Goal: Task Accomplishment & Management: Complete application form

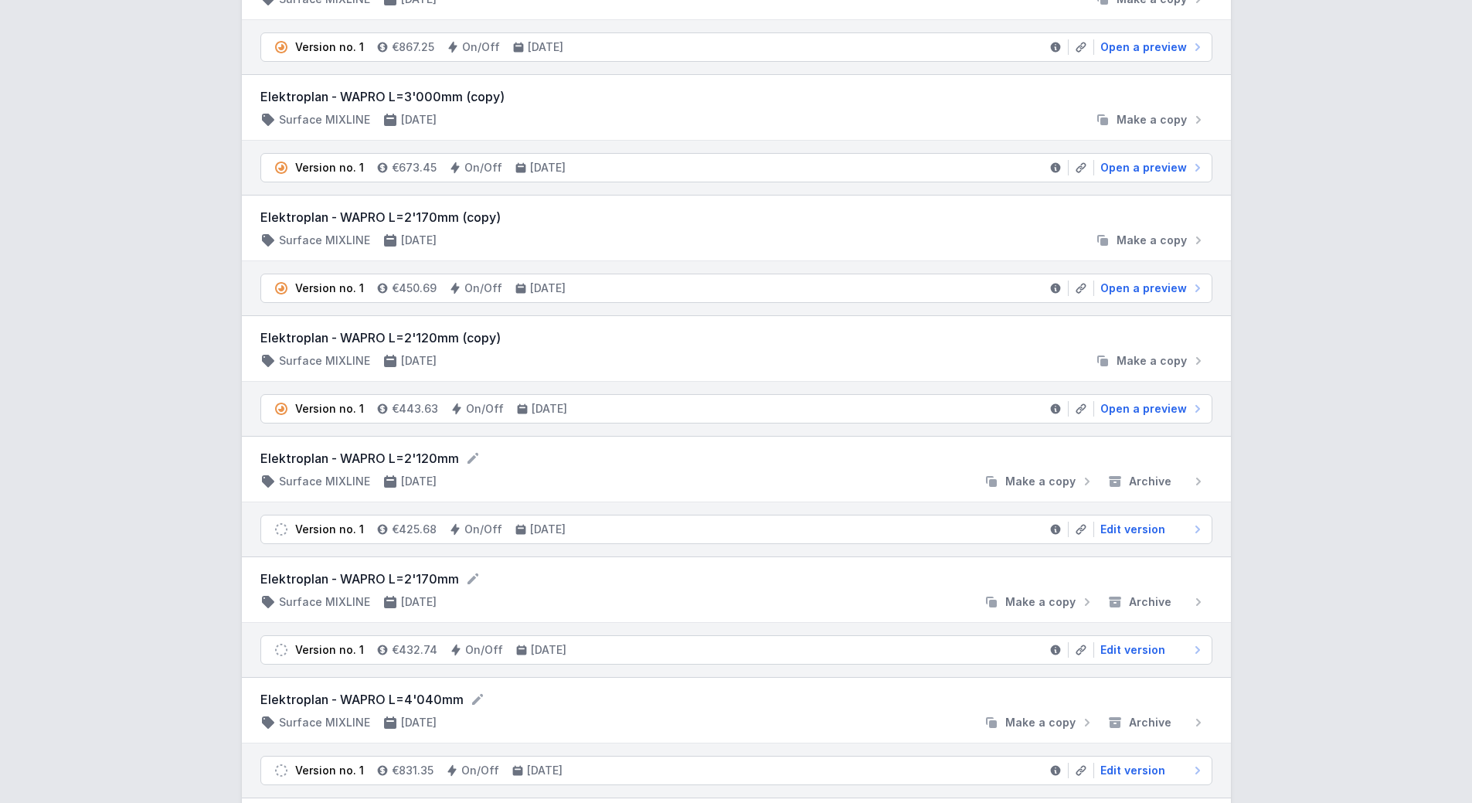
scroll to position [309, 0]
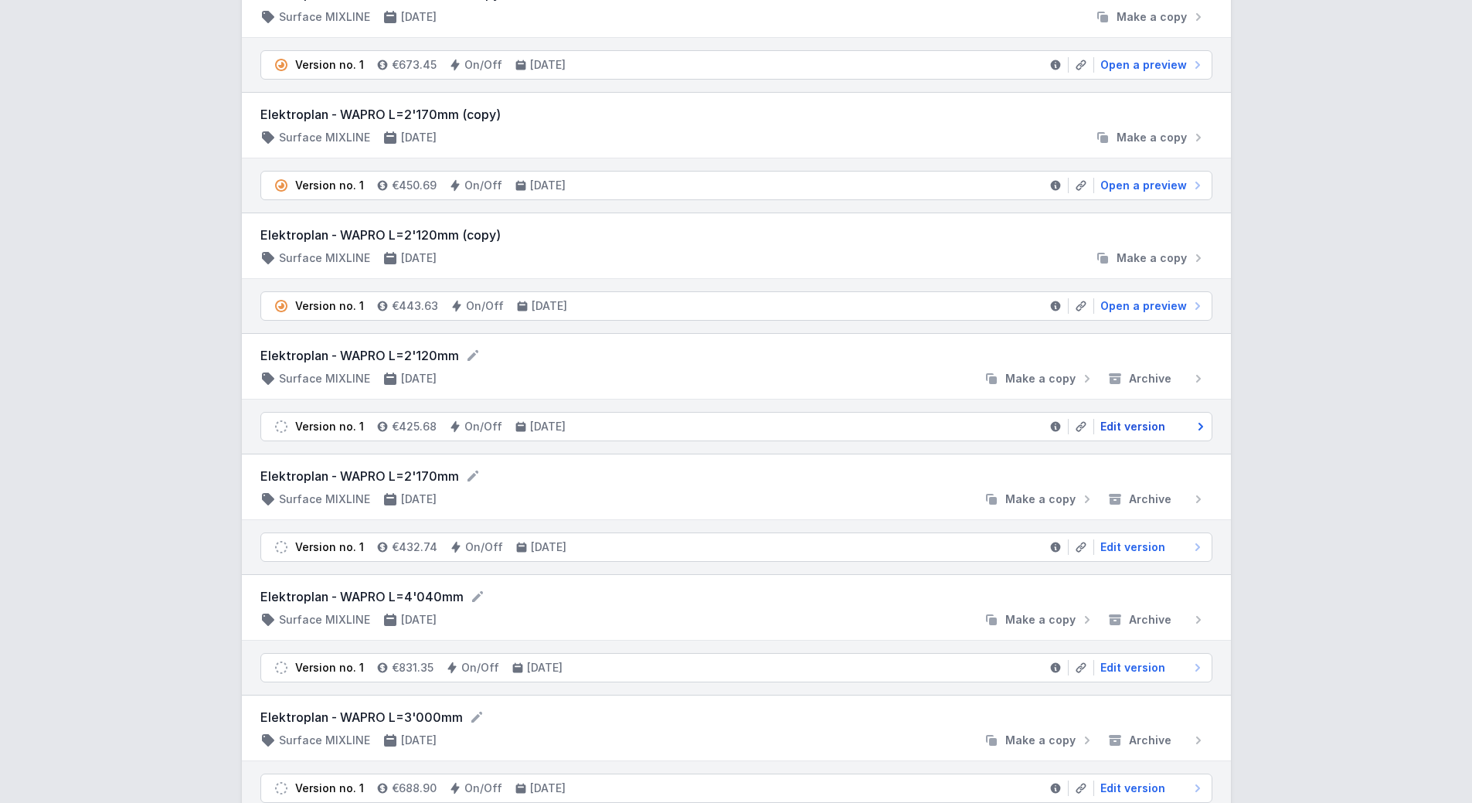
click at [1138, 432] on span "Edit version" at bounding box center [1132, 426] width 65 height 15
select select "2"
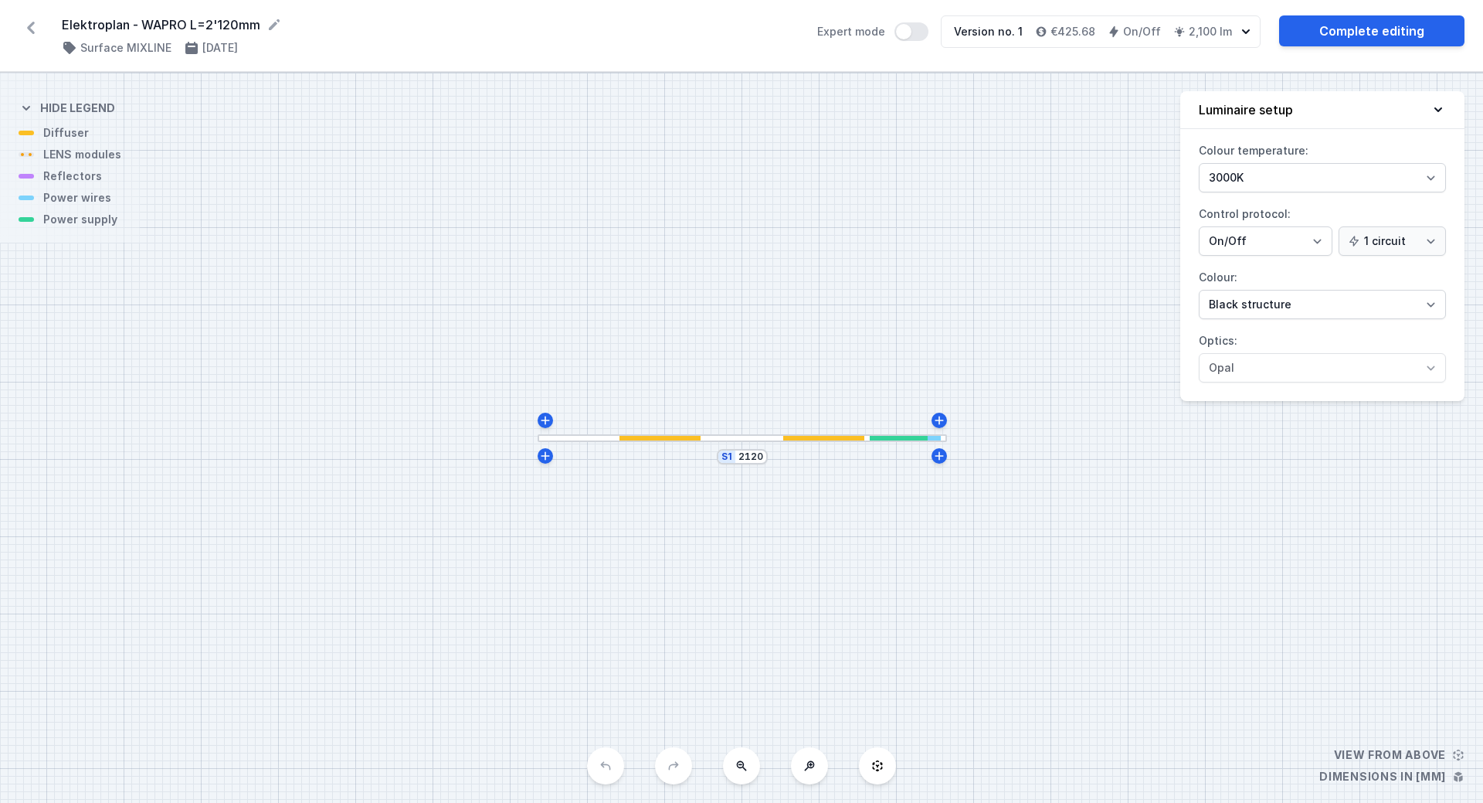
click at [33, 25] on icon at bounding box center [31, 27] width 25 height 25
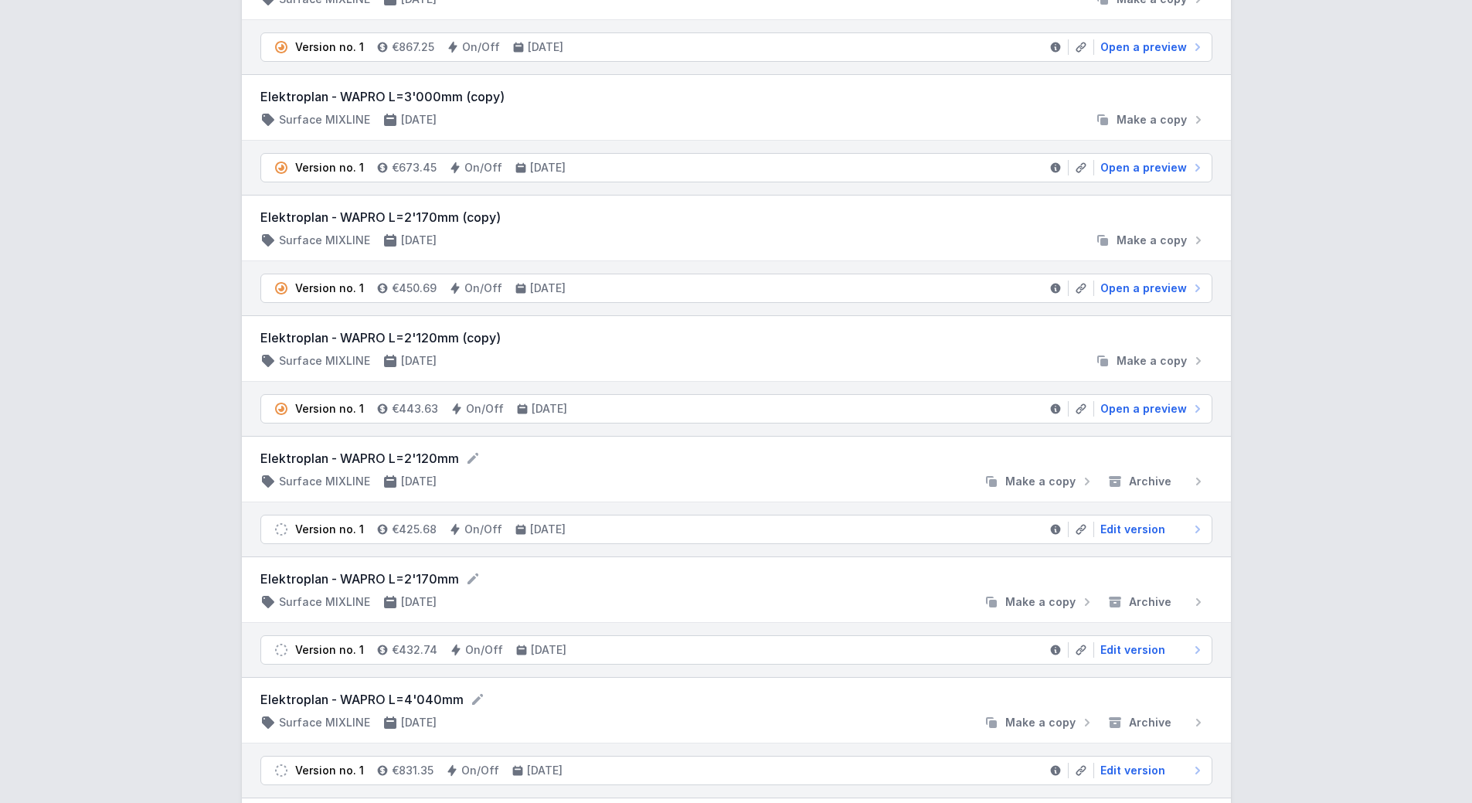
scroll to position [309, 0]
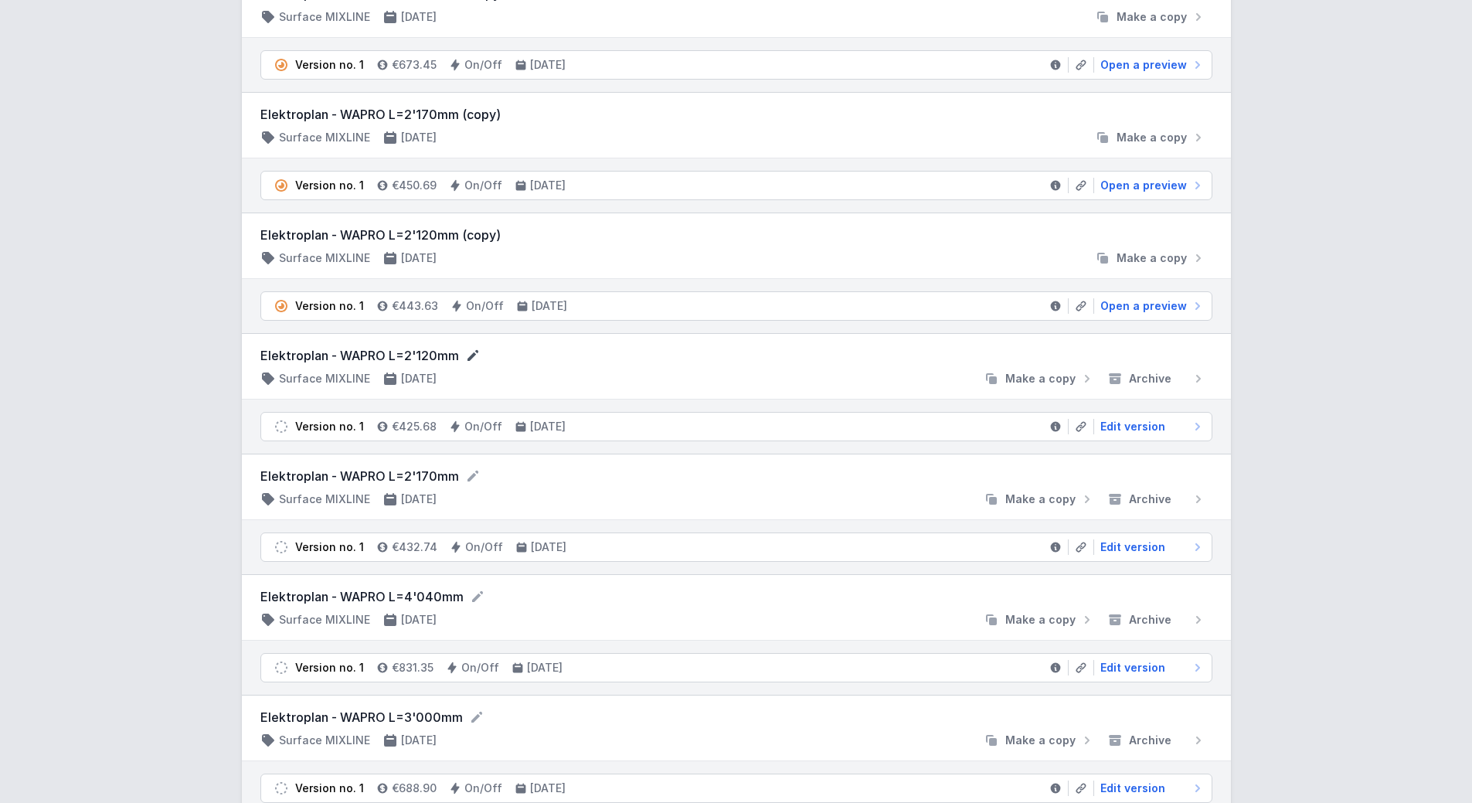
click at [471, 356] on icon at bounding box center [472, 355] width 11 height 11
type input "Elektroplan - WAPRO L=2'600mm"
click at [725, 352] on form "Elektroplan - WAPRO L=2'600mm" at bounding box center [736, 356] width 952 height 20
click at [1126, 424] on span "Edit version" at bounding box center [1132, 426] width 65 height 15
select select "2"
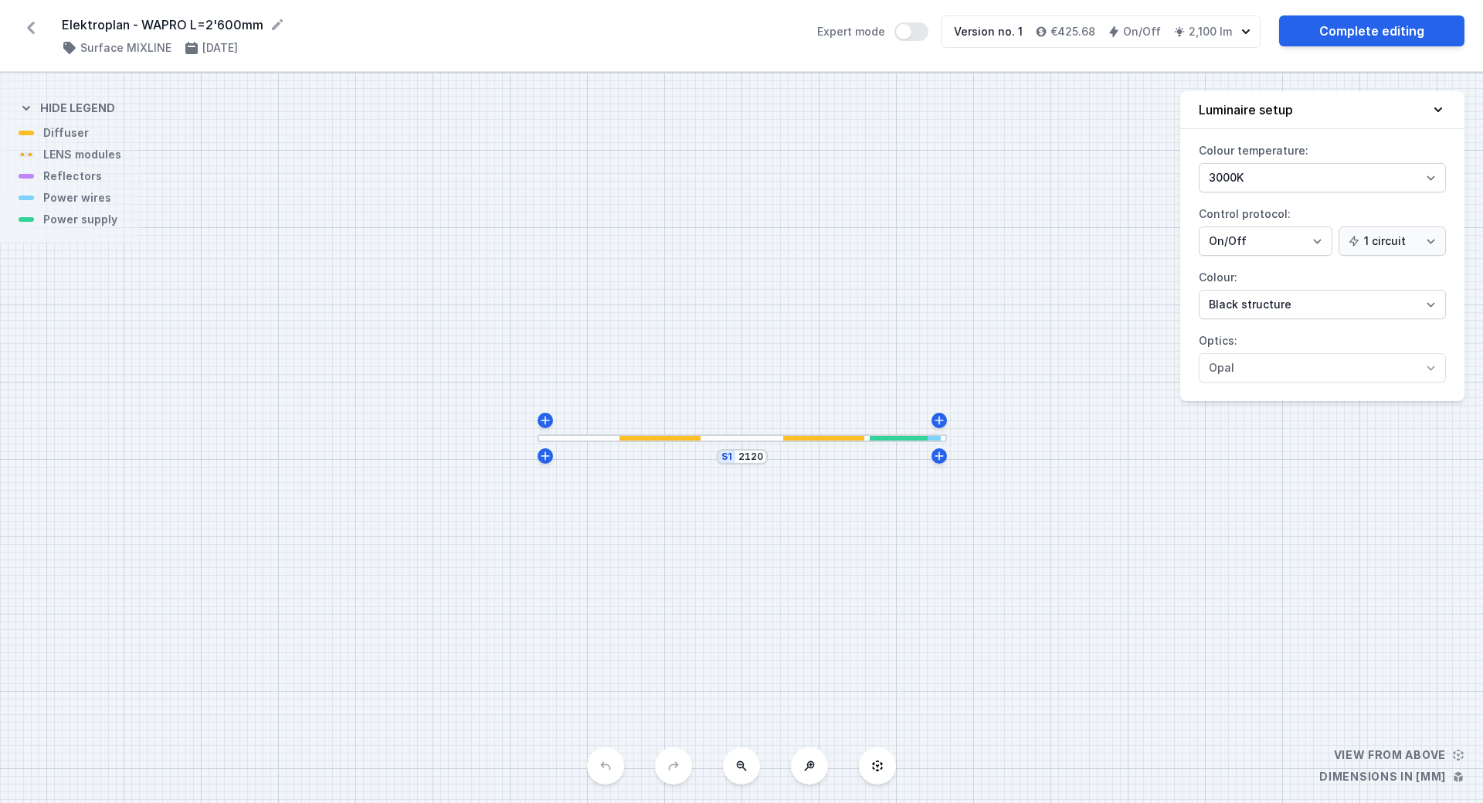
click at [586, 437] on div at bounding box center [742, 438] width 409 height 8
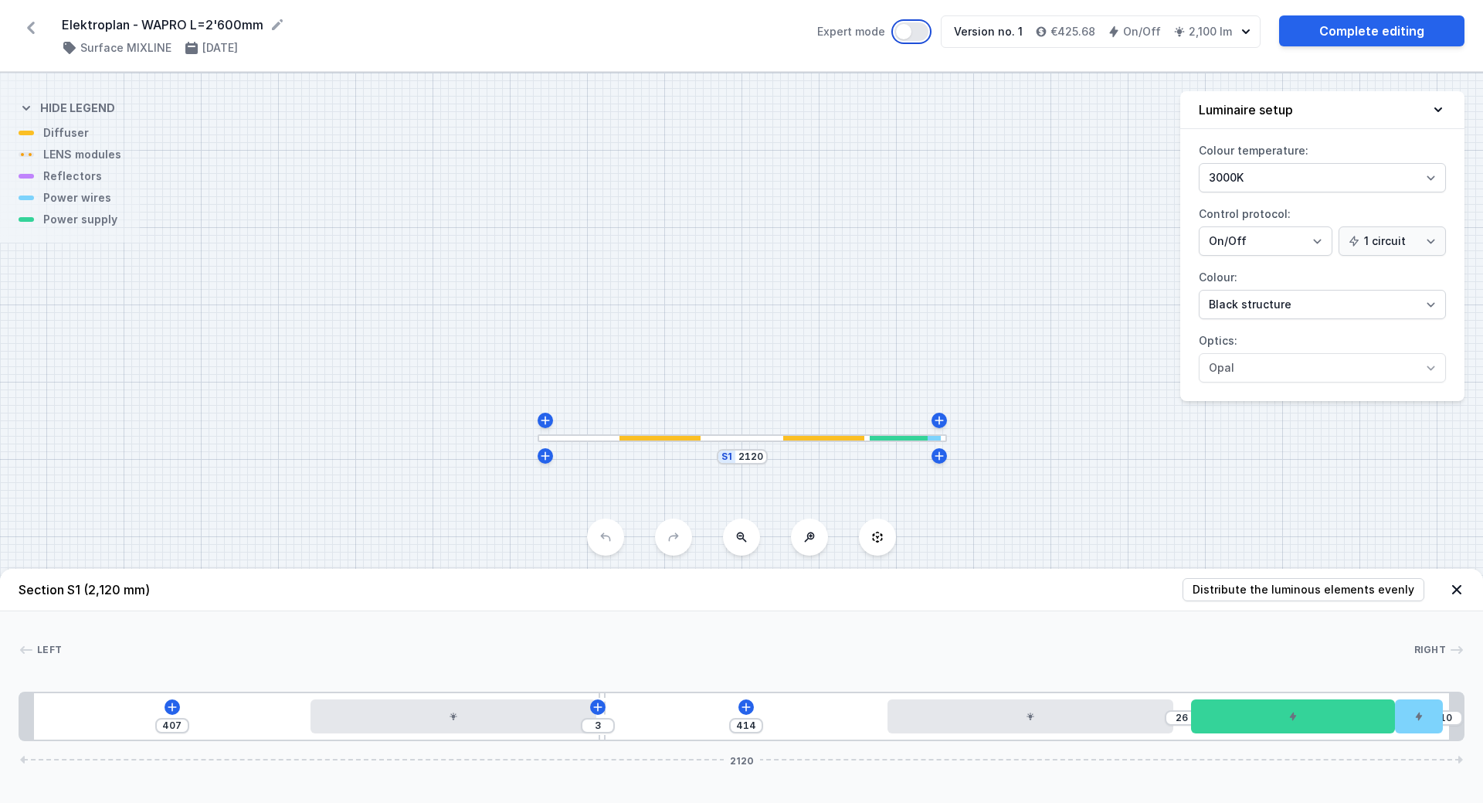
click at [915, 32] on button "Expert mode" at bounding box center [912, 31] width 34 height 19
click at [940, 458] on icon at bounding box center [939, 456] width 12 height 12
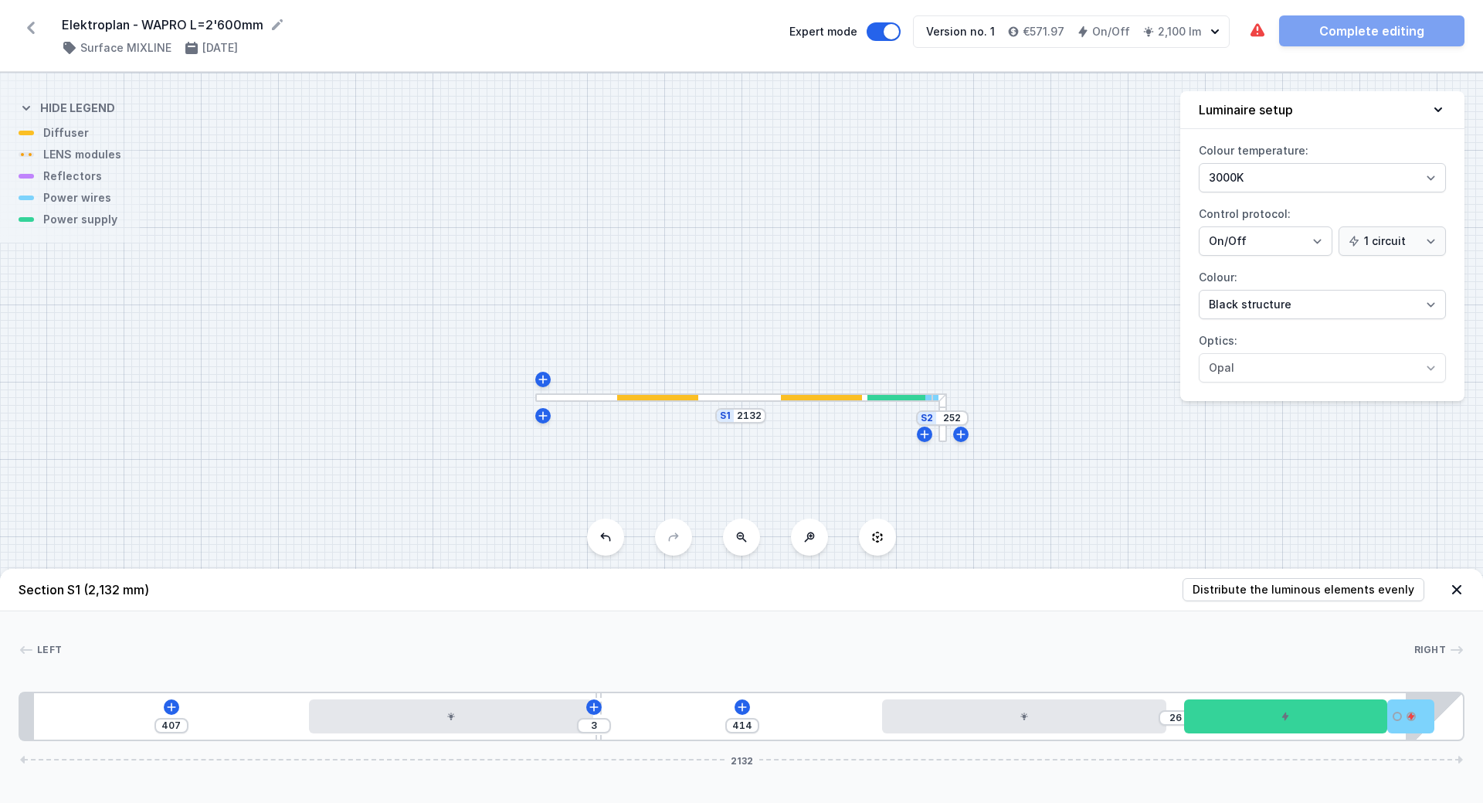
drag, startPoint x: 942, startPoint y: 440, endPoint x: 805, endPoint y: 486, distance: 144.4
click at [805, 486] on div "S2 252 S1 2132" at bounding box center [741, 438] width 1483 height 730
click at [945, 437] on div at bounding box center [943, 417] width 8 height 49
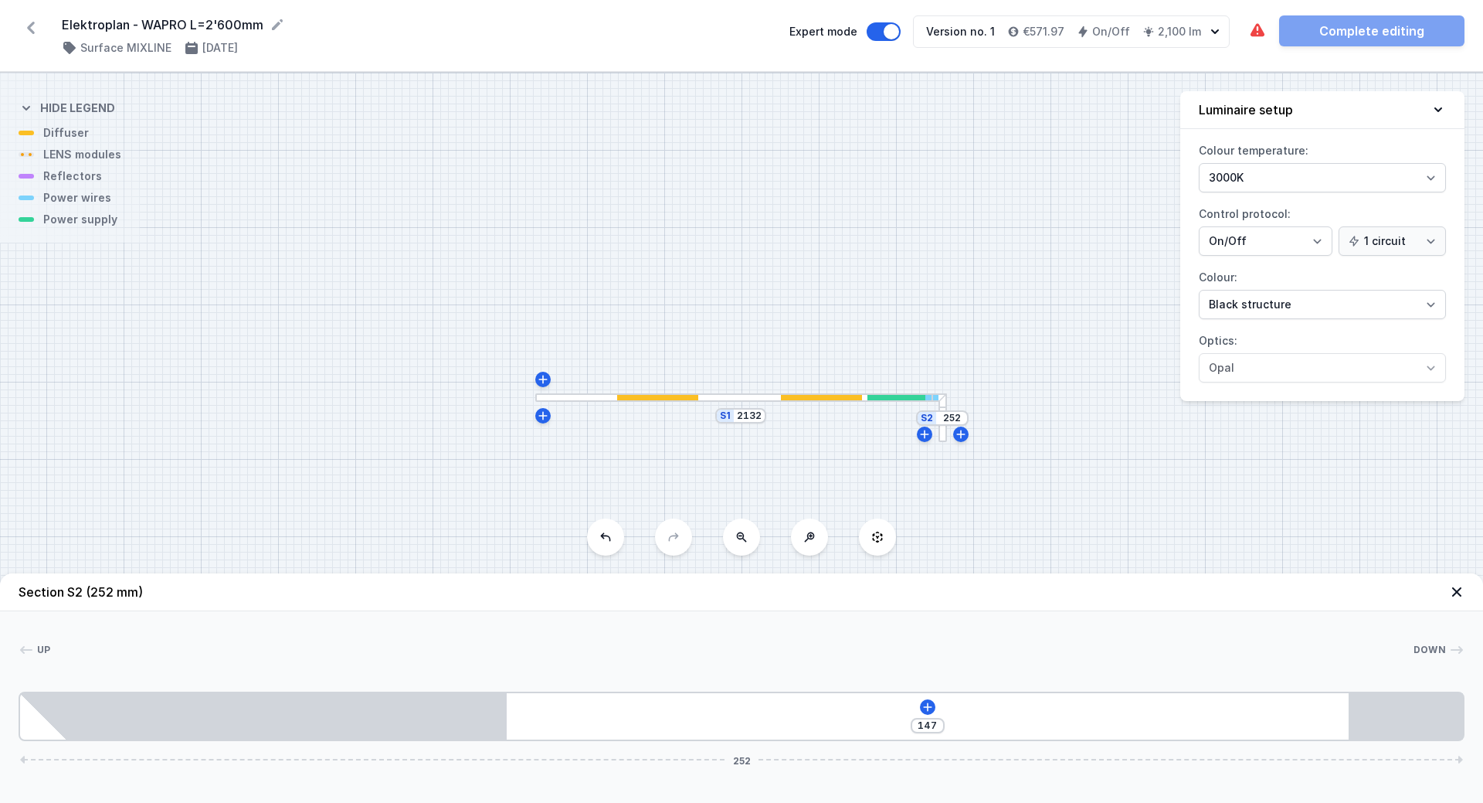
drag, startPoint x: 945, startPoint y: 437, endPoint x: 840, endPoint y: 250, distance: 214.5
click at [840, 250] on div "S2 252 S1 2132" at bounding box center [741, 438] width 1483 height 730
click at [603, 545] on button at bounding box center [605, 536] width 37 height 37
type input "2120"
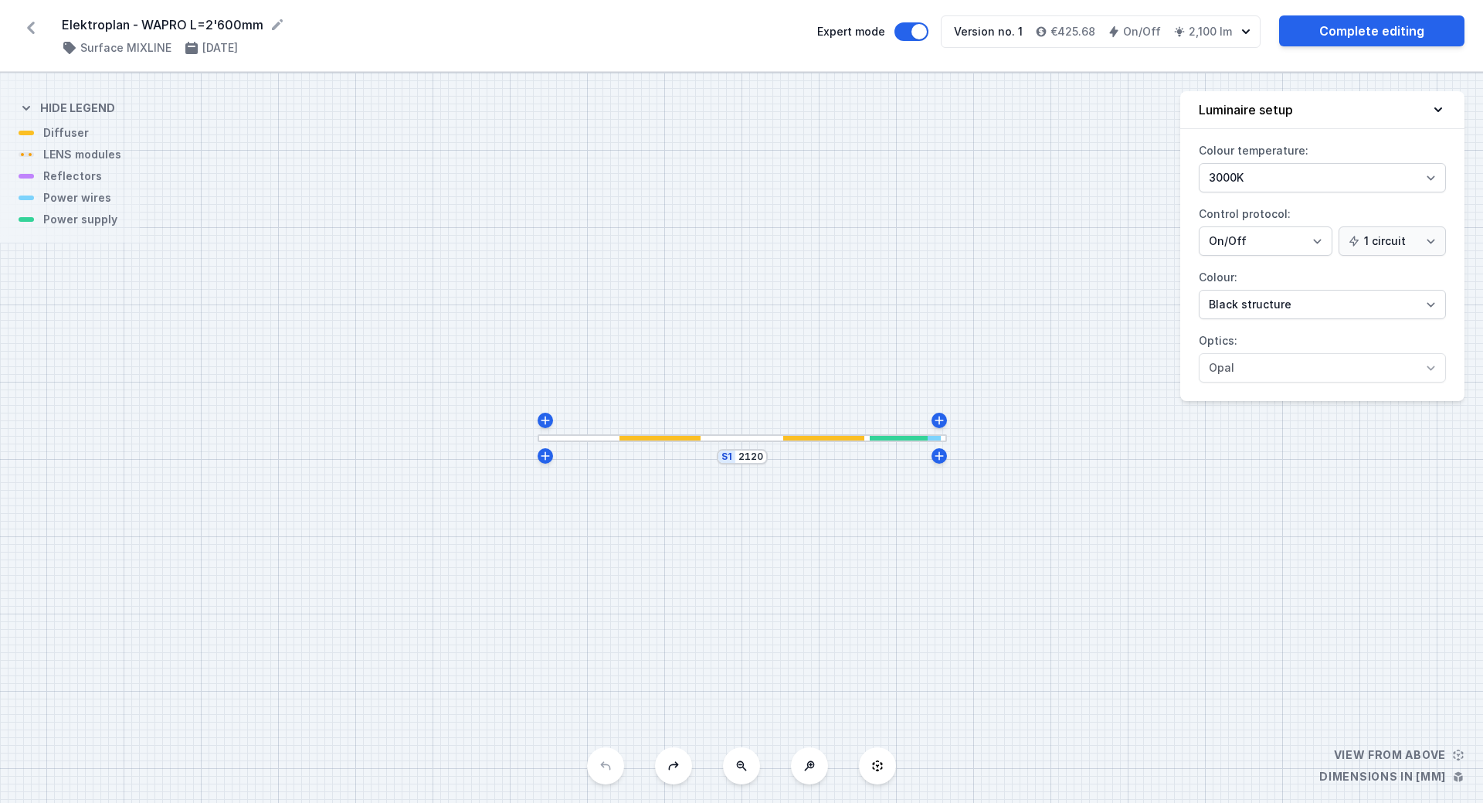
click at [719, 442] on div "S1 2120" at bounding box center [741, 438] width 1483 height 730
drag, startPoint x: 723, startPoint y: 438, endPoint x: 678, endPoint y: 505, distance: 81.2
click at [678, 505] on div "S1 2120" at bounding box center [741, 438] width 1483 height 730
click at [725, 439] on div at bounding box center [742, 438] width 409 height 8
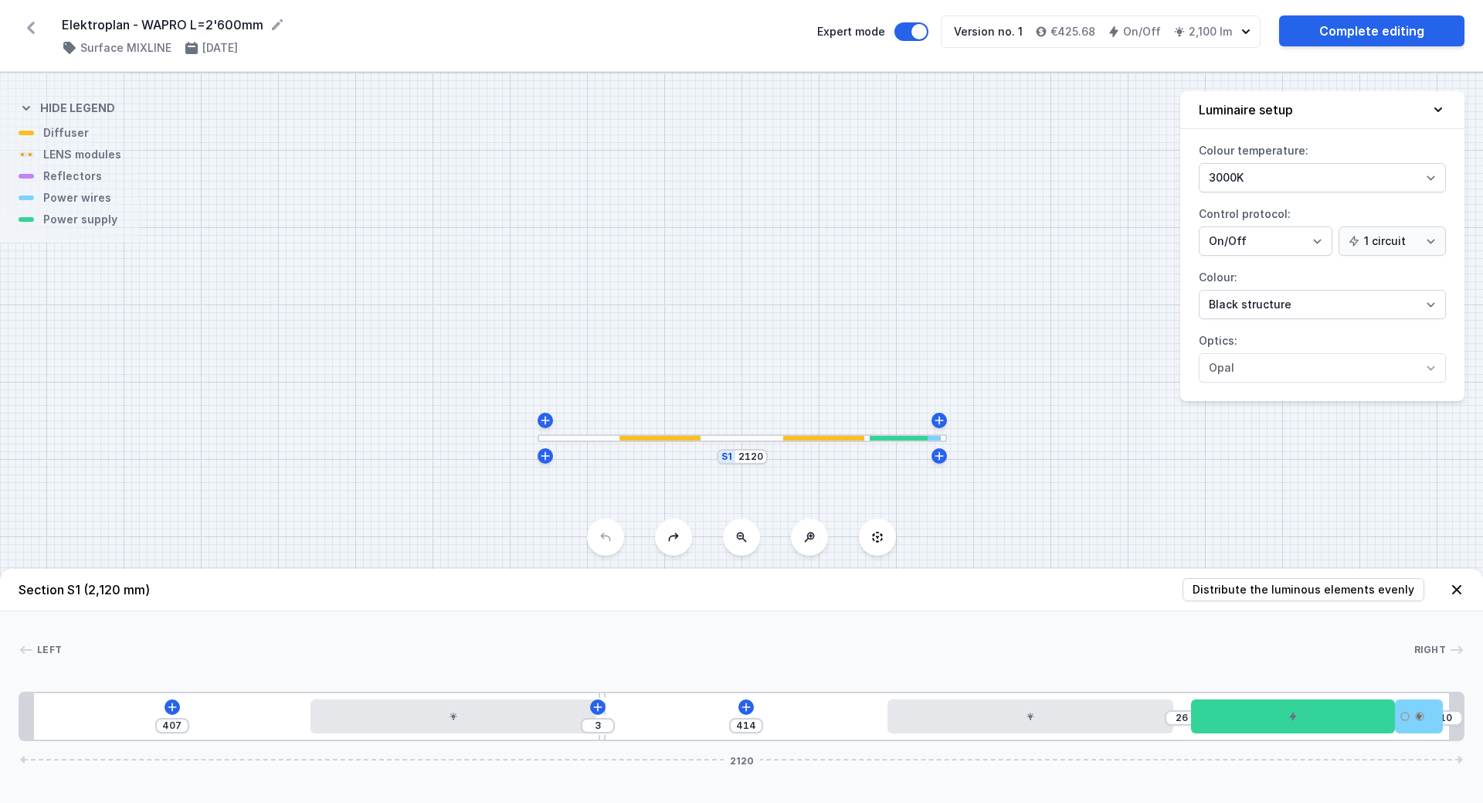
click at [725, 439] on div at bounding box center [742, 438] width 409 height 8
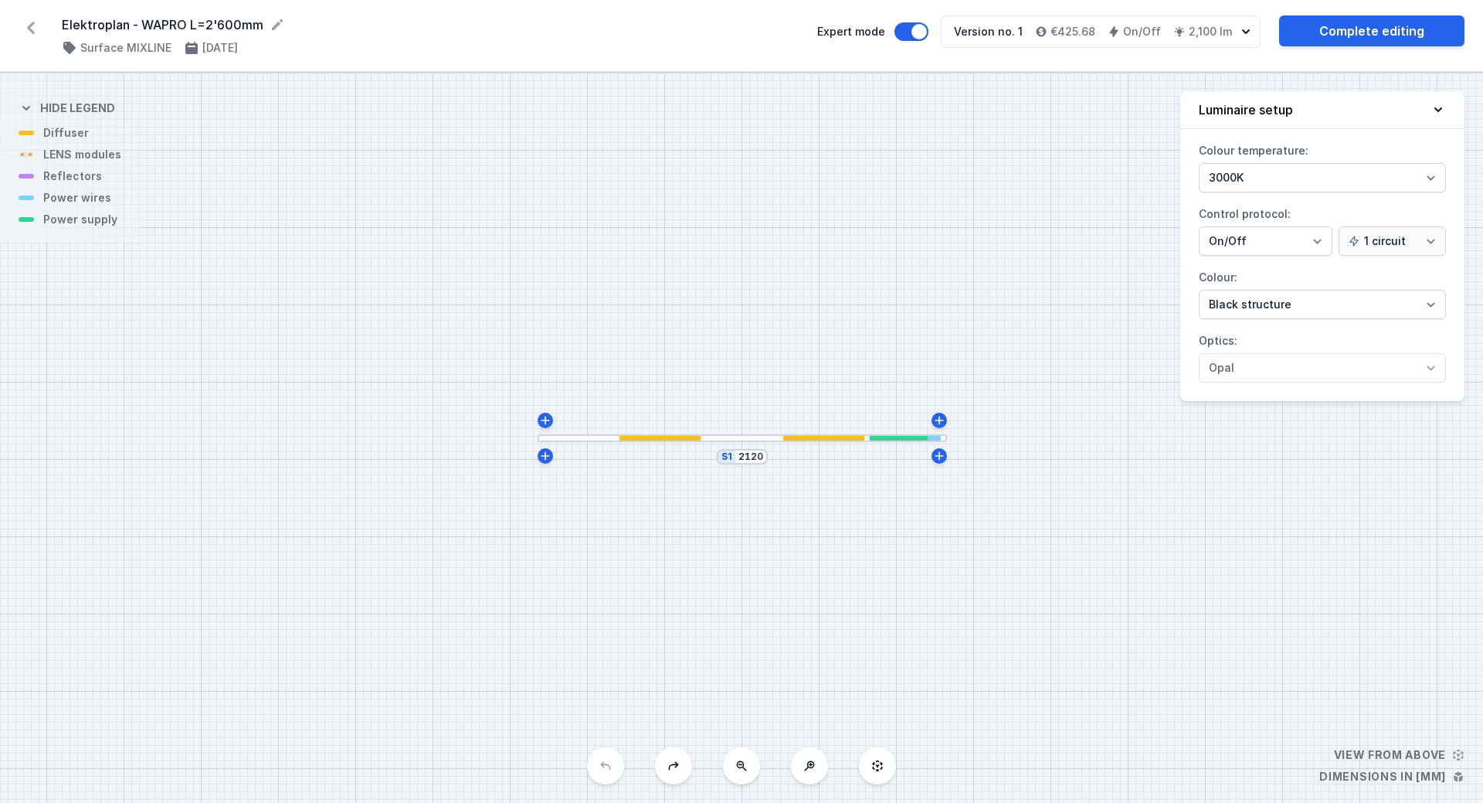
click at [725, 439] on div at bounding box center [742, 438] width 409 height 8
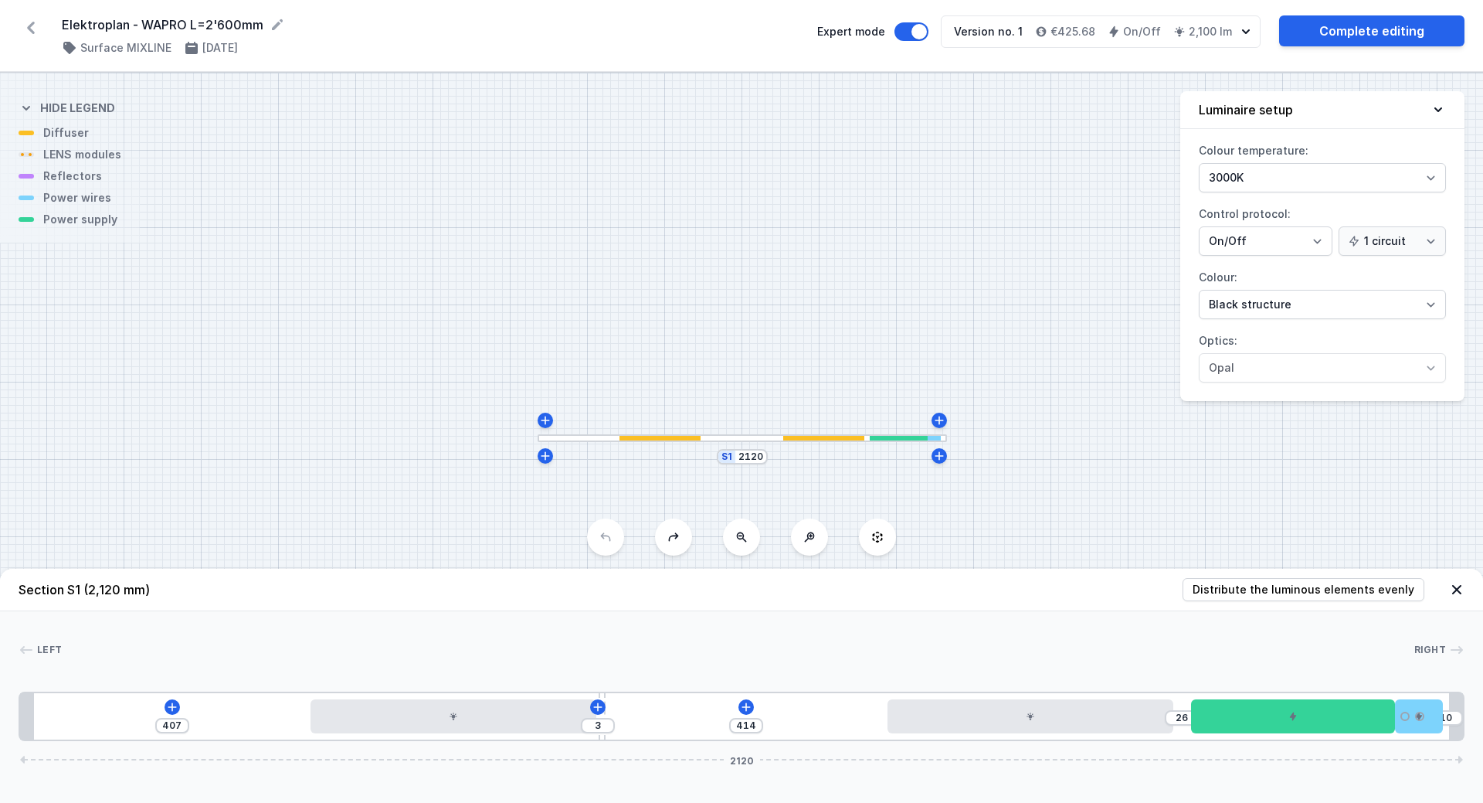
click at [737, 762] on span "2120" at bounding box center [742, 759] width 36 height 9
click at [1463, 592] on icon at bounding box center [1456, 589] width 15 height 15
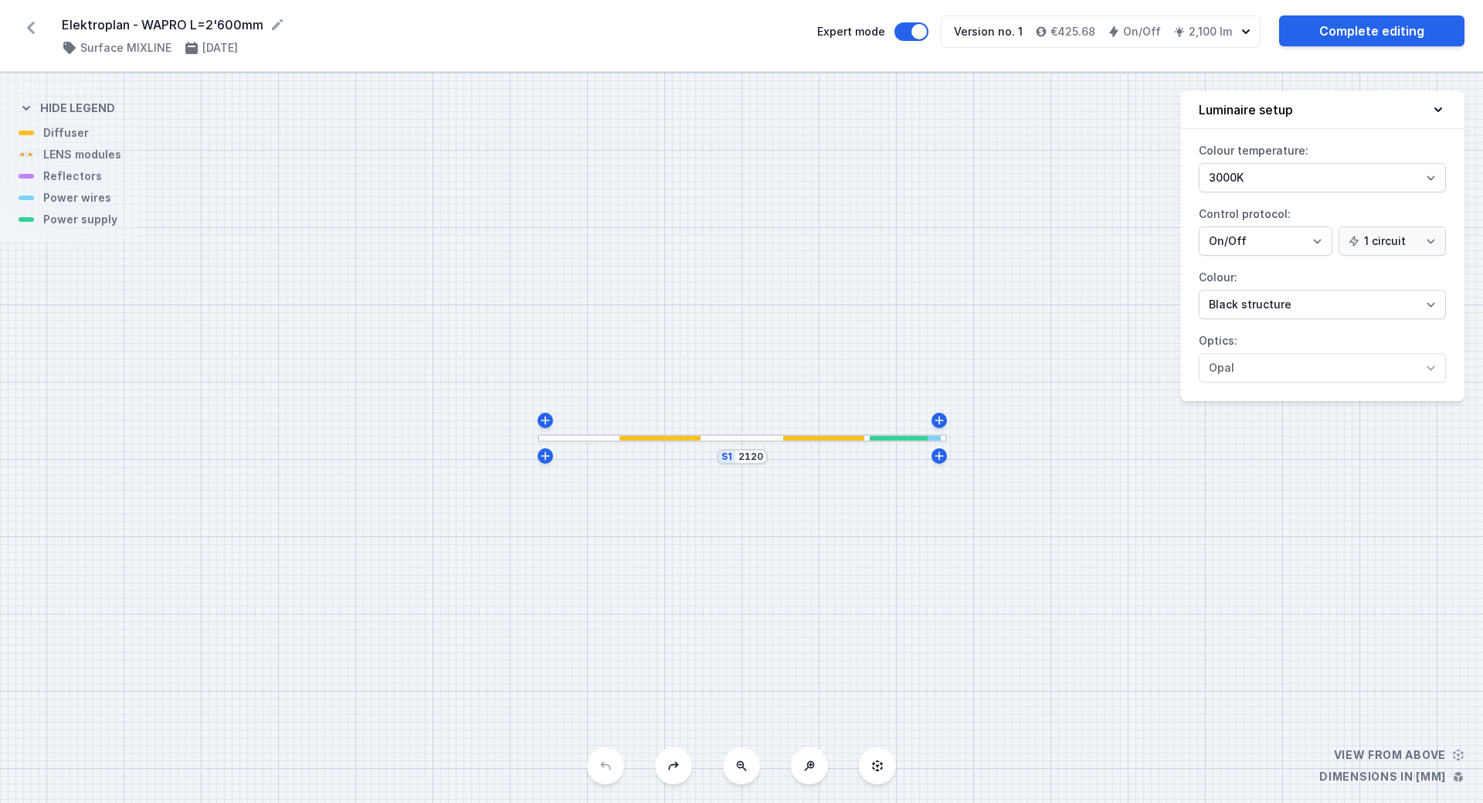
click at [30, 105] on icon at bounding box center [26, 107] width 15 height 15
click at [1438, 113] on icon at bounding box center [1438, 109] width 15 height 15
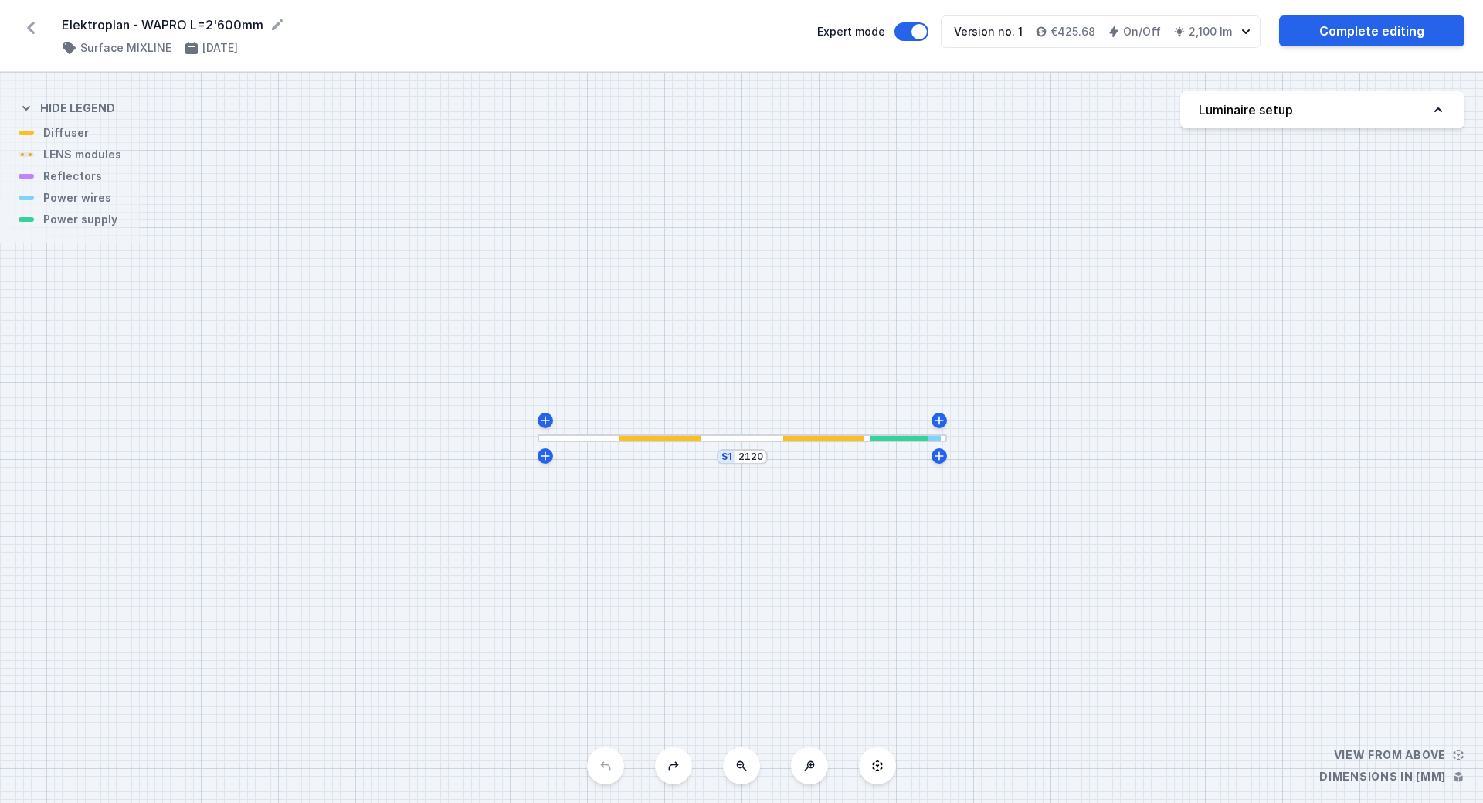
click at [1438, 113] on icon at bounding box center [1438, 109] width 15 height 15
select select "2"
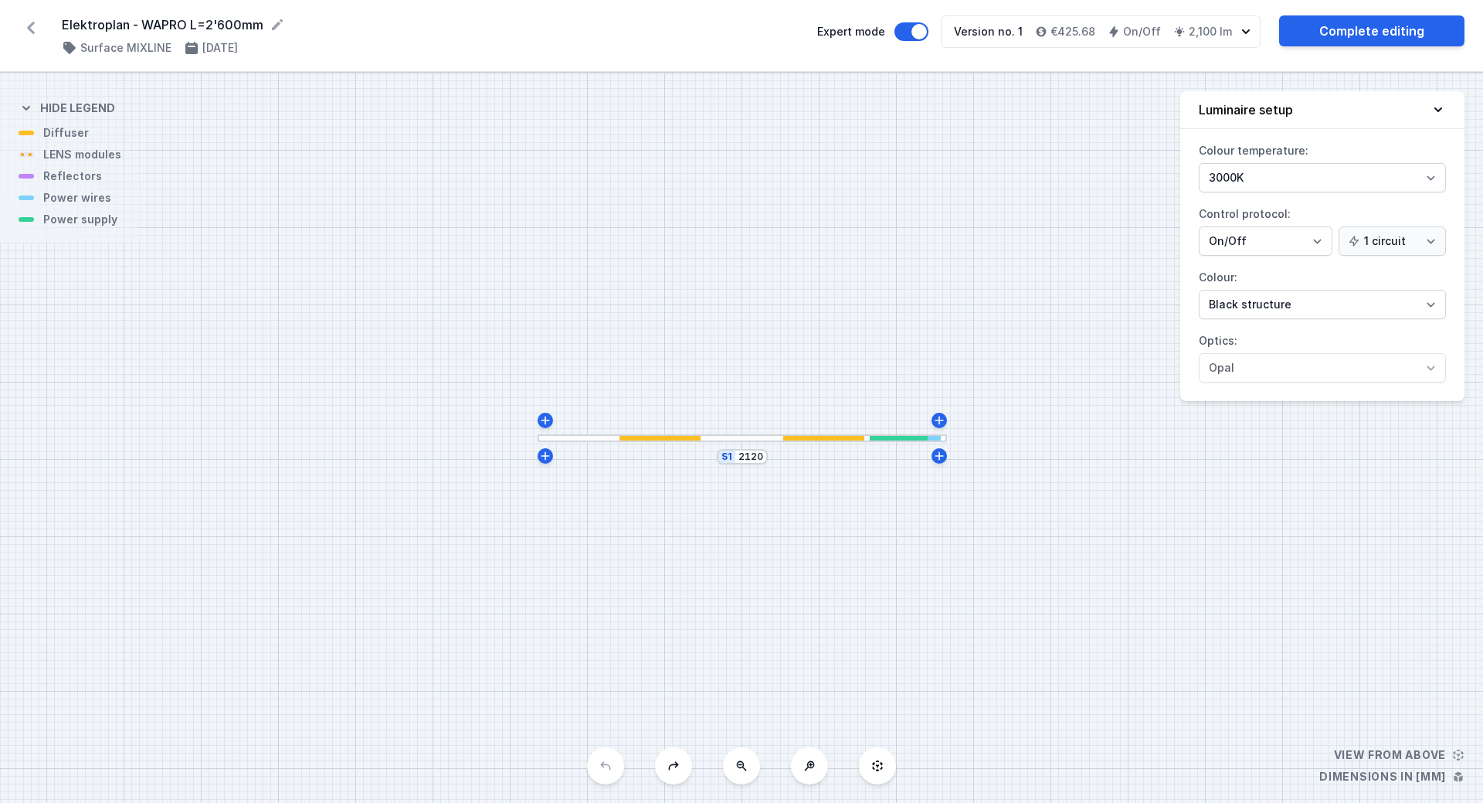
click at [1362, 782] on div "S1 2120" at bounding box center [741, 438] width 1483 height 730
click at [1360, 754] on div "S1 2120" at bounding box center [741, 438] width 1483 height 730
click at [890, 508] on div "S1 2120" at bounding box center [741, 438] width 1483 height 730
drag, startPoint x: 737, startPoint y: 437, endPoint x: 596, endPoint y: 603, distance: 218.1
click at [596, 603] on div "S1 2120" at bounding box center [741, 438] width 1483 height 730
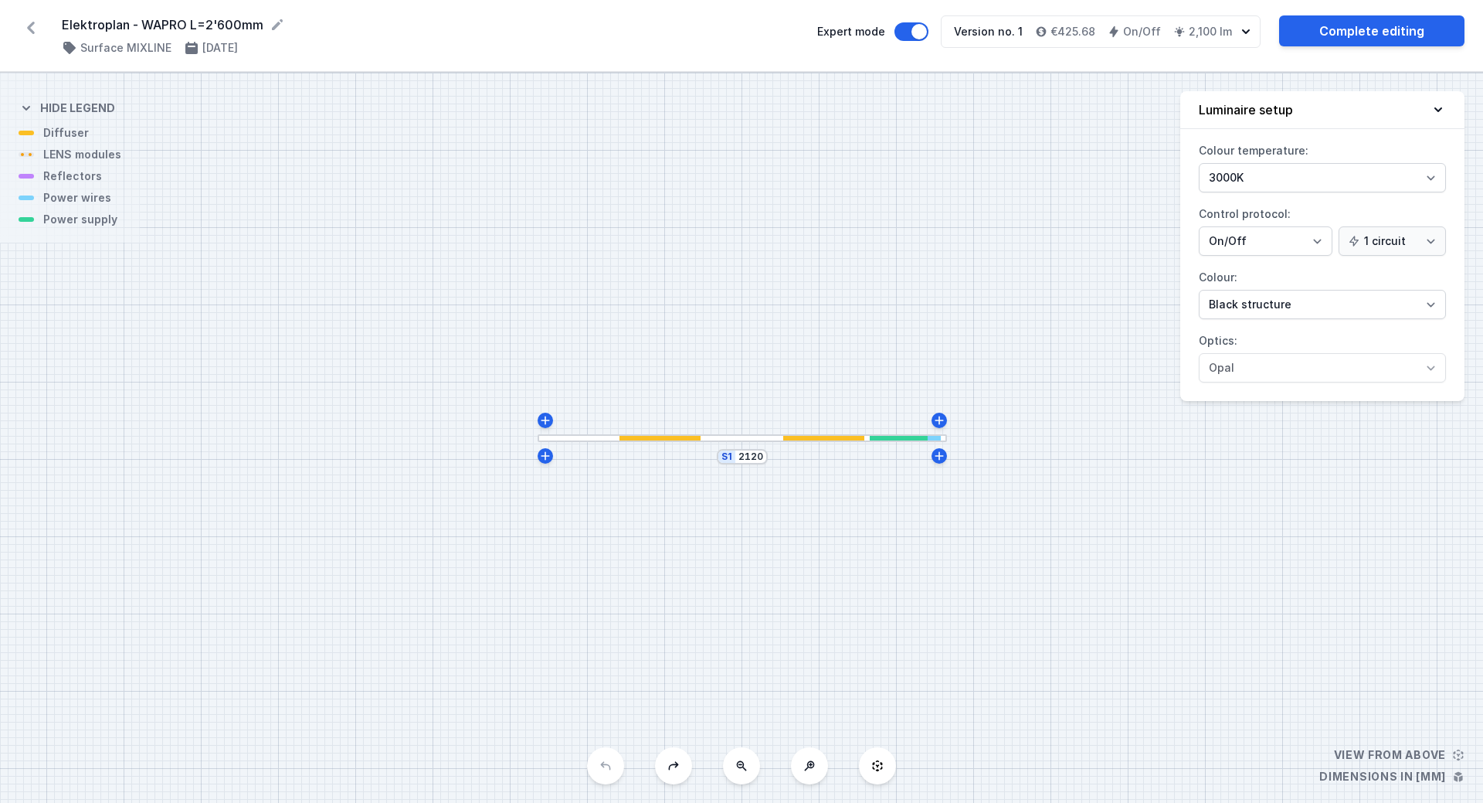
click at [35, 33] on icon at bounding box center [31, 27] width 25 height 25
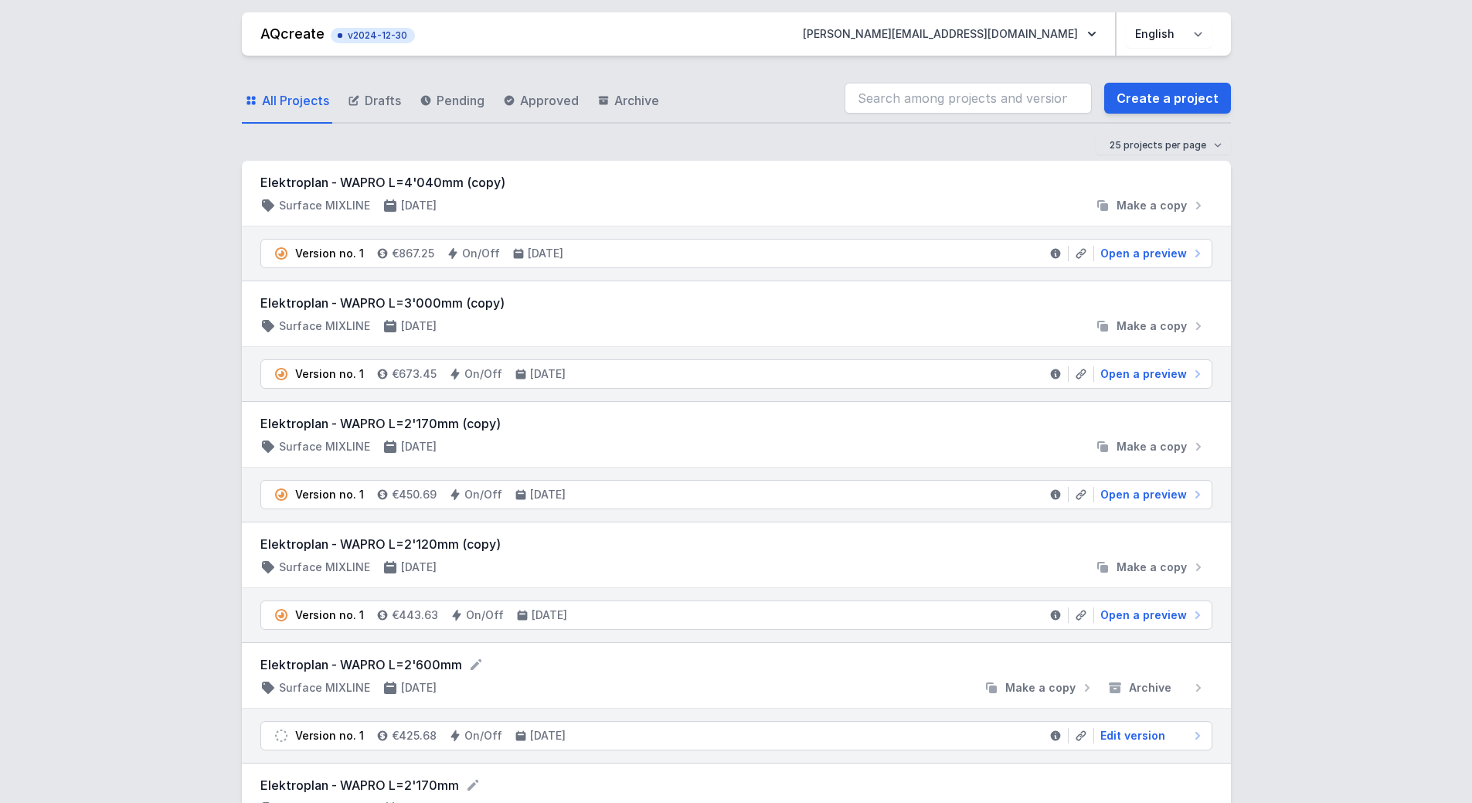
scroll to position [103, 0]
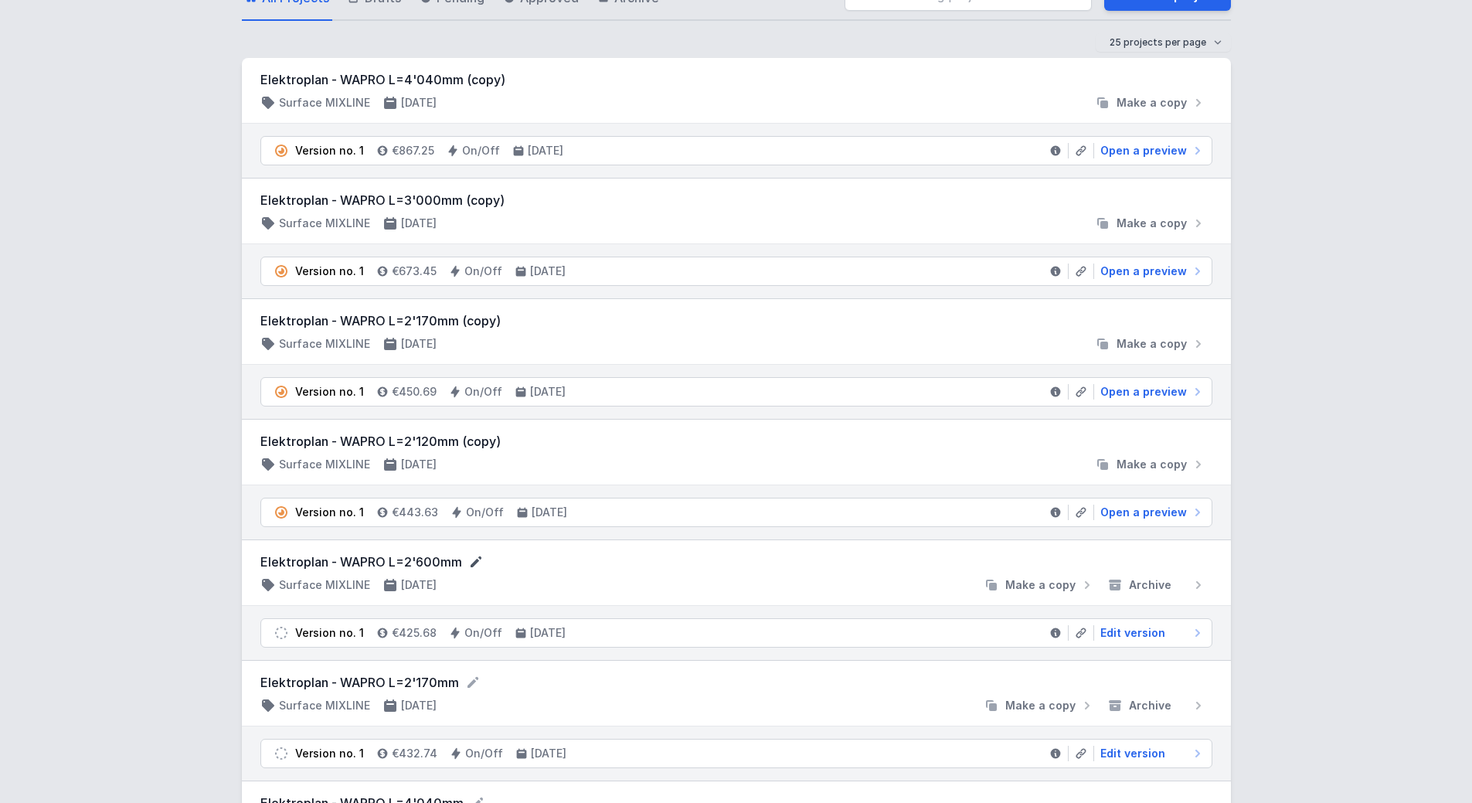
click at [471, 562] on icon at bounding box center [475, 561] width 15 height 15
drag, startPoint x: 423, startPoint y: 563, endPoint x: 436, endPoint y: 563, distance: 12.4
click at [436, 563] on input "Elektroplan - WAPRO L=2'600mm" at bounding box center [408, 562] width 297 height 20
type input "Elektroplan - WAPRO L=2'120mm"
click at [212, 549] on div "AQcreate v2024-12-30 [PERSON_NAME][EMAIL_ADDRESS][DOMAIN_NAME] Polski English A…" at bounding box center [736, 620] width 1472 height 1446
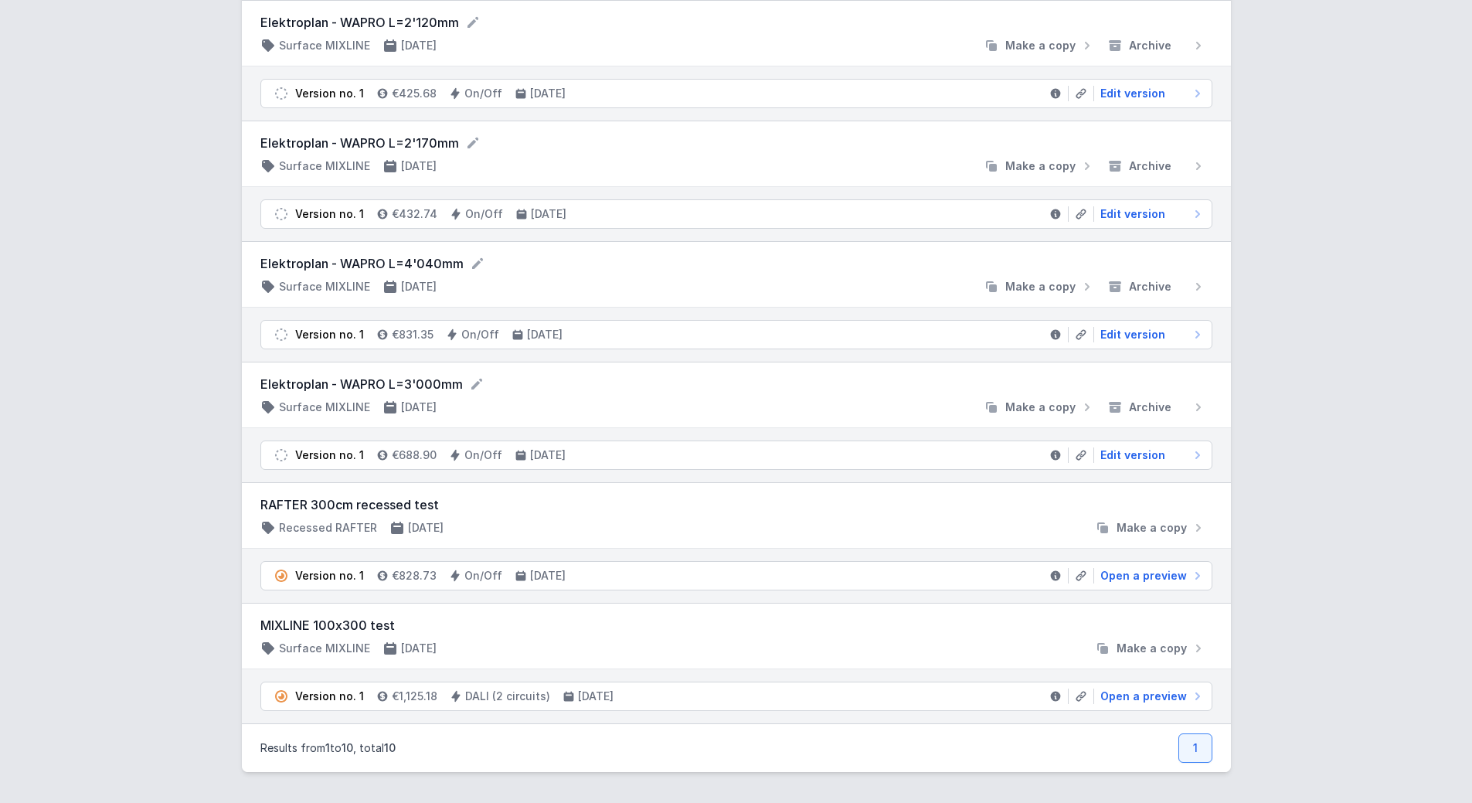
scroll to position [539, 0]
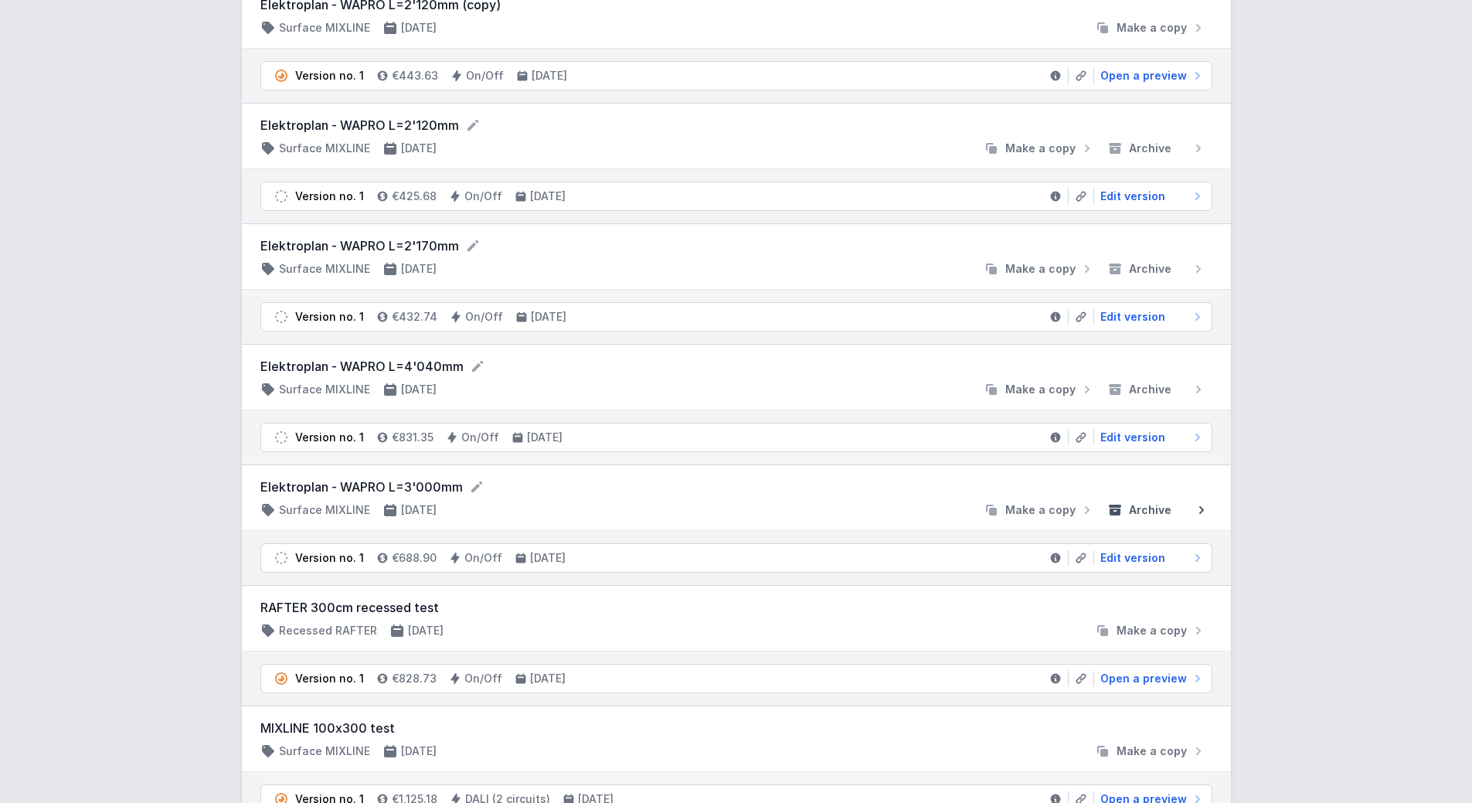
click at [1157, 510] on span "Archive" at bounding box center [1150, 509] width 42 height 15
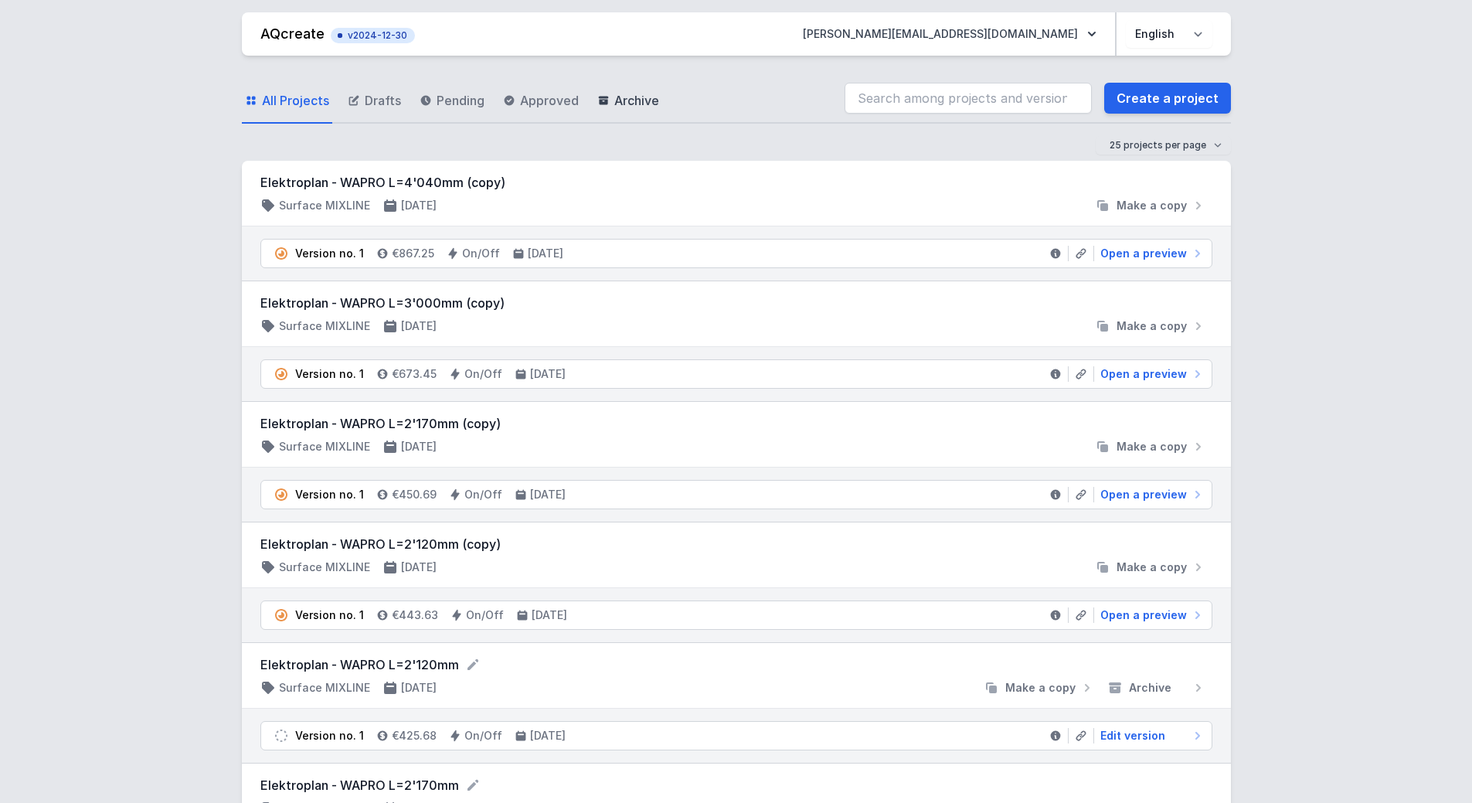
click at [640, 104] on span "Archive" at bounding box center [636, 100] width 45 height 19
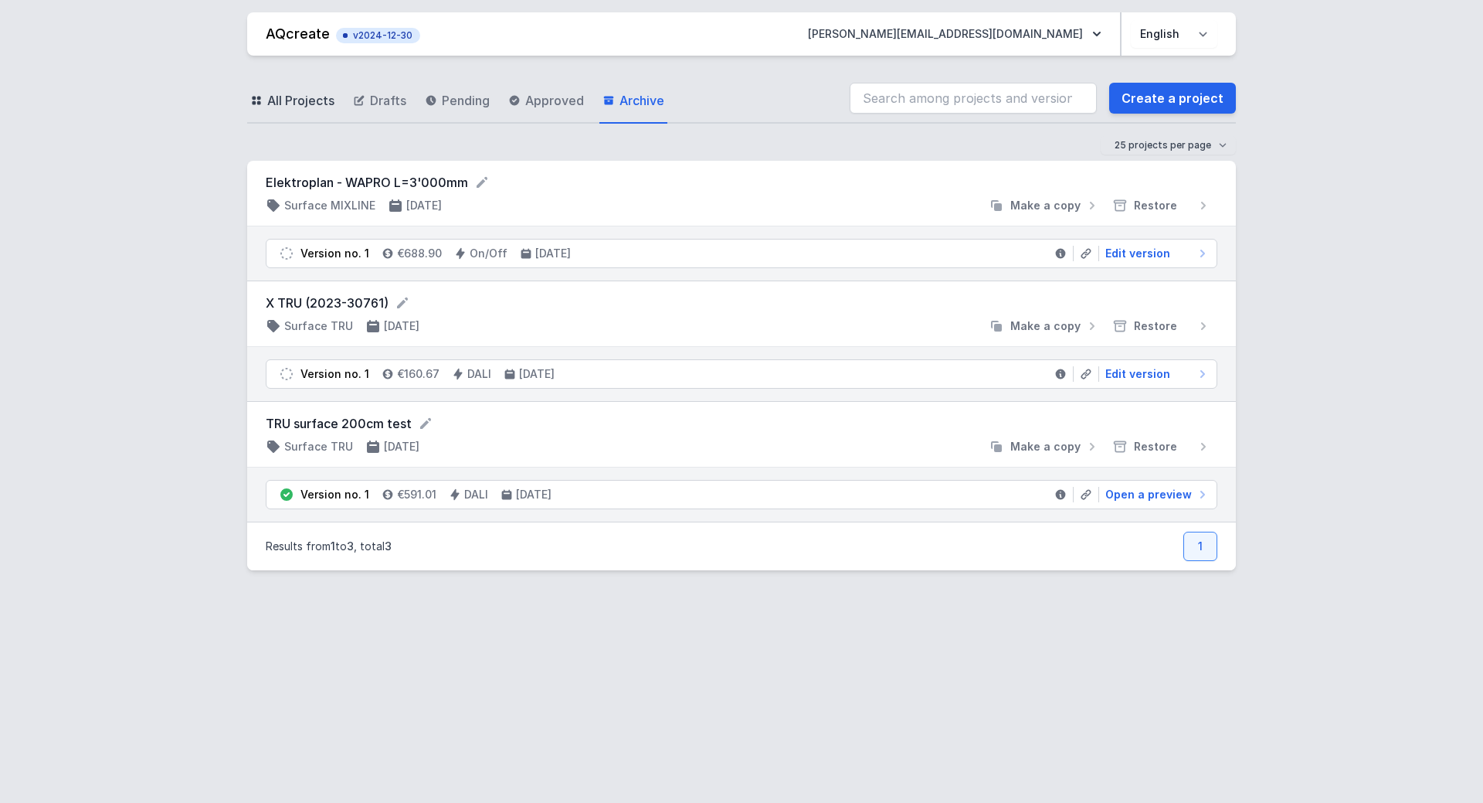
click at [297, 104] on span "All Projects" at bounding box center [300, 100] width 67 height 19
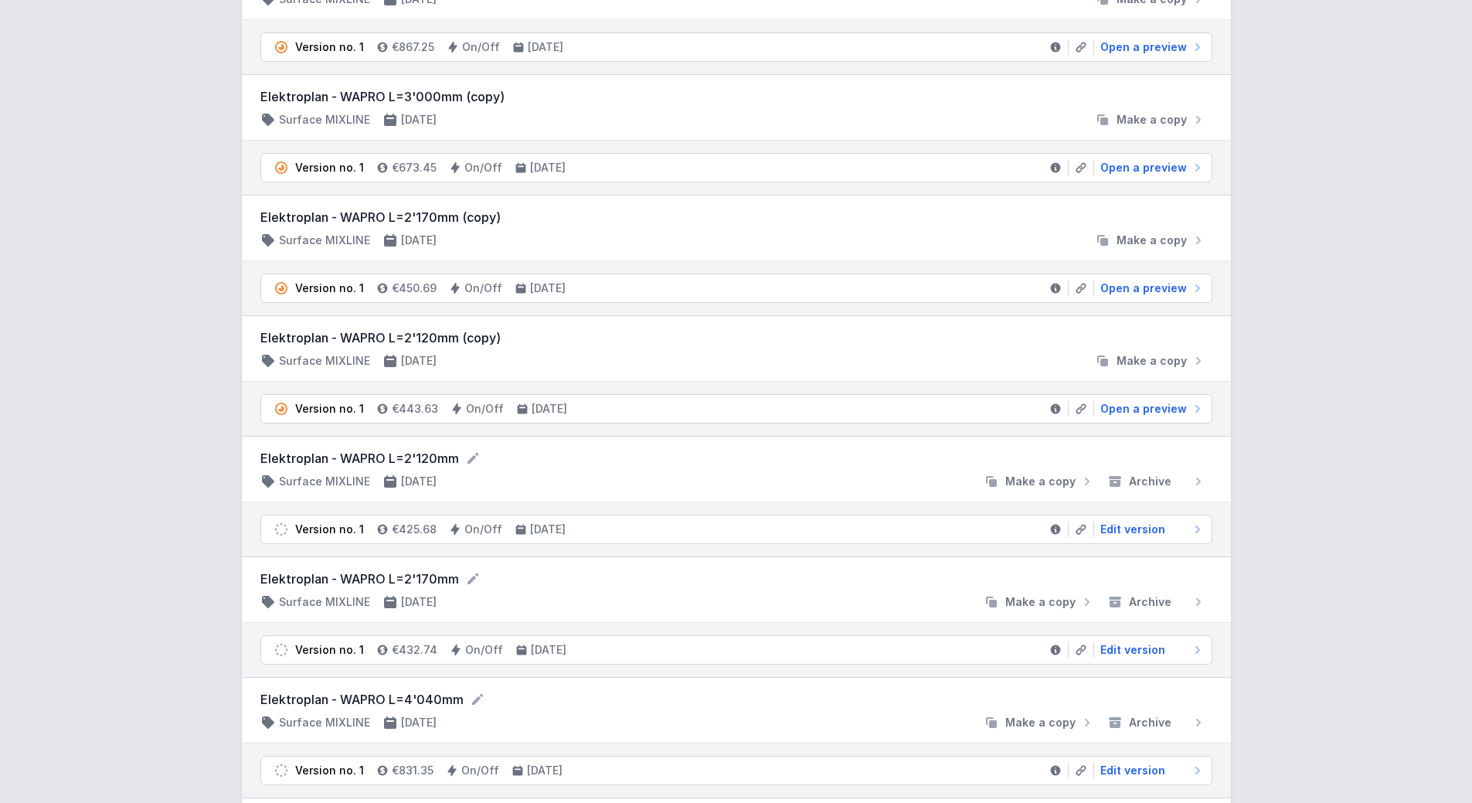
scroll to position [412, 0]
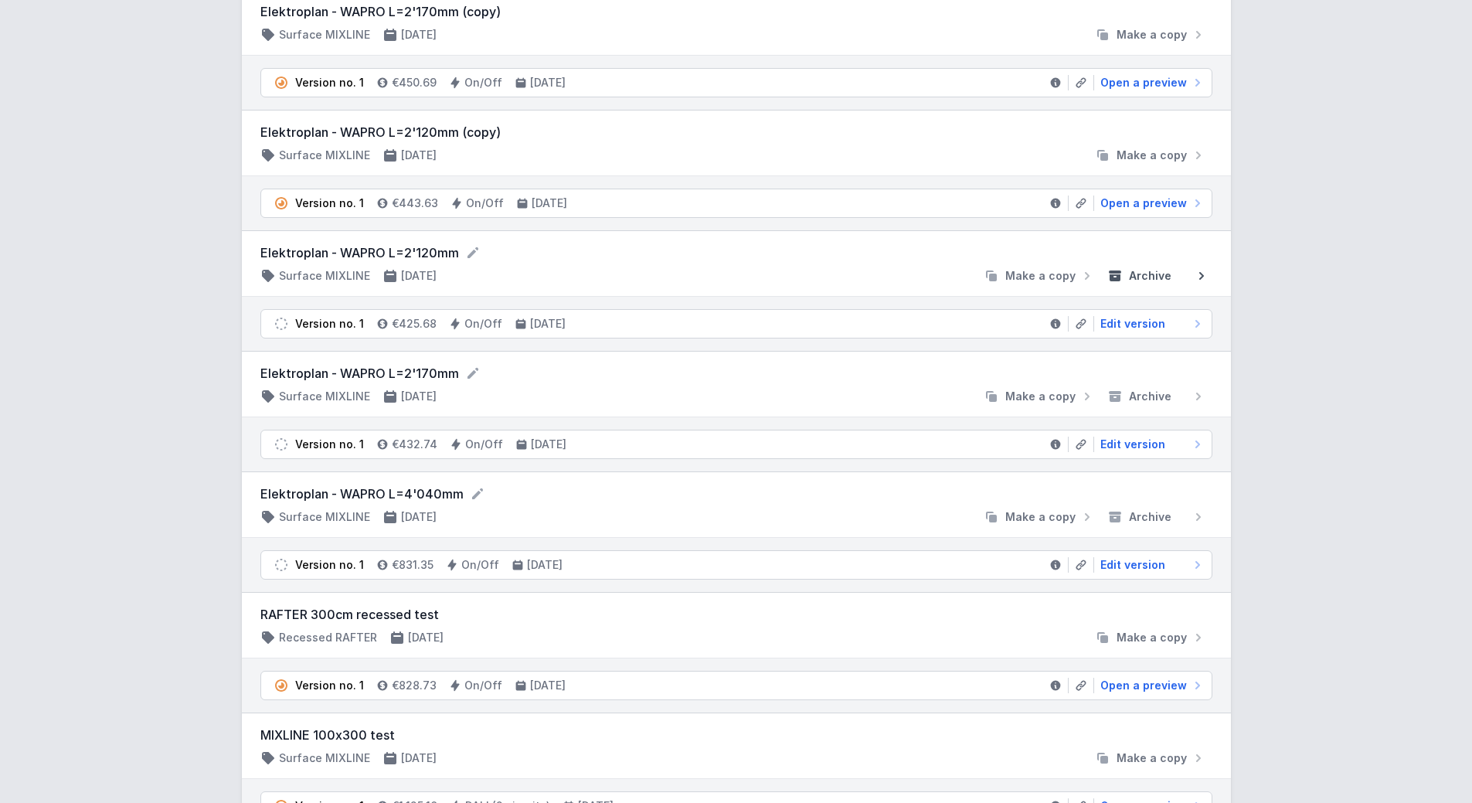
click at [1154, 277] on span "Archive" at bounding box center [1150, 275] width 42 height 15
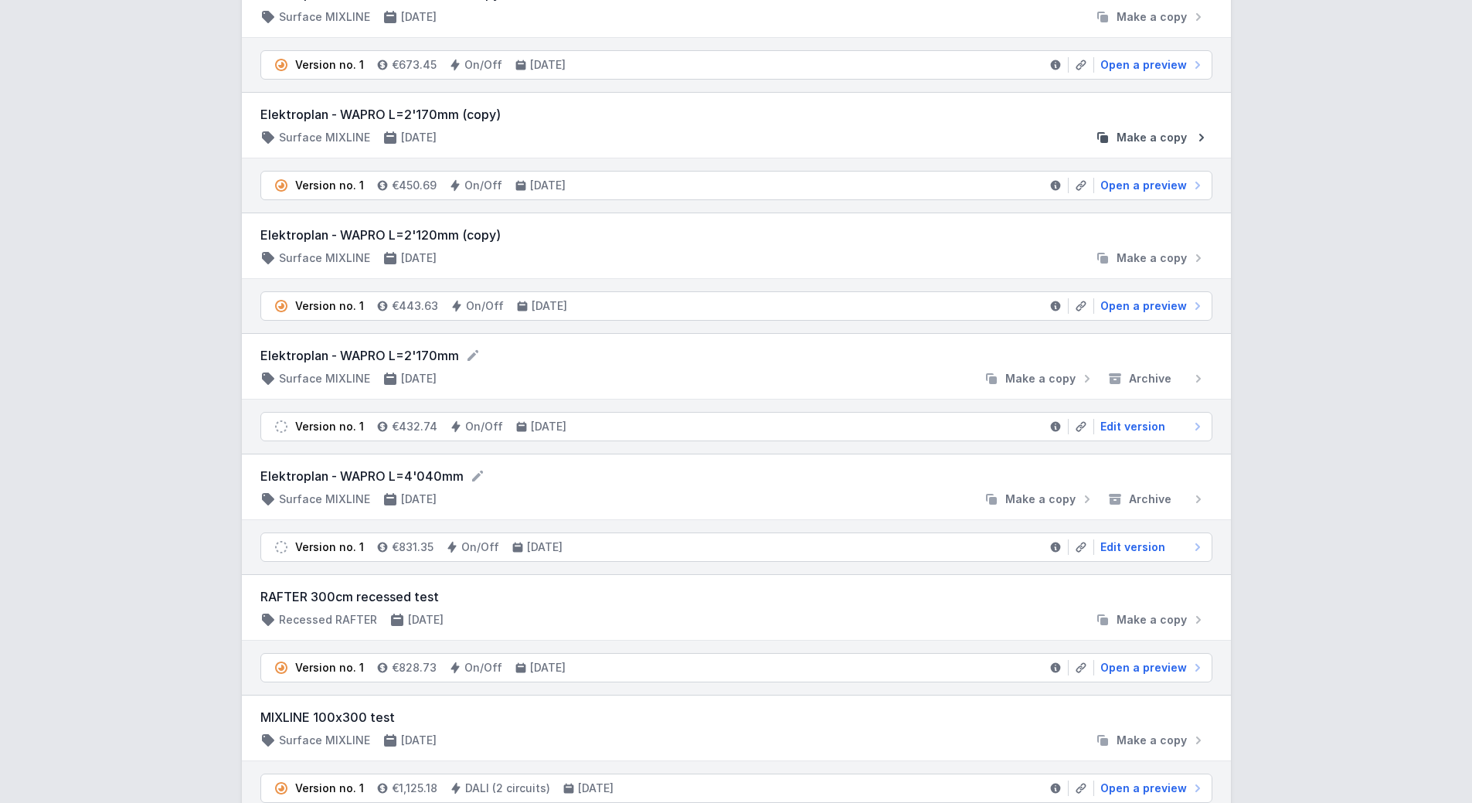
scroll to position [401, 0]
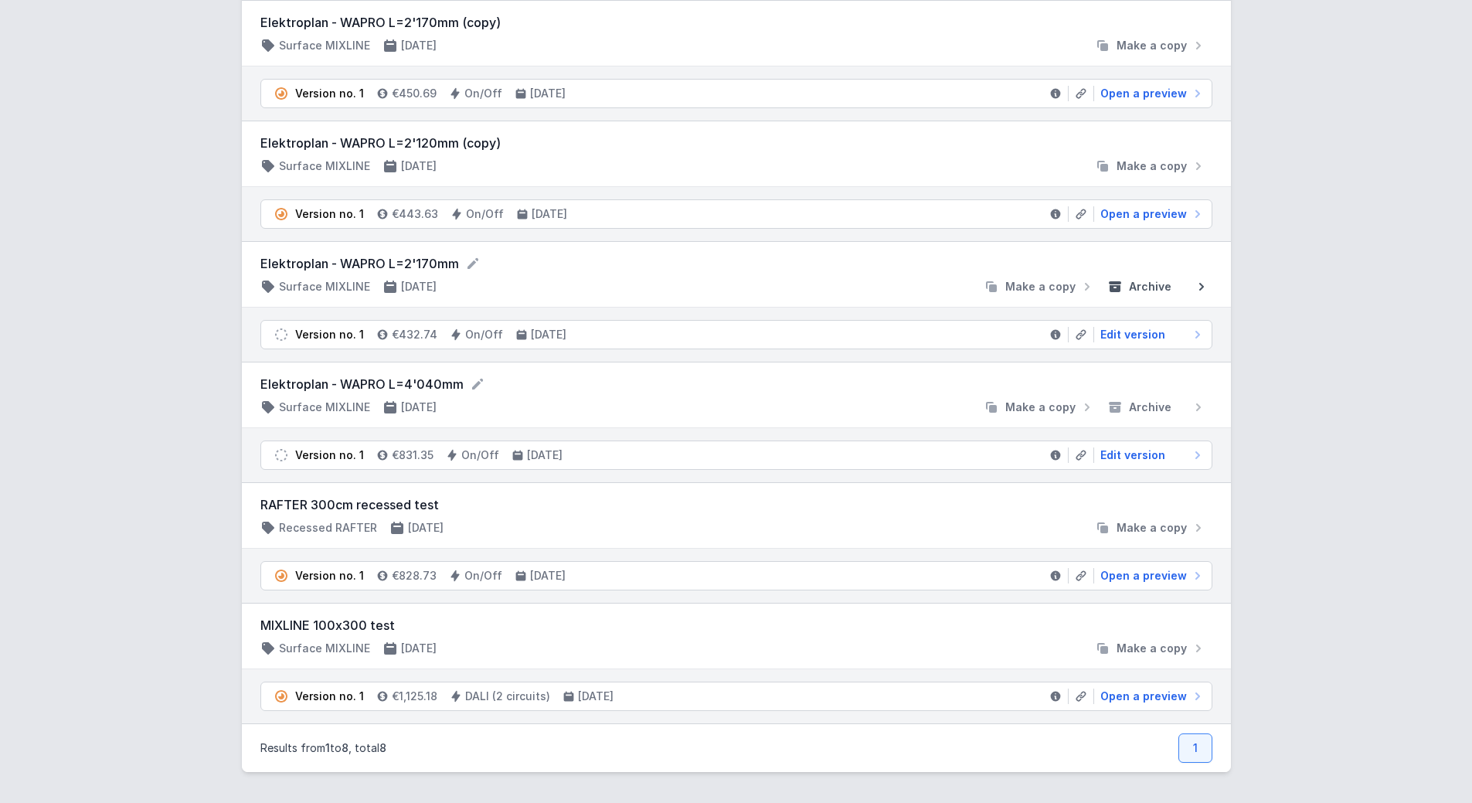
click at [1160, 286] on span "Archive" at bounding box center [1150, 286] width 42 height 15
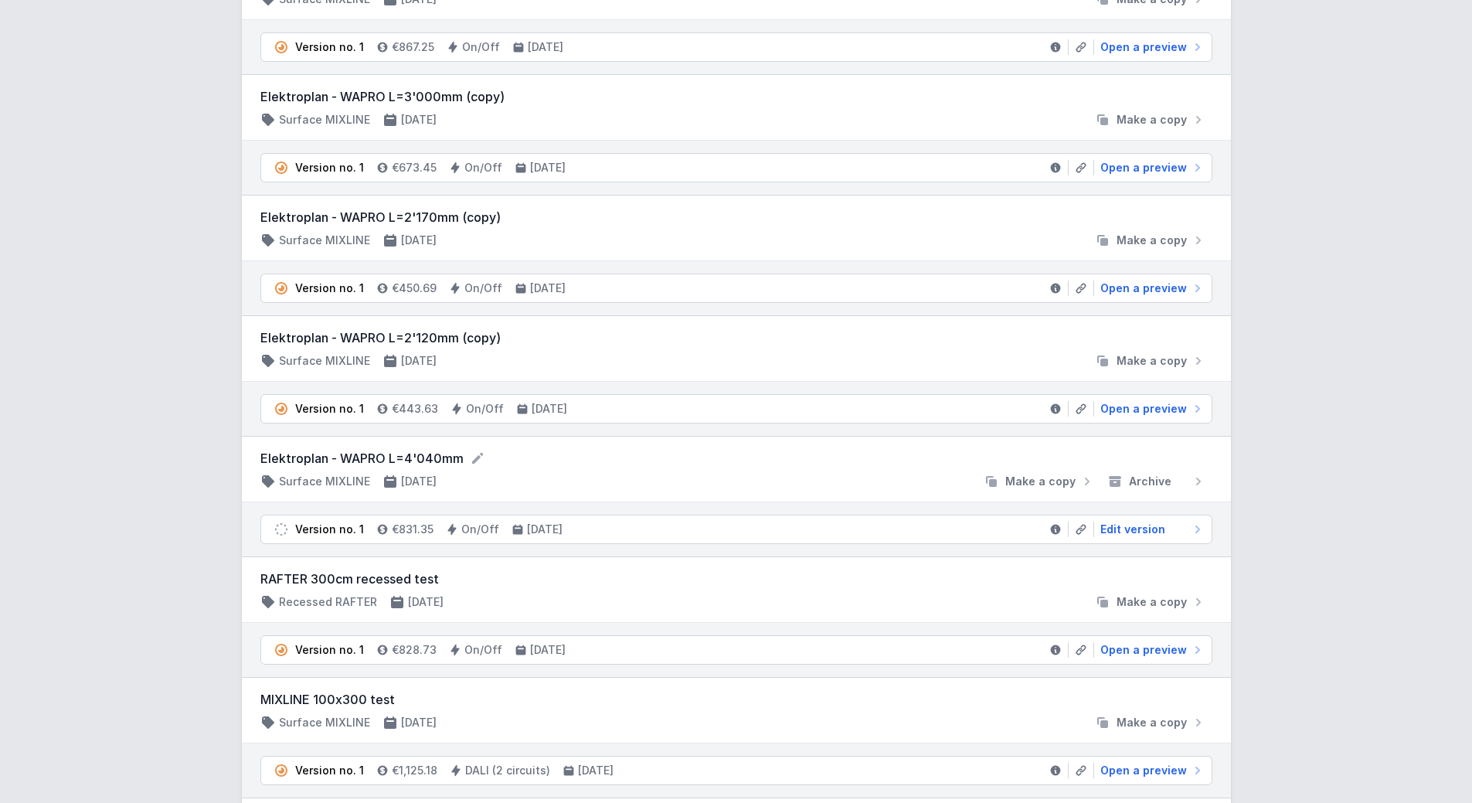
scroll to position [280, 0]
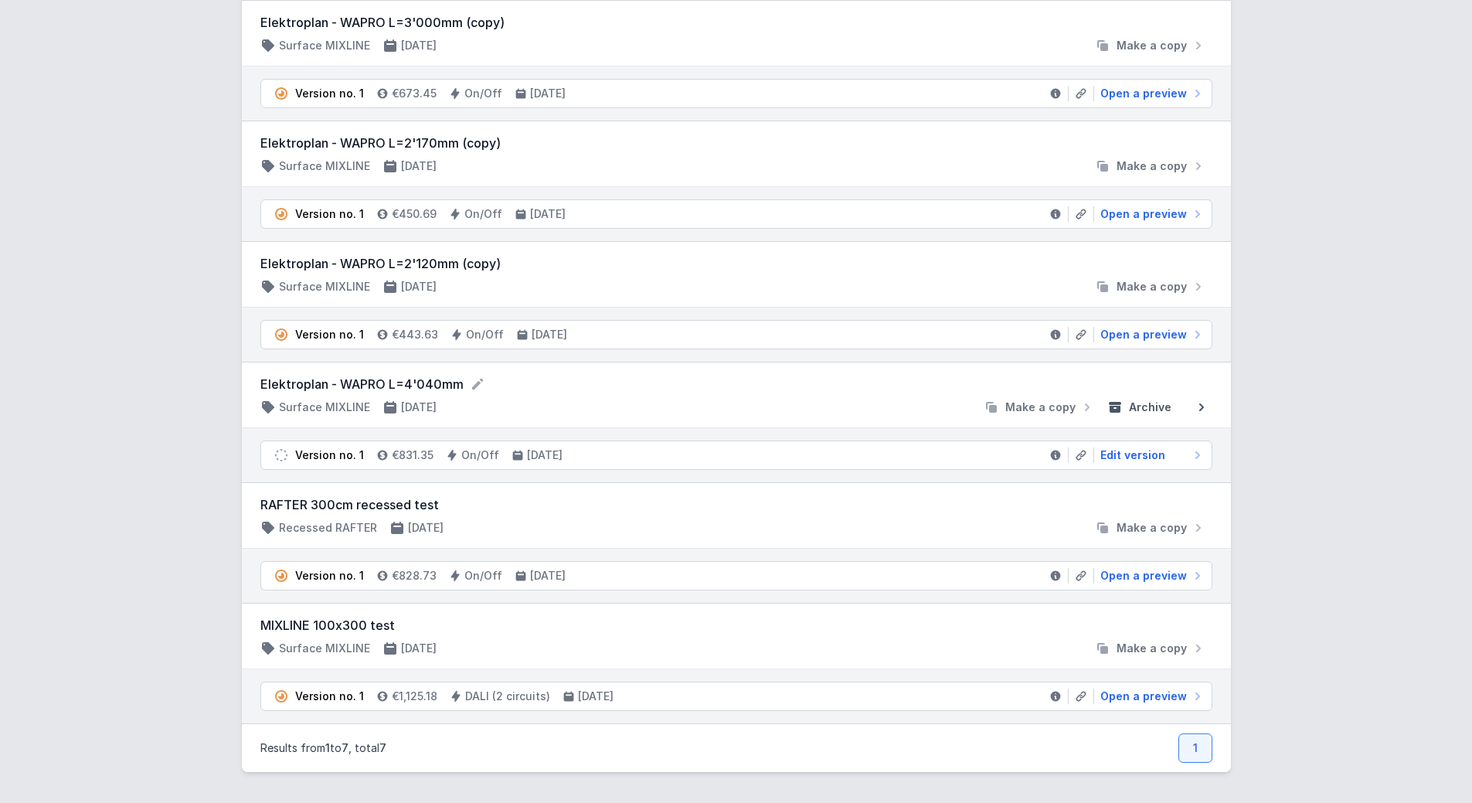
click at [1141, 406] on span "Archive" at bounding box center [1150, 406] width 42 height 15
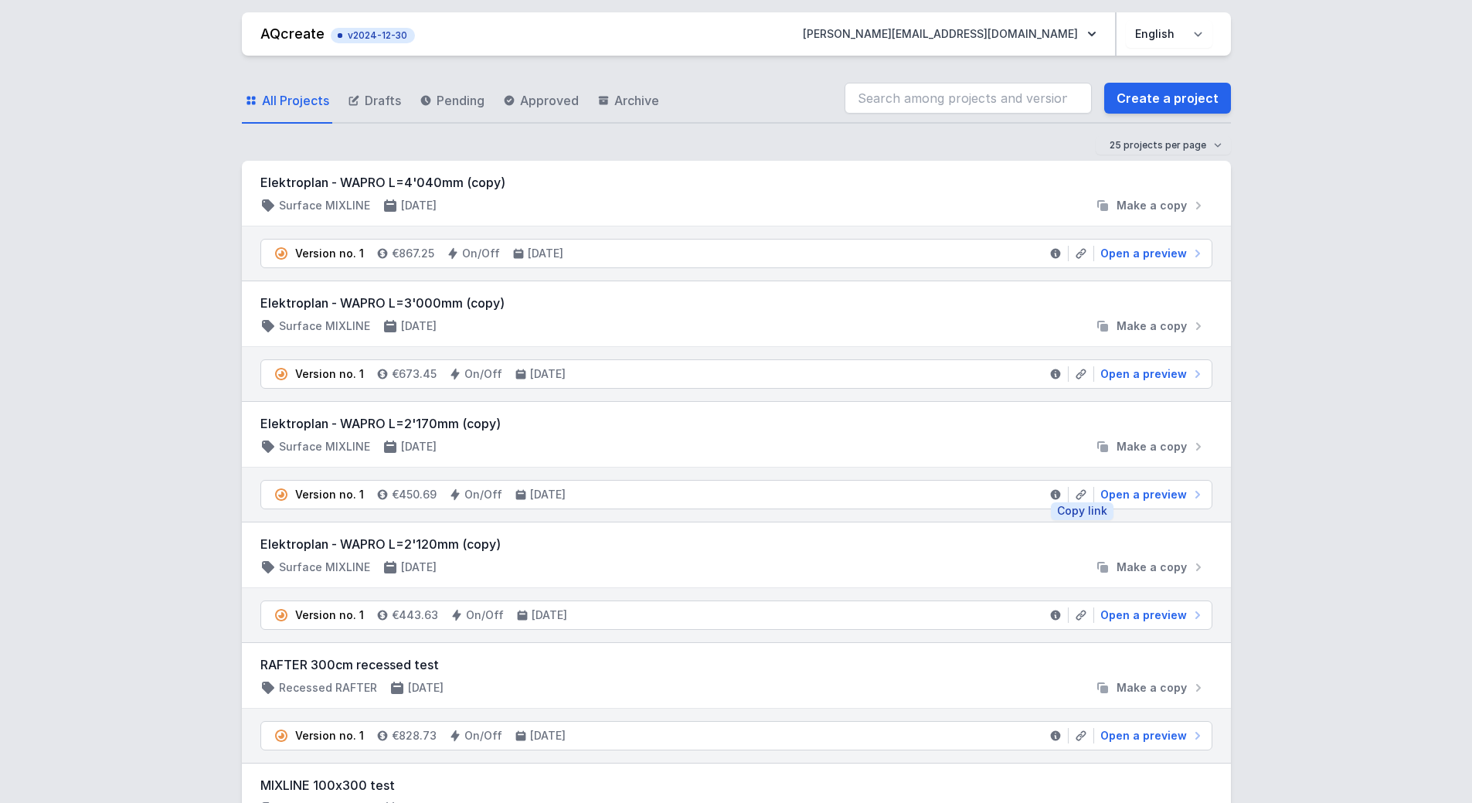
scroll to position [160, 0]
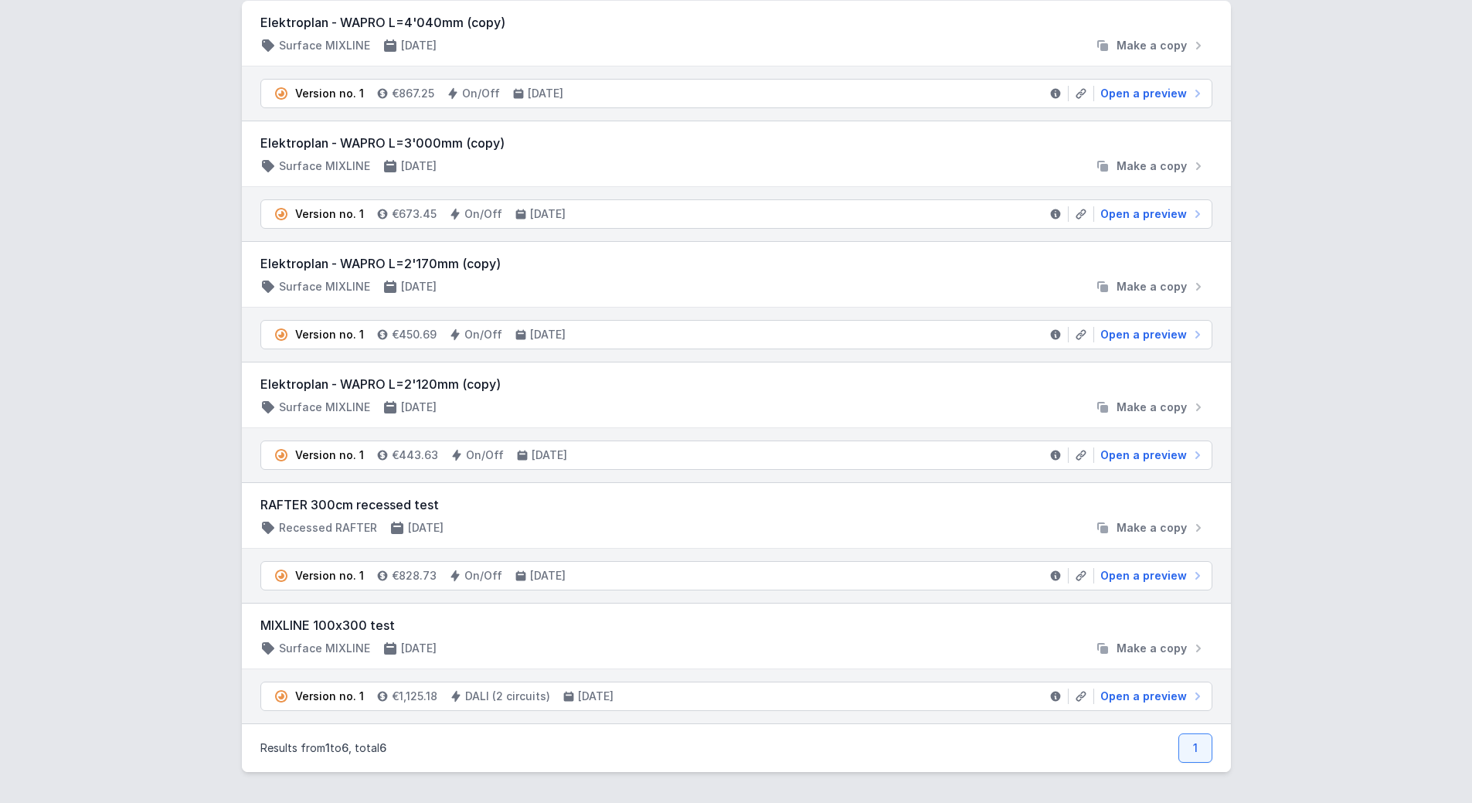
drag, startPoint x: 309, startPoint y: 622, endPoint x: 191, endPoint y: 627, distance: 118.3
click at [191, 627] on div "AQcreate v2024-12-30 [PERSON_NAME][EMAIL_ADDRESS][DOMAIN_NAME] Polski English A…" at bounding box center [736, 321] width 1472 height 963
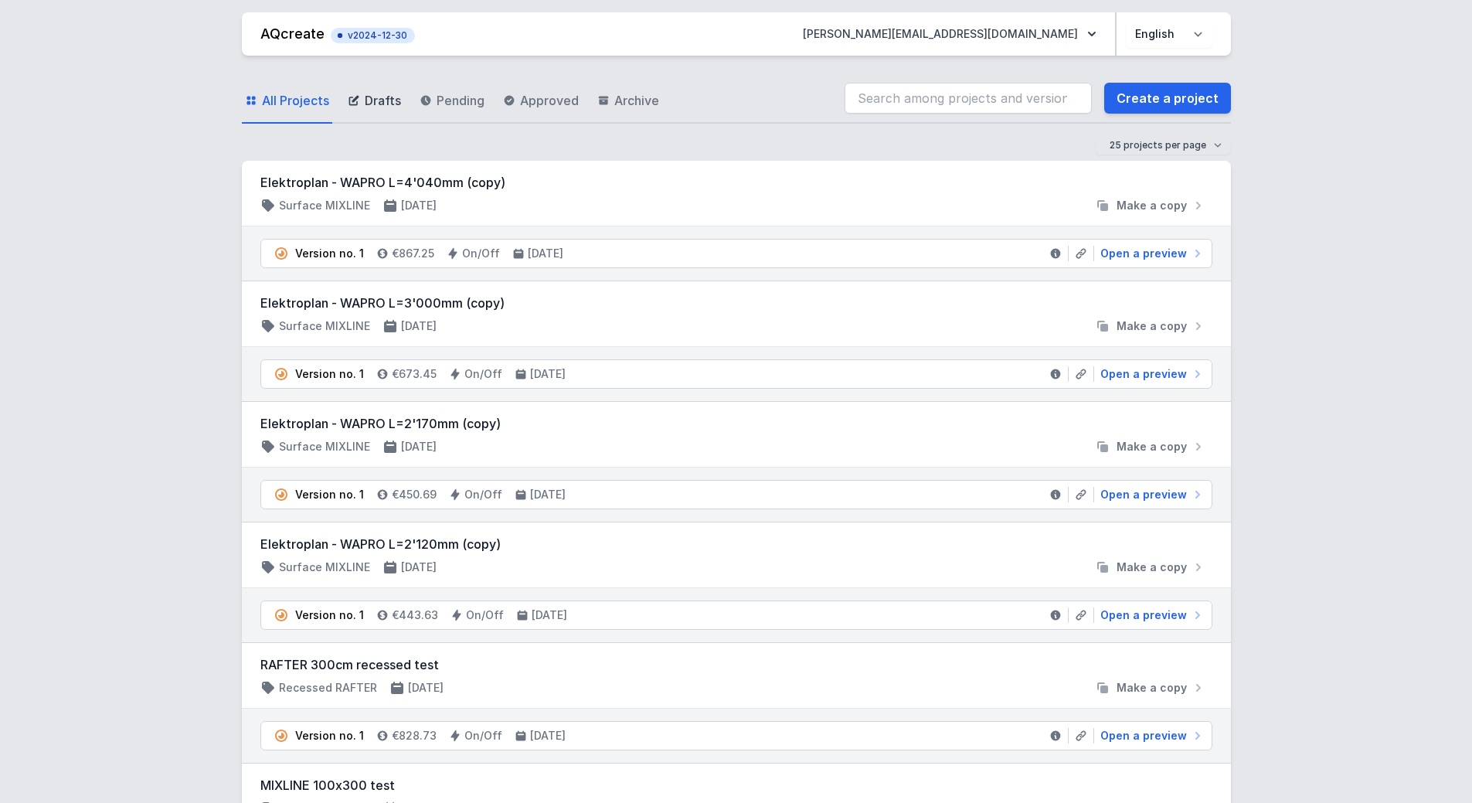
click at [379, 103] on span "Drafts" at bounding box center [383, 100] width 36 height 19
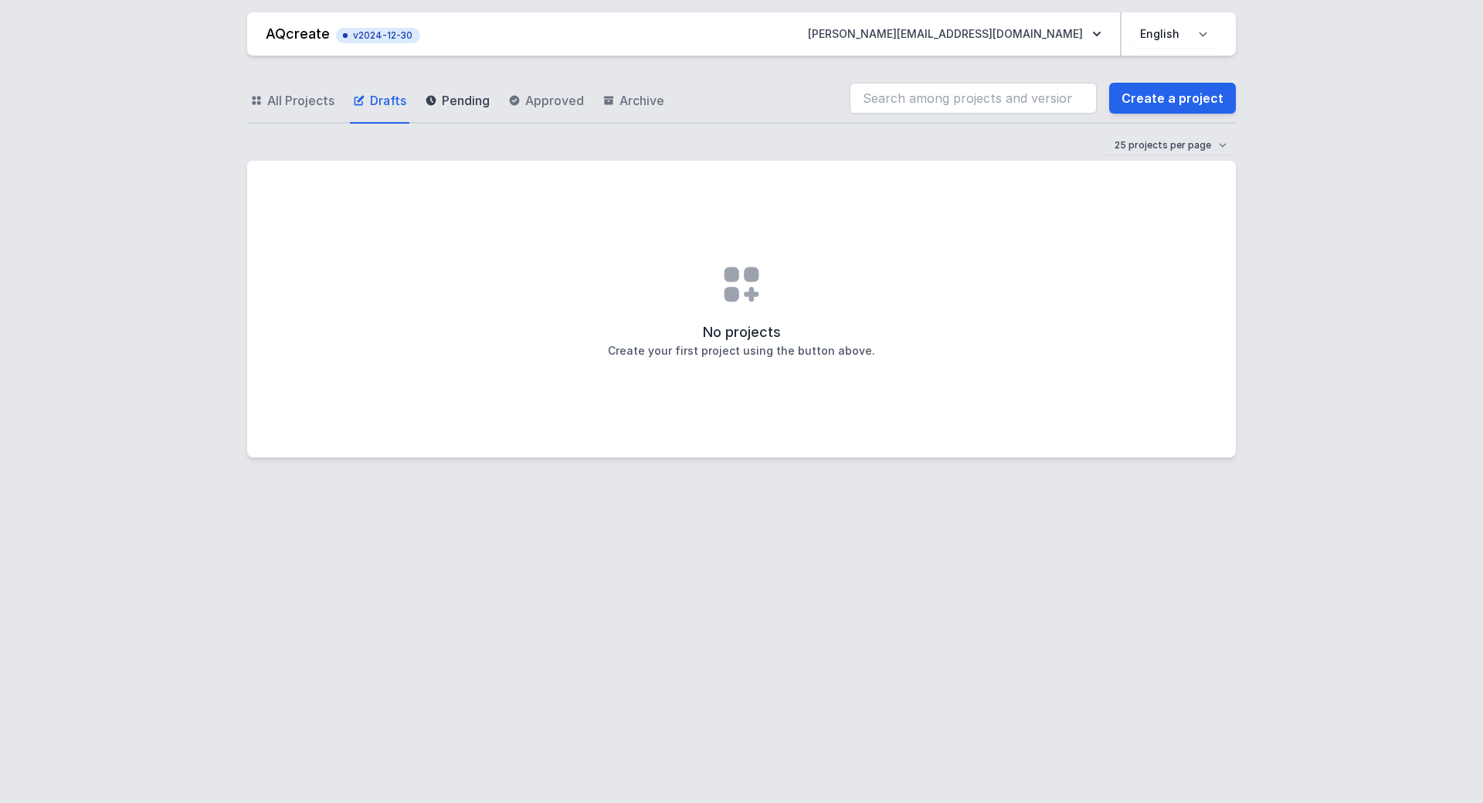
click at [457, 97] on span "Pending" at bounding box center [466, 100] width 48 height 19
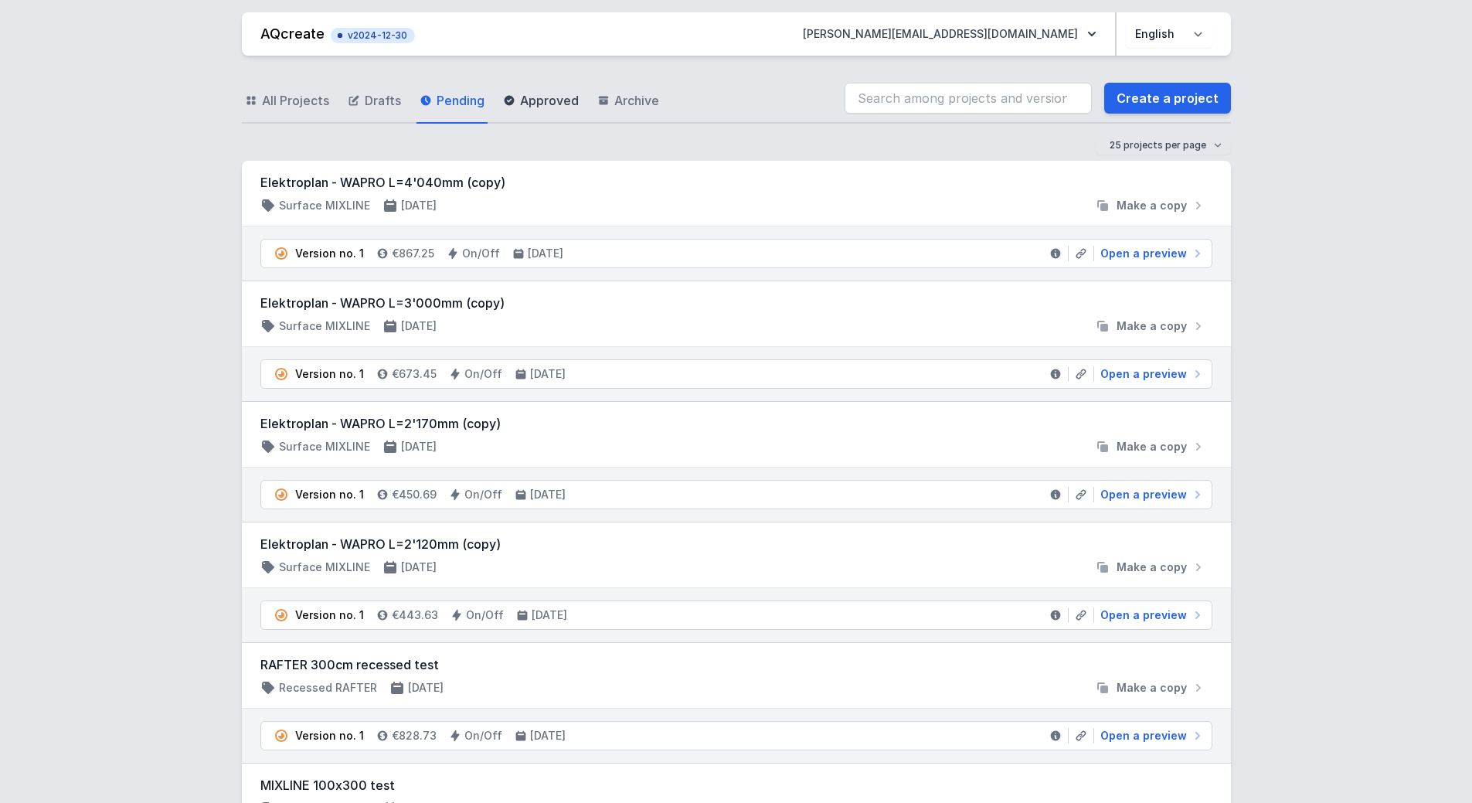
click at [542, 103] on span "Approved" at bounding box center [549, 100] width 59 height 19
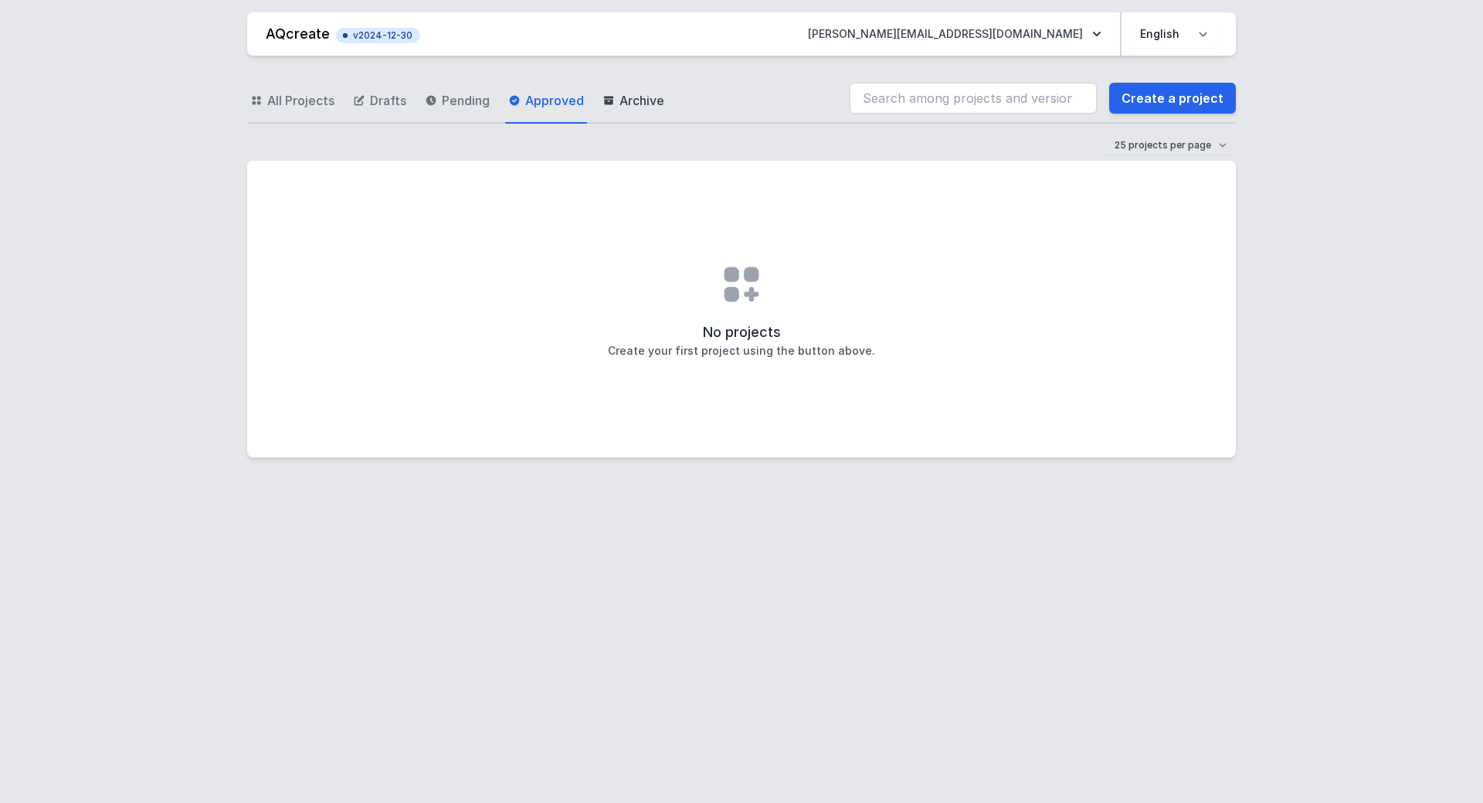
click at [624, 100] on span "Archive" at bounding box center [642, 100] width 45 height 19
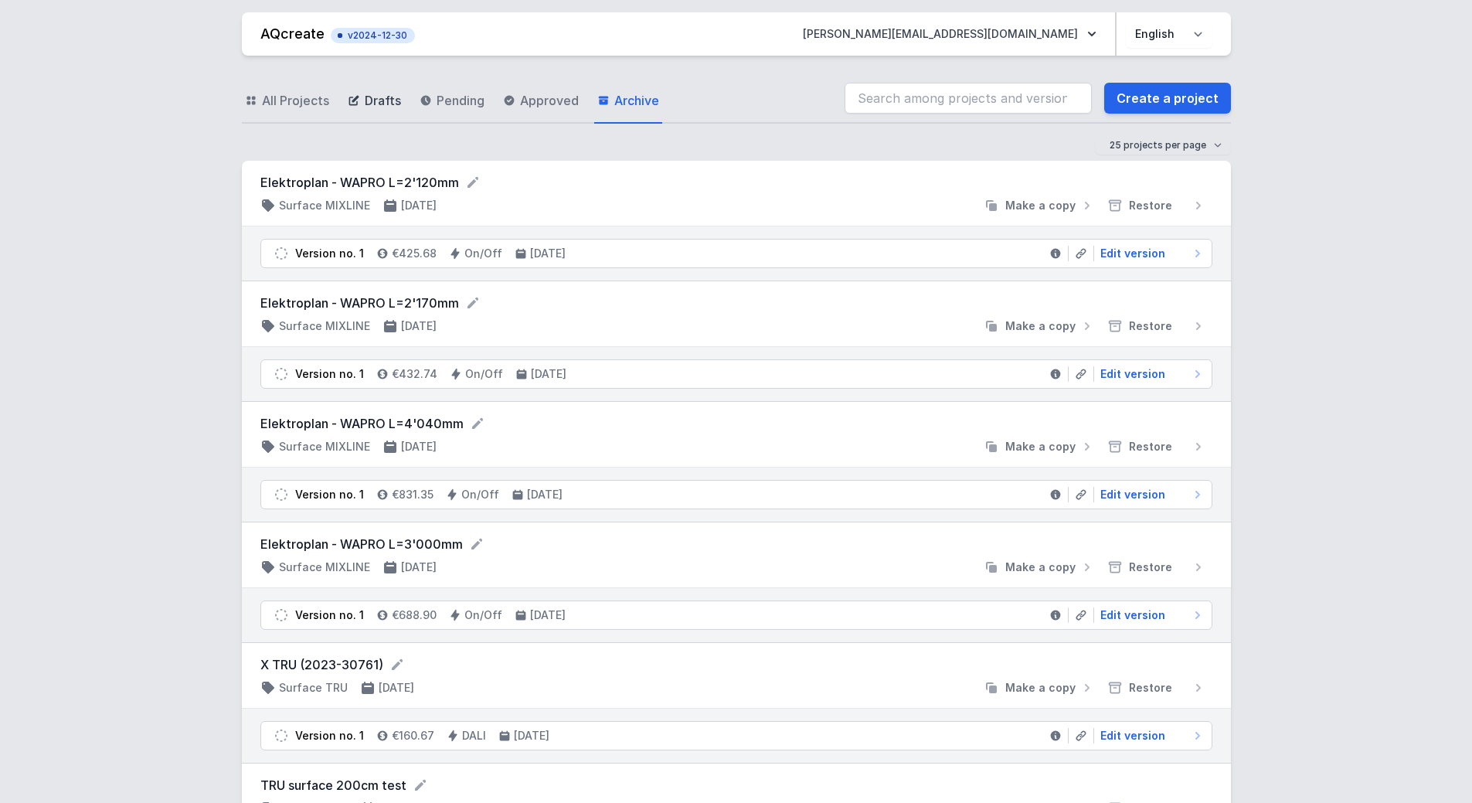
click at [371, 104] on span "Drafts" at bounding box center [383, 100] width 36 height 19
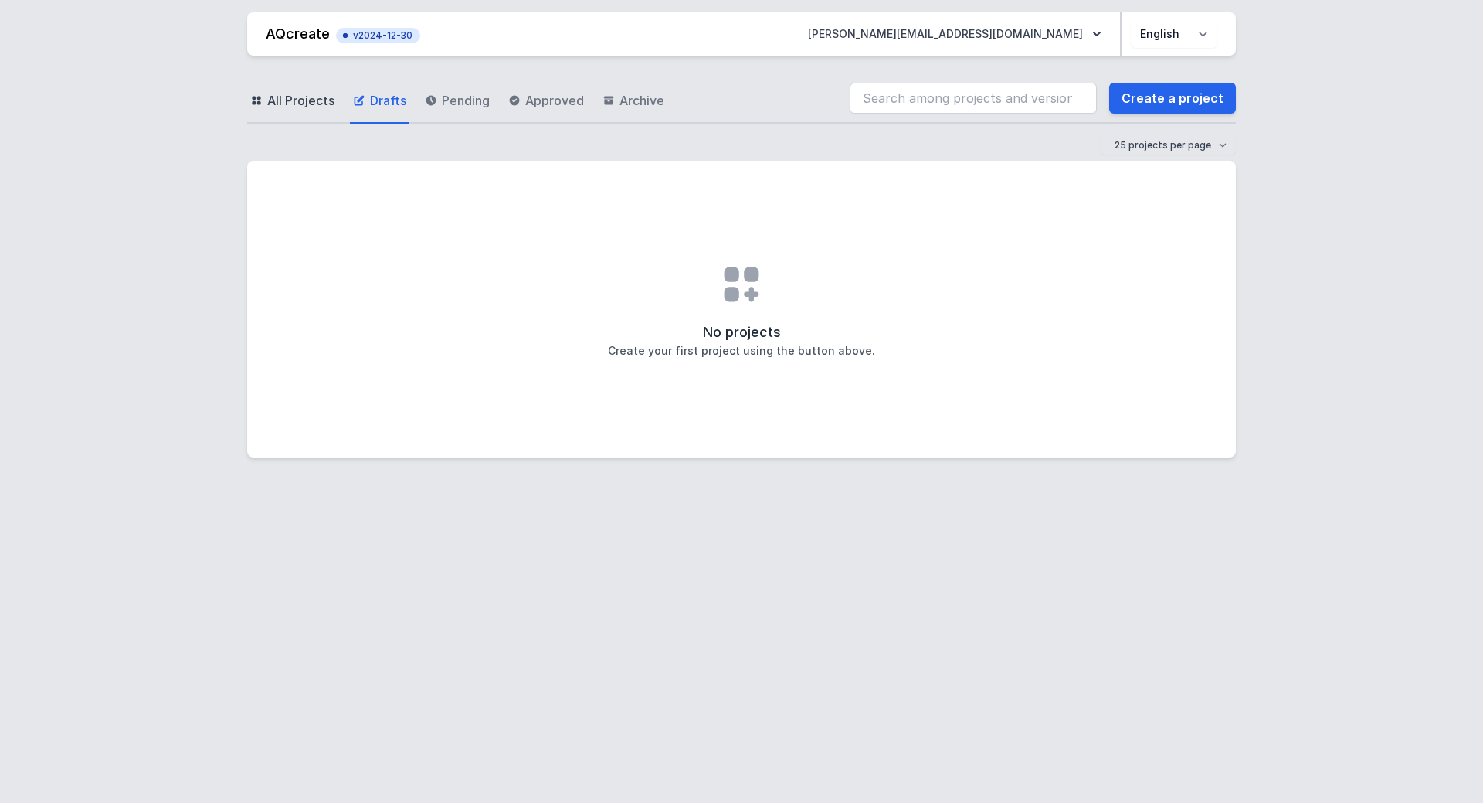
click at [286, 104] on span "All Projects" at bounding box center [300, 100] width 67 height 19
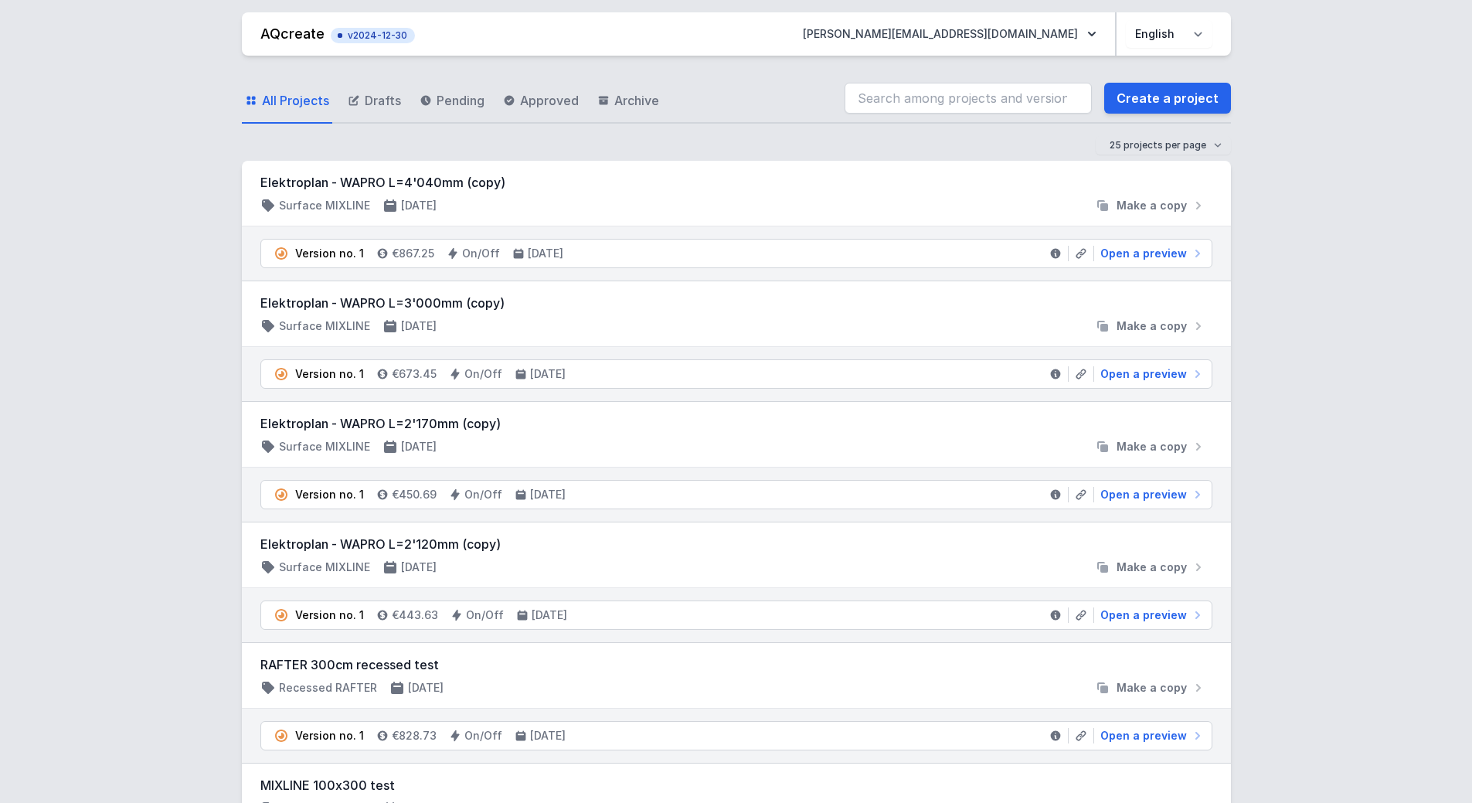
click at [406, 181] on h3 "Elektroplan - WAPRO L=4'040mm (copy)" at bounding box center [736, 182] width 952 height 19
drag, startPoint x: 261, startPoint y: 181, endPoint x: 459, endPoint y: 184, distance: 197.8
click at [459, 184] on h3 "Elektroplan - WAPRO L=4'040mm (copy)" at bounding box center [736, 182] width 952 height 19
copy h3 "Elektroplan - WAPRO L=4'040mm"
click at [1137, 98] on link "Create a project" at bounding box center [1167, 98] width 127 height 31
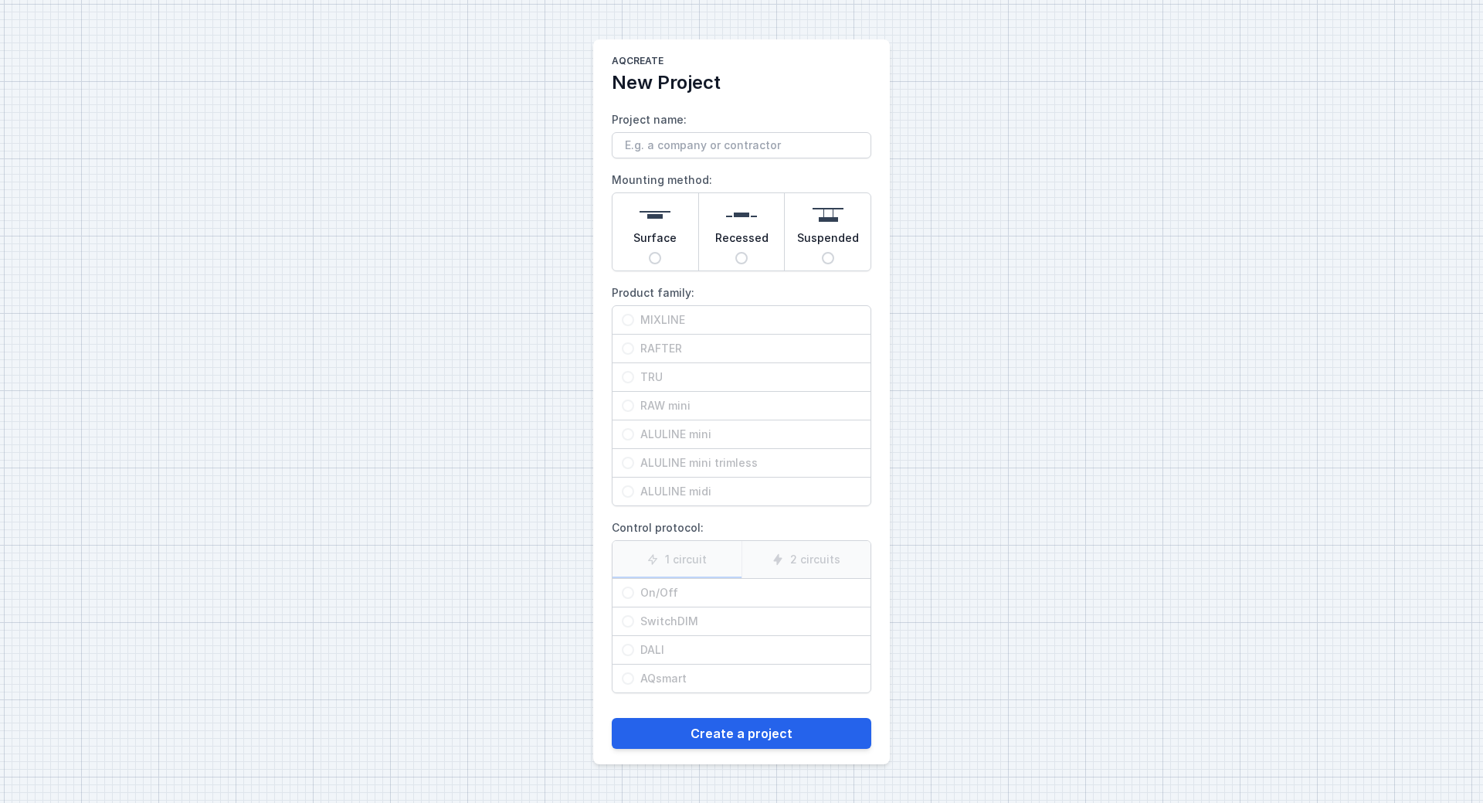
click at [698, 140] on input "Project name:" at bounding box center [742, 145] width 260 height 26
drag, startPoint x: 752, startPoint y: 142, endPoint x: 780, endPoint y: 144, distance: 28.6
click at [780, 144] on input "Elektroplan - WAPRO L=4'040mm" at bounding box center [742, 145] width 260 height 26
type input "Elektroplan - WAPRO L=2.600mm"
click at [655, 253] on input "Surface" at bounding box center [655, 258] width 12 height 12
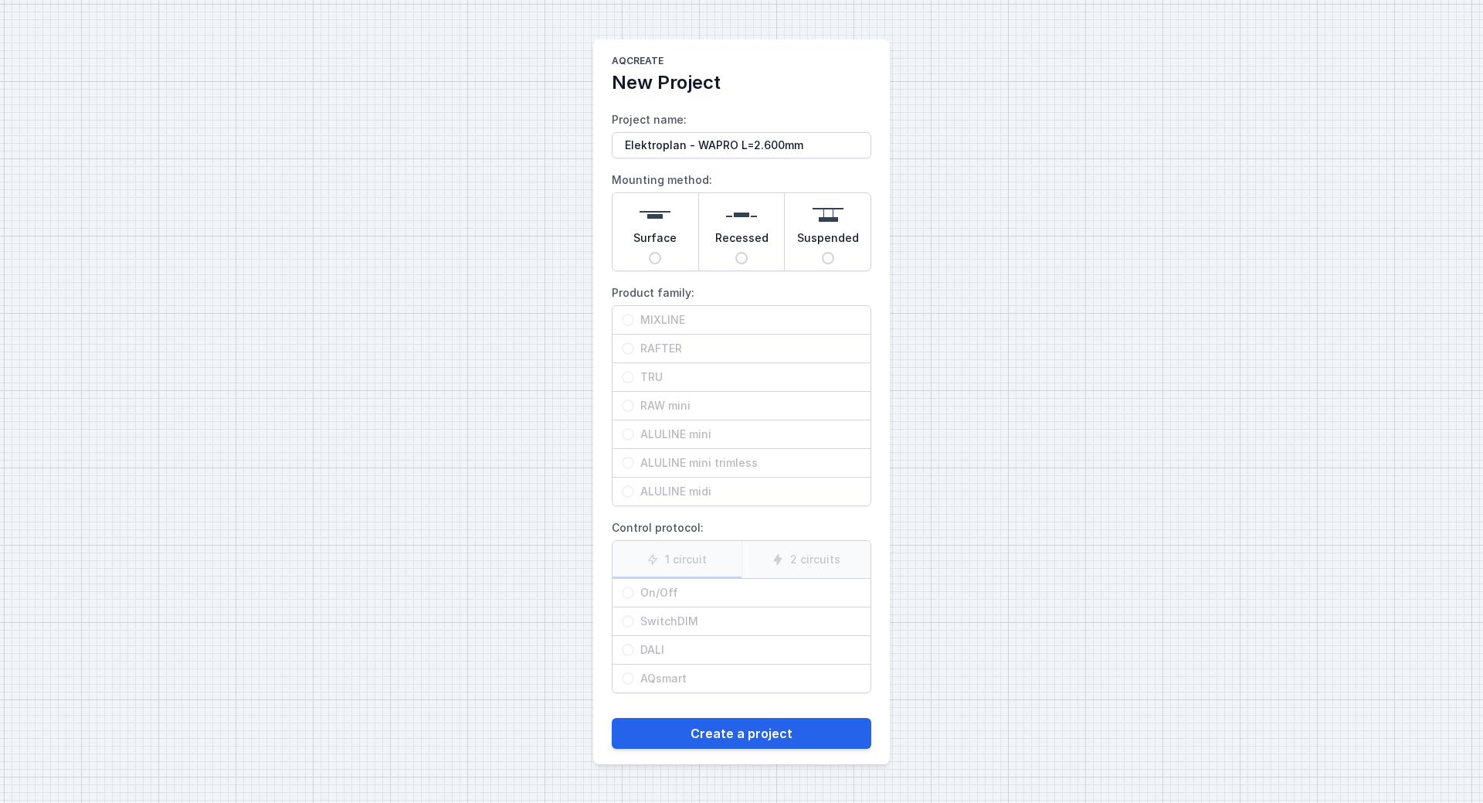
radio input "true"
click at [625, 318] on input "MIXLINE" at bounding box center [628, 320] width 12 height 12
radio input "true"
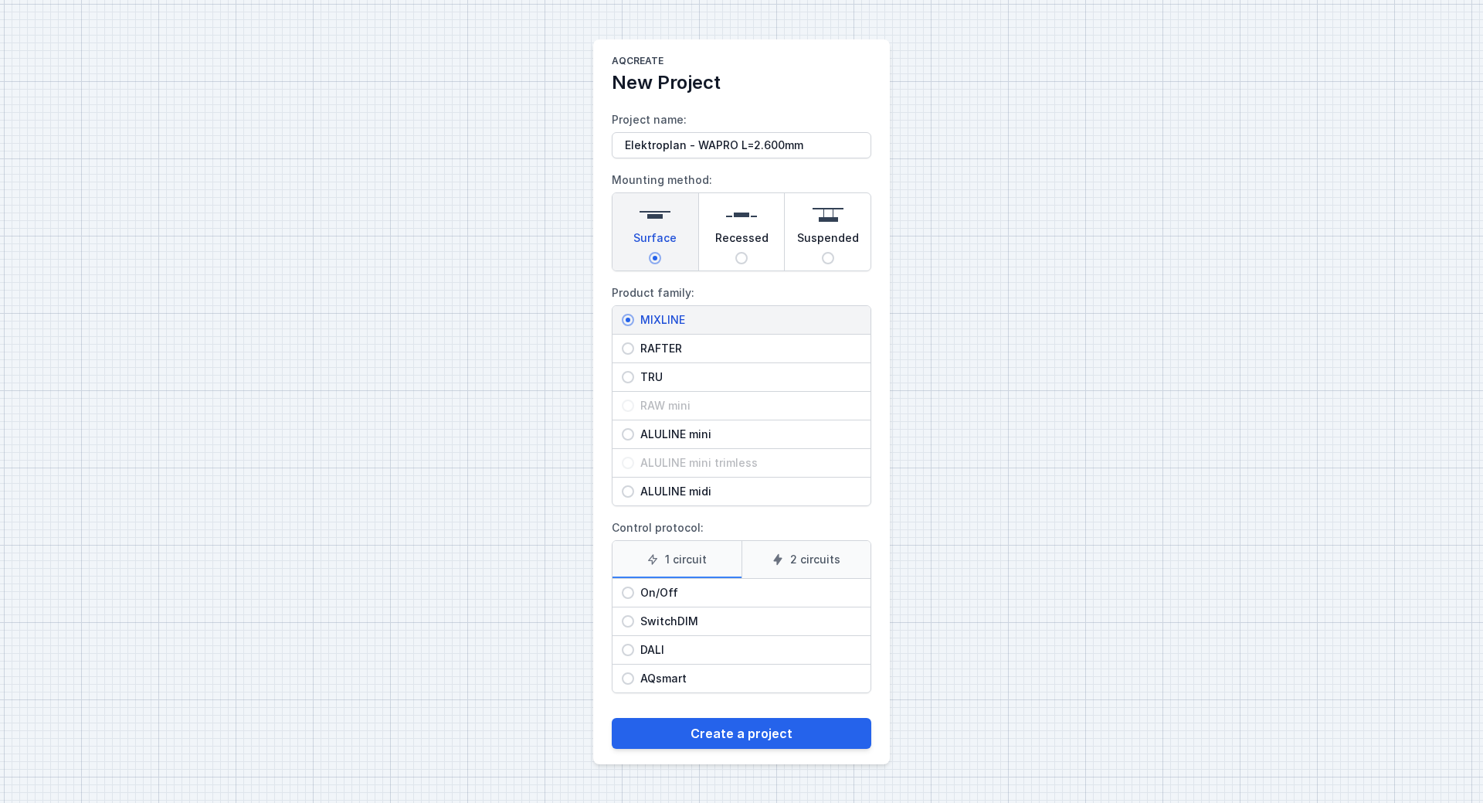
click at [625, 596] on input "On/Off" at bounding box center [628, 592] width 12 height 12
radio input "true"
click at [749, 734] on button "Create a project" at bounding box center [742, 733] width 260 height 31
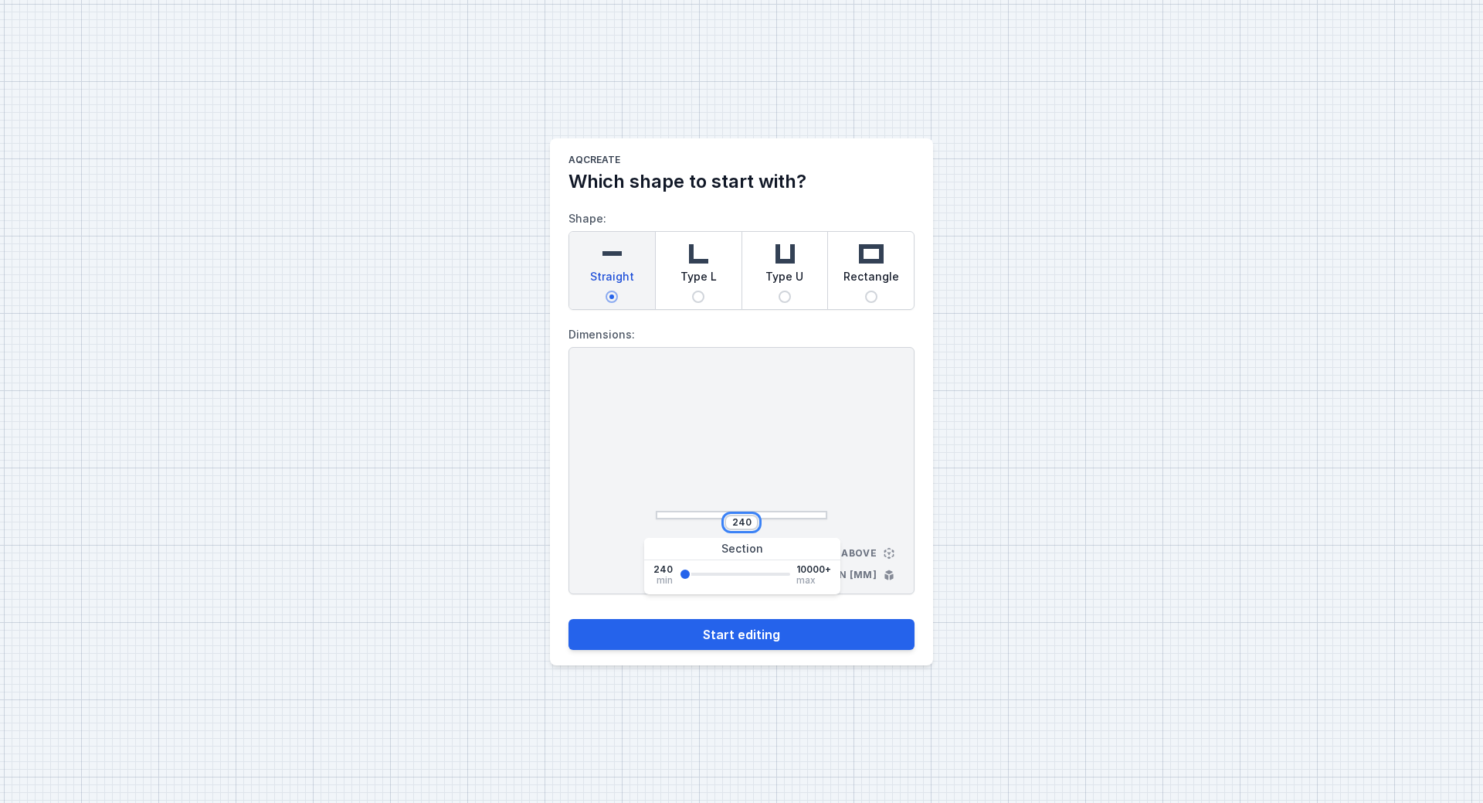
click at [739, 523] on input "240" at bounding box center [741, 522] width 25 height 12
type input "2600"
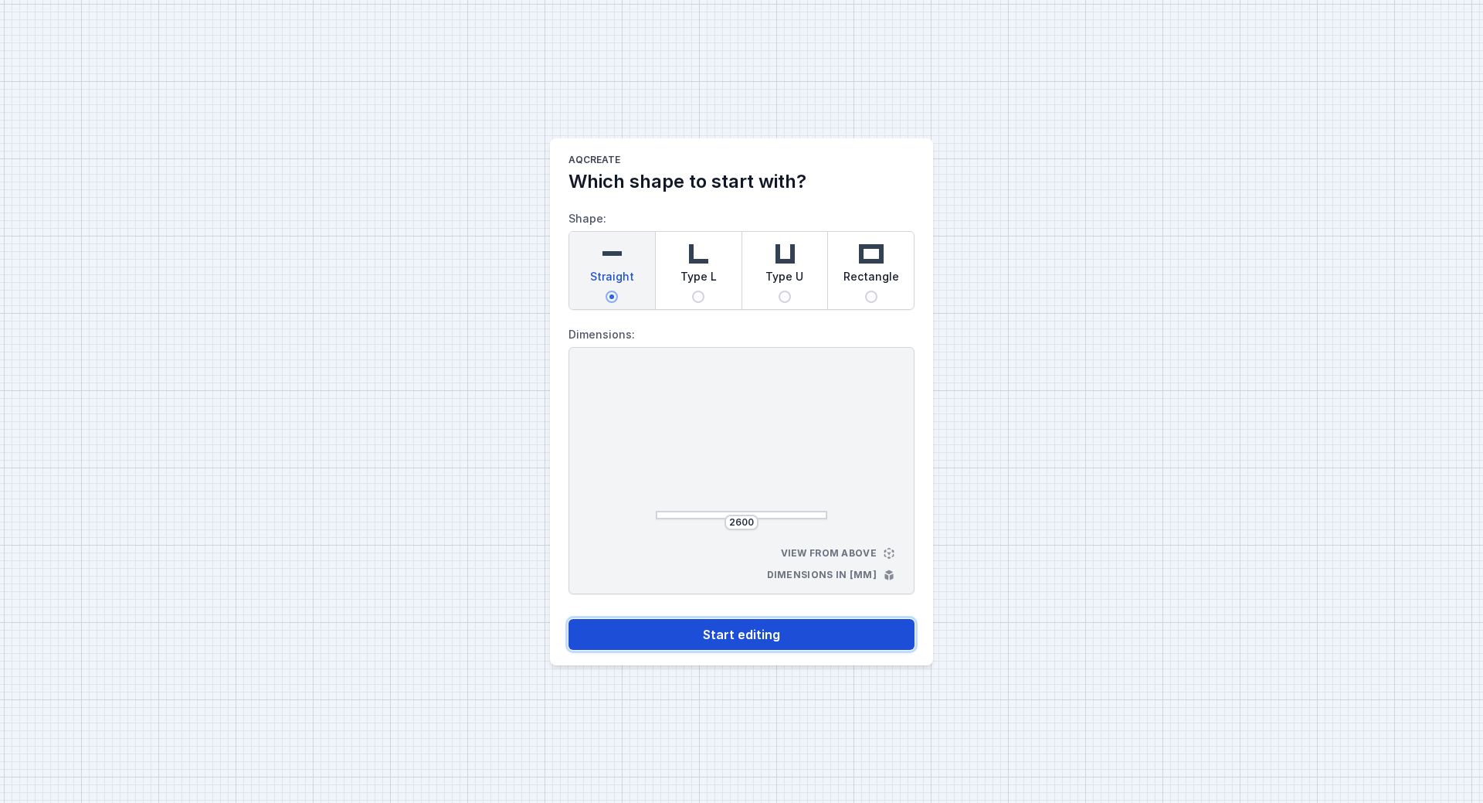
click at [764, 637] on button "Start editing" at bounding box center [742, 634] width 346 height 31
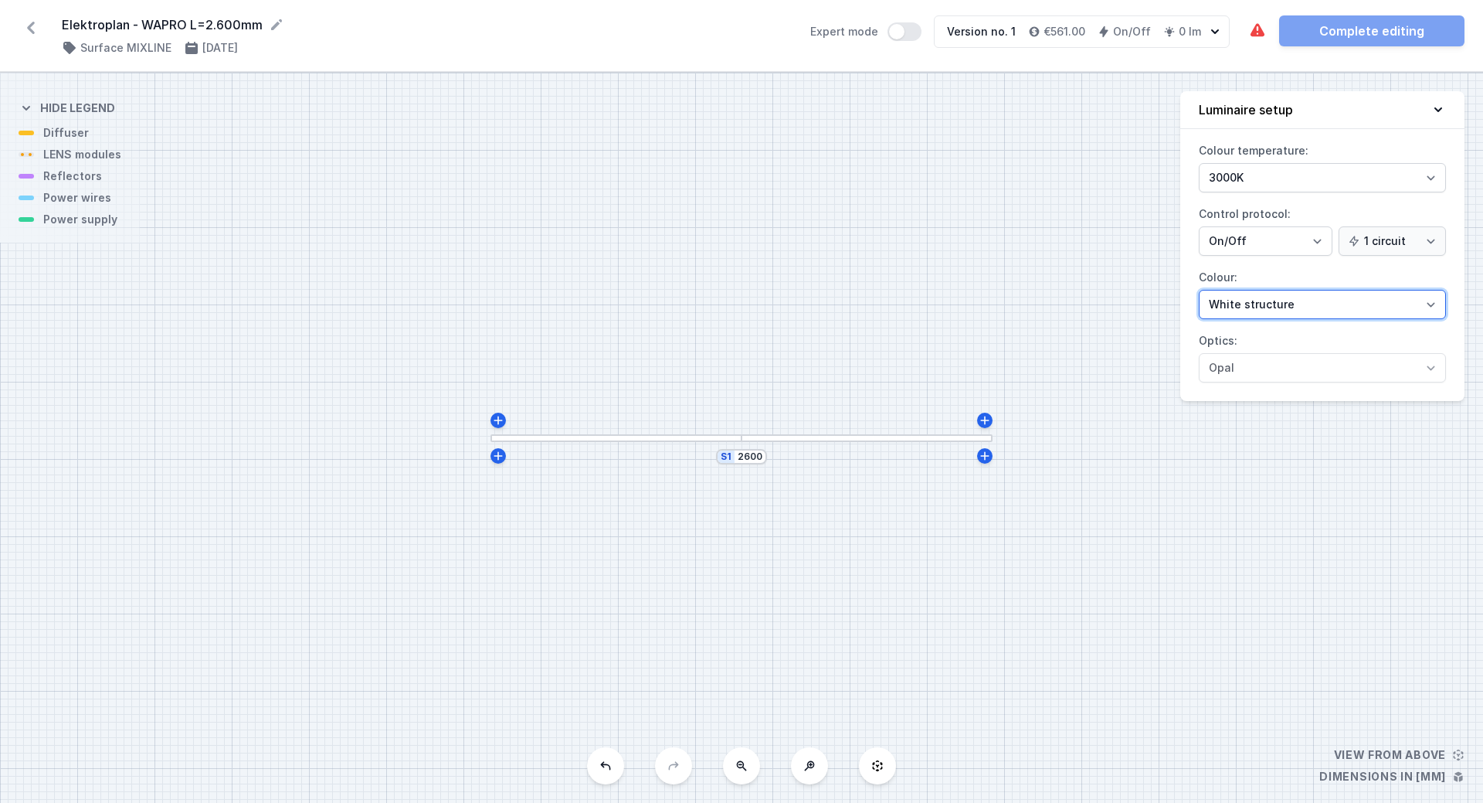
click at [1430, 307] on select "White structure Black structure Gold structure Copper Gray Another colour (from…" at bounding box center [1322, 304] width 247 height 29
select select "2"
click at [1199, 290] on select "White structure Black structure Gold structure Copper Gray Another colour (from…" at bounding box center [1322, 304] width 247 height 29
click at [30, 28] on icon at bounding box center [31, 28] width 8 height 12
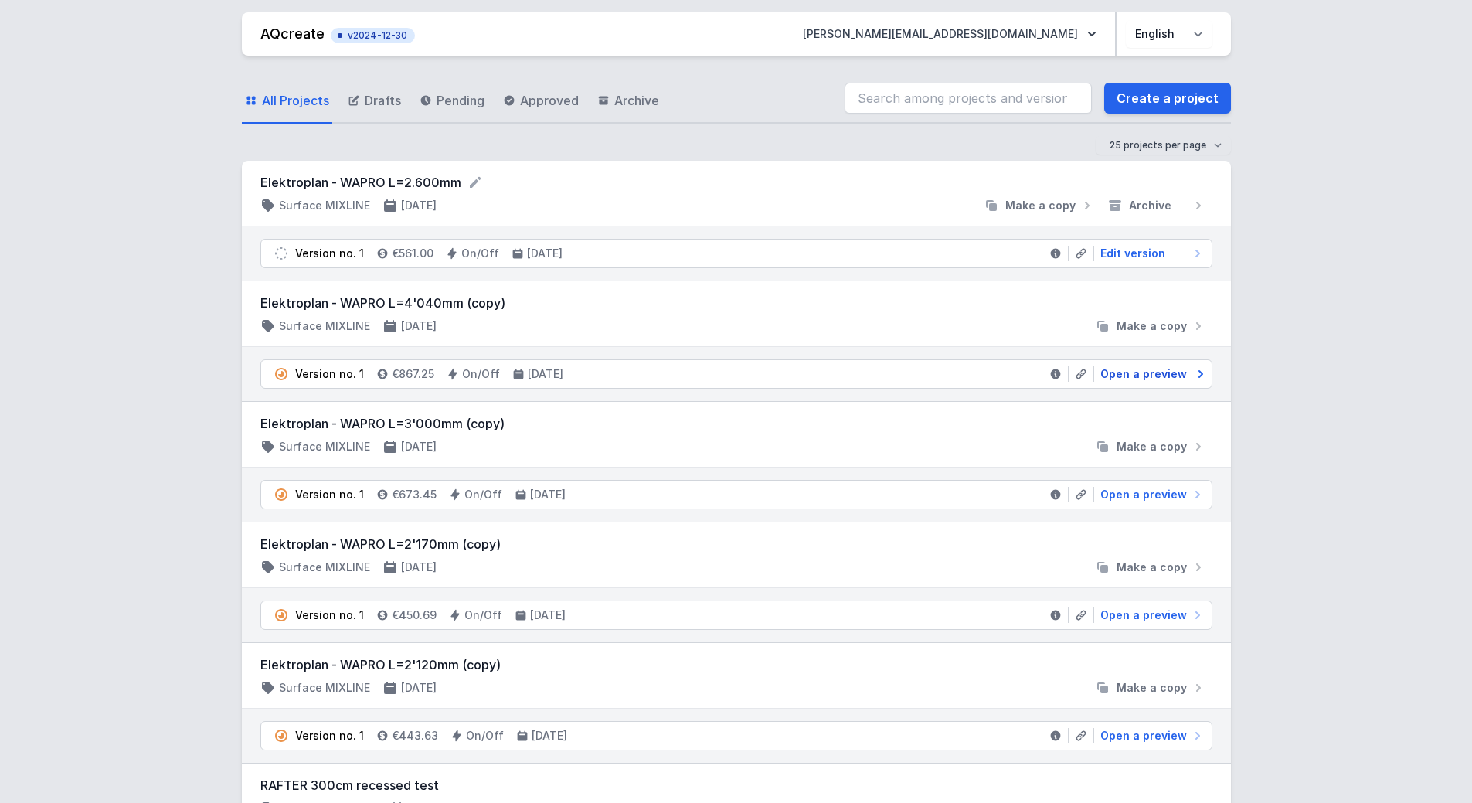
click at [1137, 375] on span "Open a preview" at bounding box center [1143, 373] width 87 height 15
select select "2"
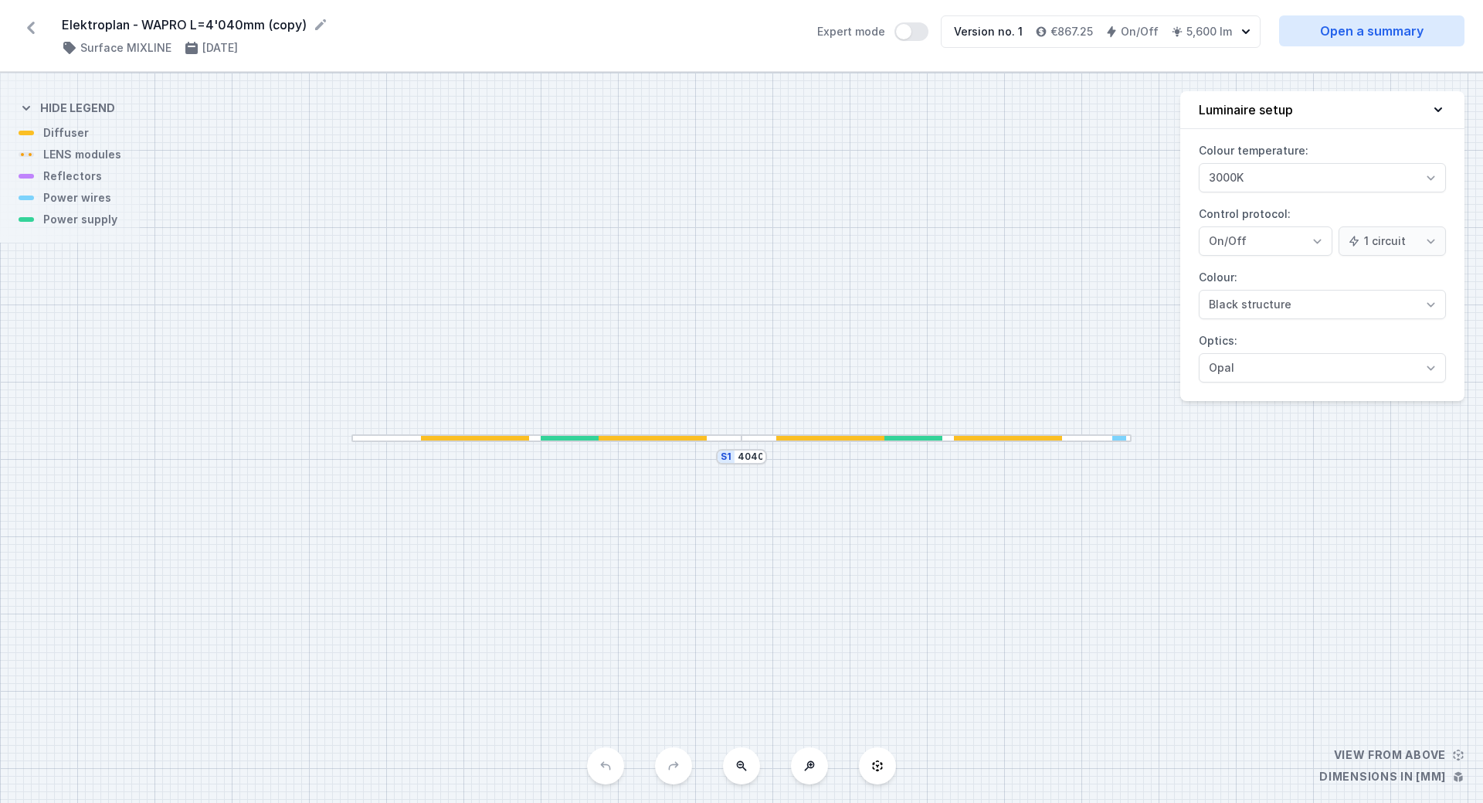
click at [34, 29] on icon at bounding box center [31, 27] width 25 height 25
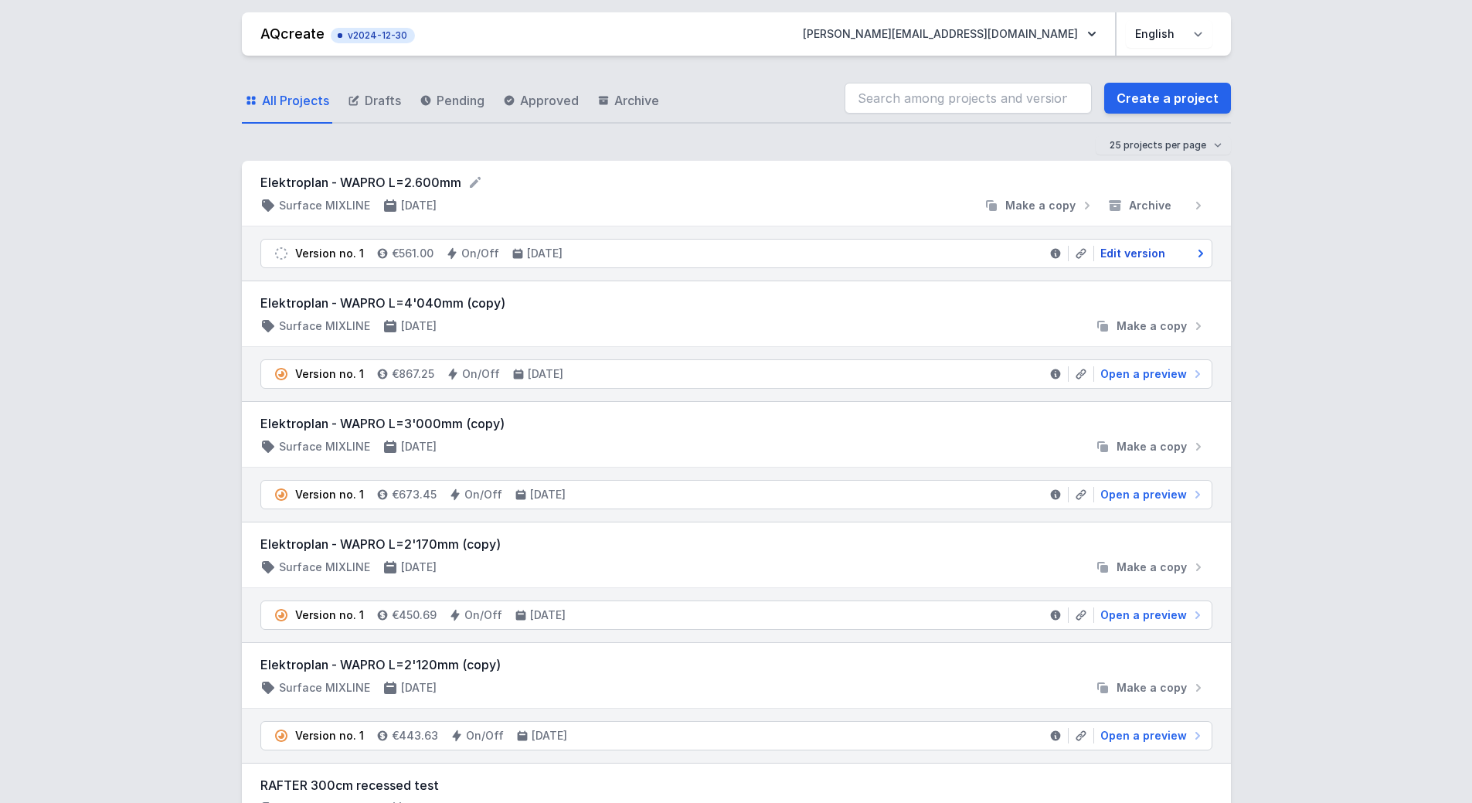
click at [1140, 254] on span "Edit version" at bounding box center [1132, 253] width 65 height 15
select select "2"
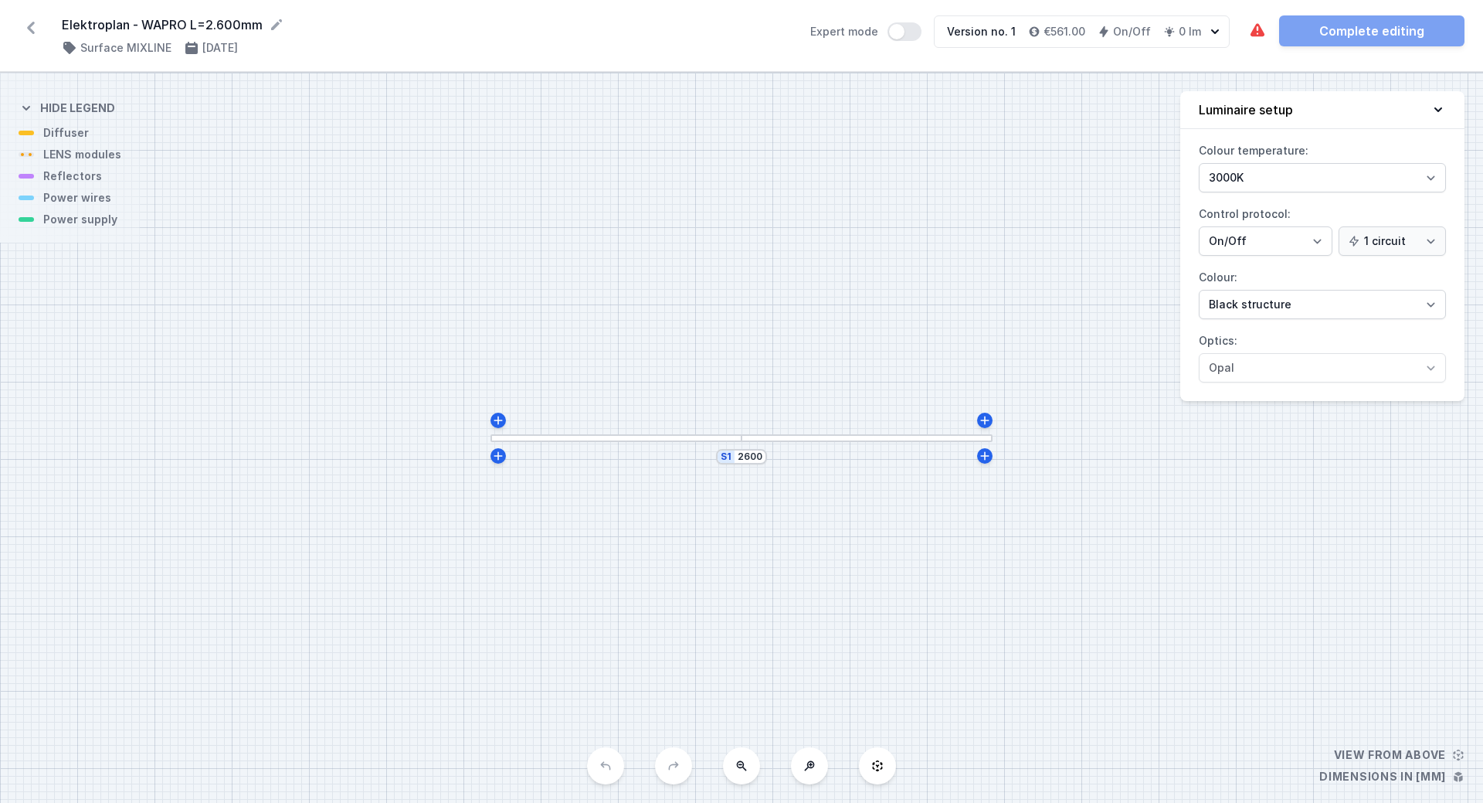
click at [713, 441] on div at bounding box center [616, 438] width 251 height 8
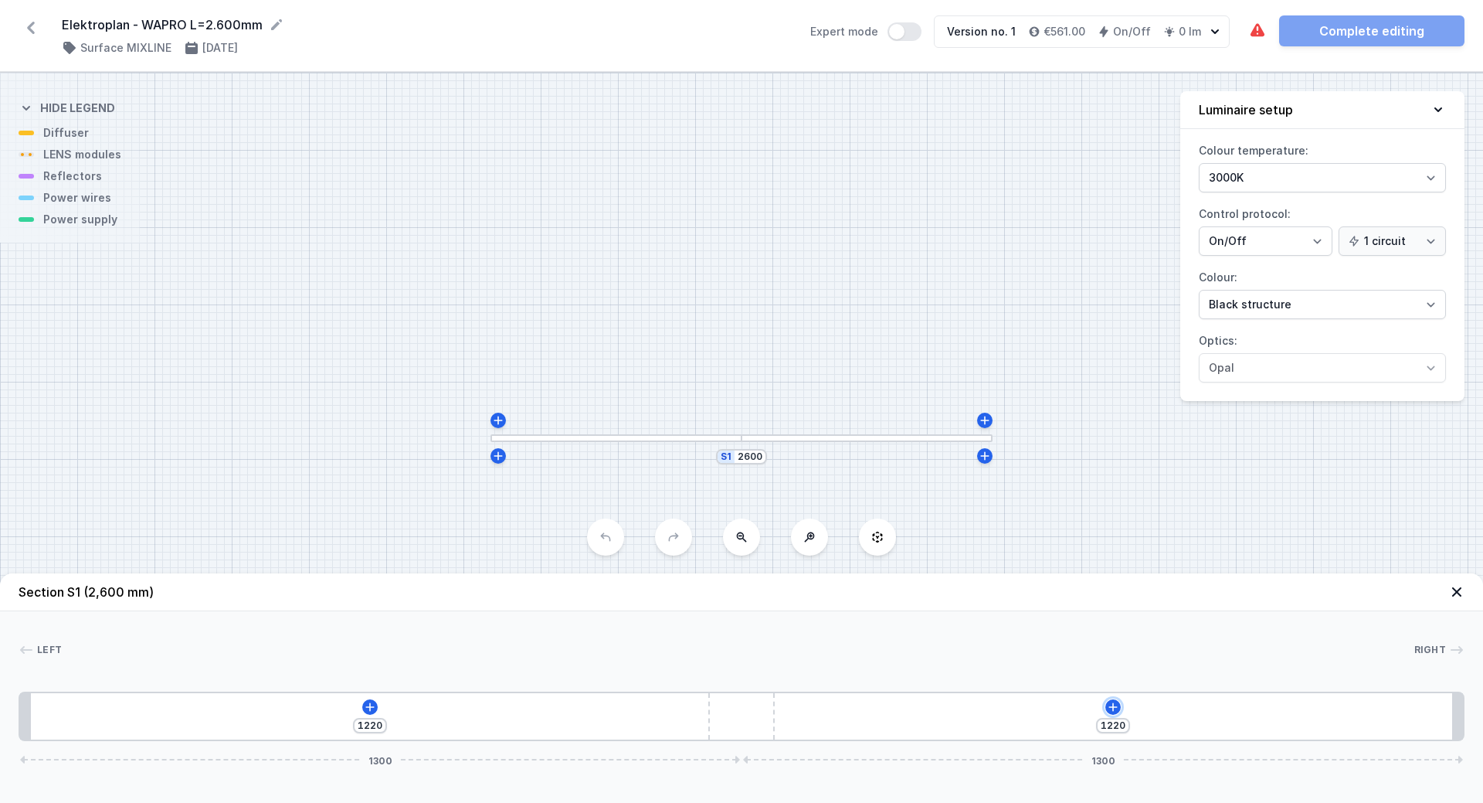
click at [1116, 712] on icon at bounding box center [1113, 707] width 12 height 12
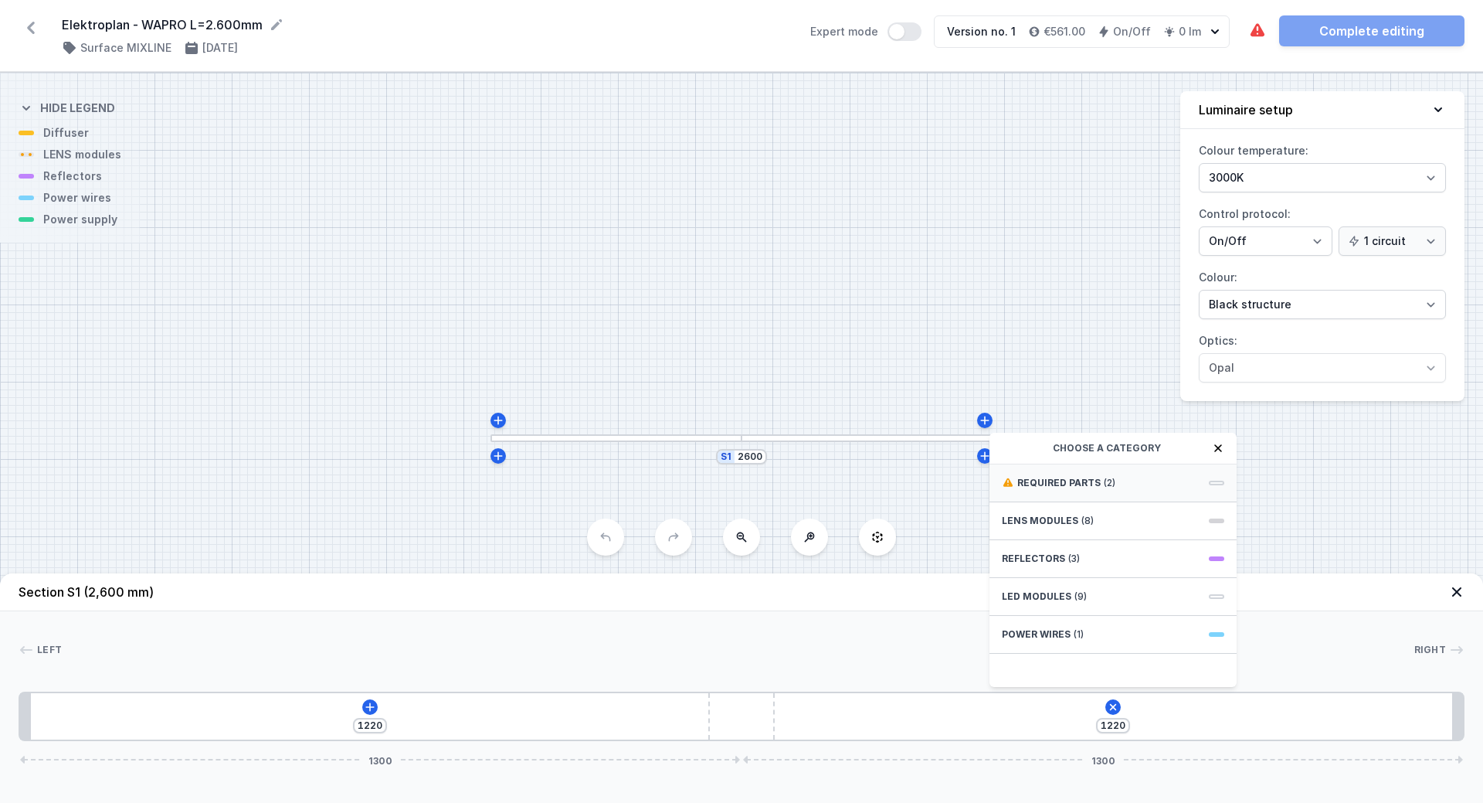
click at [1142, 474] on div "Required parts (2)" at bounding box center [1113, 483] width 247 height 38
click at [1138, 478] on span "Hole for power supply cable" at bounding box center [1113, 481] width 223 height 15
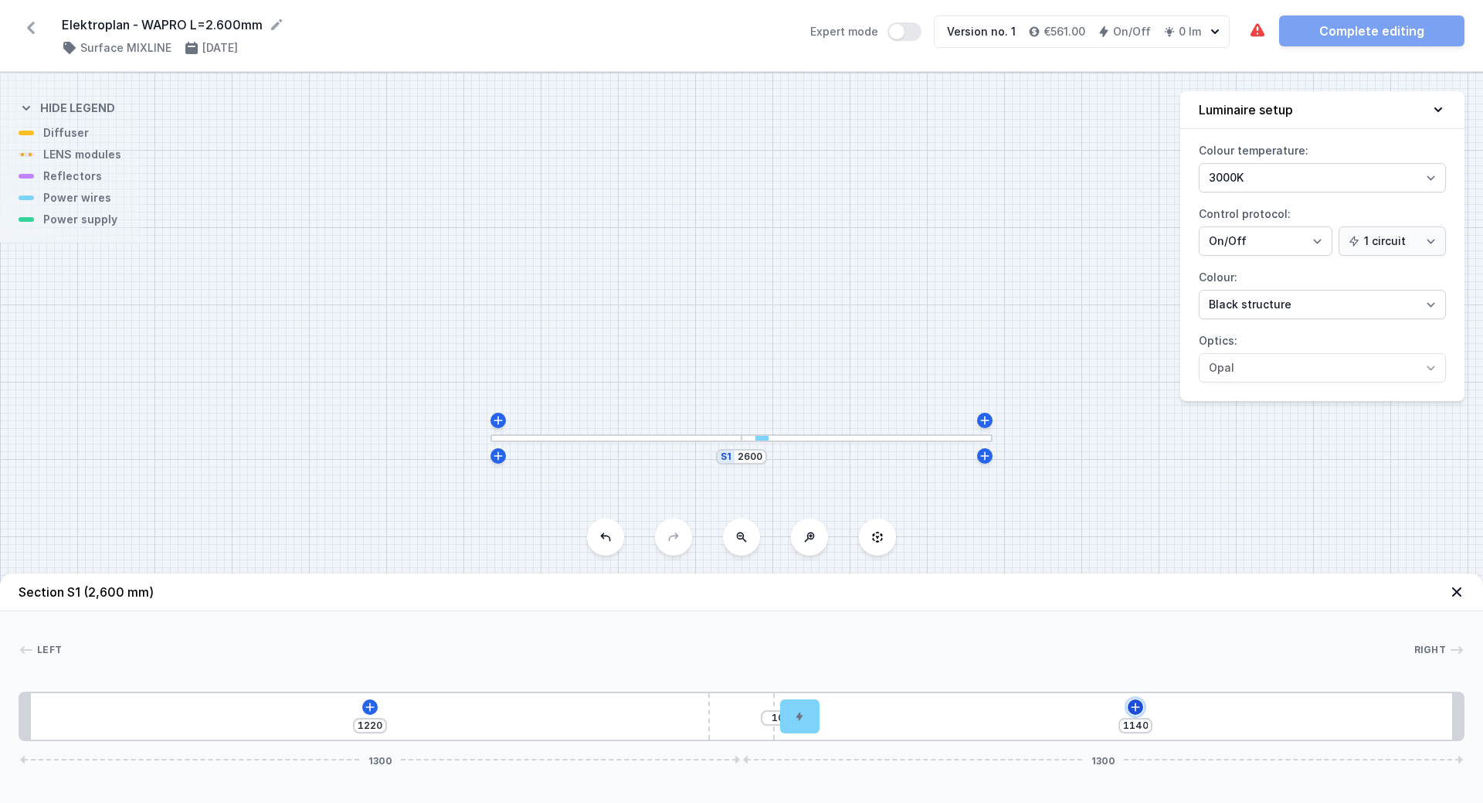
click at [1134, 710] on icon at bounding box center [1136, 707] width 12 height 12
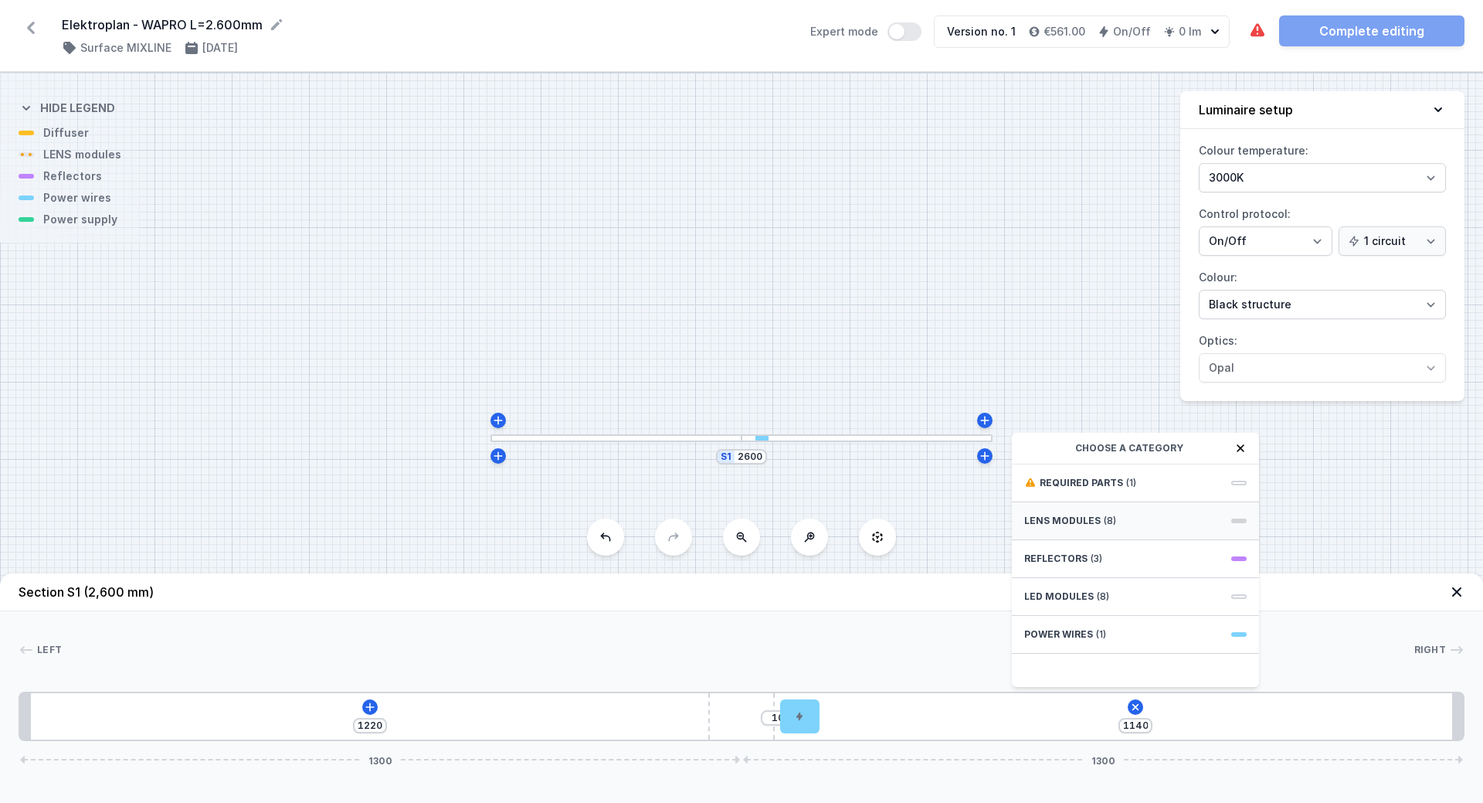
click at [1075, 518] on span "LENS modules" at bounding box center [1062, 521] width 76 height 12
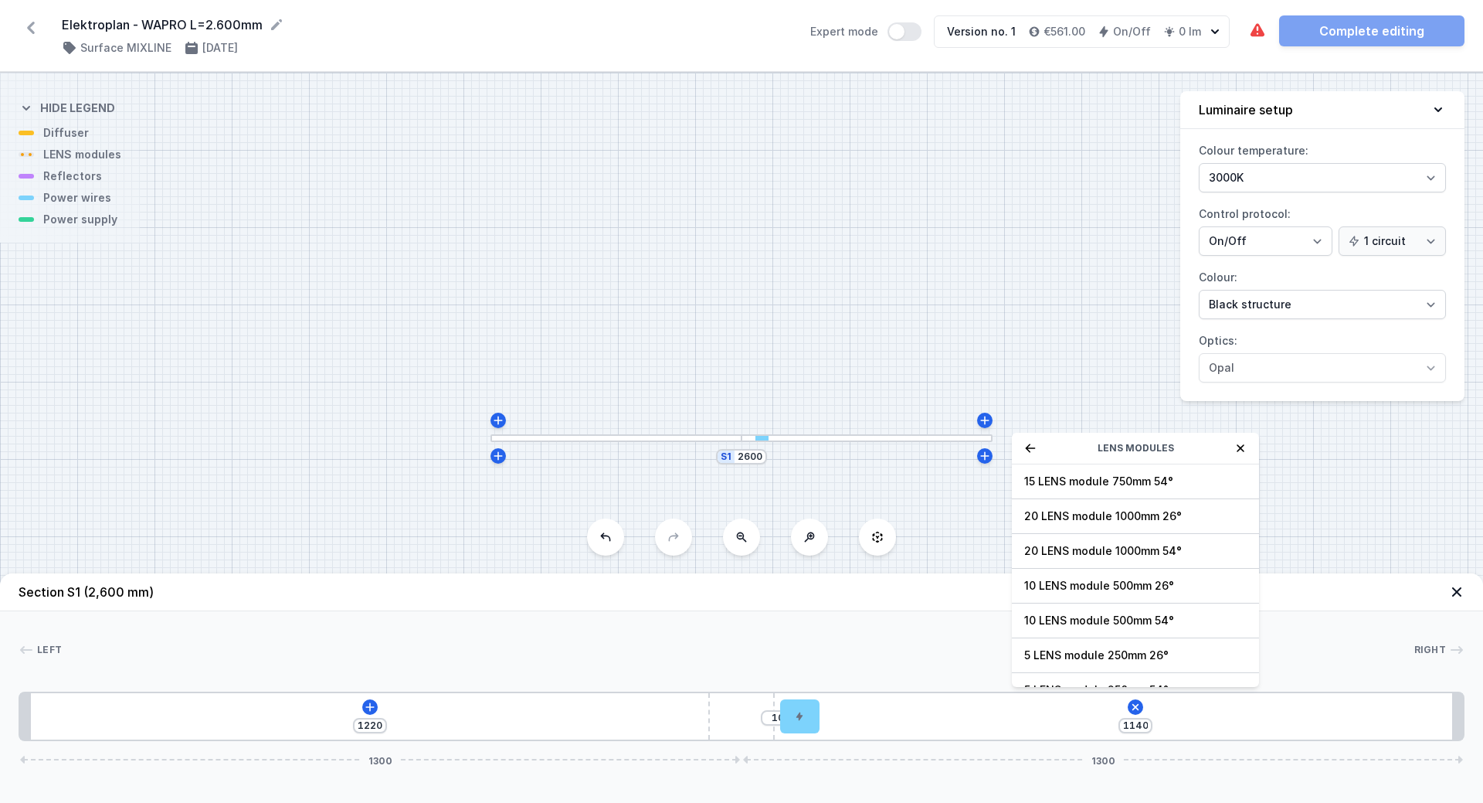
click at [1038, 452] on div "LENS modules" at bounding box center [1135, 449] width 247 height 32
click at [1031, 447] on icon at bounding box center [1030, 448] width 12 height 12
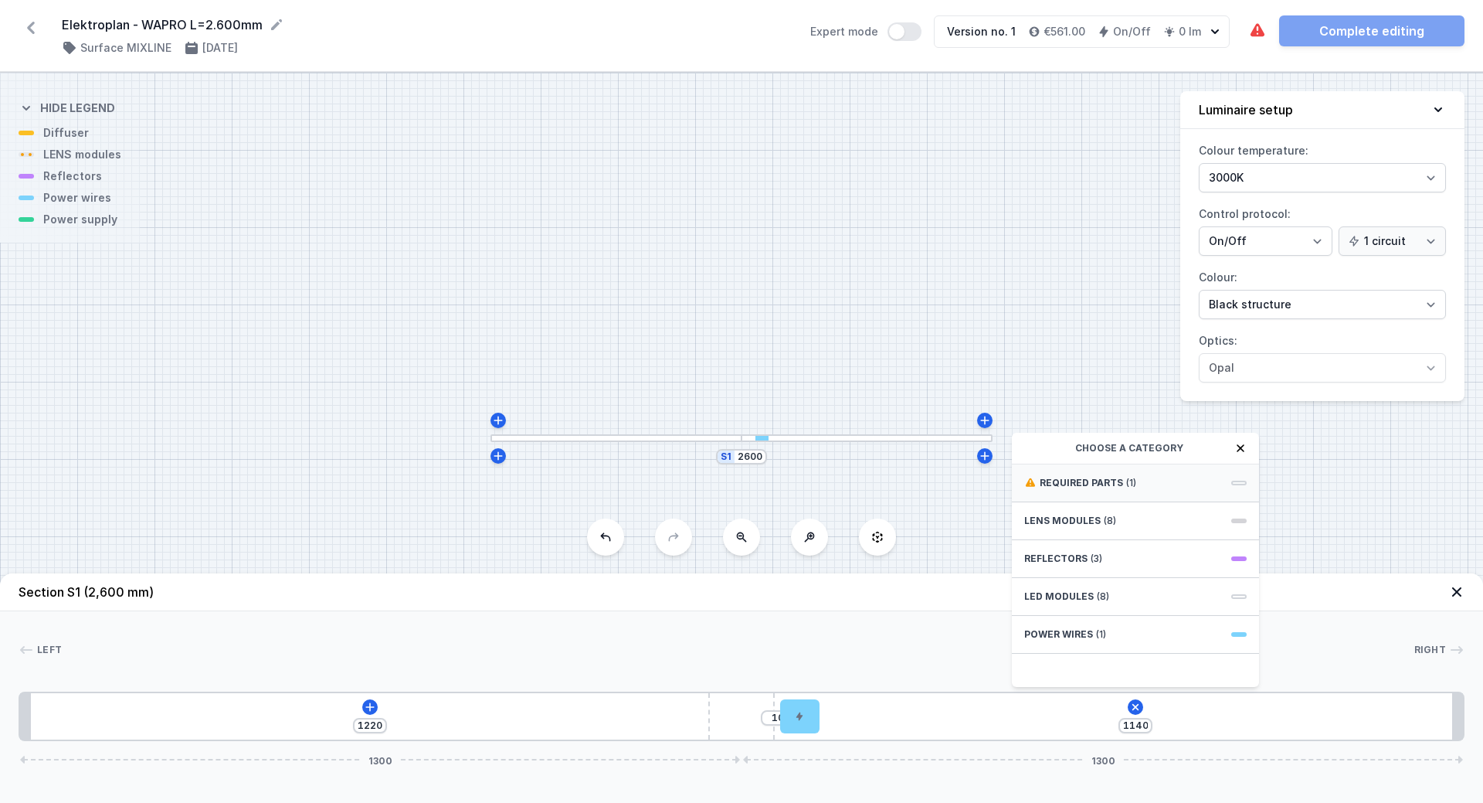
click at [1061, 484] on span "Required parts" at bounding box center [1081, 483] width 83 height 12
click at [1069, 487] on span "ON/OFF Driver - up to 3,5W" at bounding box center [1135, 481] width 223 height 15
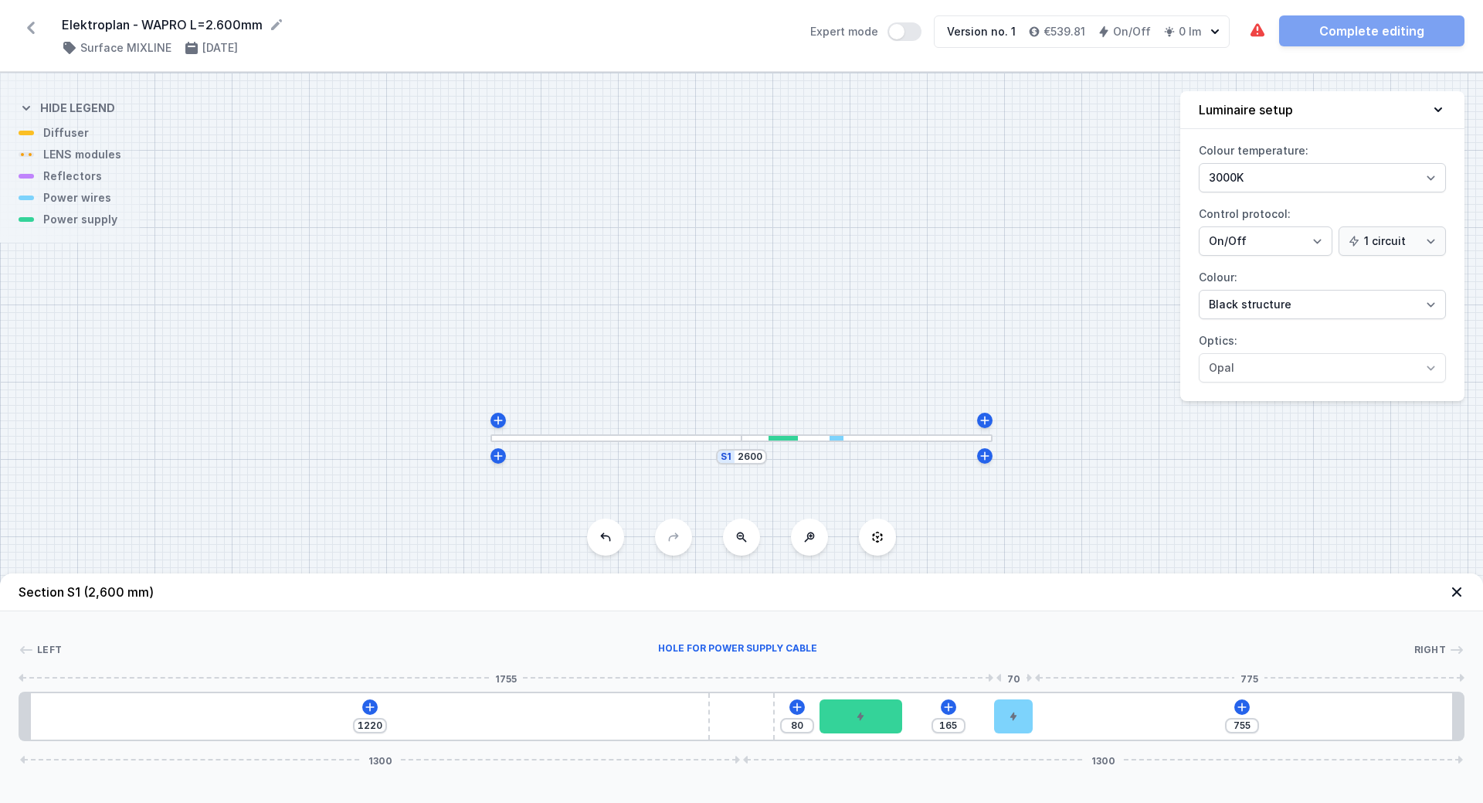
type input "502"
type input "418"
type input "404"
type input "516"
type input "375"
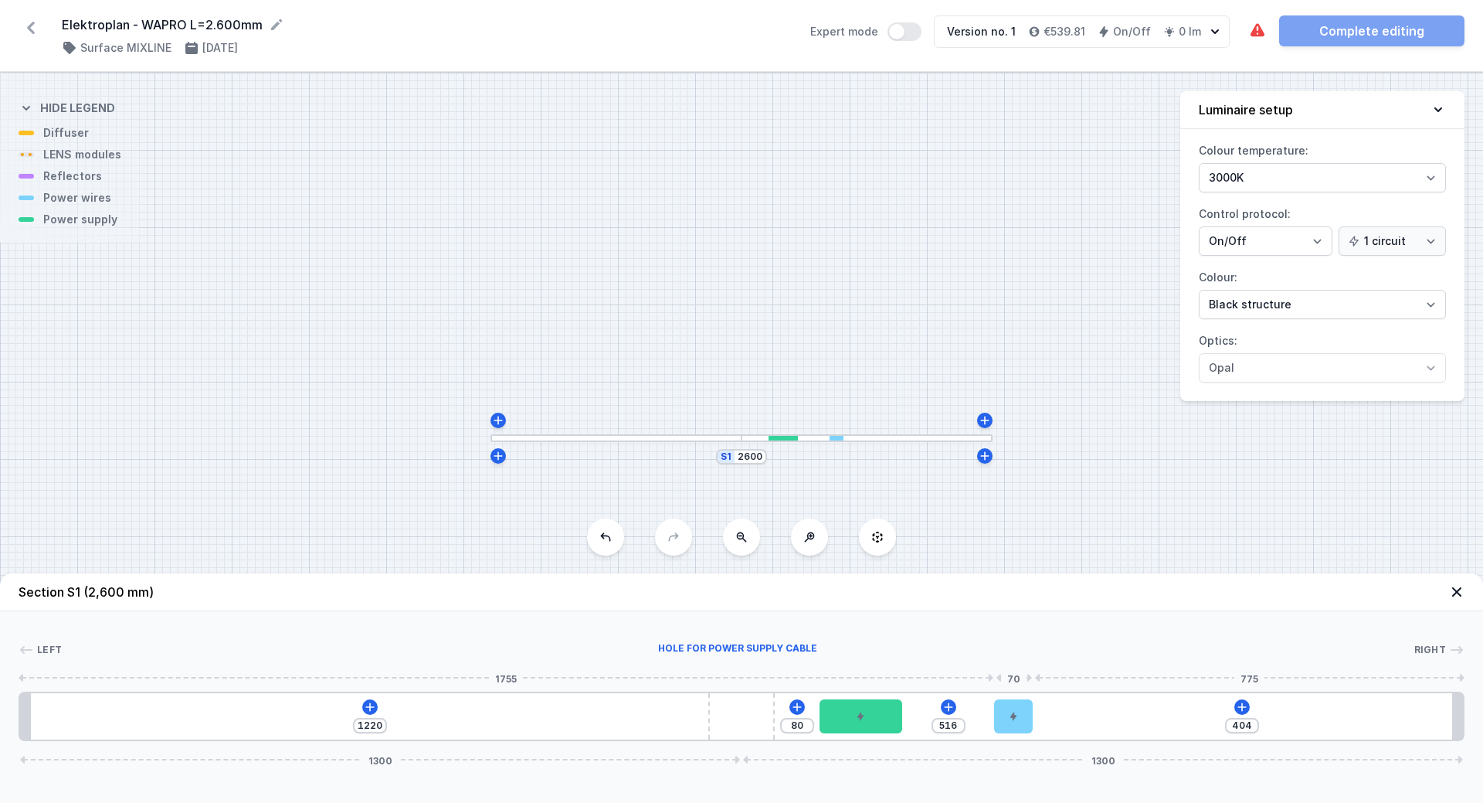
type input "545"
type input "345"
type input "575"
type input "312"
type input "608"
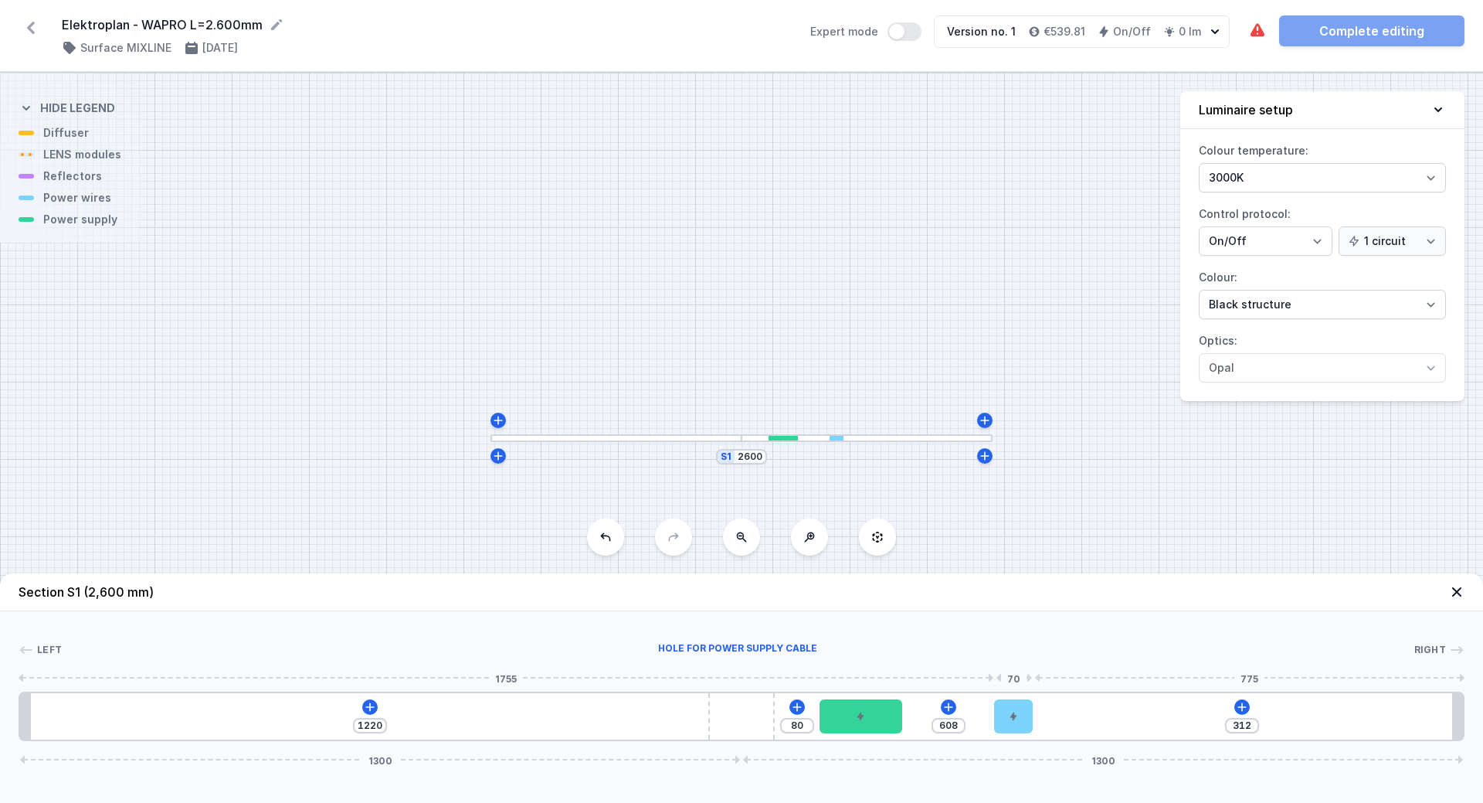
type input "294"
type input "626"
type input "278"
type input "642"
type input "260"
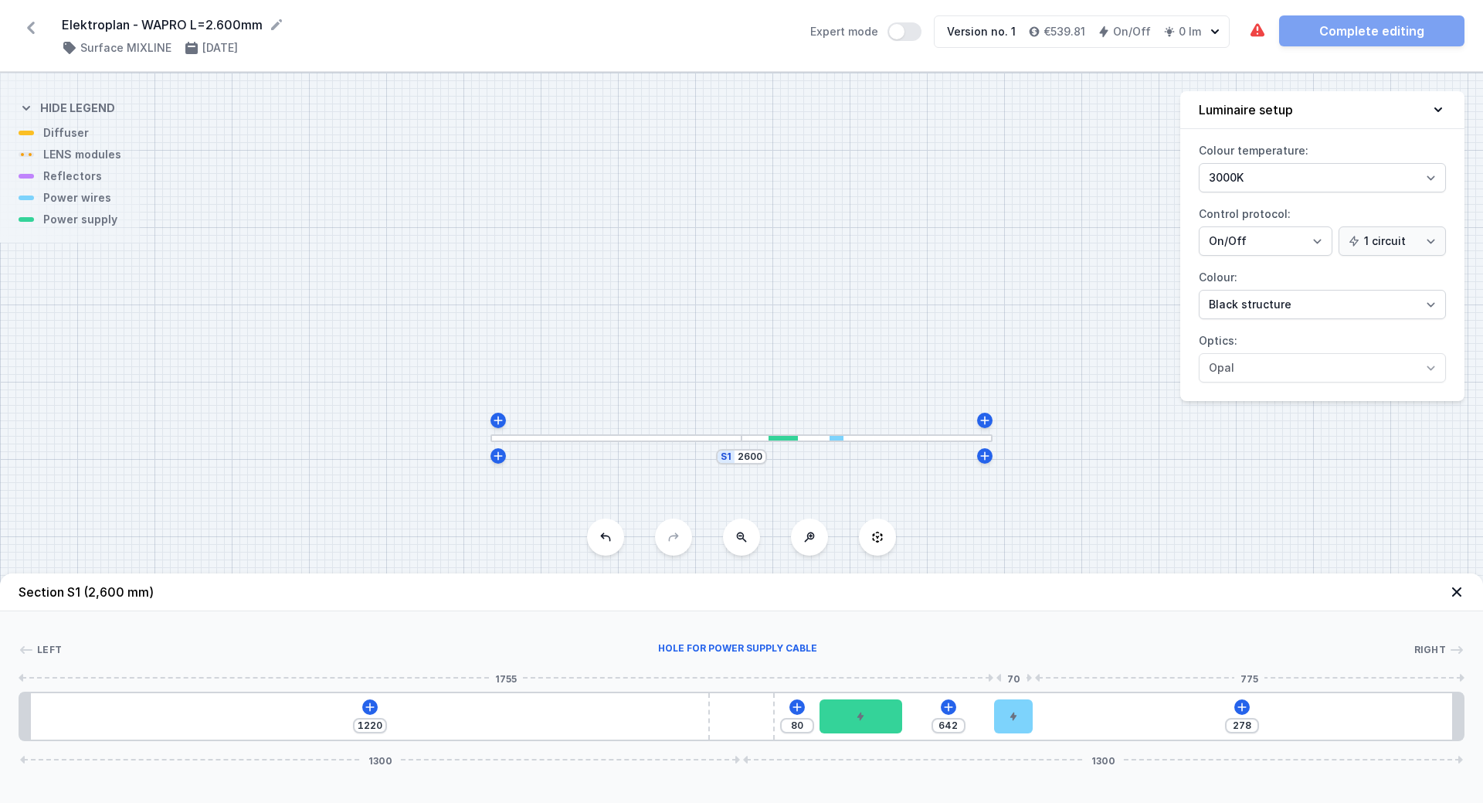
type input "660"
type input "240"
type input "680"
type input "234"
type input "686"
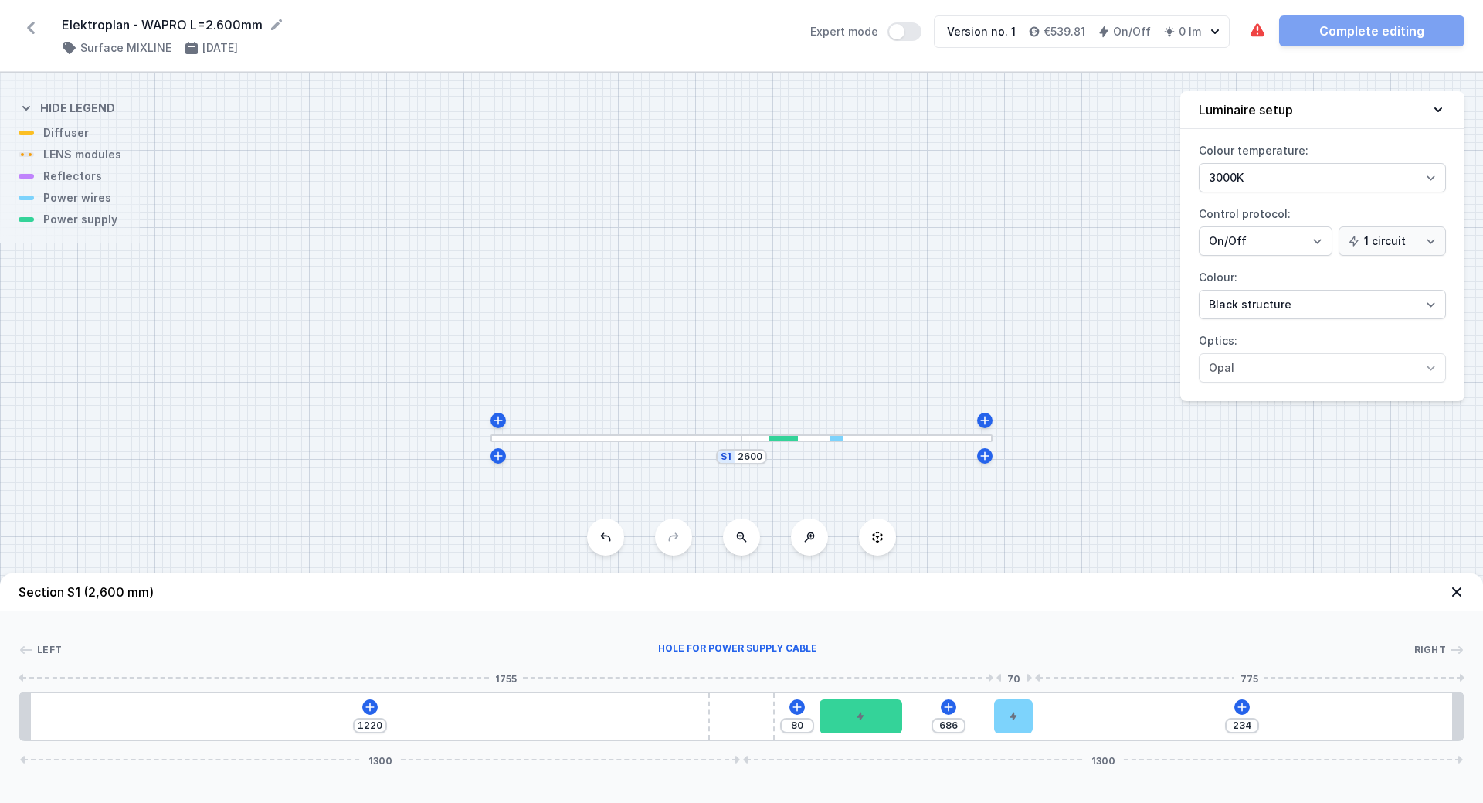
type input "229"
type input "691"
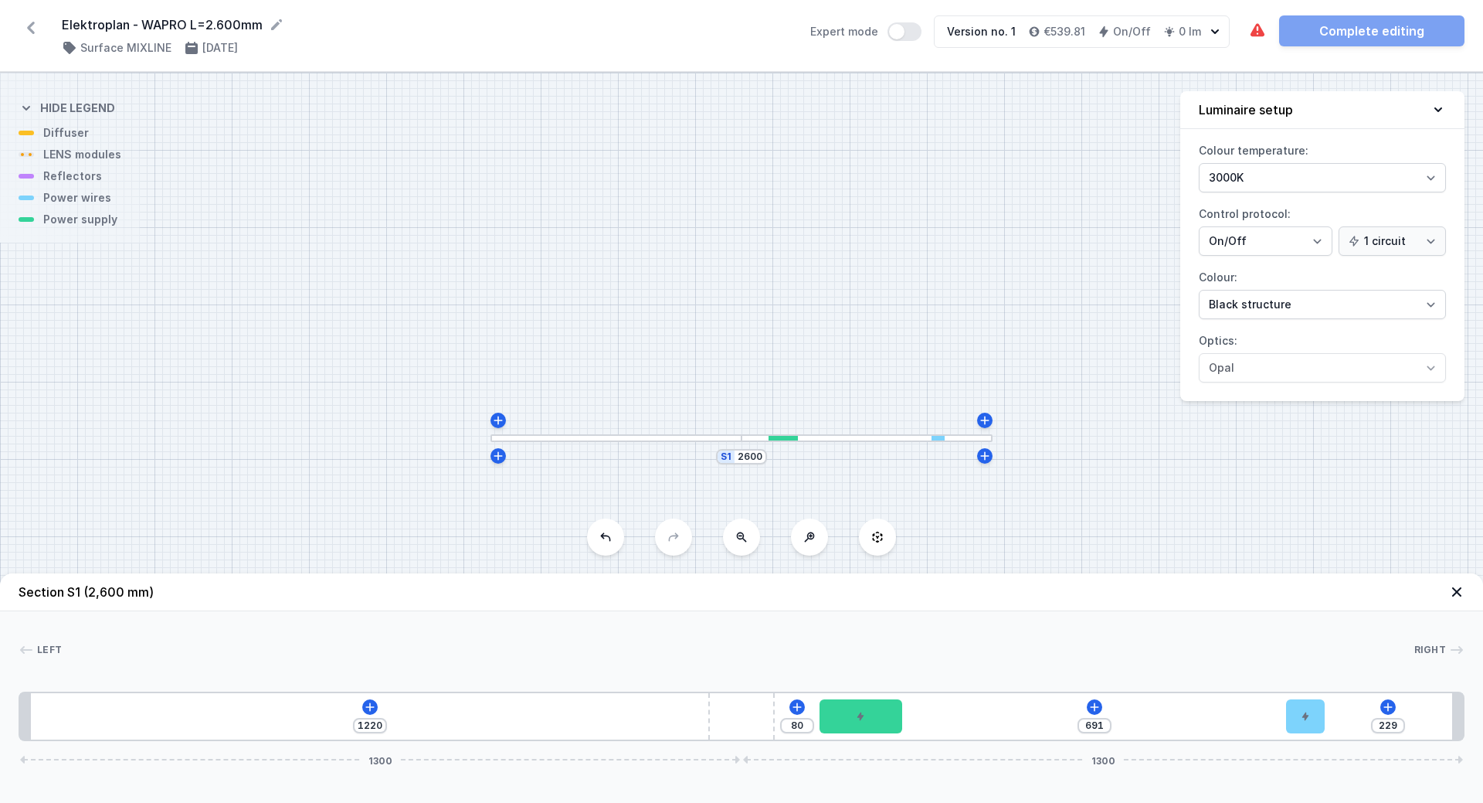
type input "222"
type input "698"
type input "211"
type input "709"
type input "207"
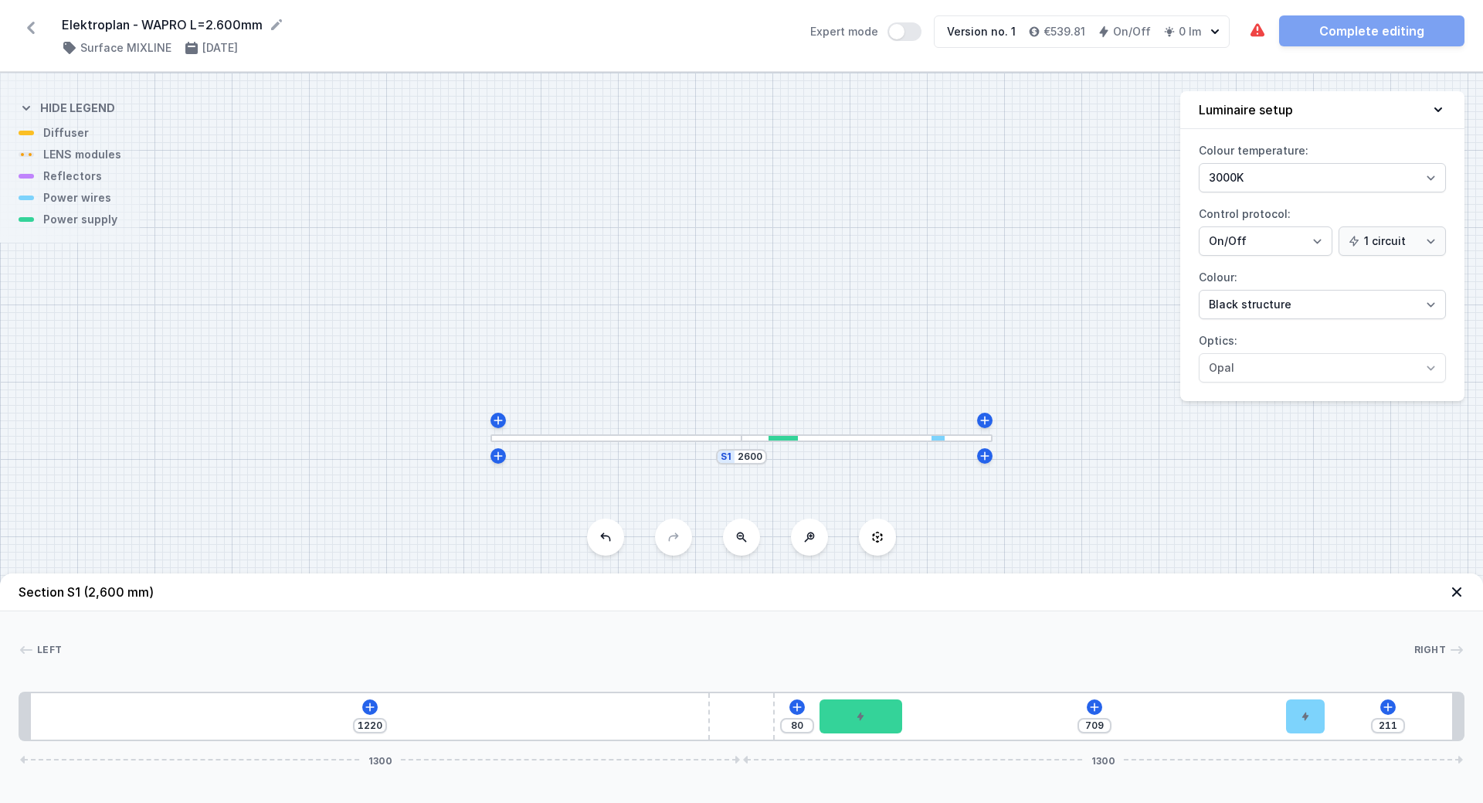
type input "713"
type input "205"
type input "715"
type input "204"
type input "716"
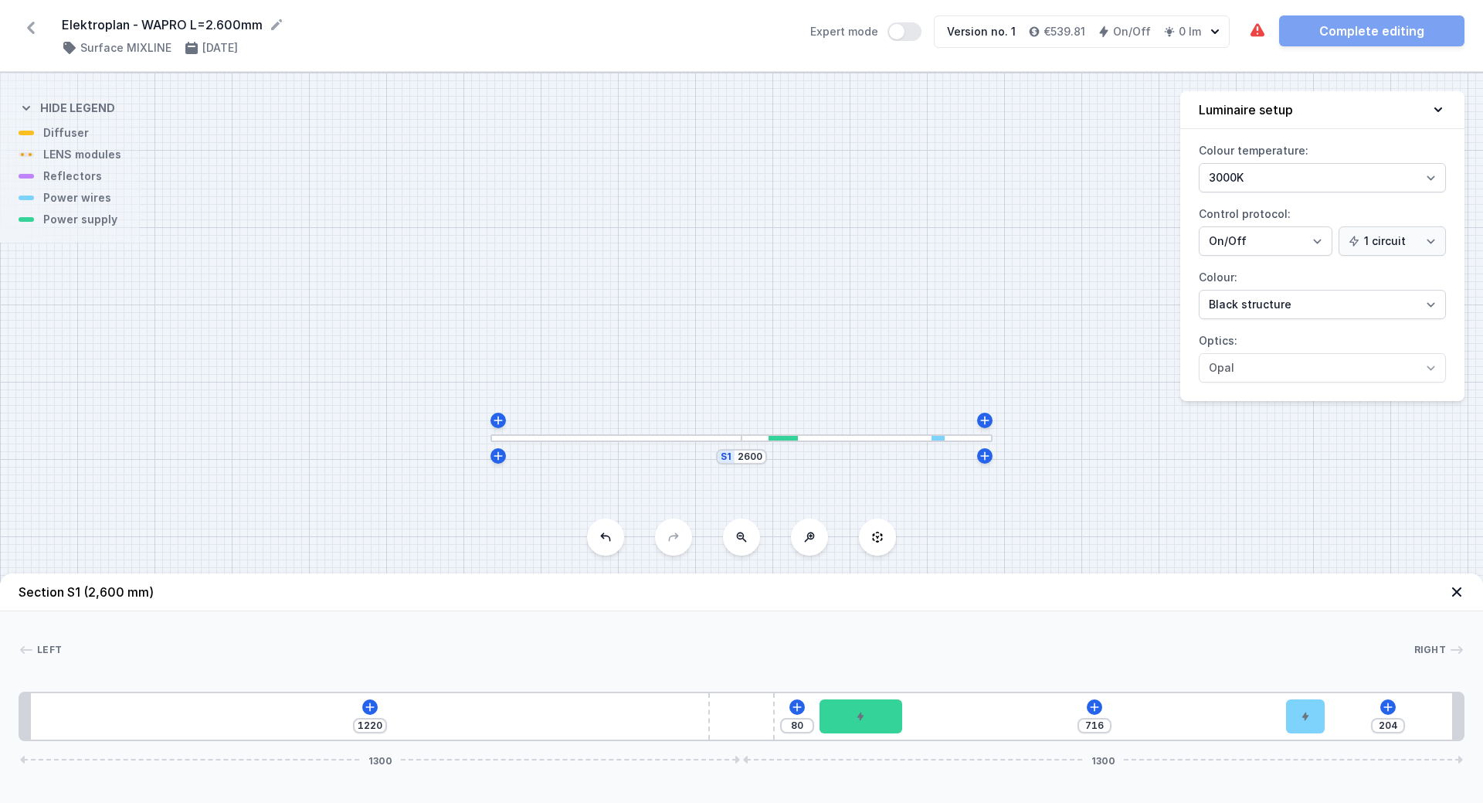
type input "203"
type input "717"
type input "196"
type input "724"
type input "193"
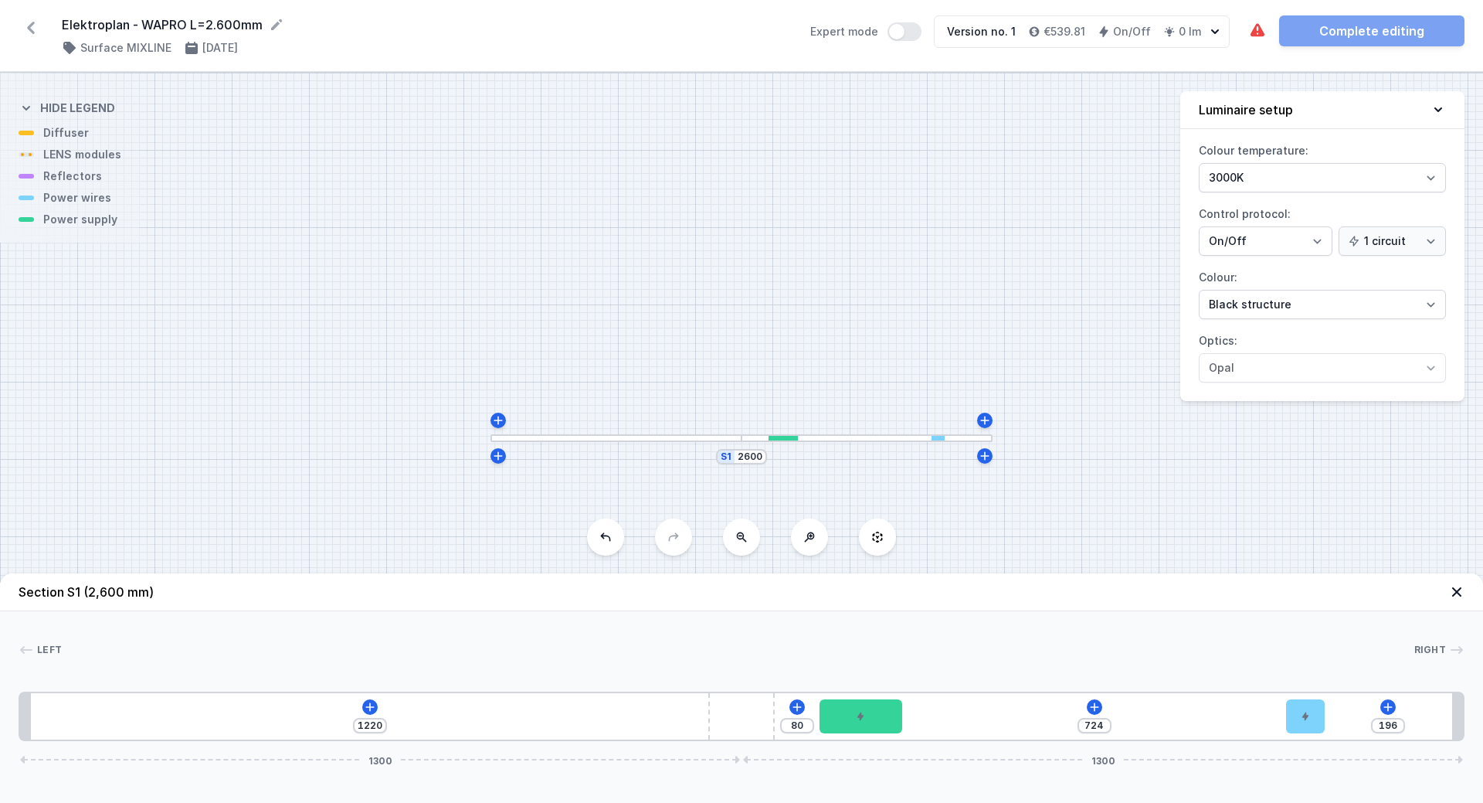
type input "727"
type input "182"
type input "738"
type input "168"
type input "752"
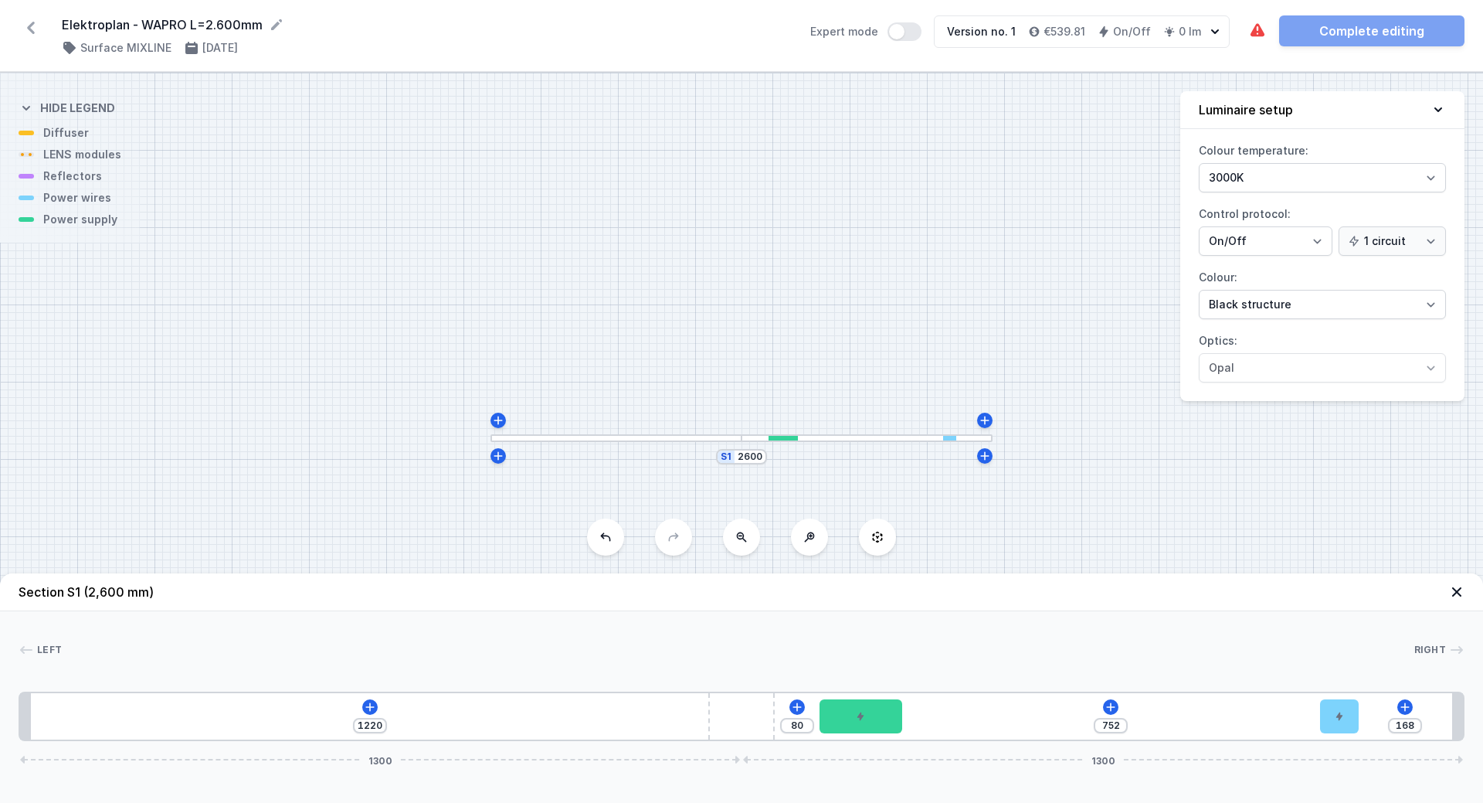
type input "156"
type input "764"
type input "145"
type input "775"
type input "134"
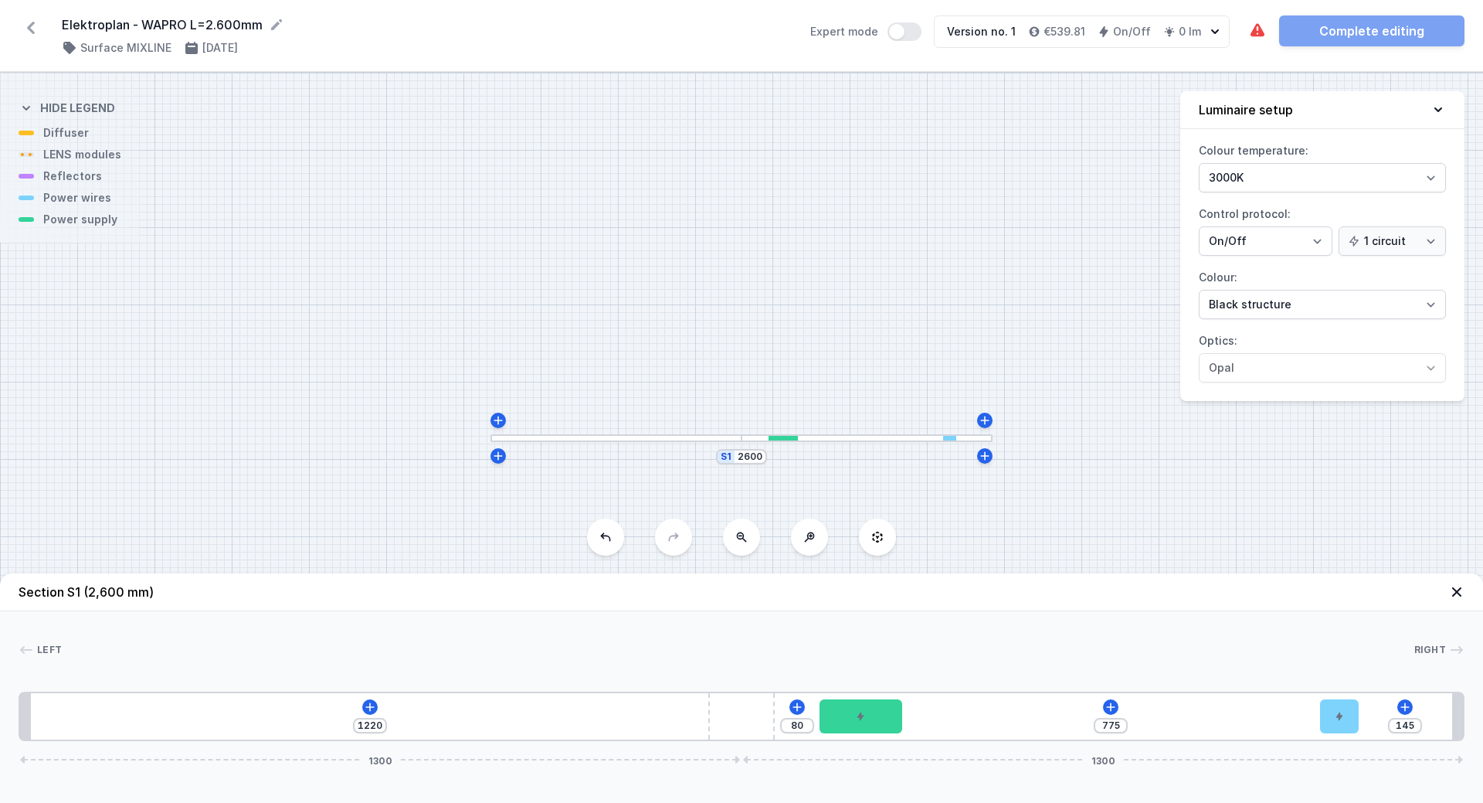
type input "786"
type input "126"
type input "794"
type input "114"
type input "806"
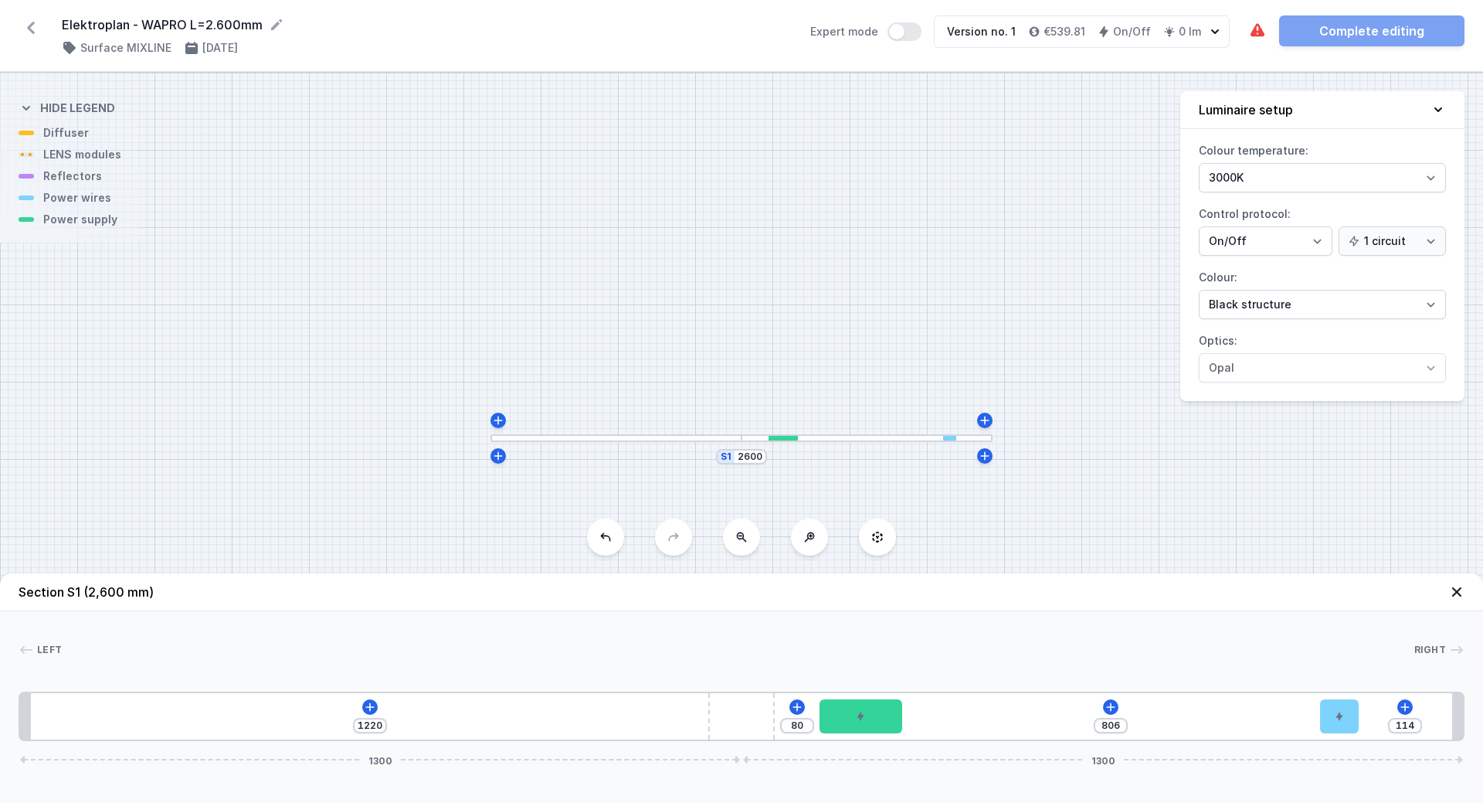
type input "103"
type input "817"
type input "97"
type input "823"
type input "90"
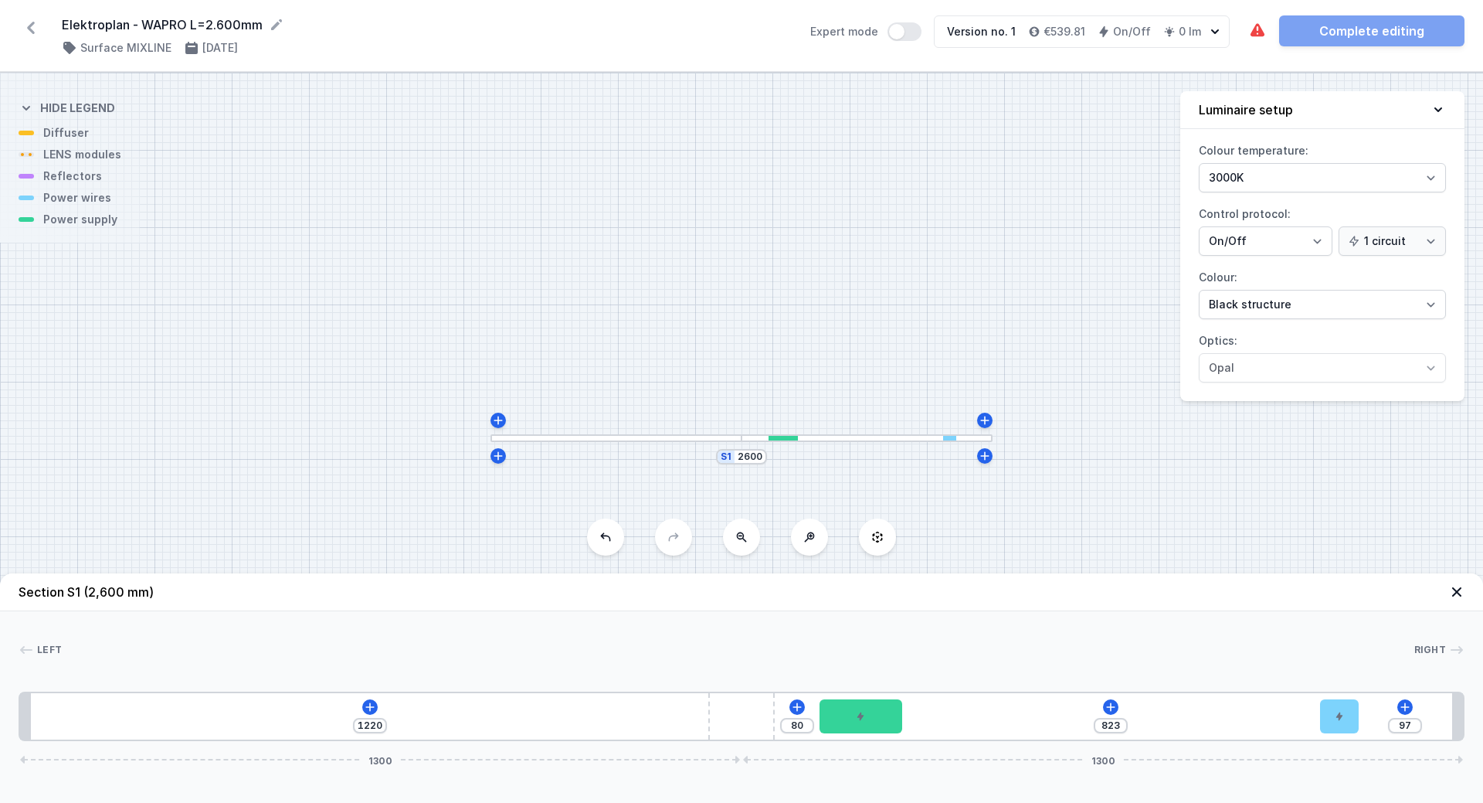
type input "830"
type input "86"
type input "834"
type input "82"
type input "838"
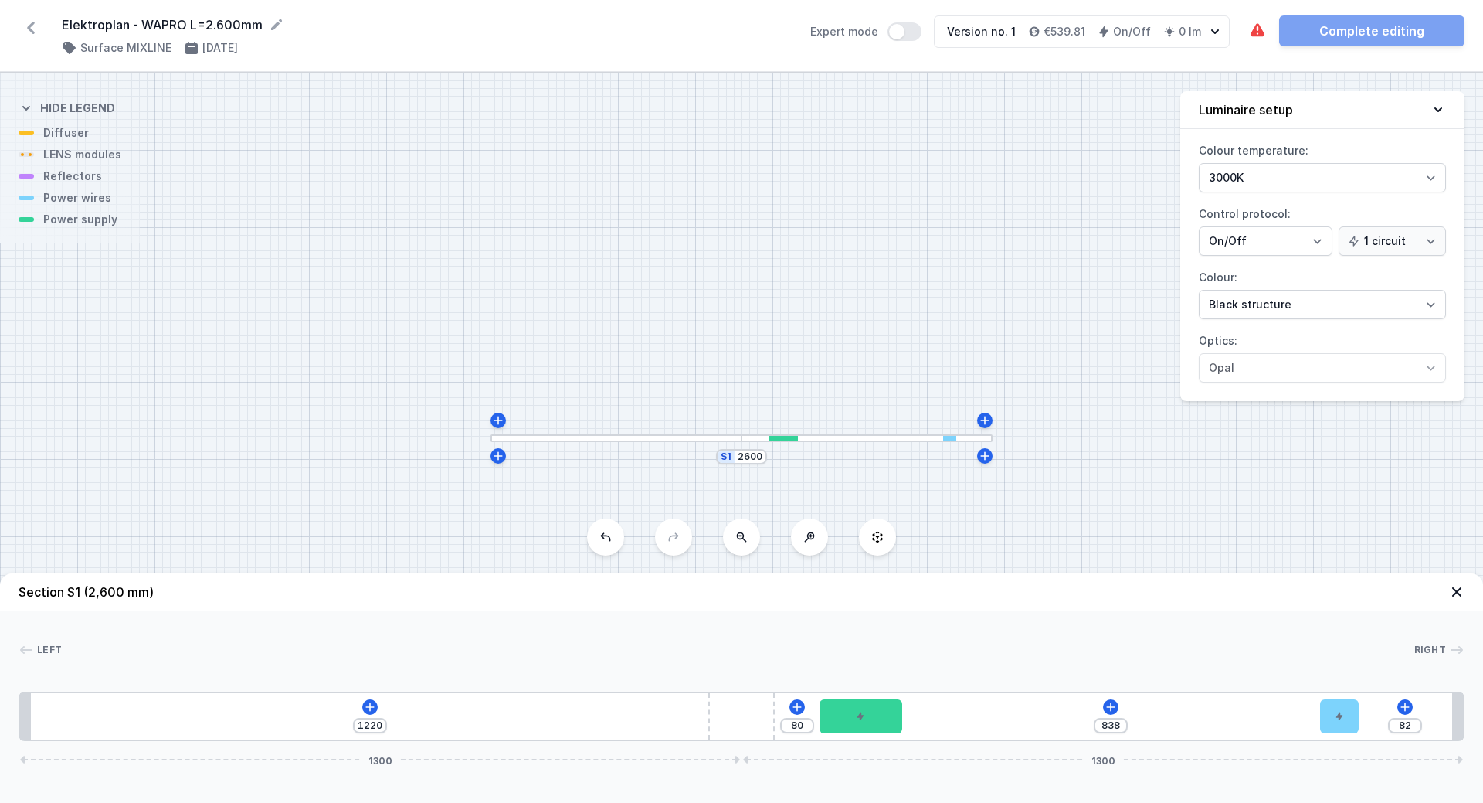
type input "81"
type input "839"
type input "80"
type input "840"
type input "77"
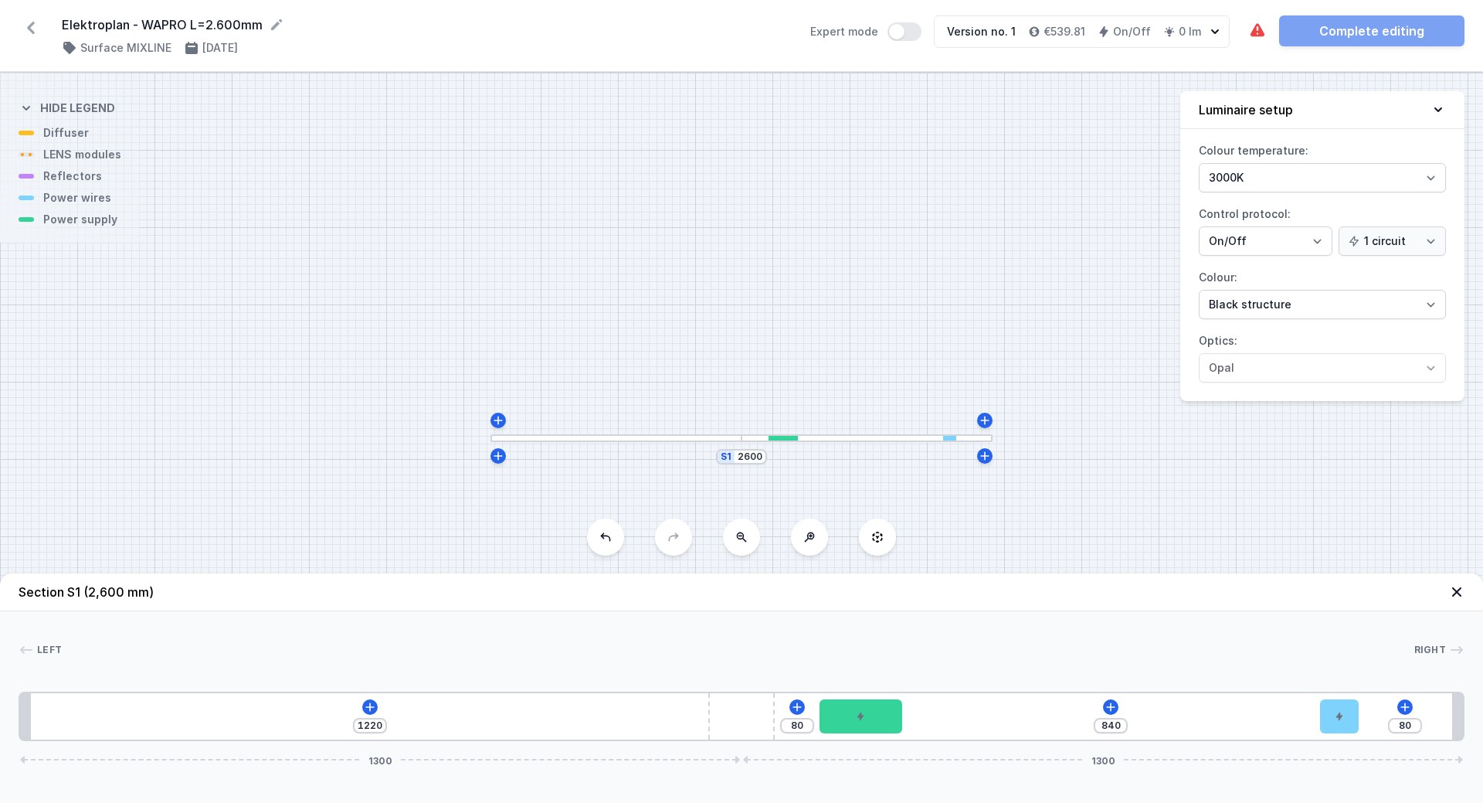
type input "843"
type input "71"
type input "849"
type input "69"
type input "851"
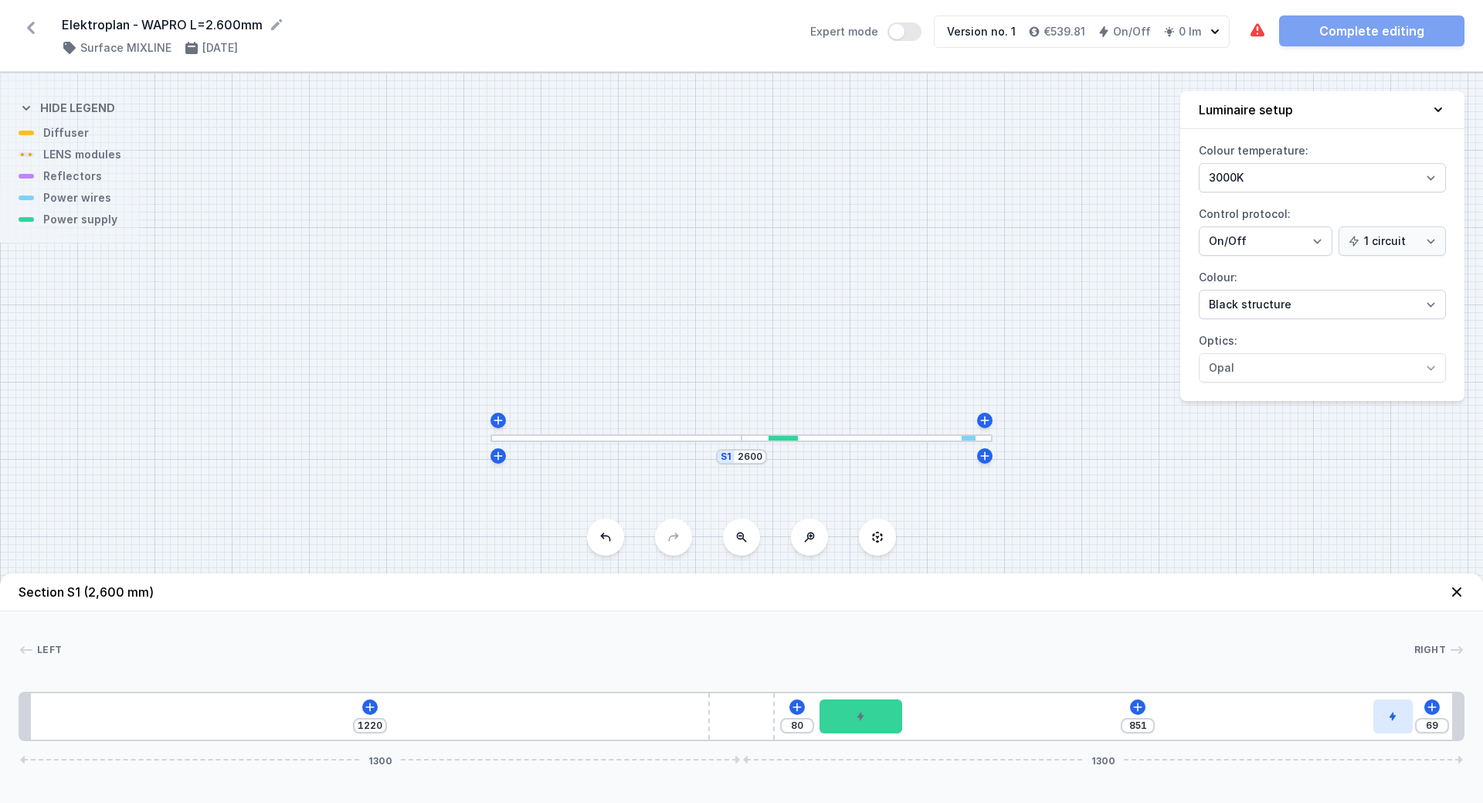
type input "10"
drag, startPoint x: 800, startPoint y: 725, endPoint x: 1447, endPoint y: 709, distance: 646.9
type input "768"
type input "222"
type input "629"
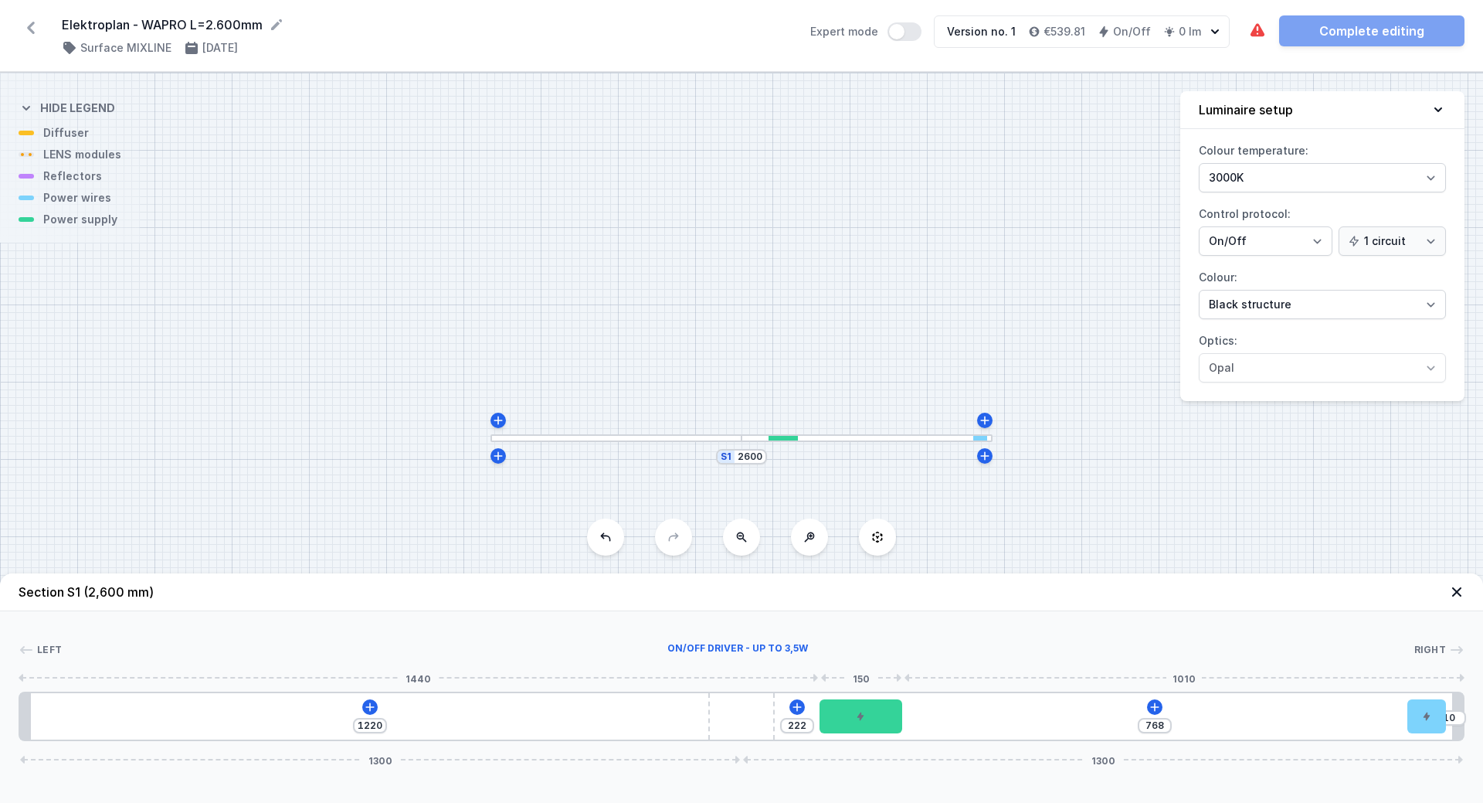
type input "361"
type input "554"
type input "436"
type input "416"
type input "574"
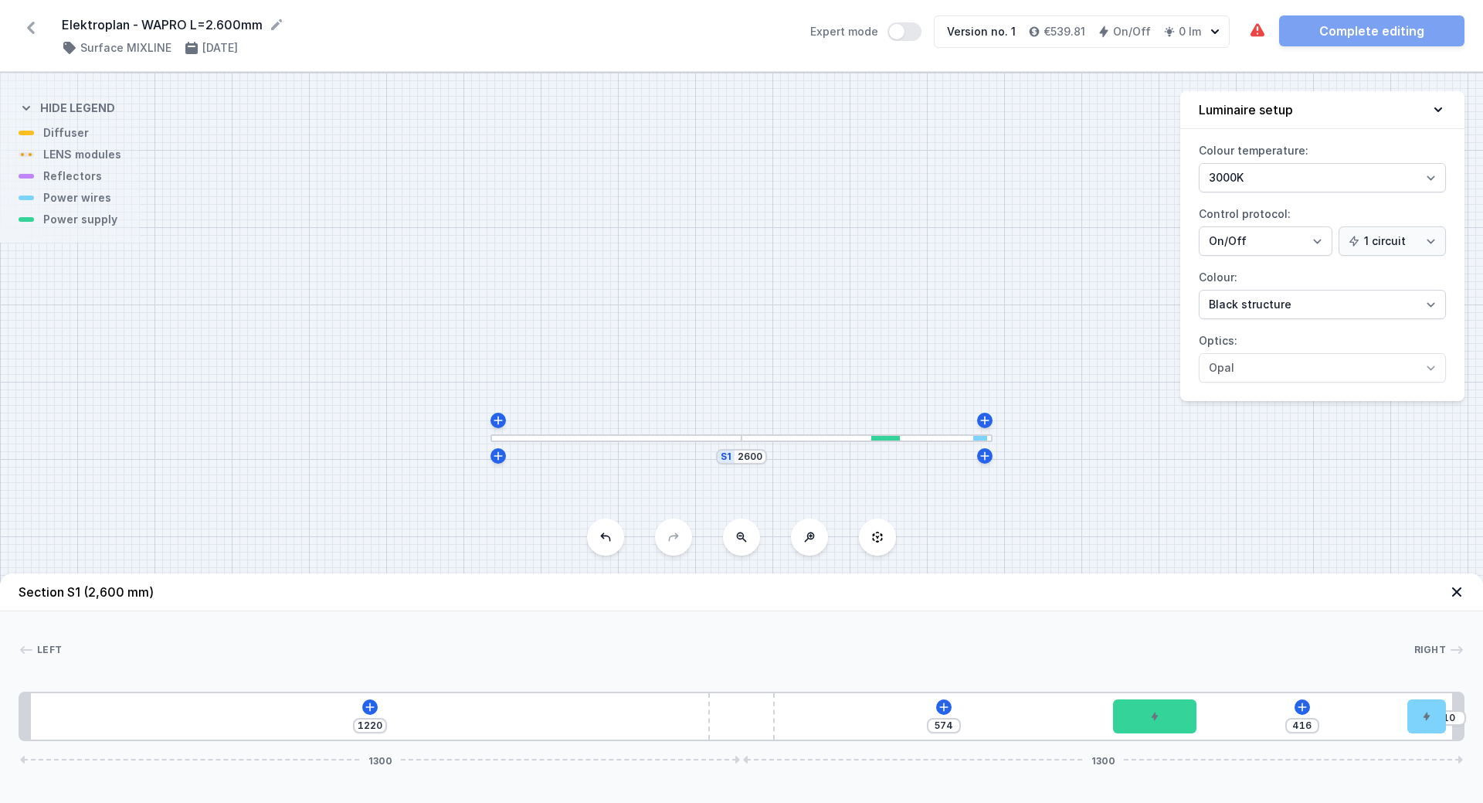
type input "380"
type input "610"
type input "313"
type input "677"
type input "291"
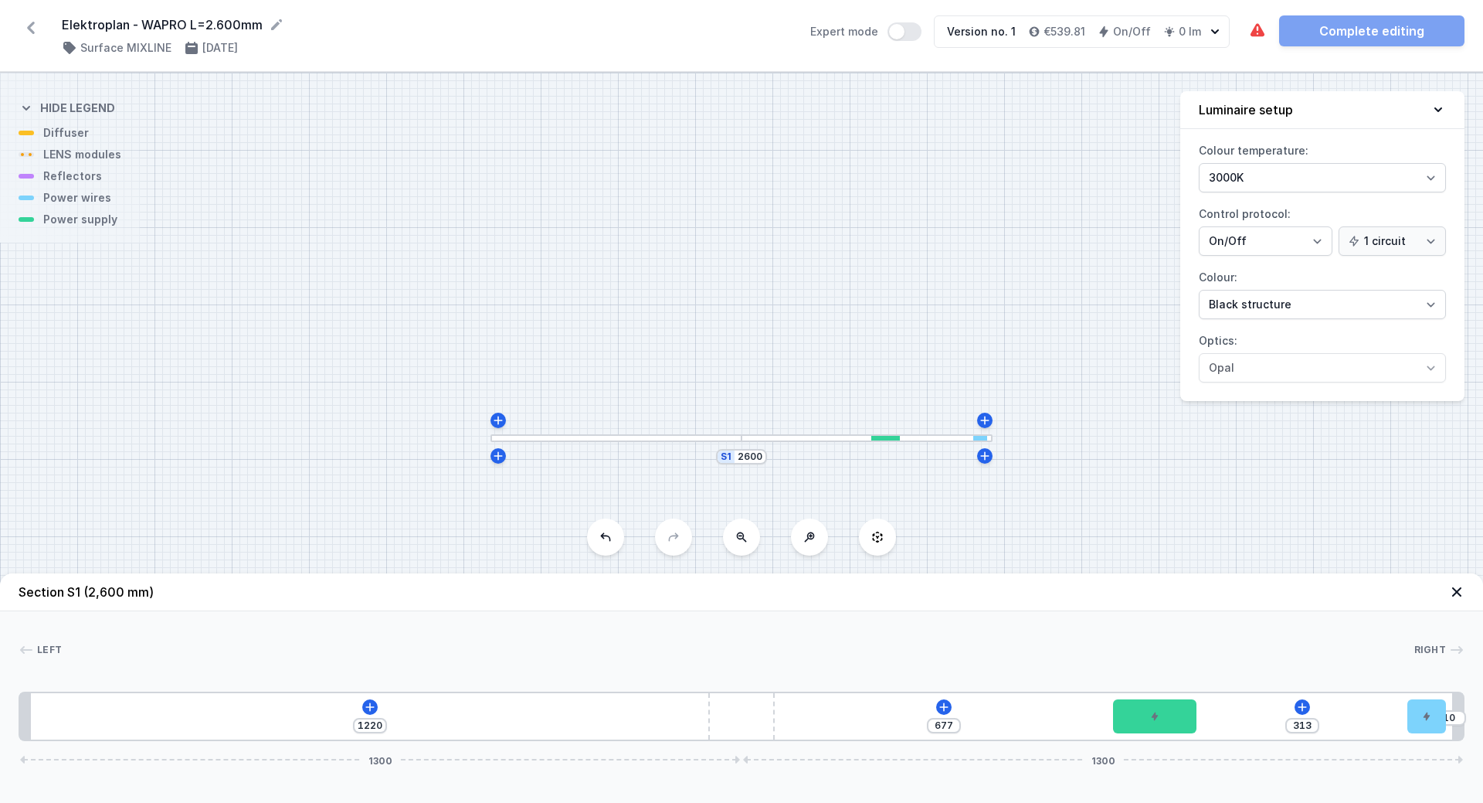
type input "699"
type input "272"
type input "718"
type input "247"
type input "743"
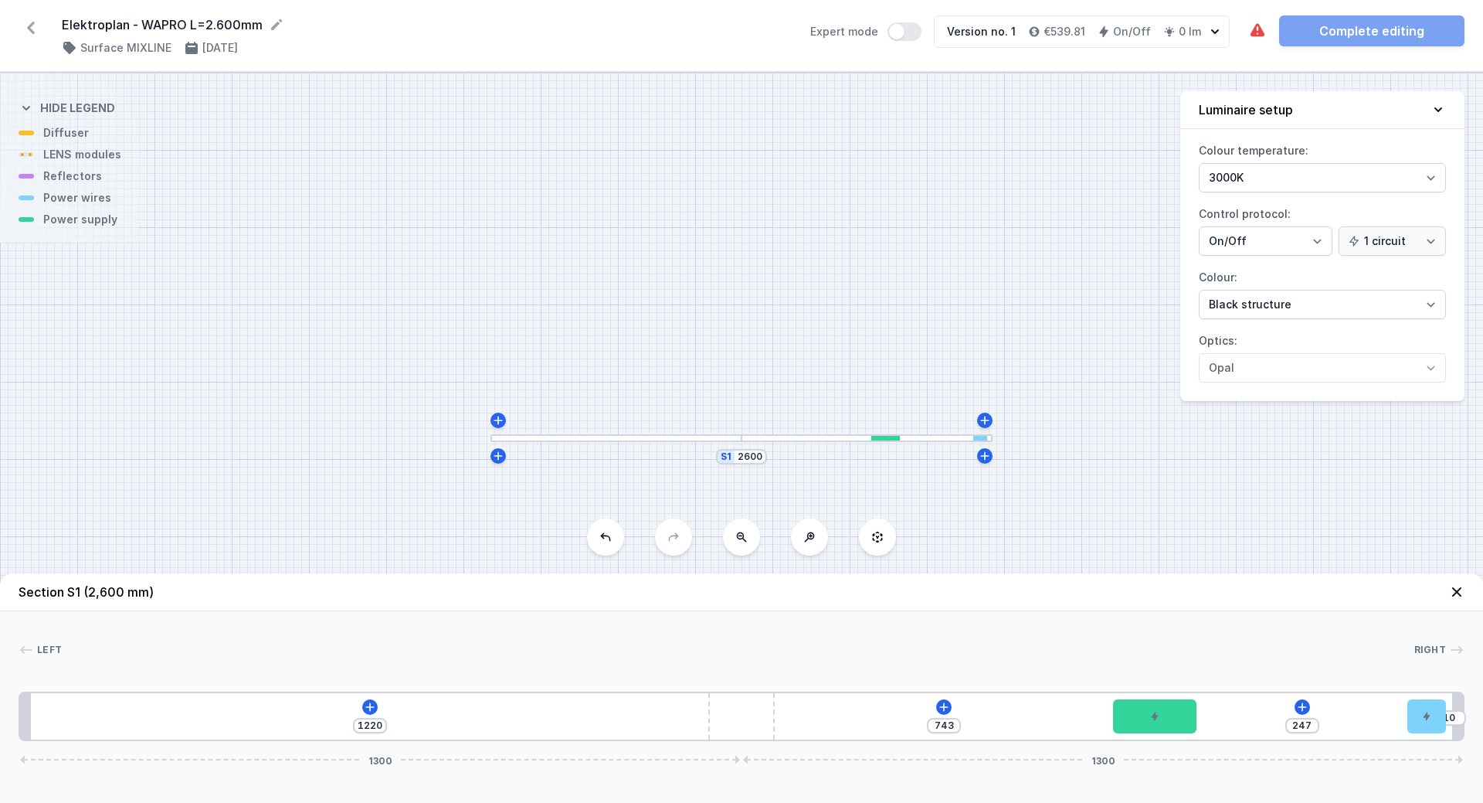
type input "228"
type input "762"
type input "202"
type input "788"
type input "175"
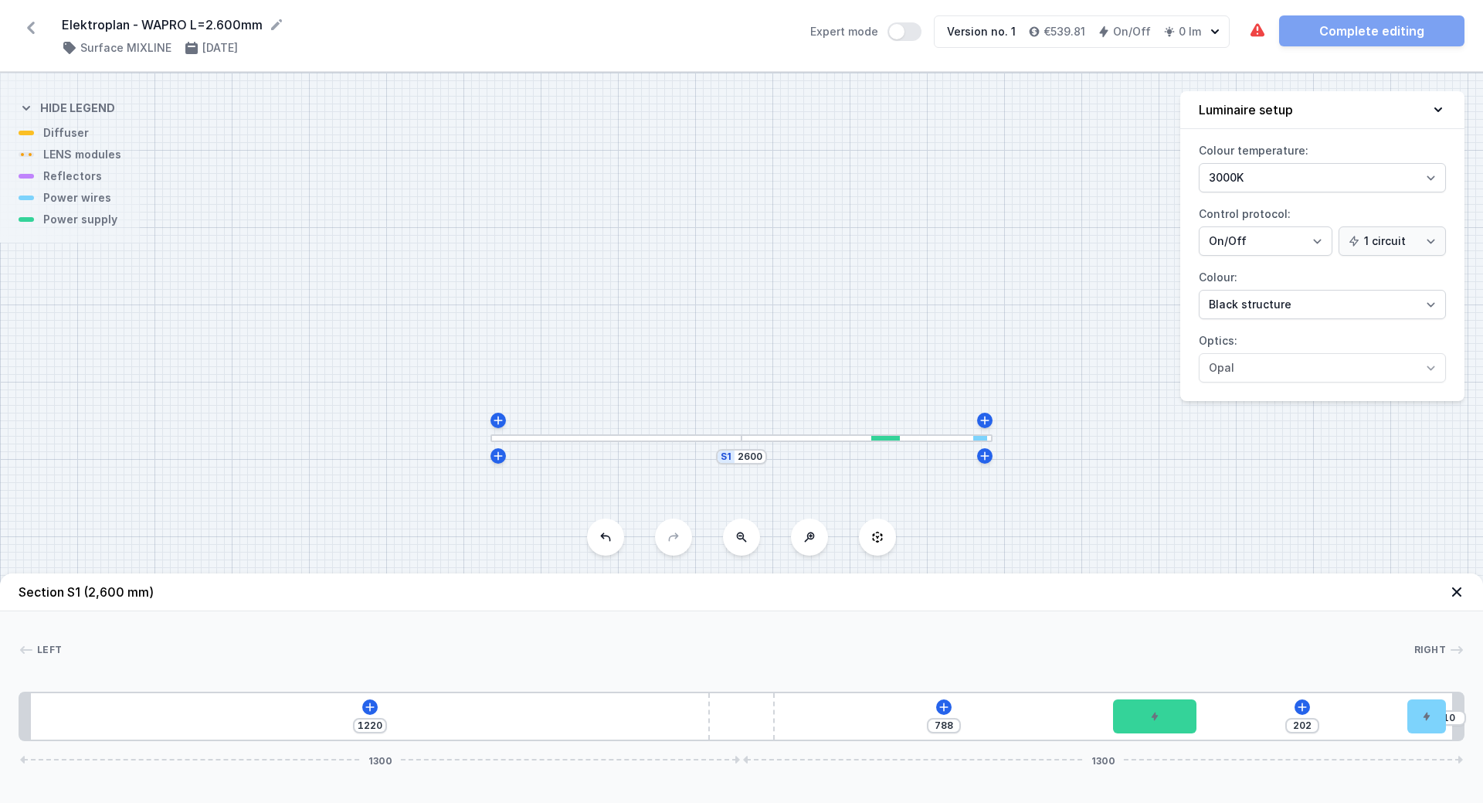
type input "815"
type input "157"
type input "833"
type input "145"
type input "845"
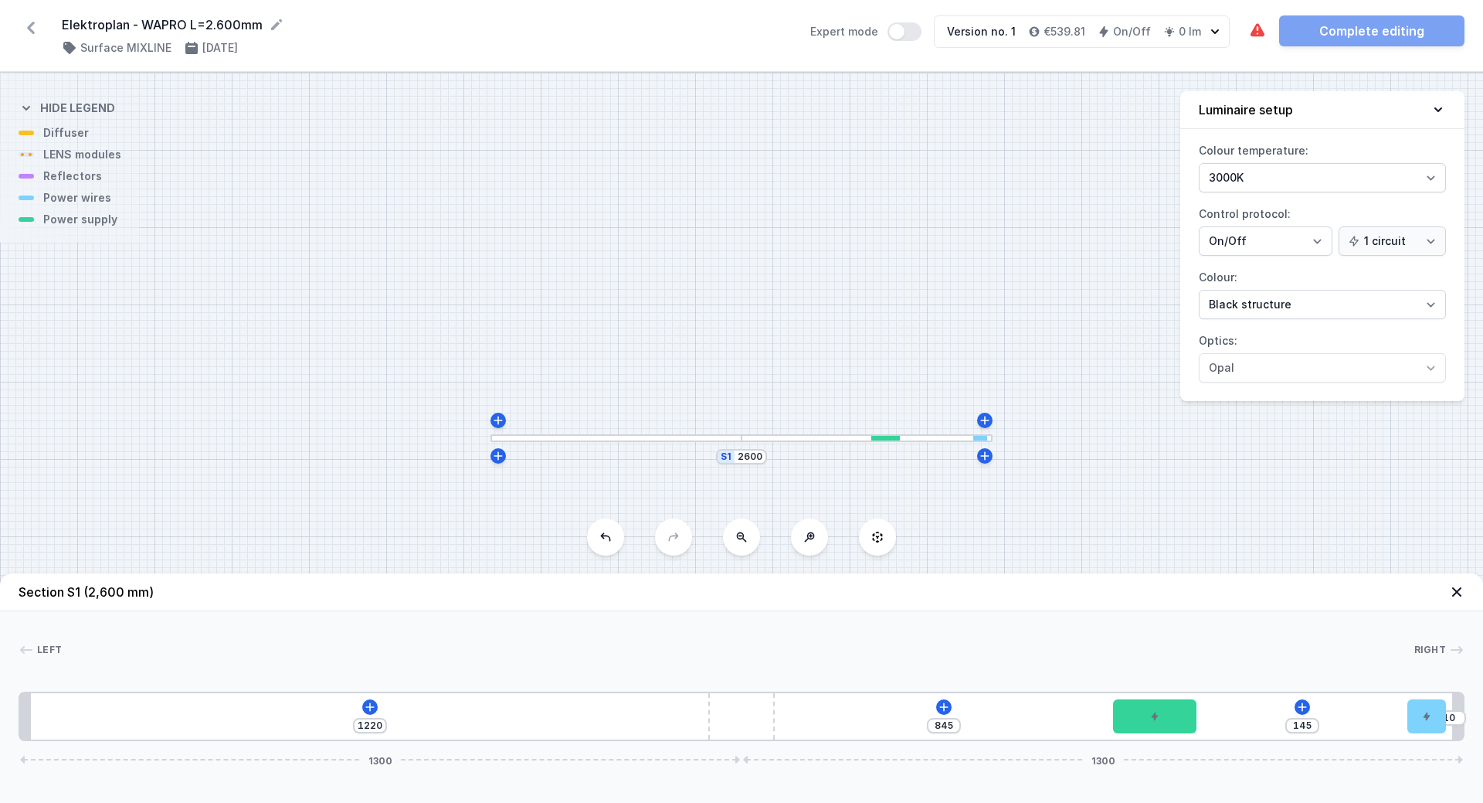
type input "132"
type input "858"
type input "123"
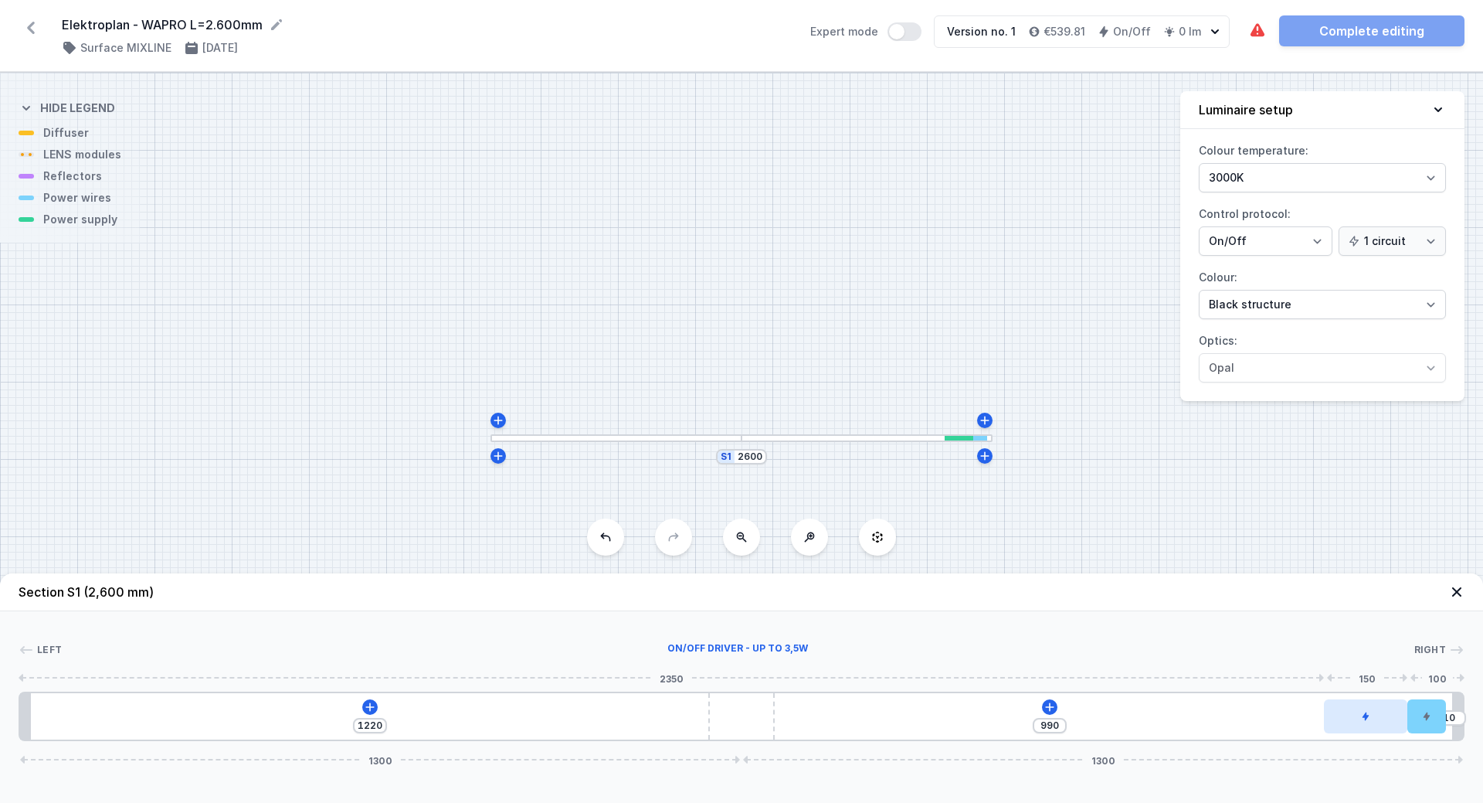
drag, startPoint x: 979, startPoint y: 716, endPoint x: 1399, endPoint y: 708, distance: 420.4
click at [1399, 708] on div at bounding box center [1365, 716] width 83 height 34
click at [1048, 706] on icon at bounding box center [1050, 707] width 12 height 12
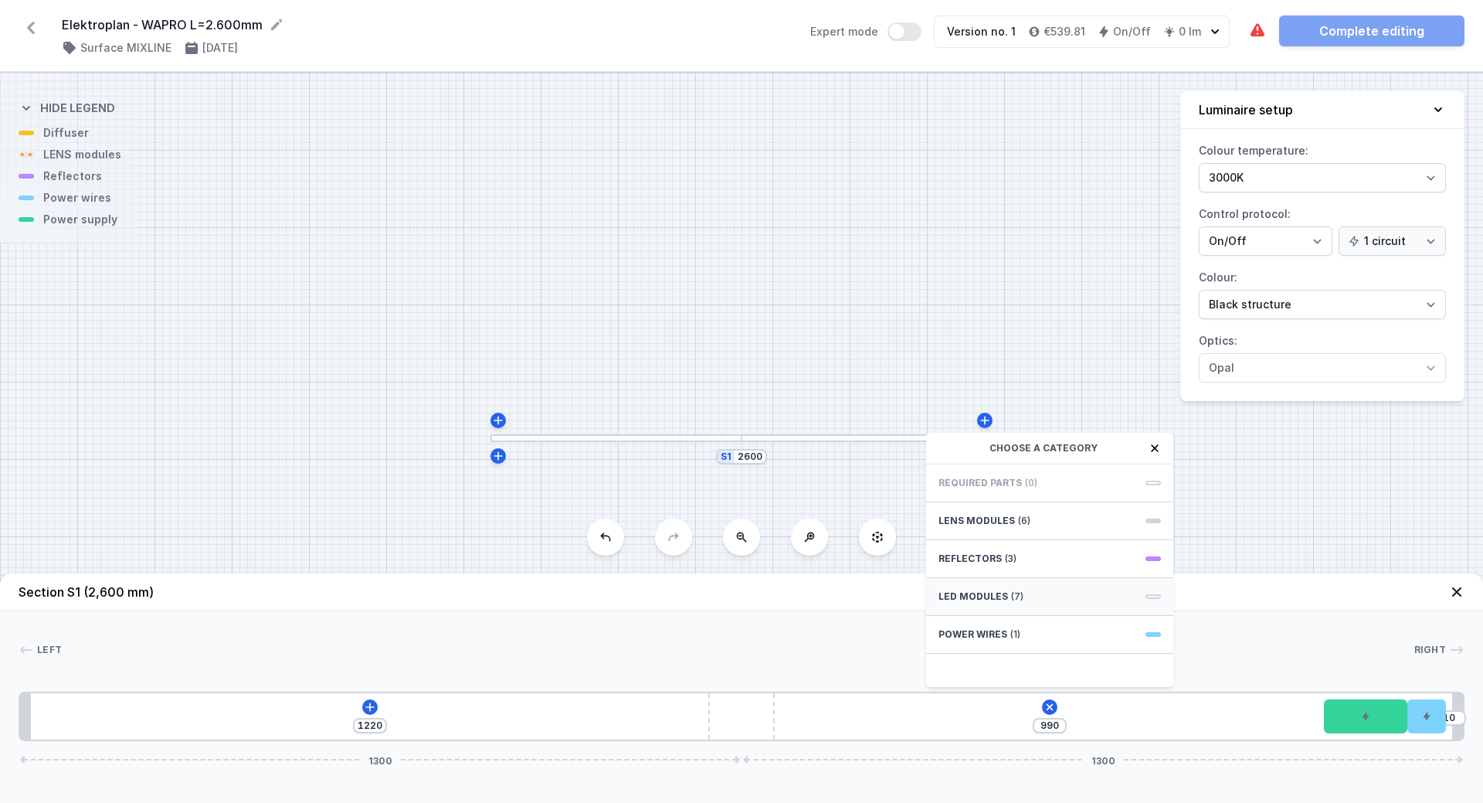
click at [975, 593] on span "LED modules" at bounding box center [974, 596] width 70 height 12
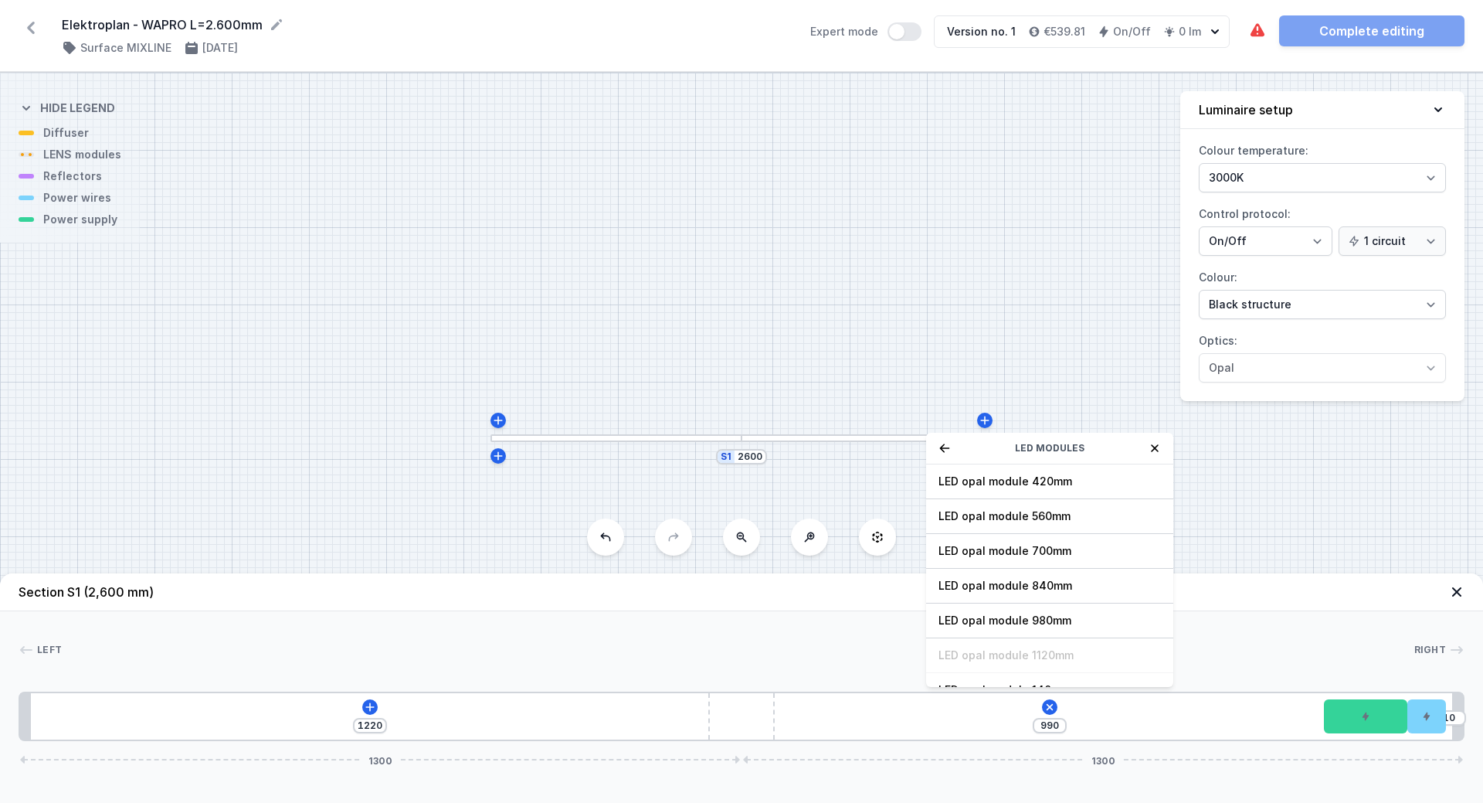
click at [942, 448] on icon at bounding box center [945, 447] width 10 height 8
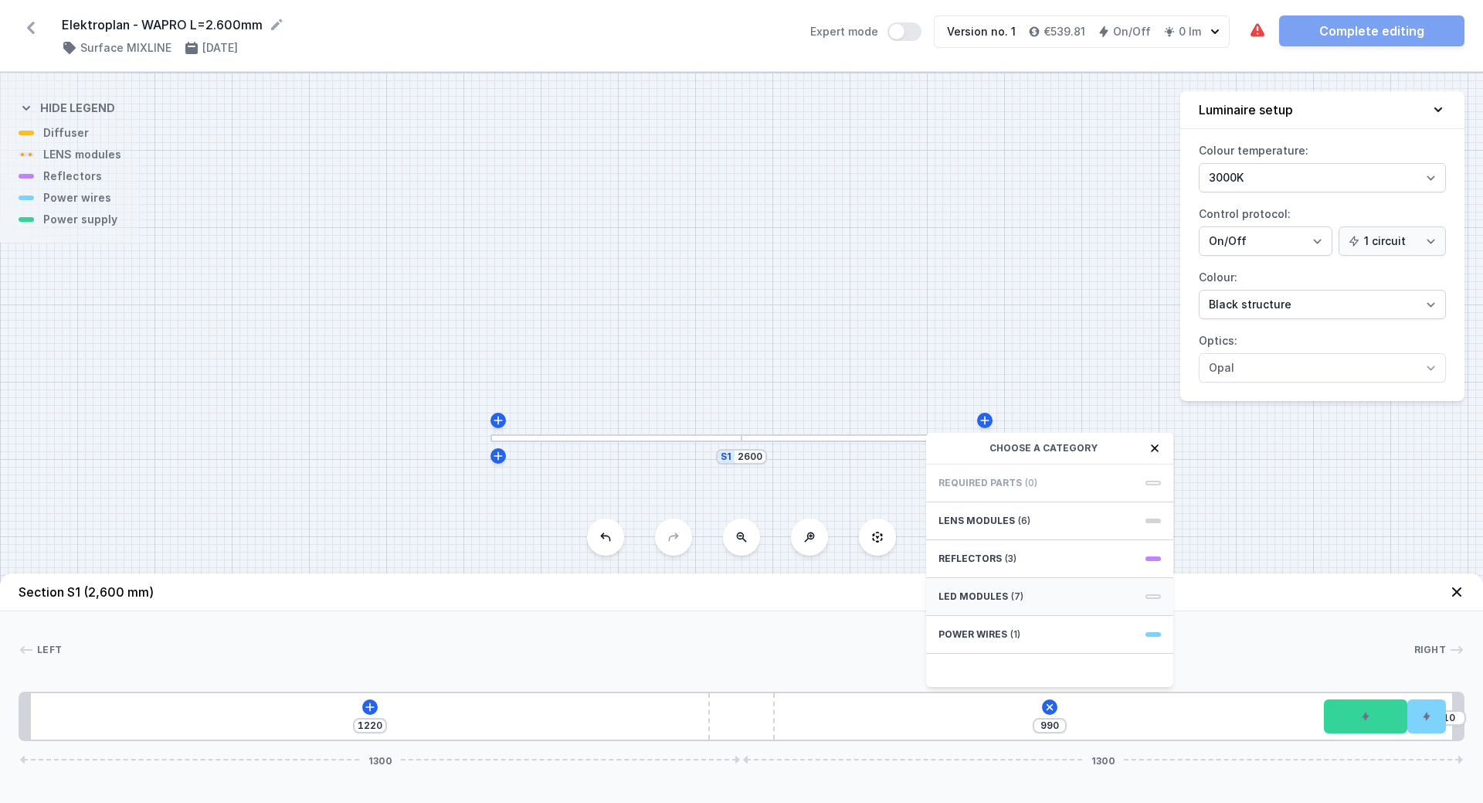
click at [978, 600] on span "LED modules" at bounding box center [974, 596] width 70 height 12
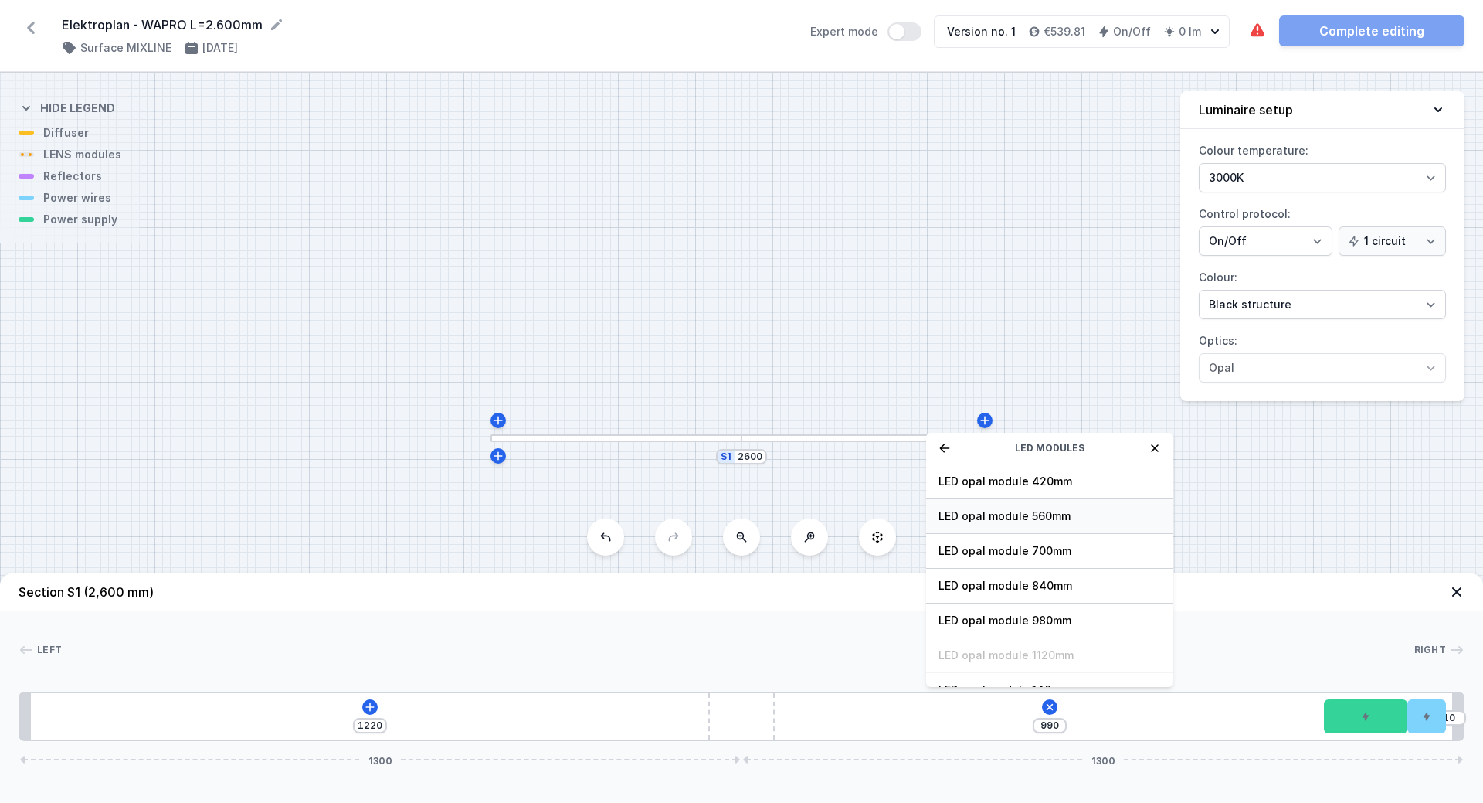
click at [1001, 519] on span "LED opal module 560mm" at bounding box center [1050, 515] width 223 height 15
type input "489"
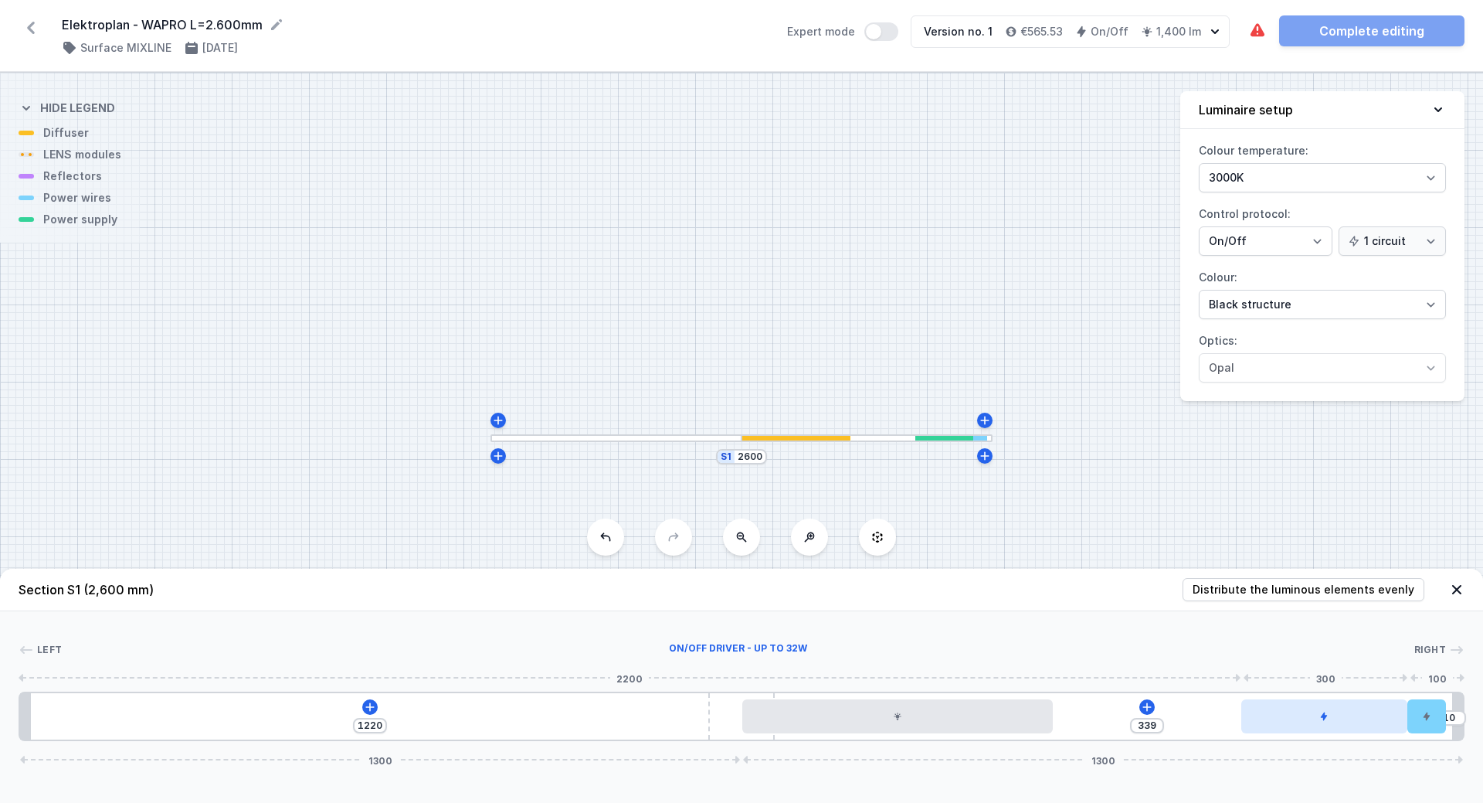
drag, startPoint x: 1362, startPoint y: 715, endPoint x: 1301, endPoint y: 724, distance: 61.6
click at [1301, 724] on div at bounding box center [1325, 716] width 167 height 34
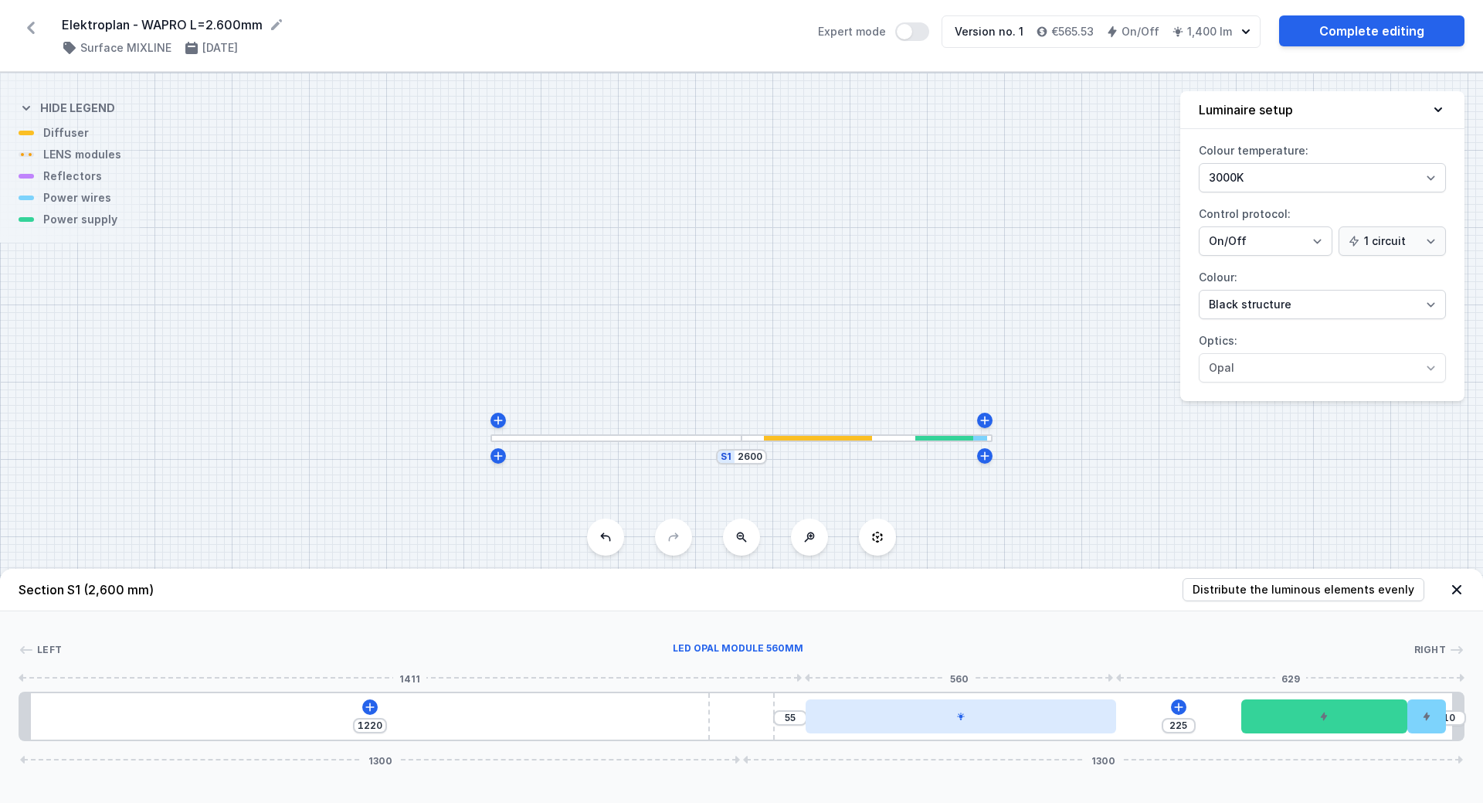
type input "217"
type input "63"
type input "195"
type input "85"
type input "191"
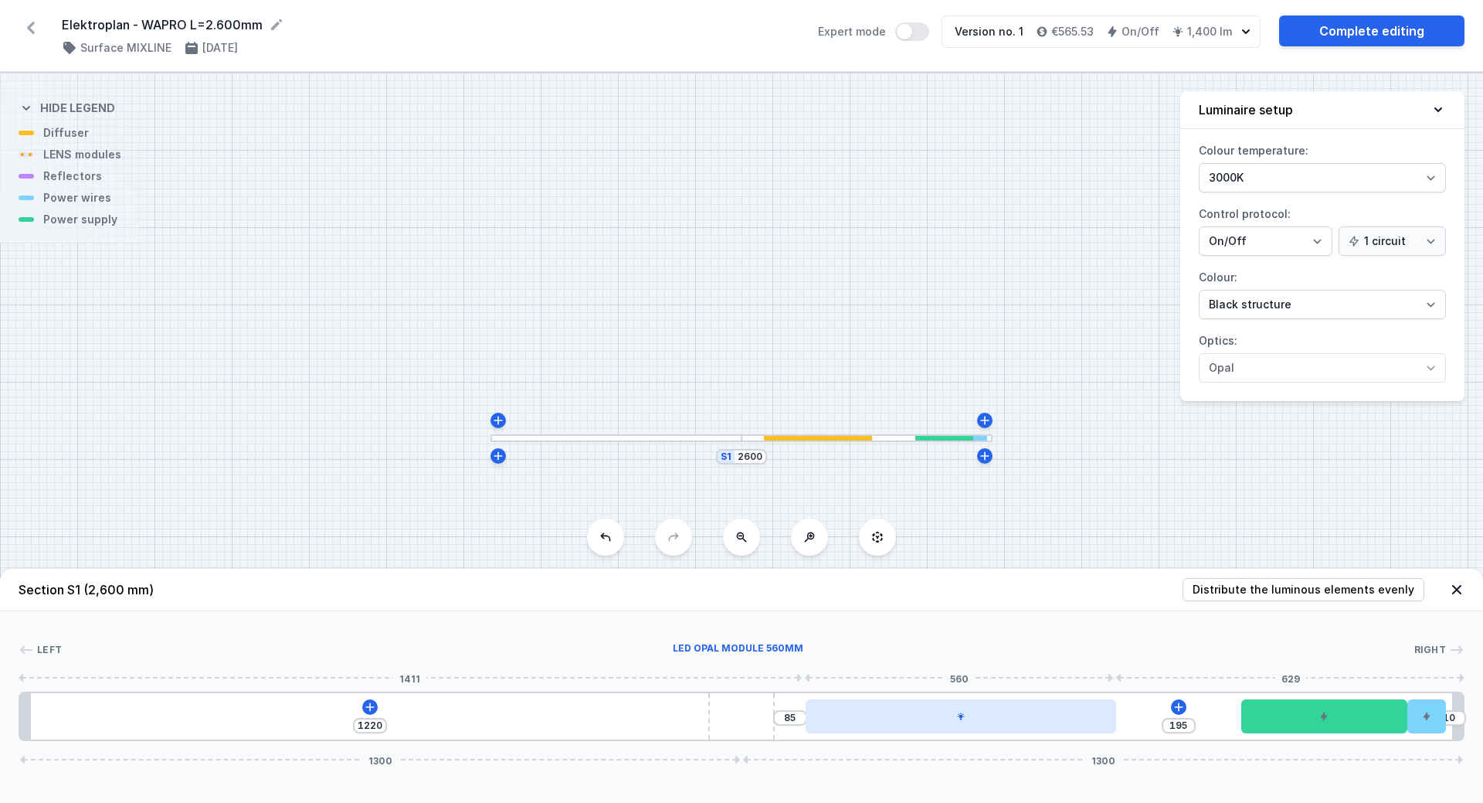
type input "89"
type input "179"
type input "101"
type input "159"
type input "121"
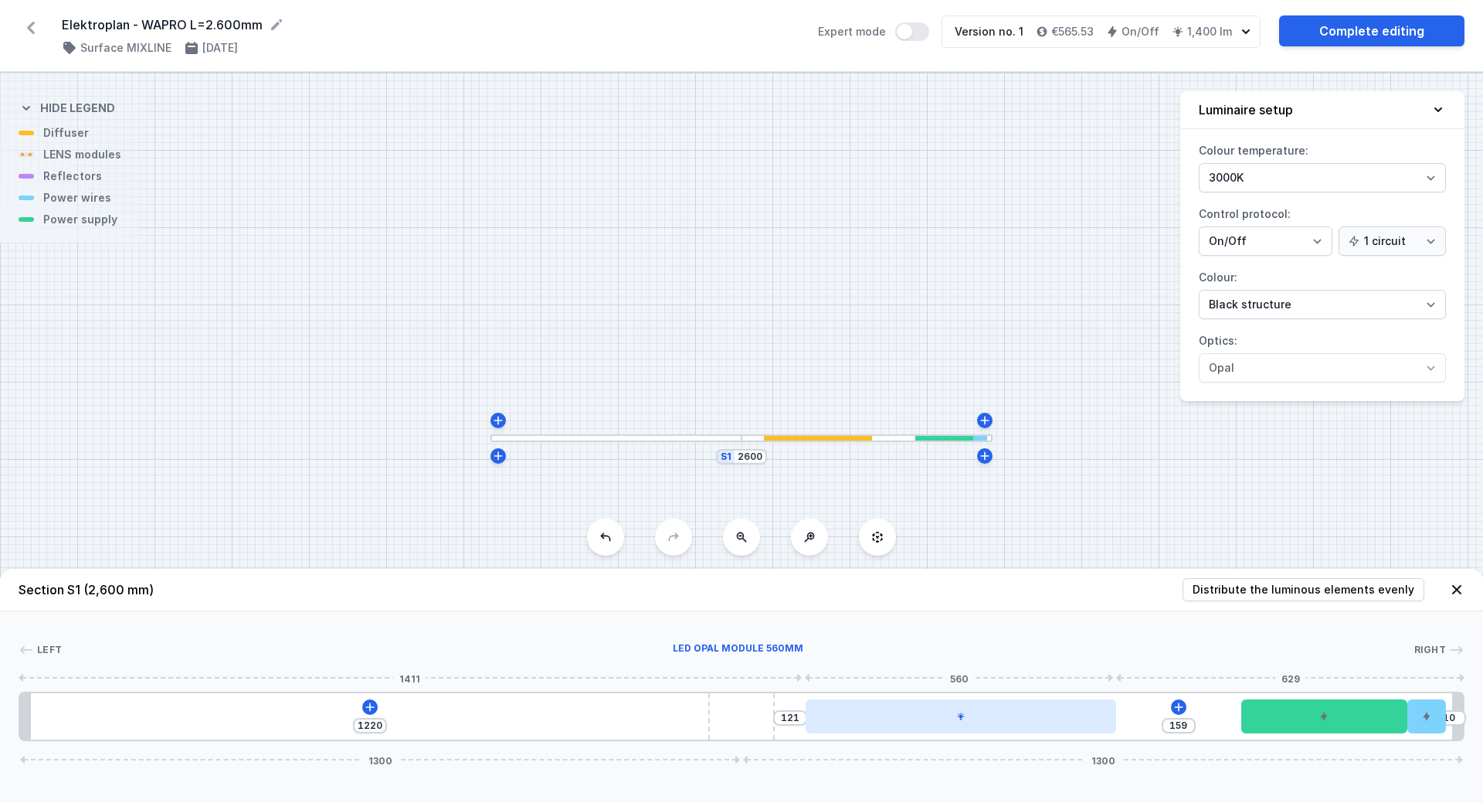
type input "146"
type input "134"
type input "137"
type input "143"
type input "132"
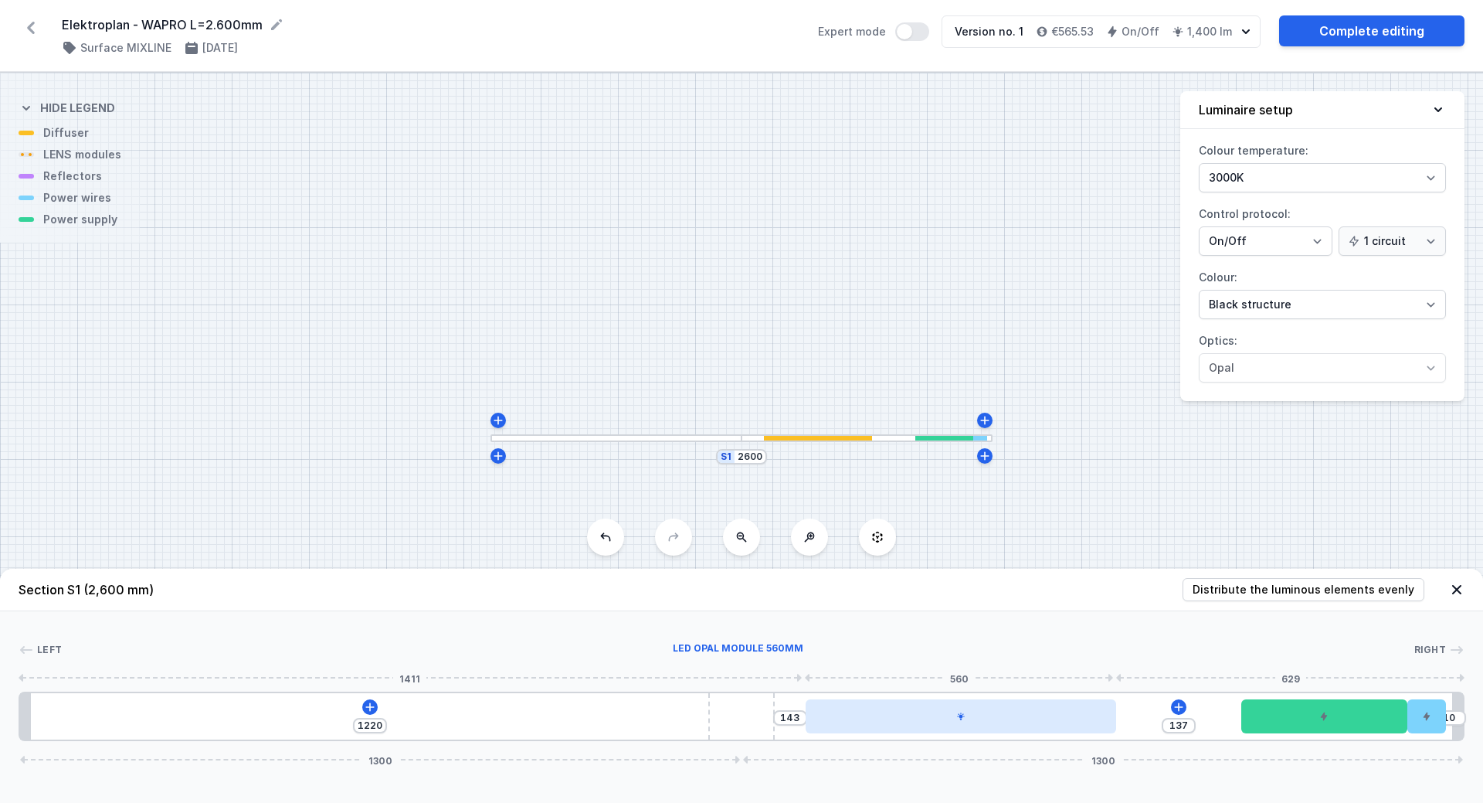
type input "148"
type input "129"
type input "151"
type input "127"
type input "153"
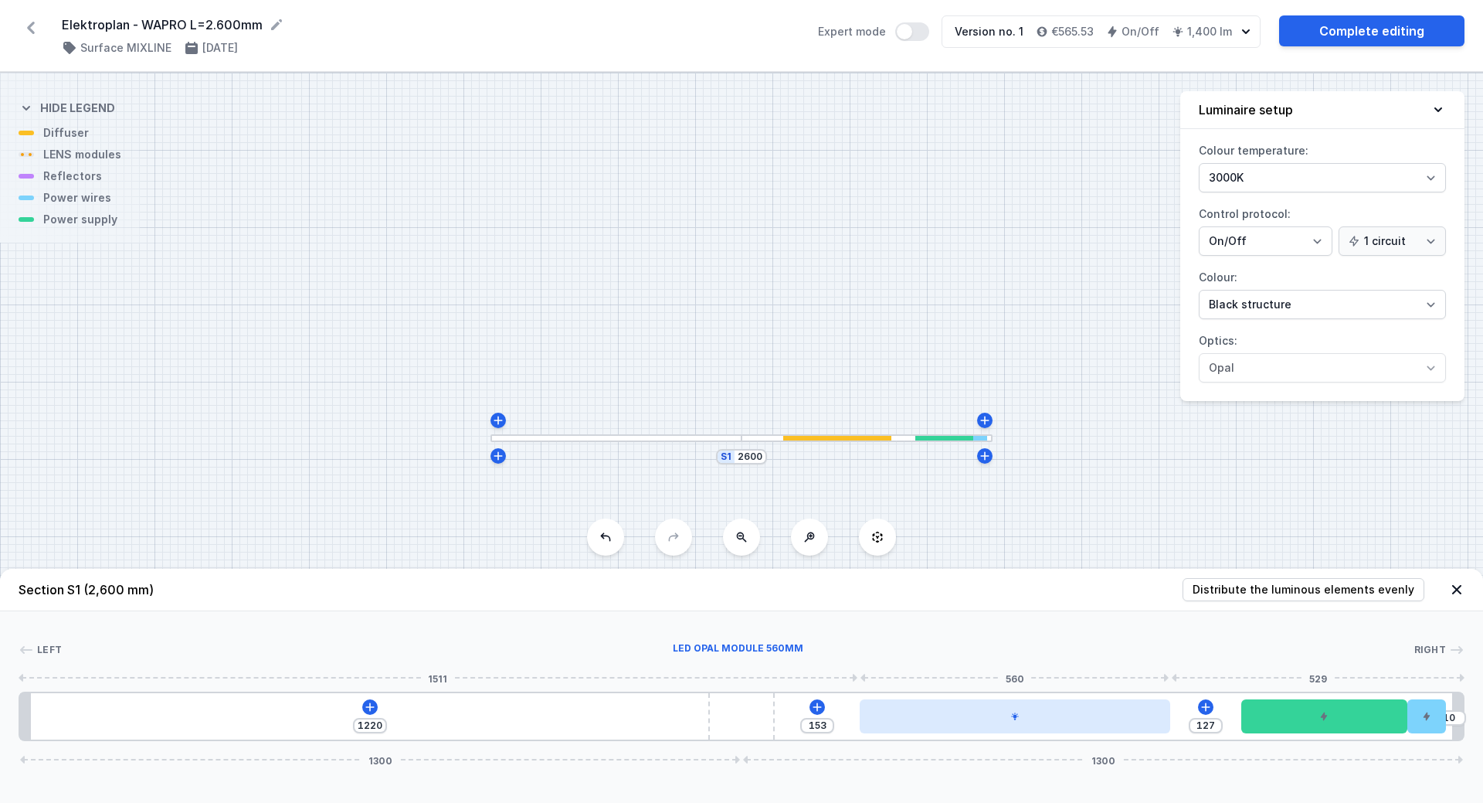
type input "121"
type input "159"
type input "114"
type input "166"
type input "112"
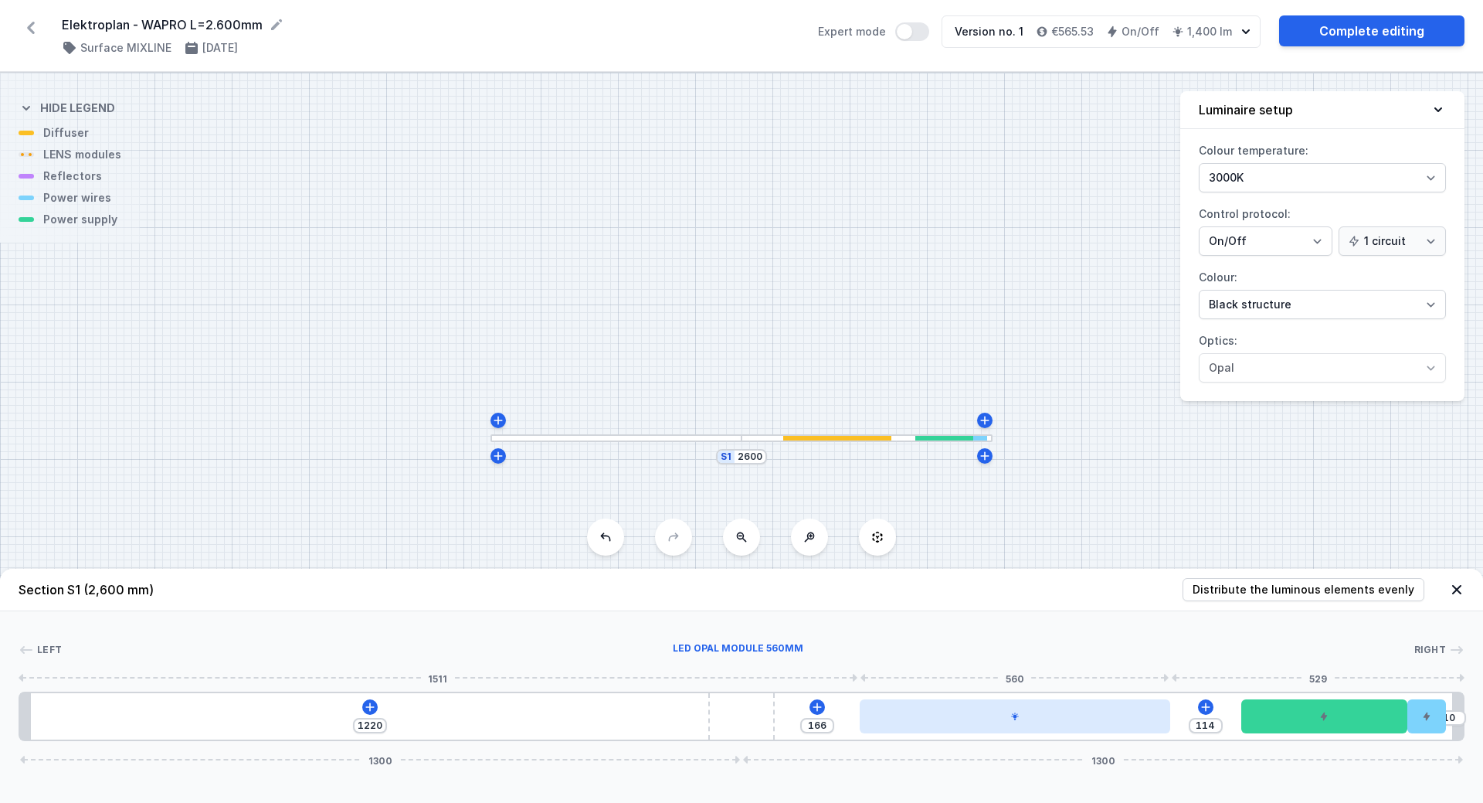
type input "168"
type input "105"
type input "175"
type input "94"
type input "186"
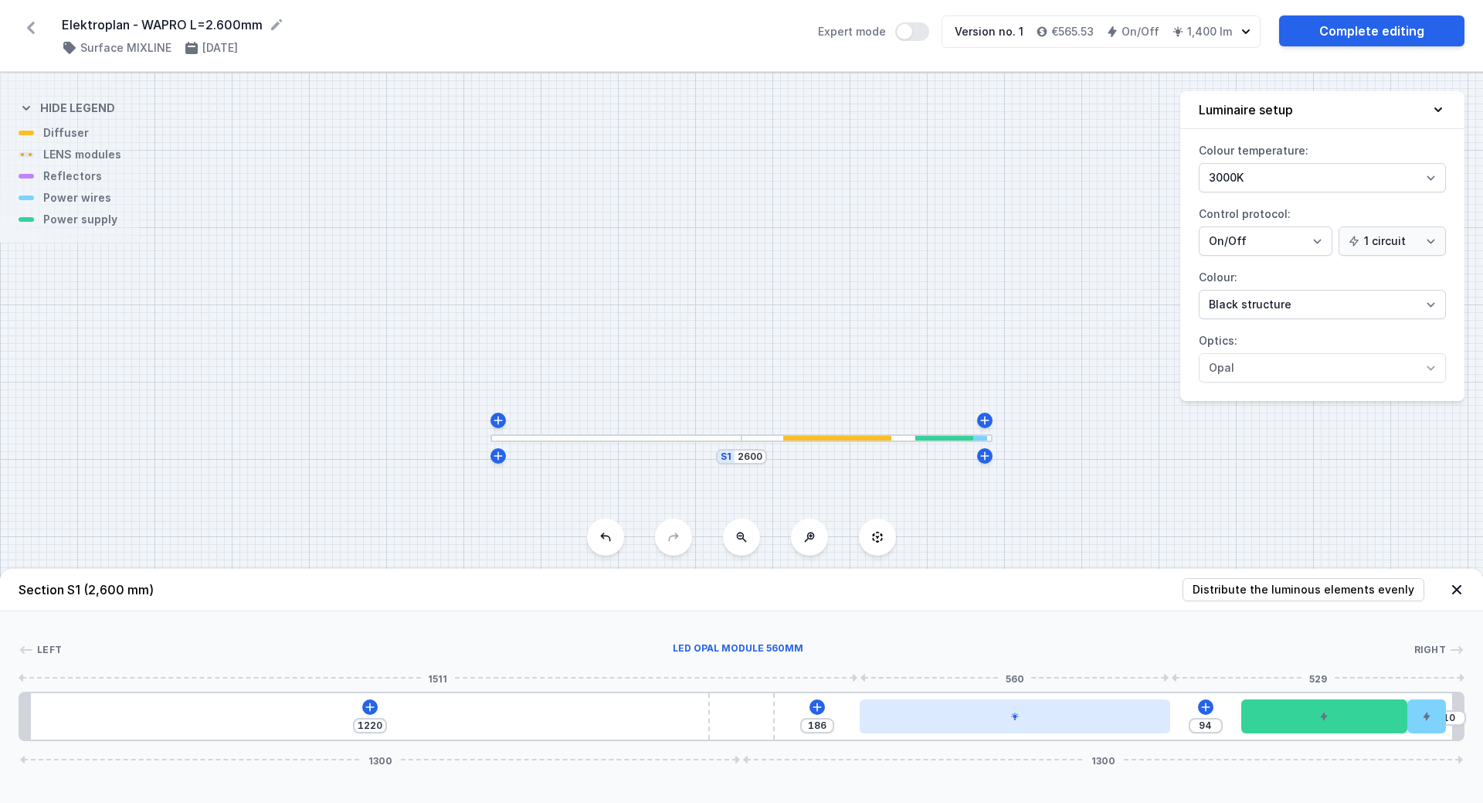
type input "84"
type input "196"
type input "76"
type input "204"
type input "68"
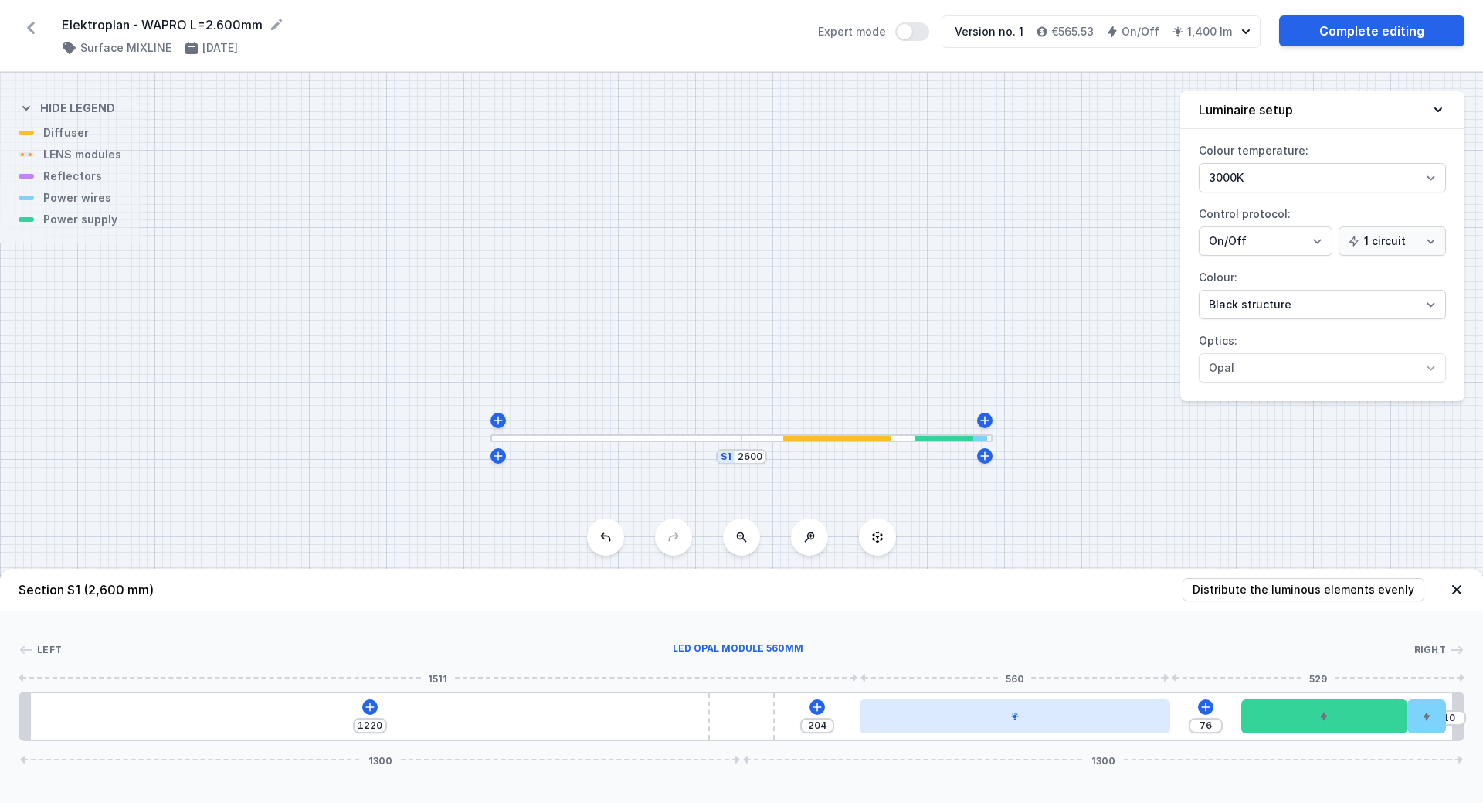
type input "212"
type input "65"
type input "215"
type input "60"
type input "220"
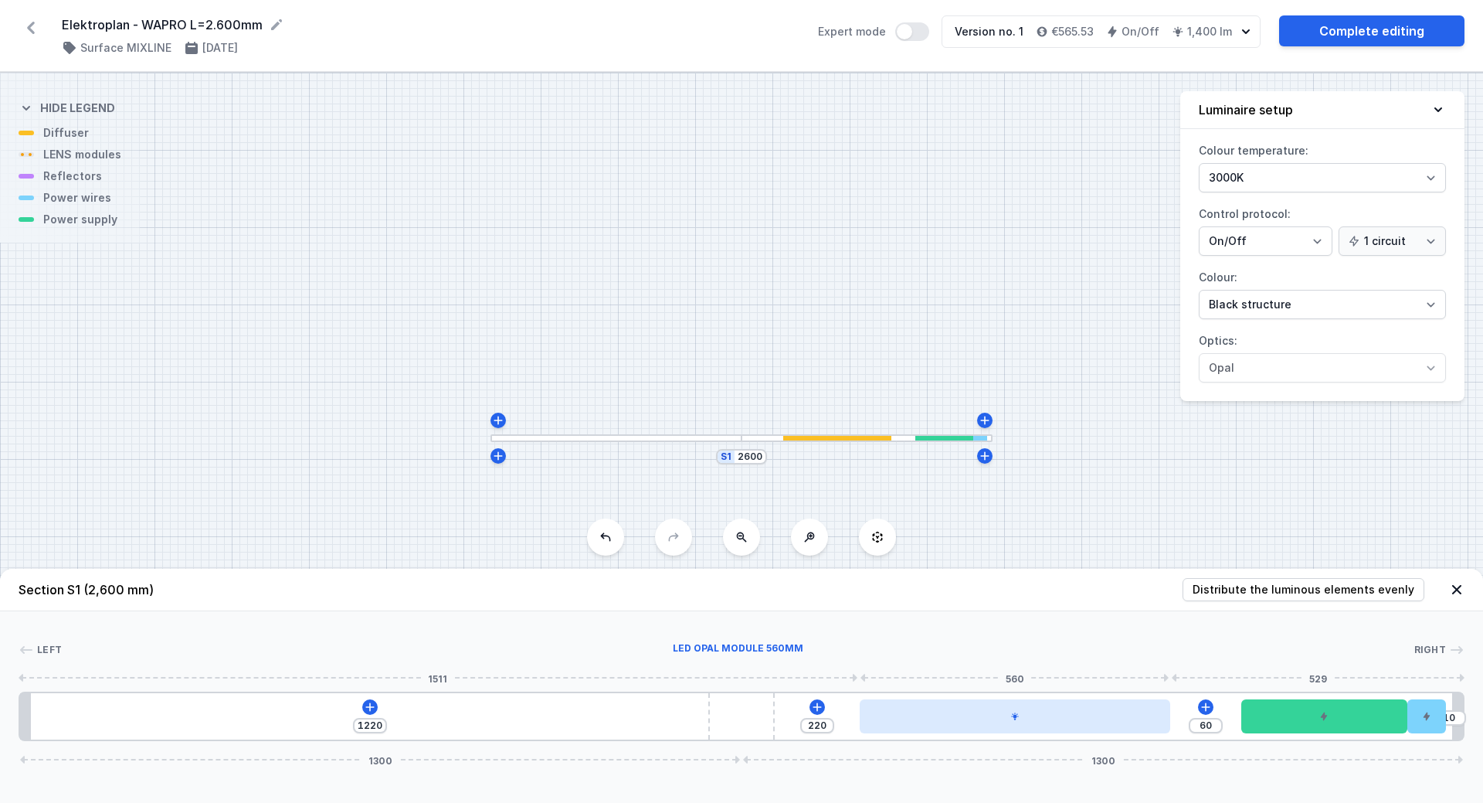
type input "57"
type input "280"
drag, startPoint x: 948, startPoint y: 719, endPoint x: 1133, endPoint y: 719, distance: 185.4
click at [1133, 719] on div at bounding box center [1085, 716] width 311 height 34
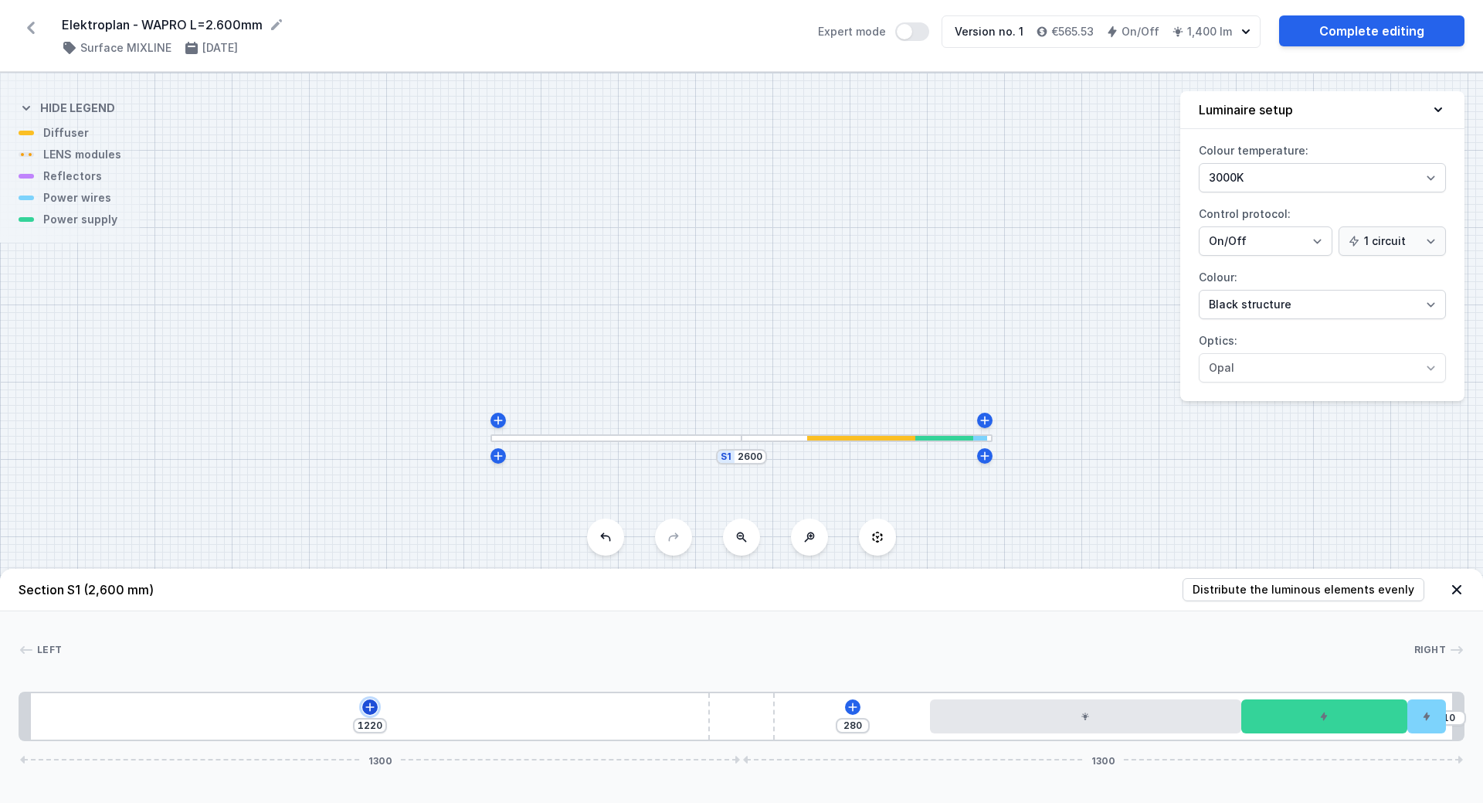
click at [368, 705] on icon at bounding box center [370, 707] width 12 height 12
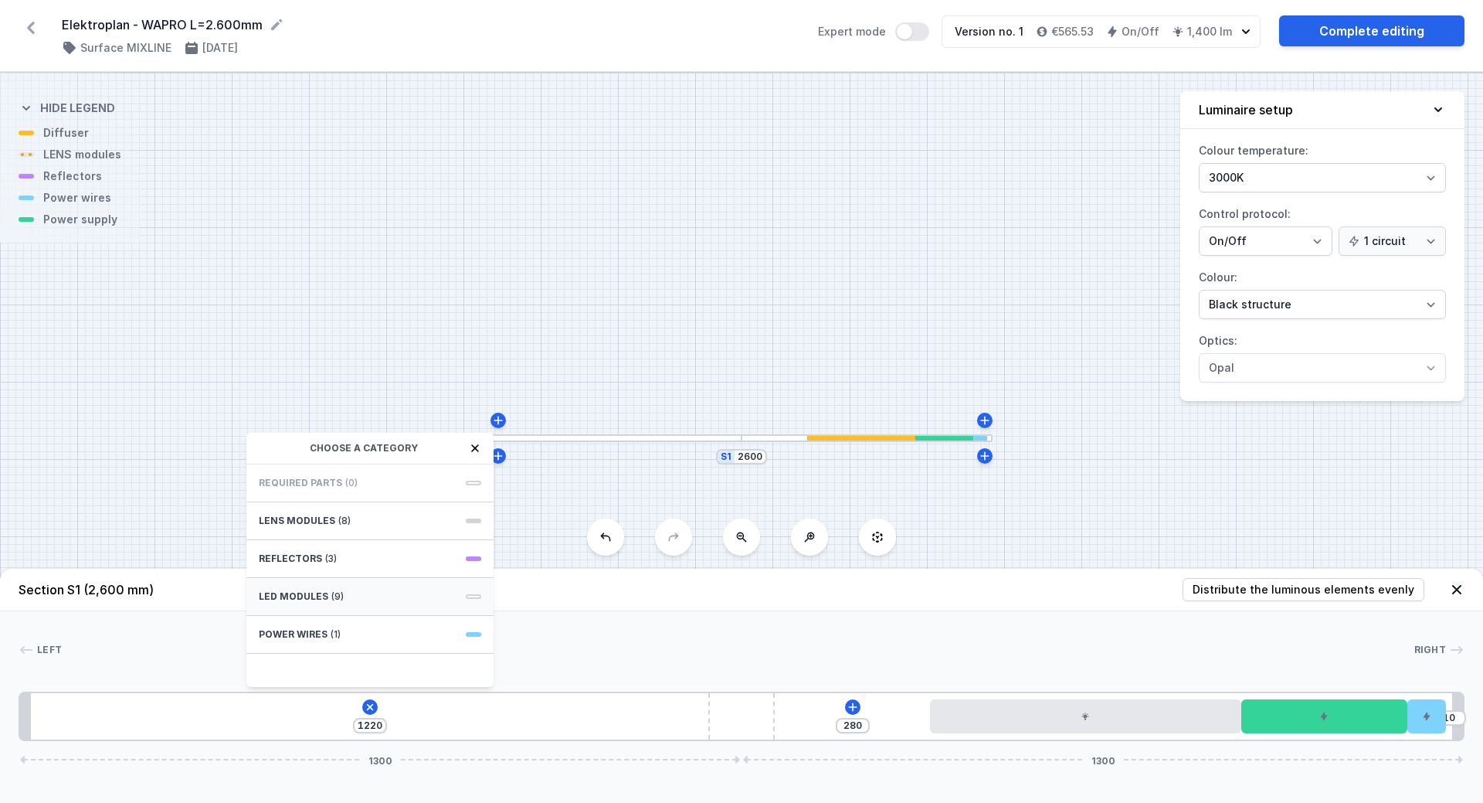
click at [299, 589] on div "LED modules (9)" at bounding box center [369, 597] width 247 height 38
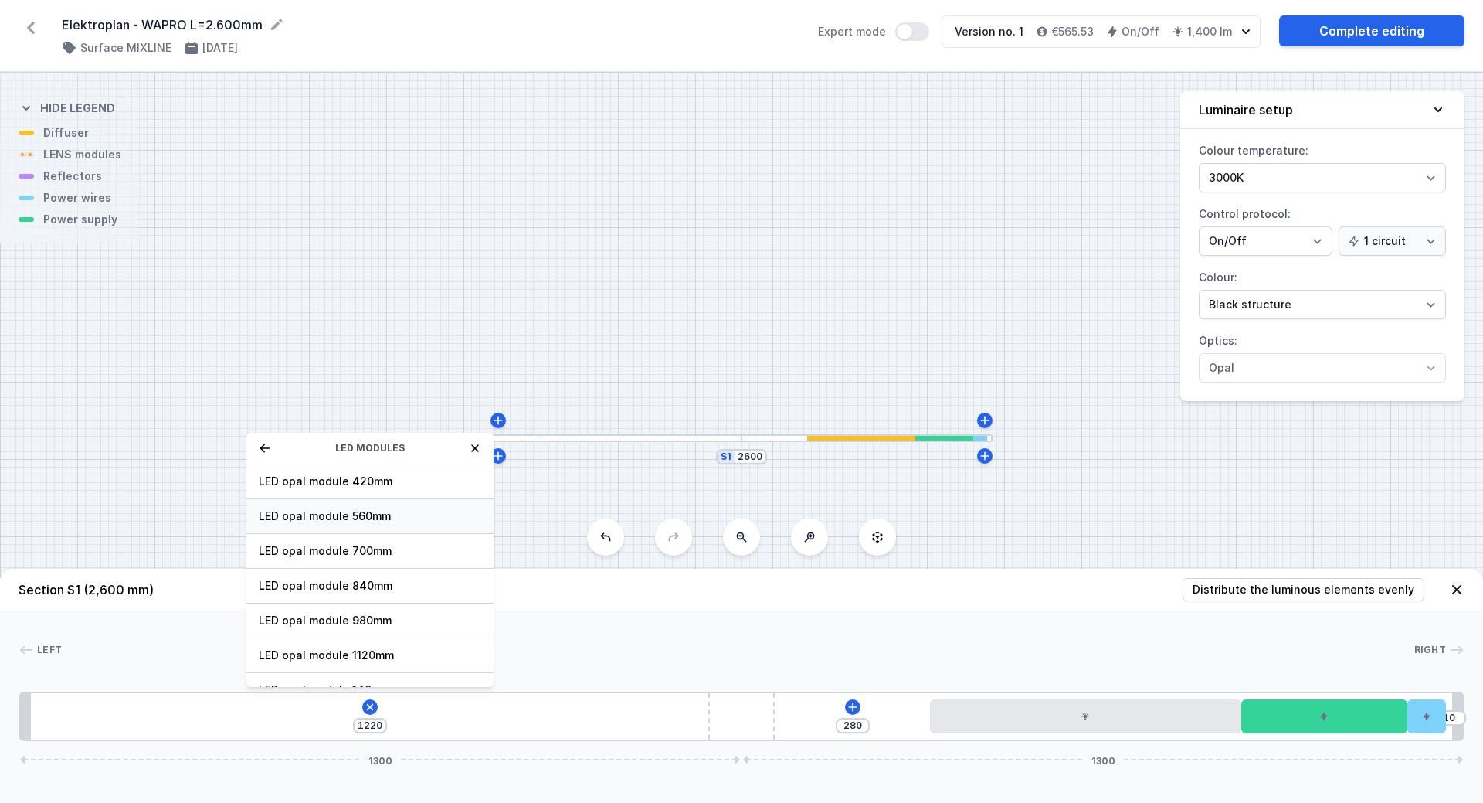
click at [328, 511] on span "LED opal module 560mm" at bounding box center [370, 515] width 223 height 15
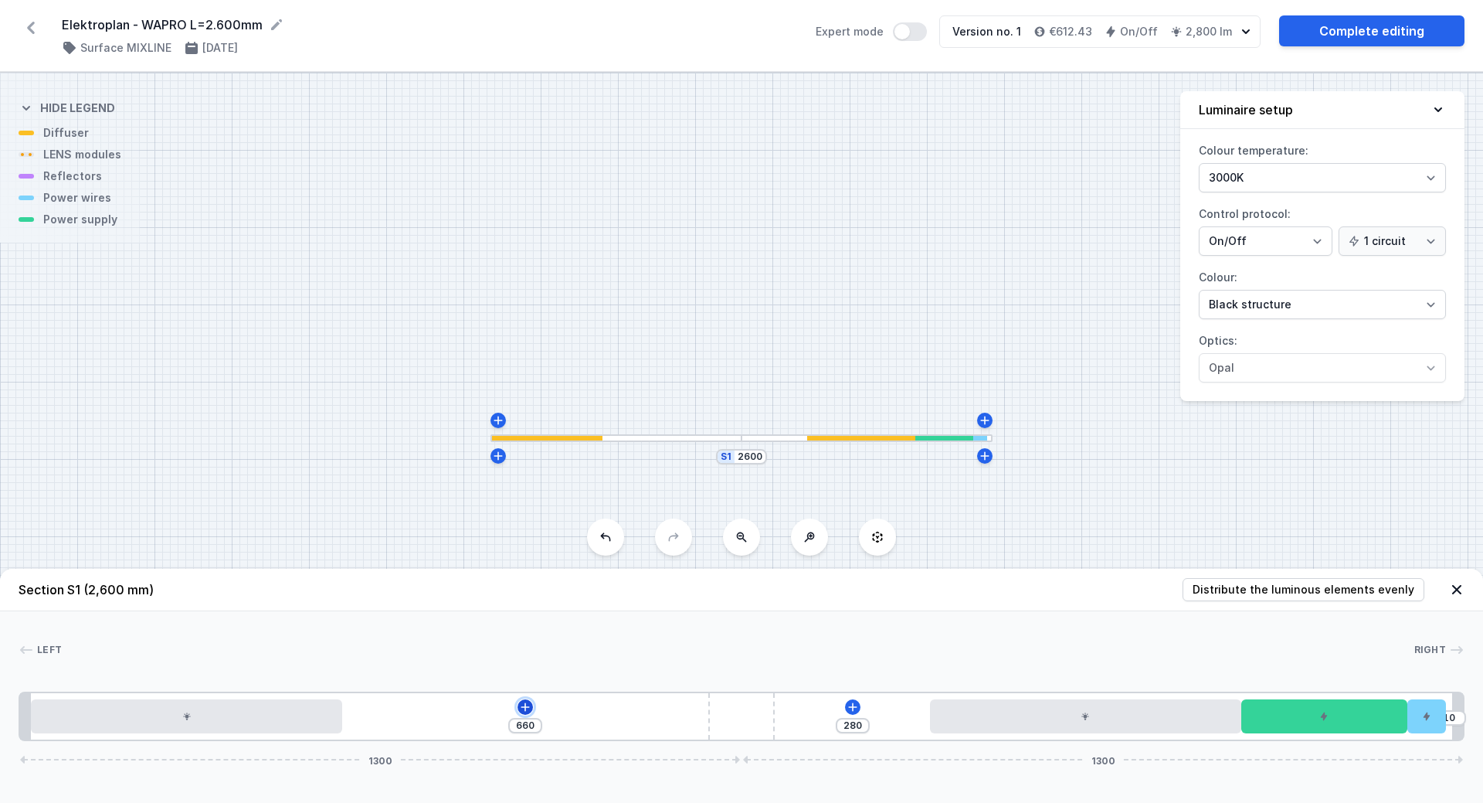
click at [525, 705] on icon at bounding box center [525, 706] width 8 height 8
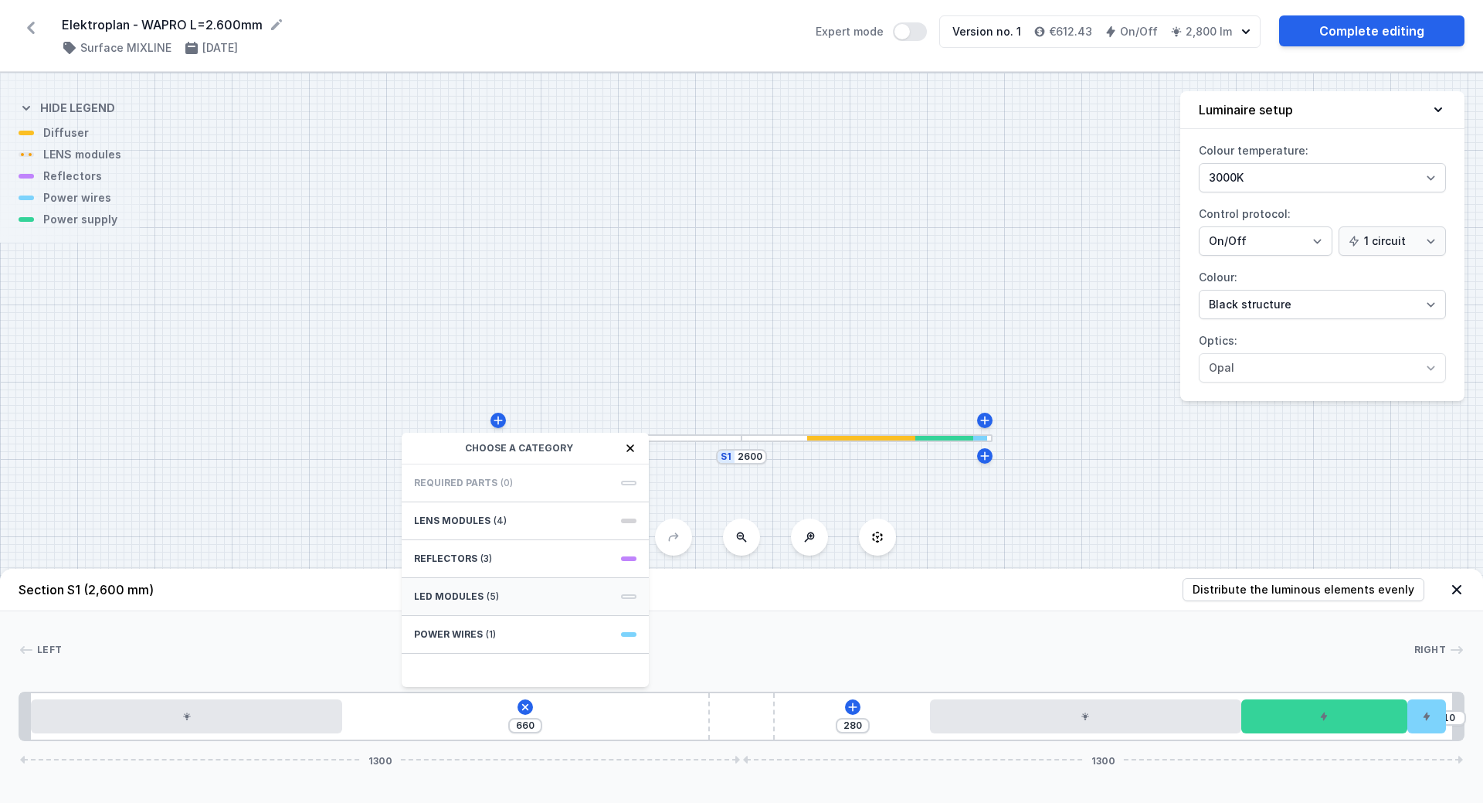
click at [441, 595] on span "LED modules" at bounding box center [449, 596] width 70 height 12
click at [467, 522] on span "LED opal module 560mm" at bounding box center [525, 515] width 223 height 15
type input "100"
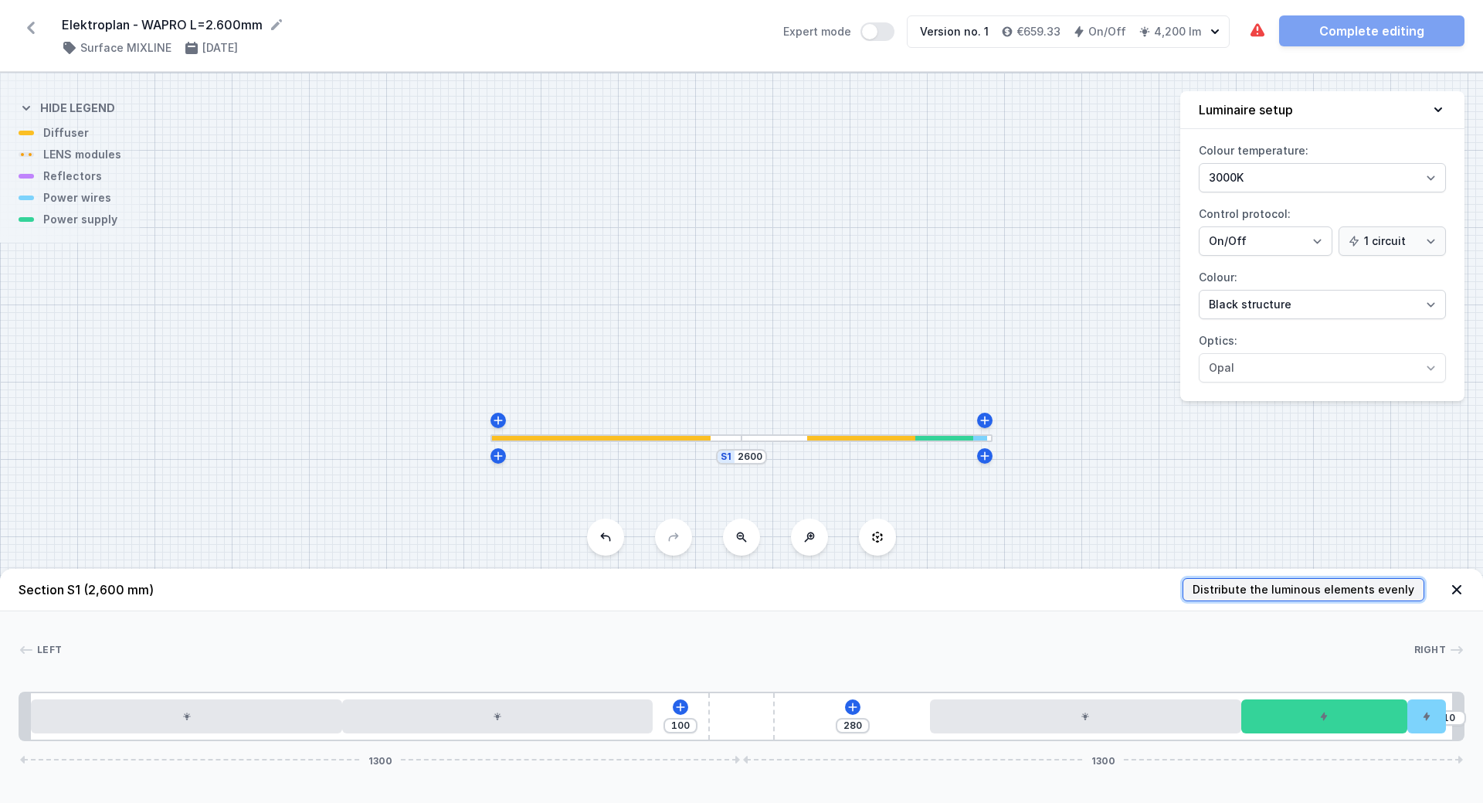
click at [1275, 589] on span "Distribute the luminous elements evenly" at bounding box center [1304, 589] width 222 height 15
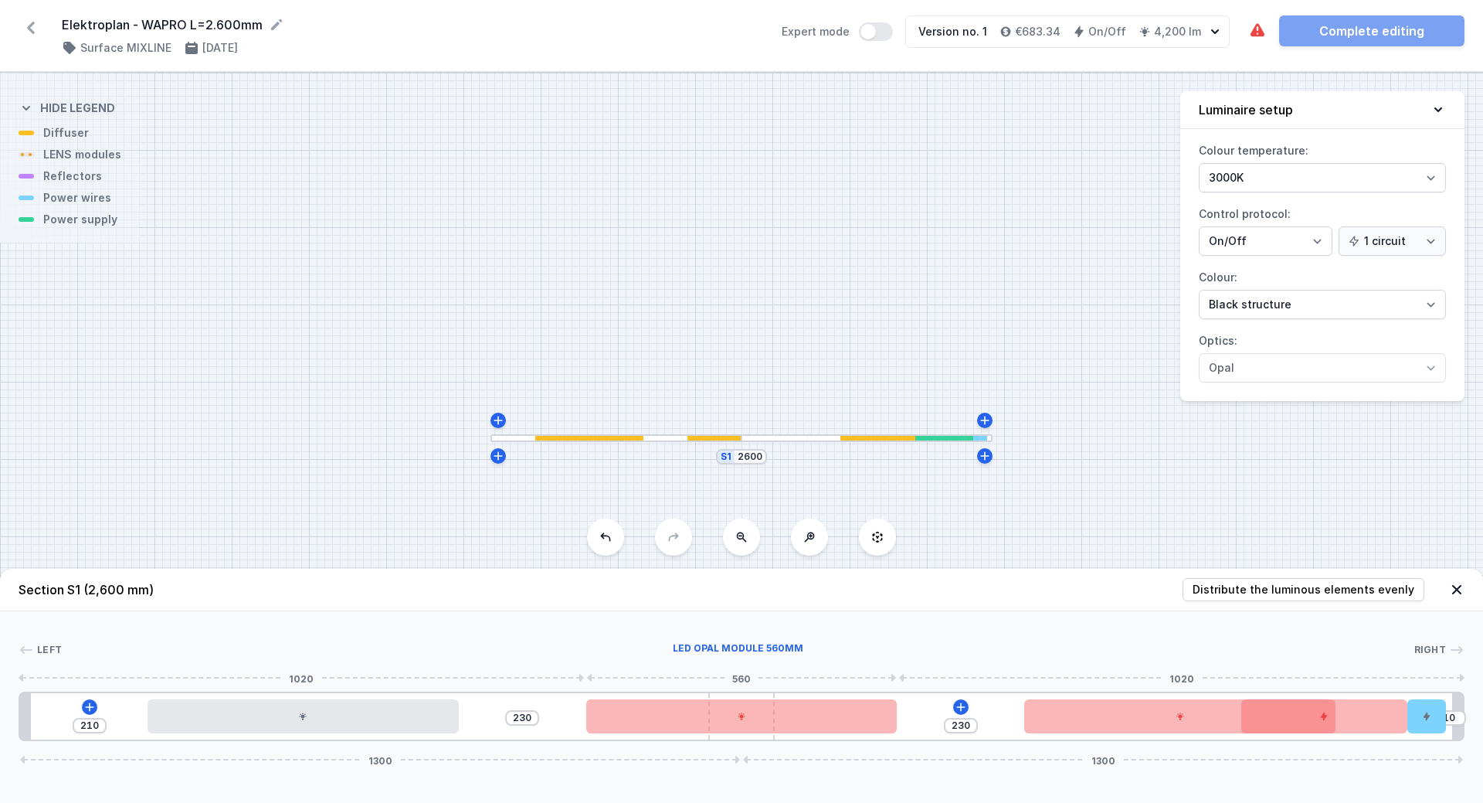
type input "450"
drag, startPoint x: 858, startPoint y: 717, endPoint x: 804, endPoint y: 719, distance: 54.1
click at [804, 719] on div "210 230 450 10 1300 1300" at bounding box center [742, 715] width 1446 height 49
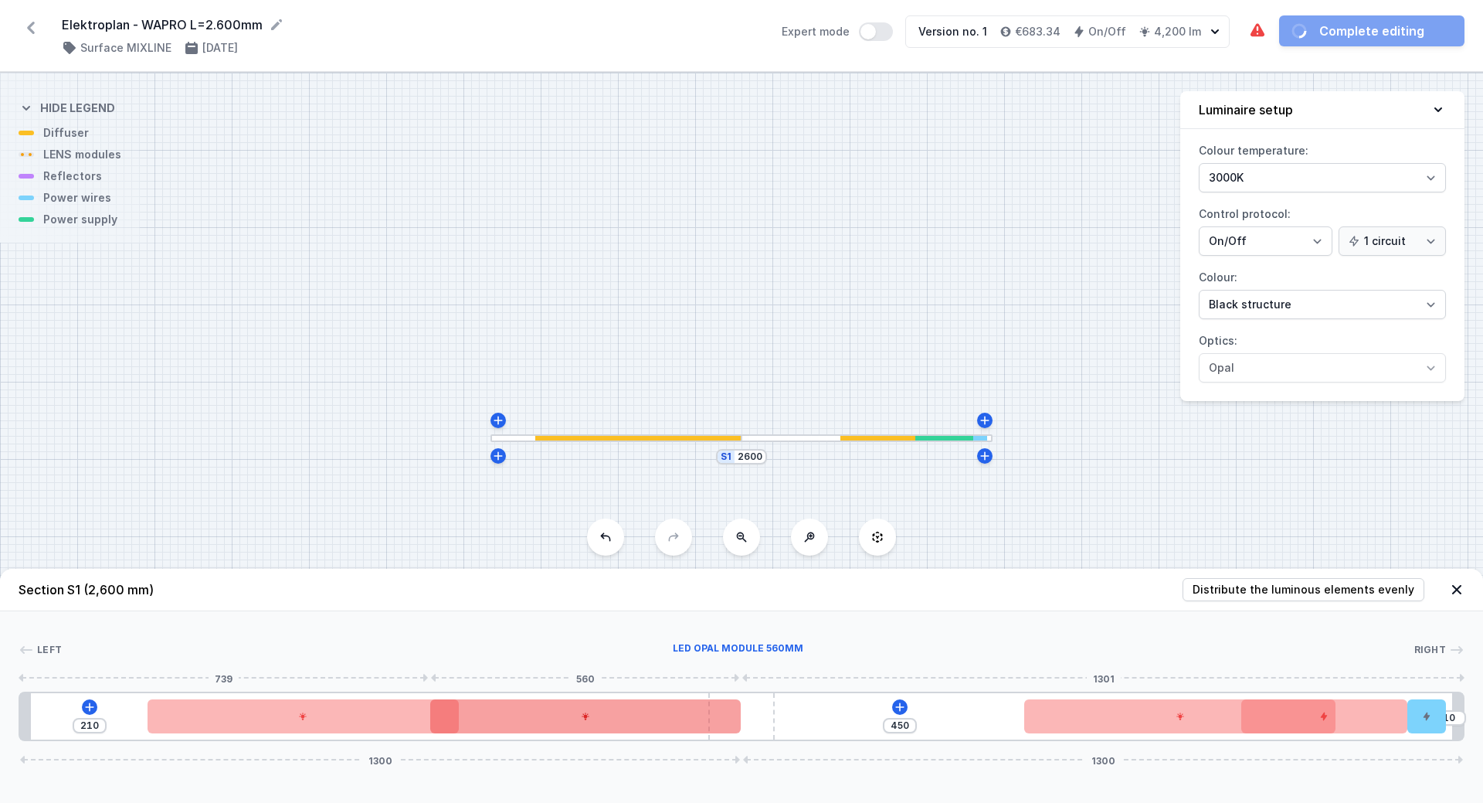
click at [613, 712] on div at bounding box center [585, 716] width 311 height 34
click at [573, 724] on div at bounding box center [585, 716] width 311 height 34
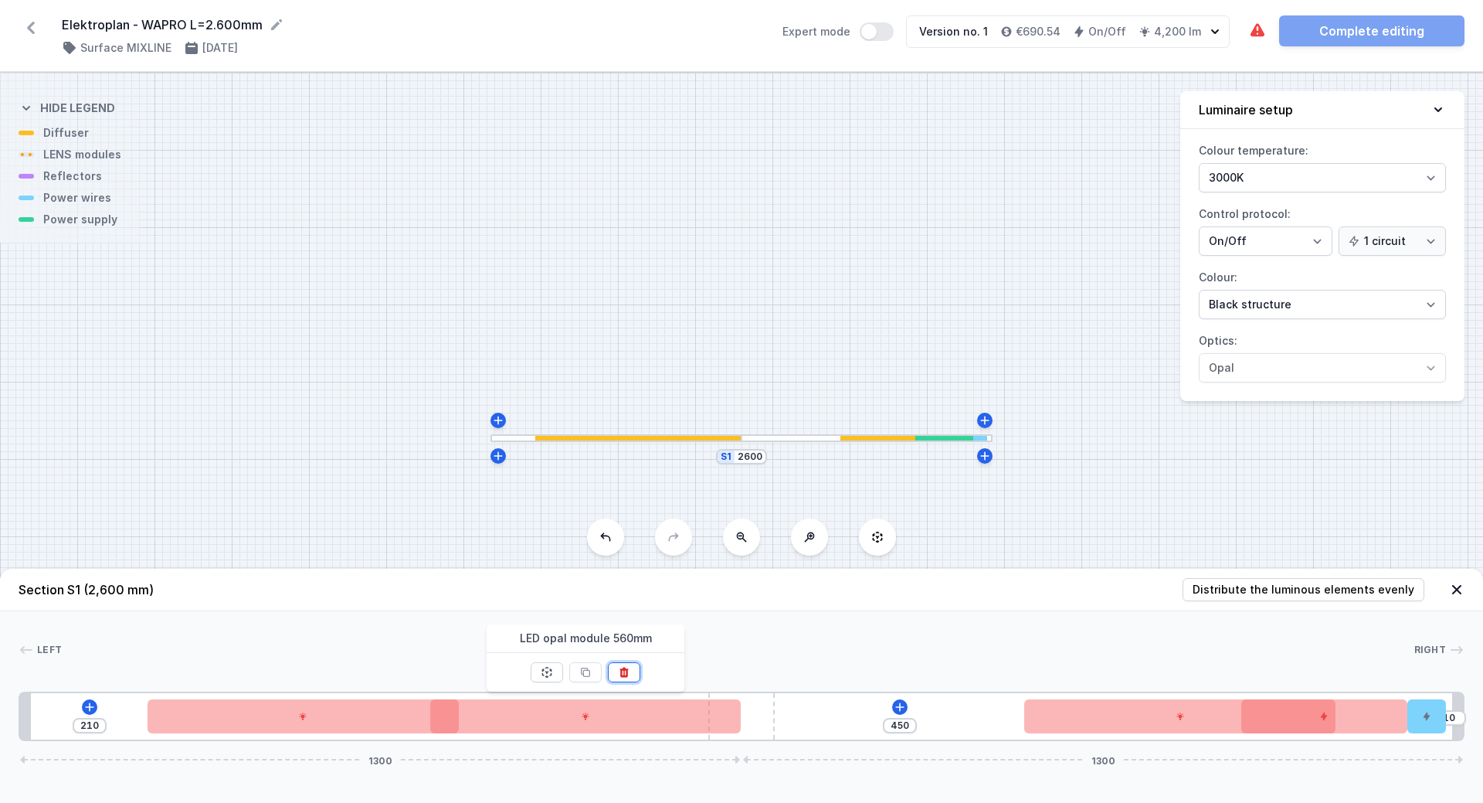
click at [629, 671] on icon at bounding box center [624, 672] width 12 height 12
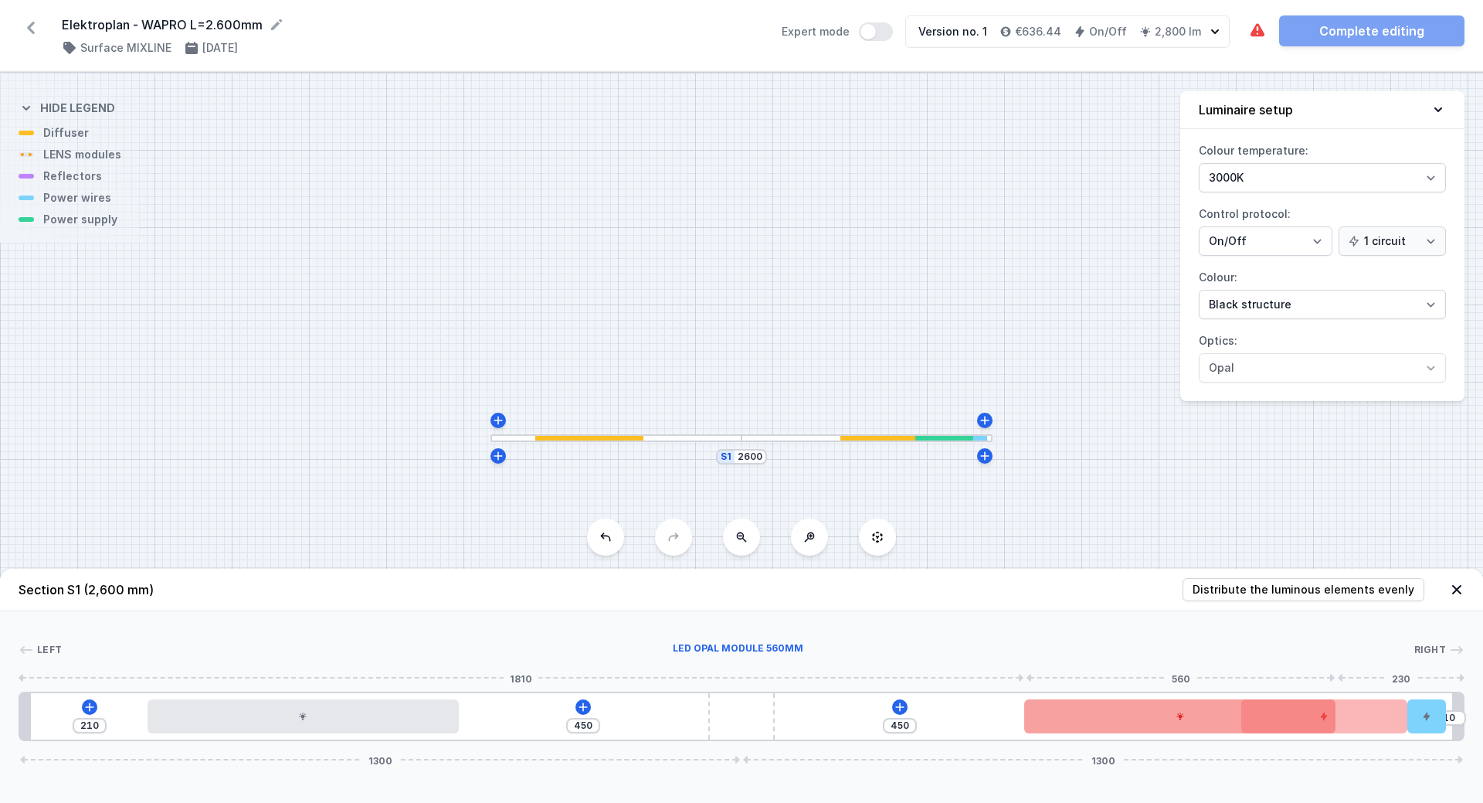
click at [1146, 717] on div at bounding box center [1179, 716] width 311 height 34
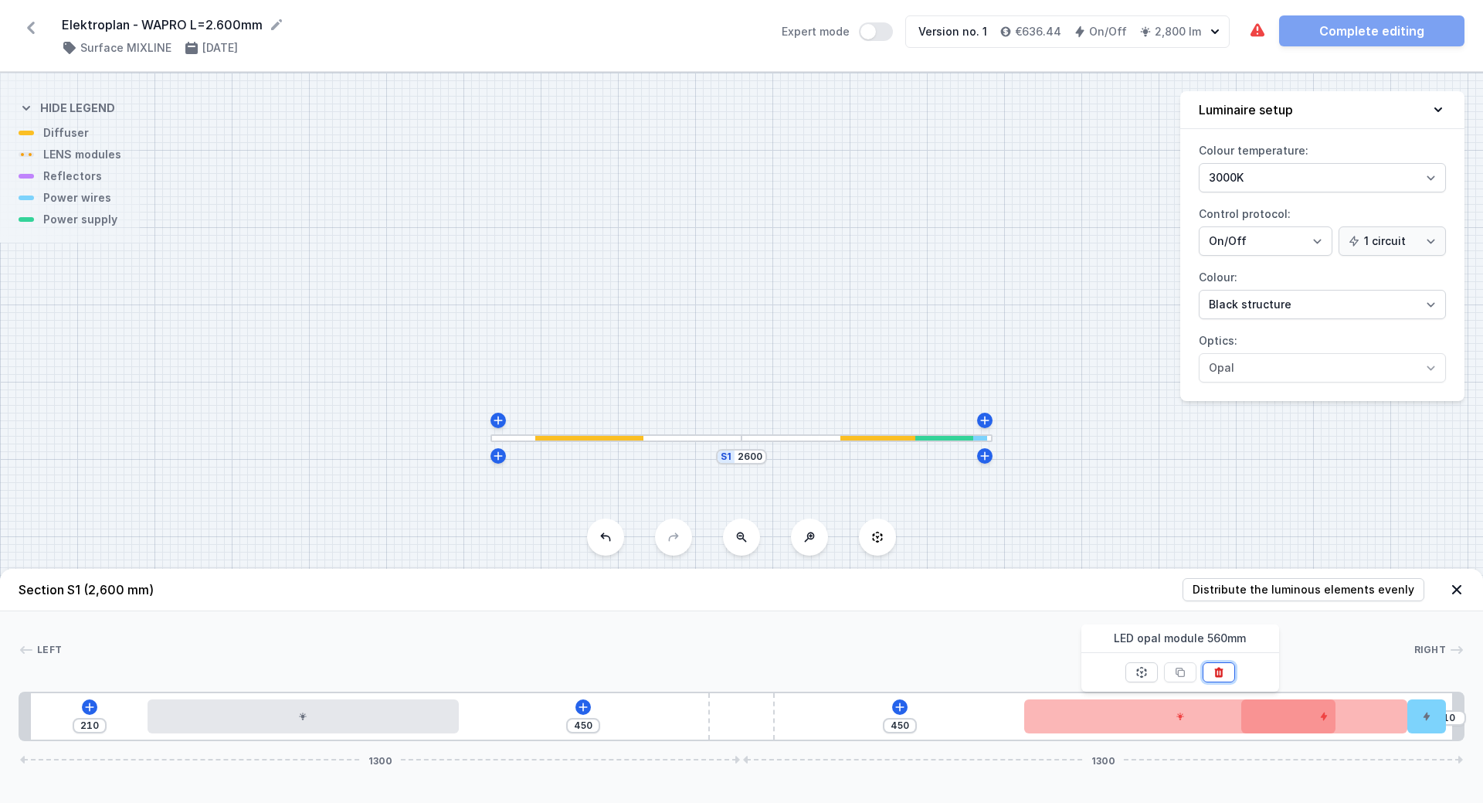
click at [1225, 673] on button at bounding box center [1219, 672] width 32 height 20
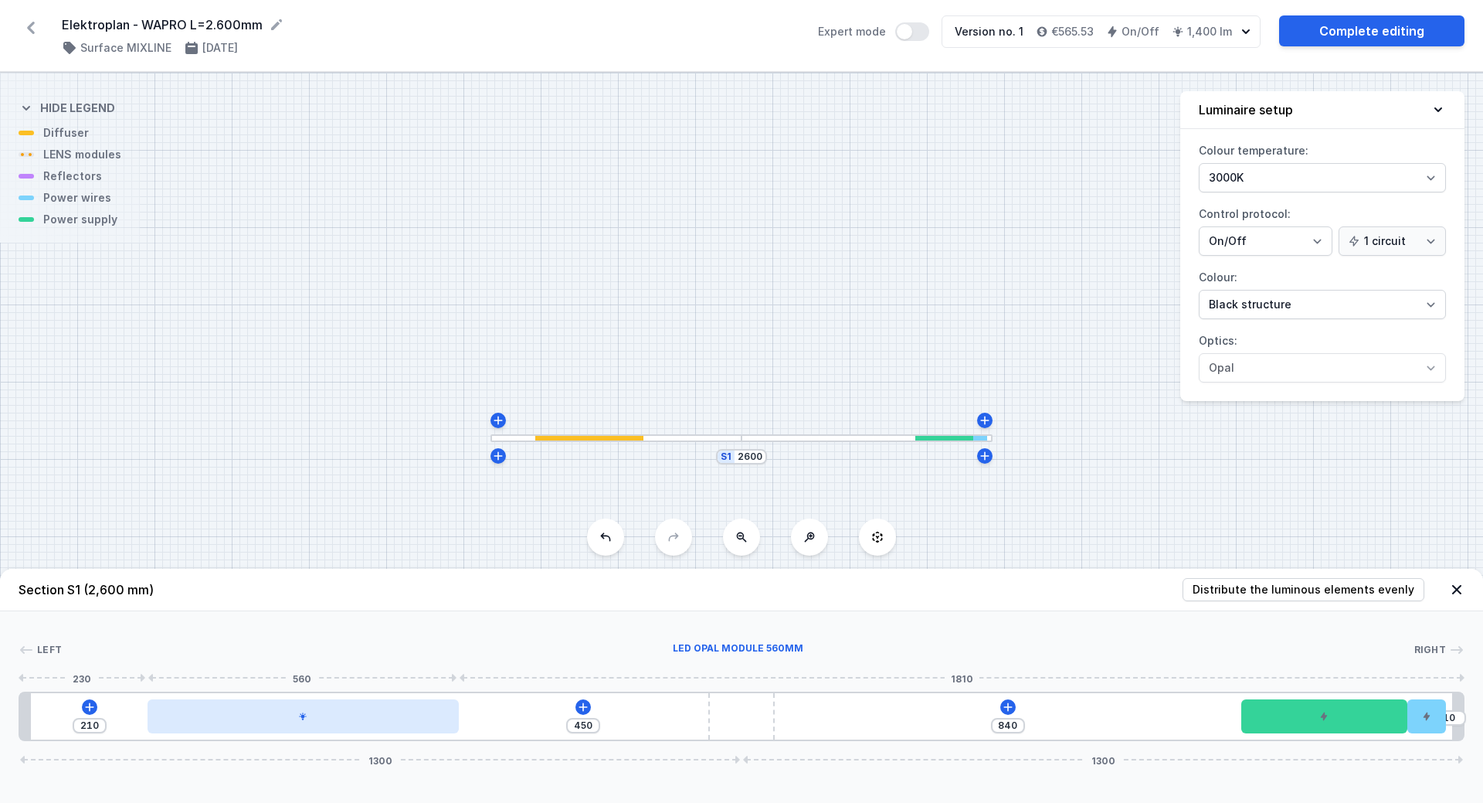
click at [271, 723] on div at bounding box center [303, 716] width 311 height 34
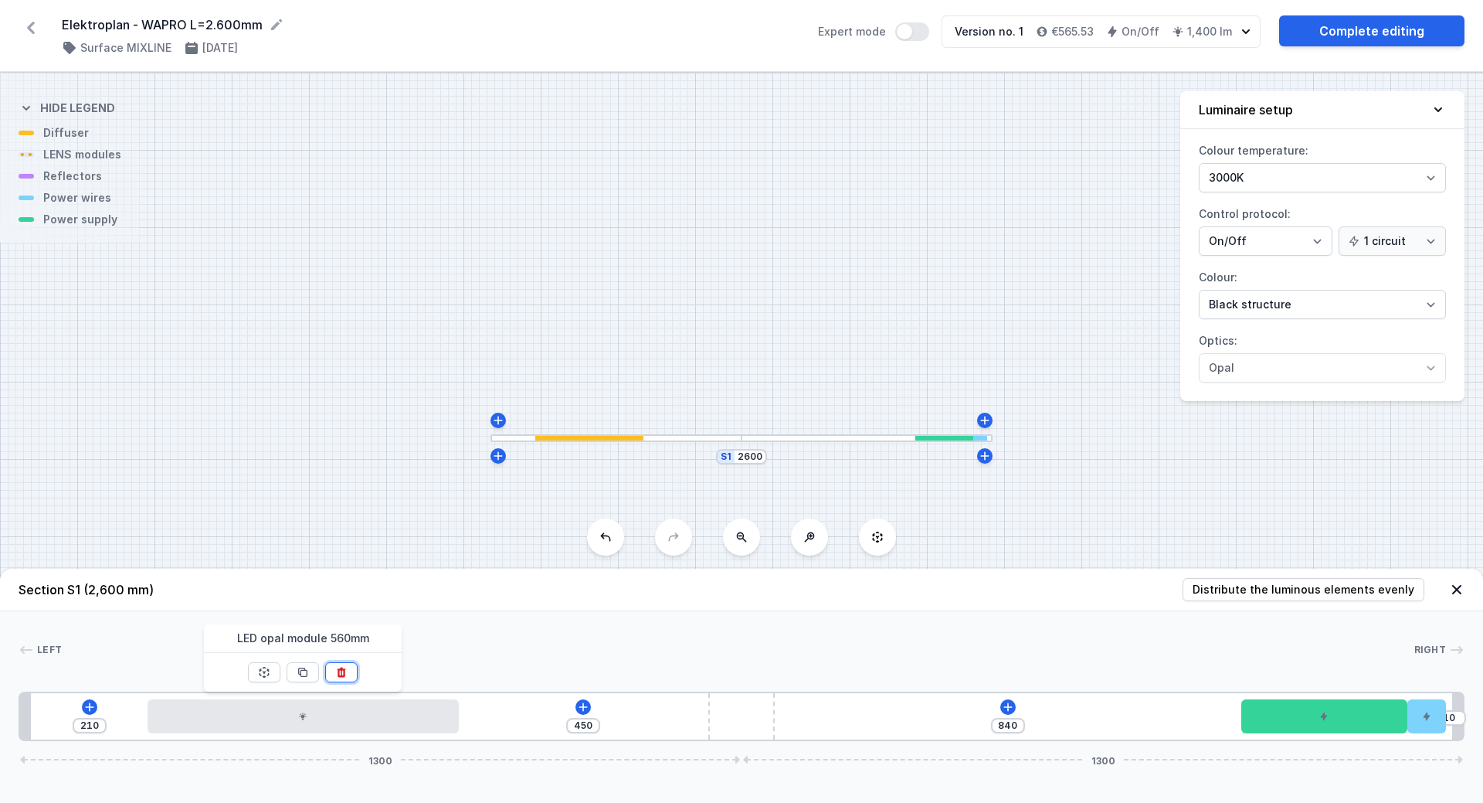
click at [338, 679] on button at bounding box center [341, 672] width 32 height 20
type input "1220"
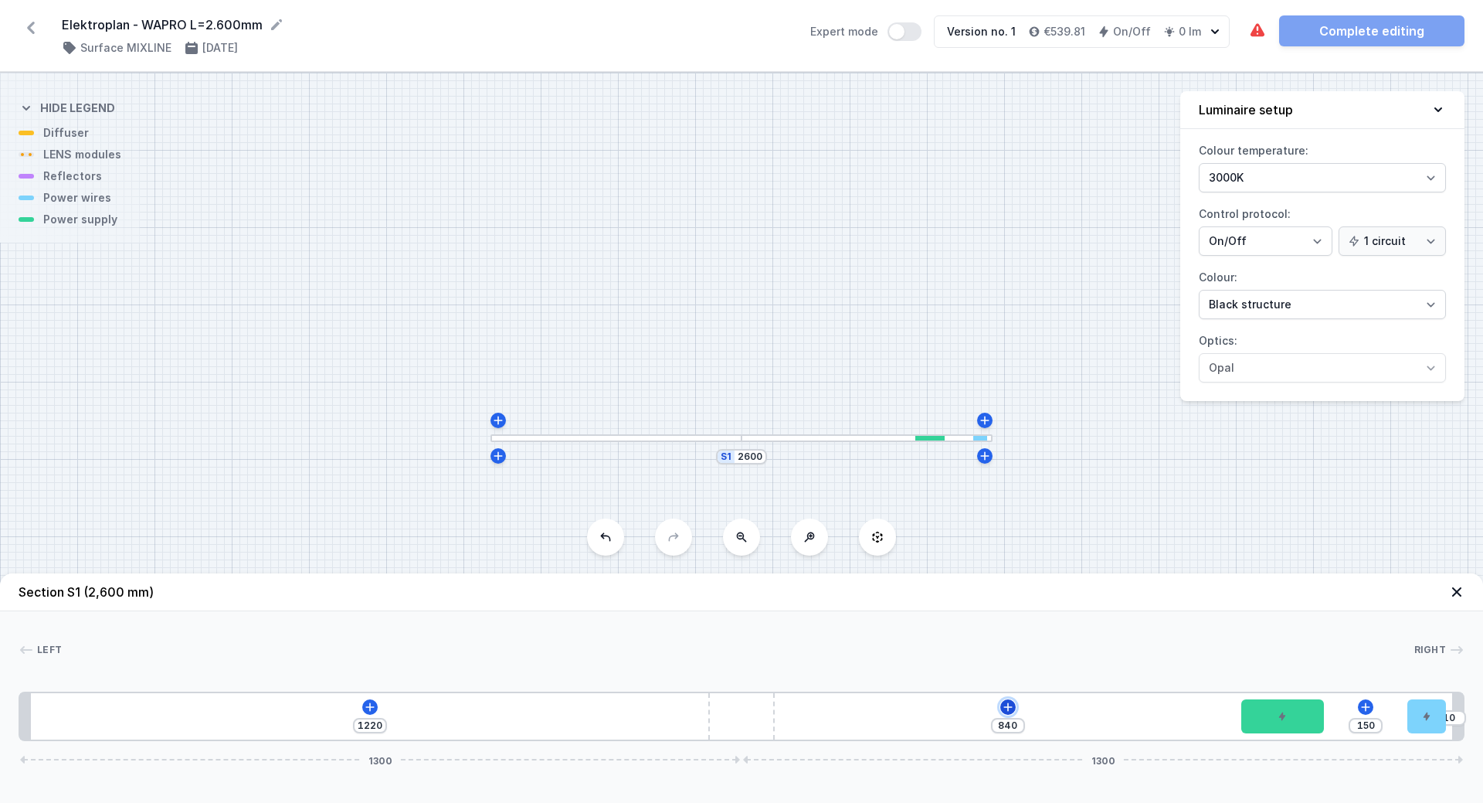
click at [1006, 705] on icon at bounding box center [1008, 707] width 12 height 12
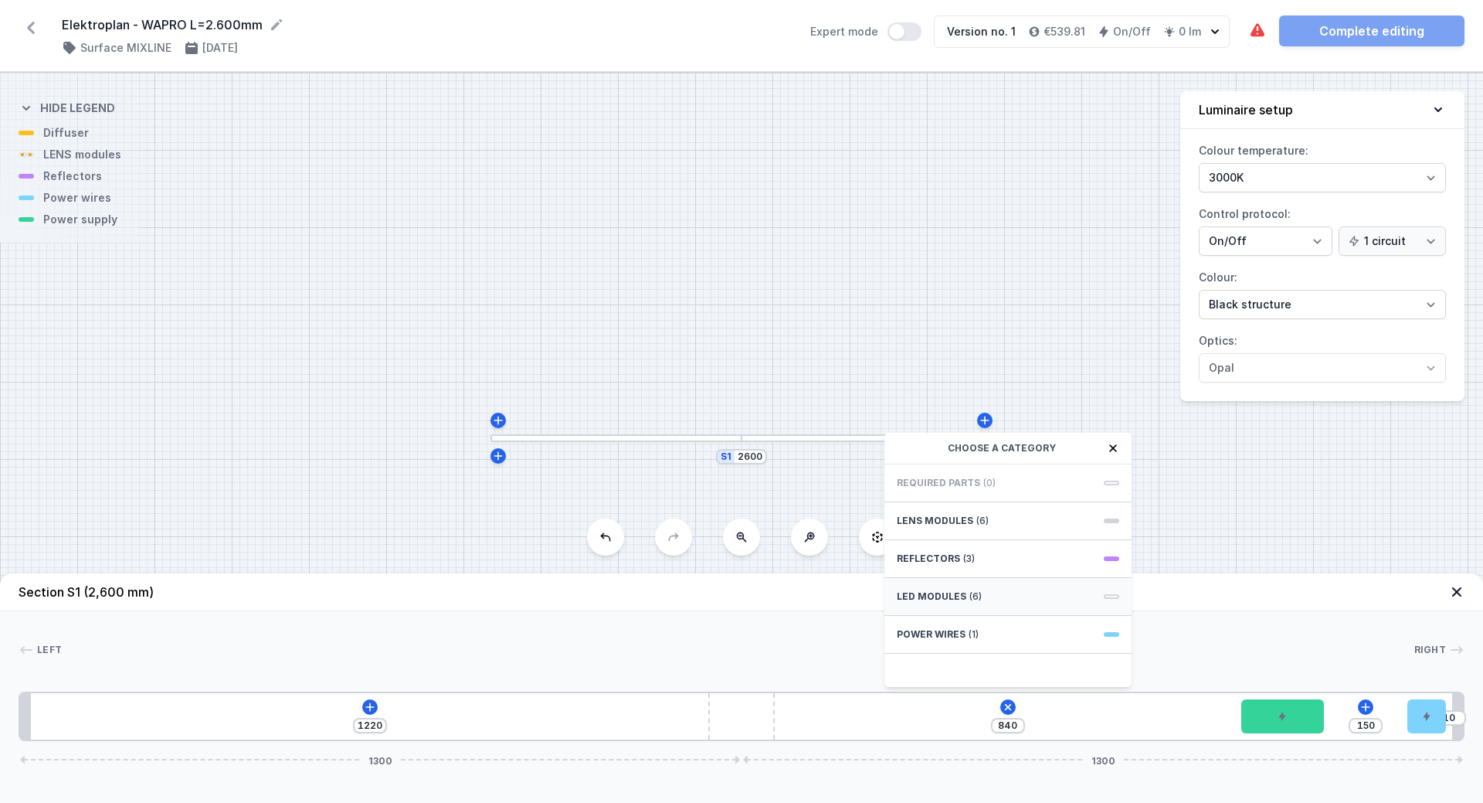
click at [939, 595] on span "LED modules" at bounding box center [932, 596] width 70 height 12
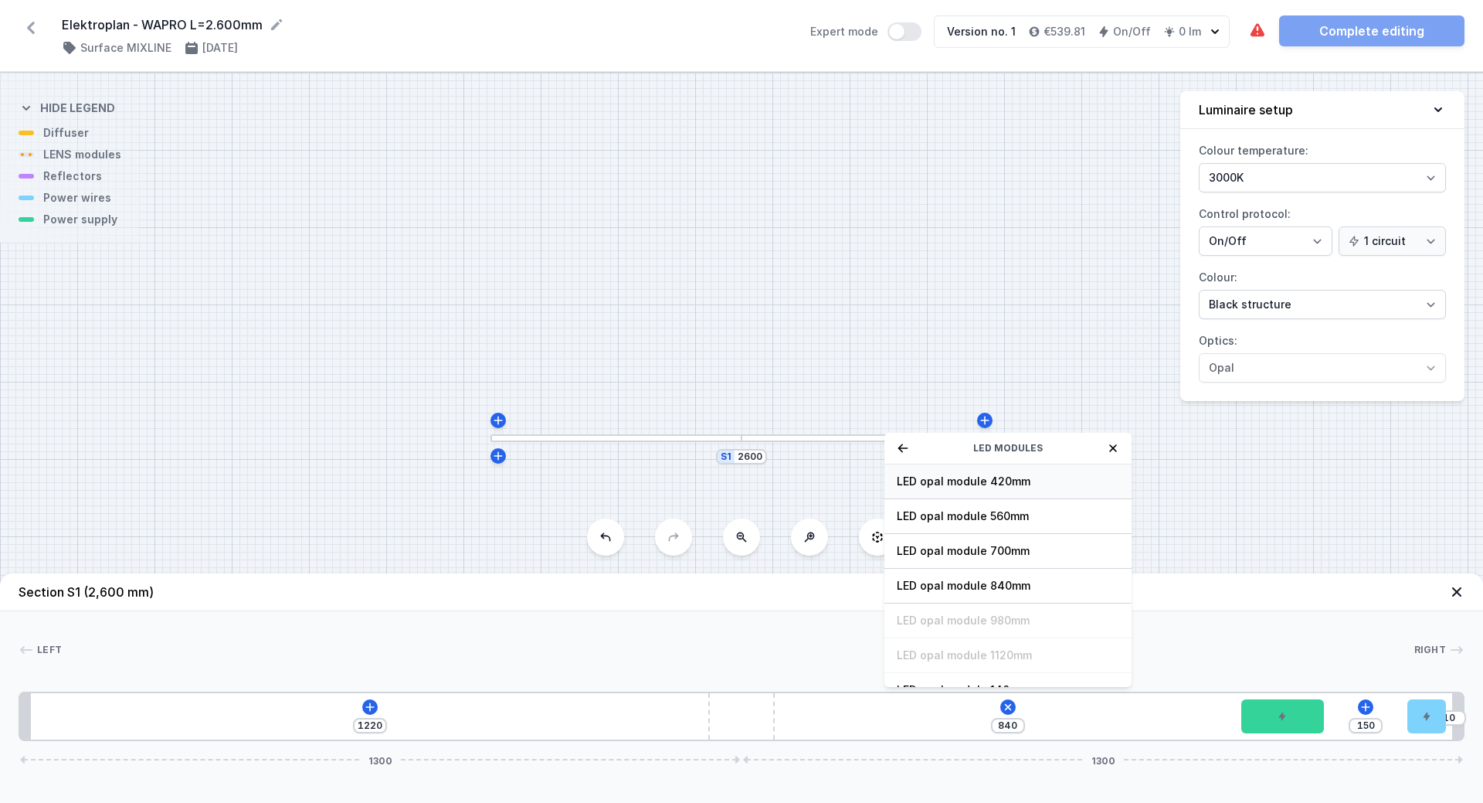
click at [965, 481] on span "LED opal module 420mm" at bounding box center [1008, 481] width 223 height 15
type input "479"
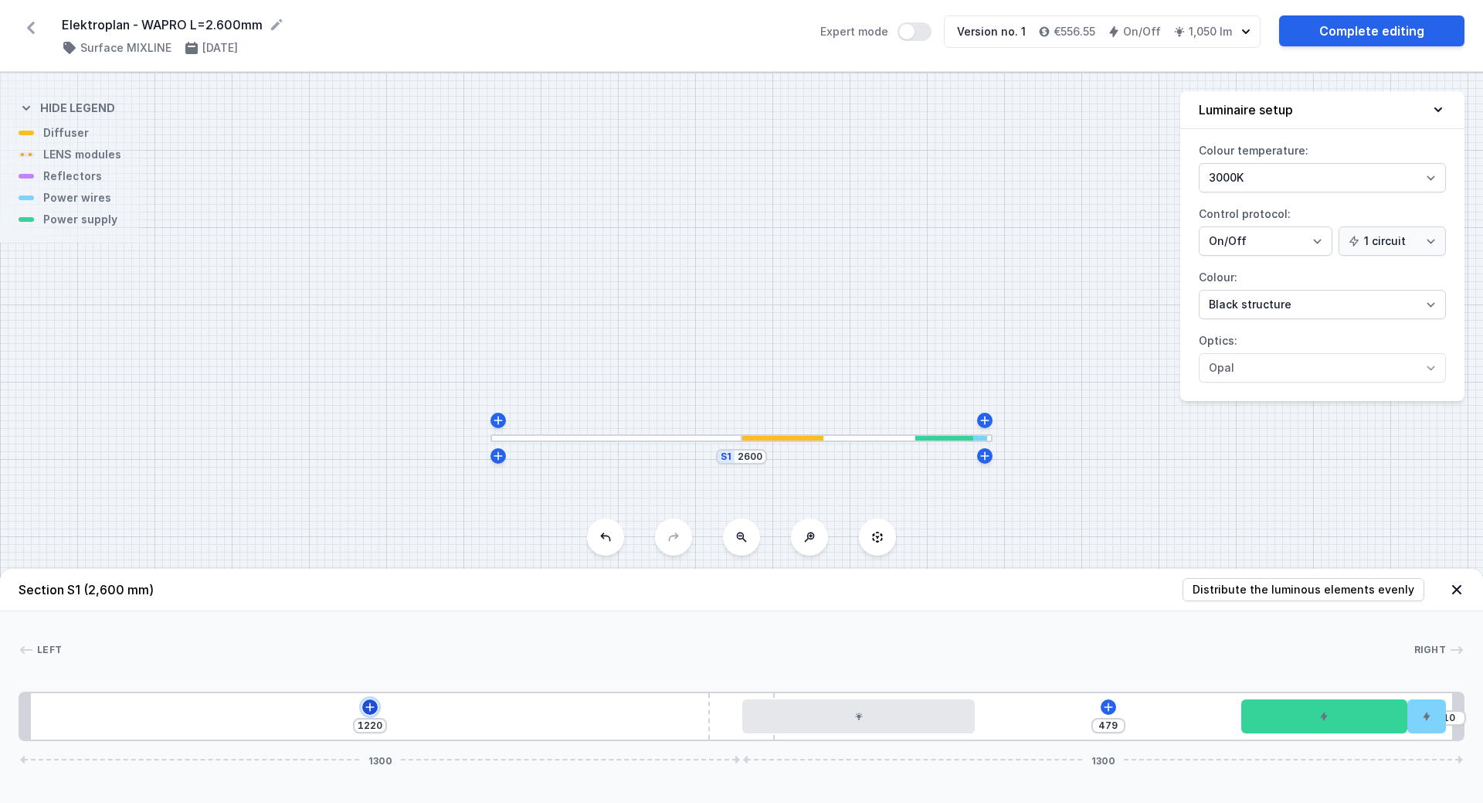
click at [365, 708] on icon at bounding box center [370, 707] width 12 height 12
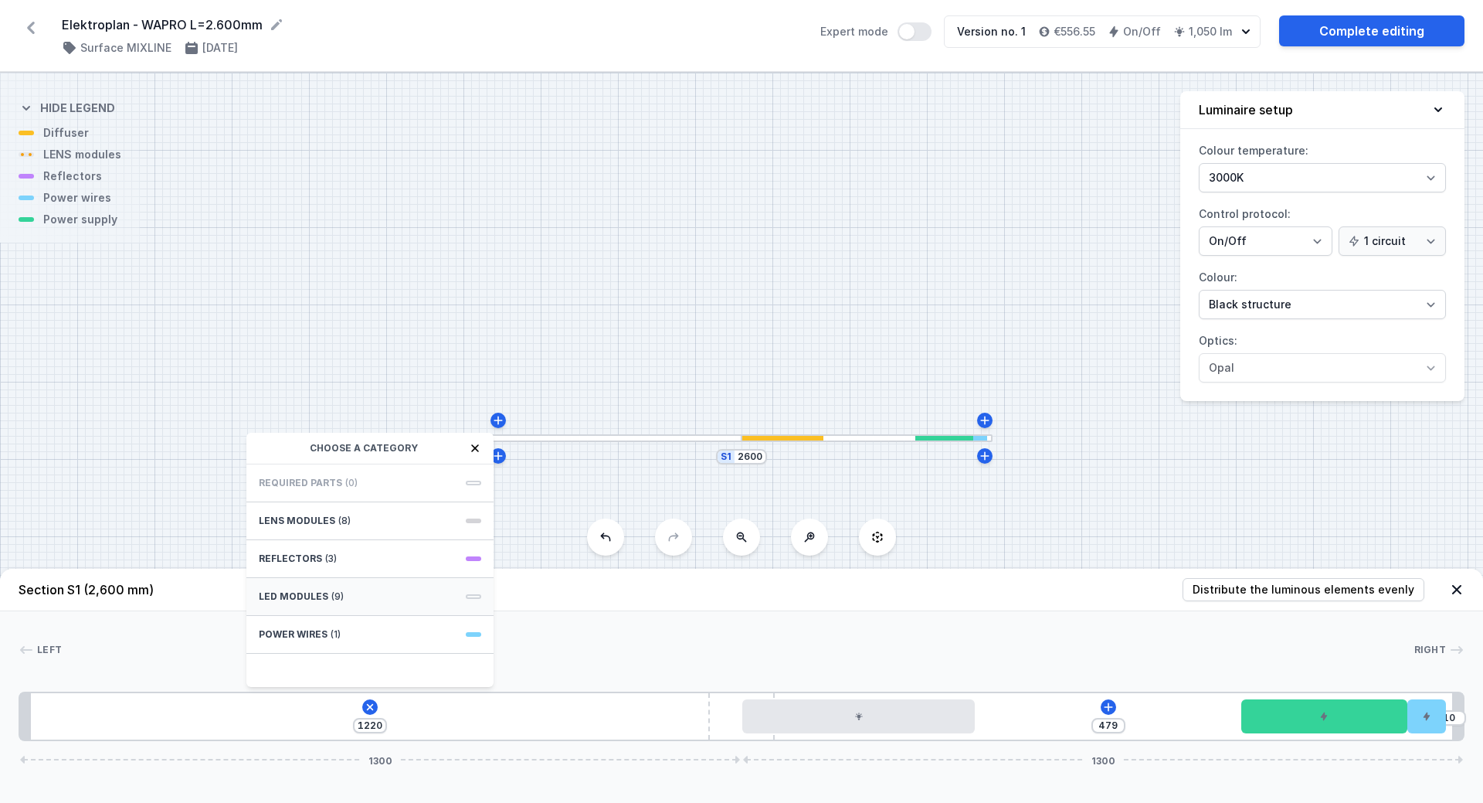
click at [287, 600] on span "LED modules" at bounding box center [294, 596] width 70 height 12
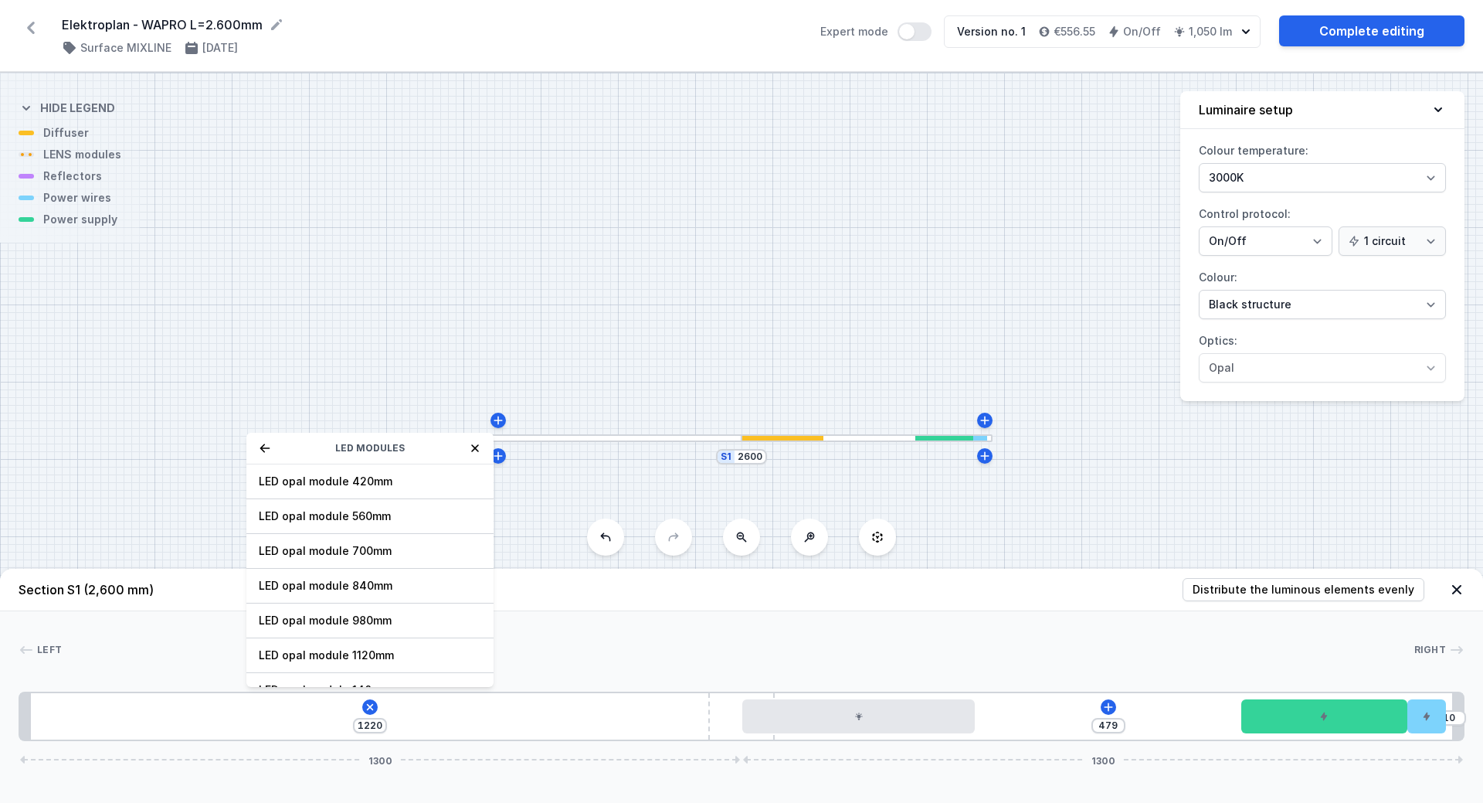
drag, startPoint x: 329, startPoint y: 477, endPoint x: 331, endPoint y: 499, distance: 21.8
click at [330, 477] on span "LED opal module 420mm" at bounding box center [370, 481] width 223 height 15
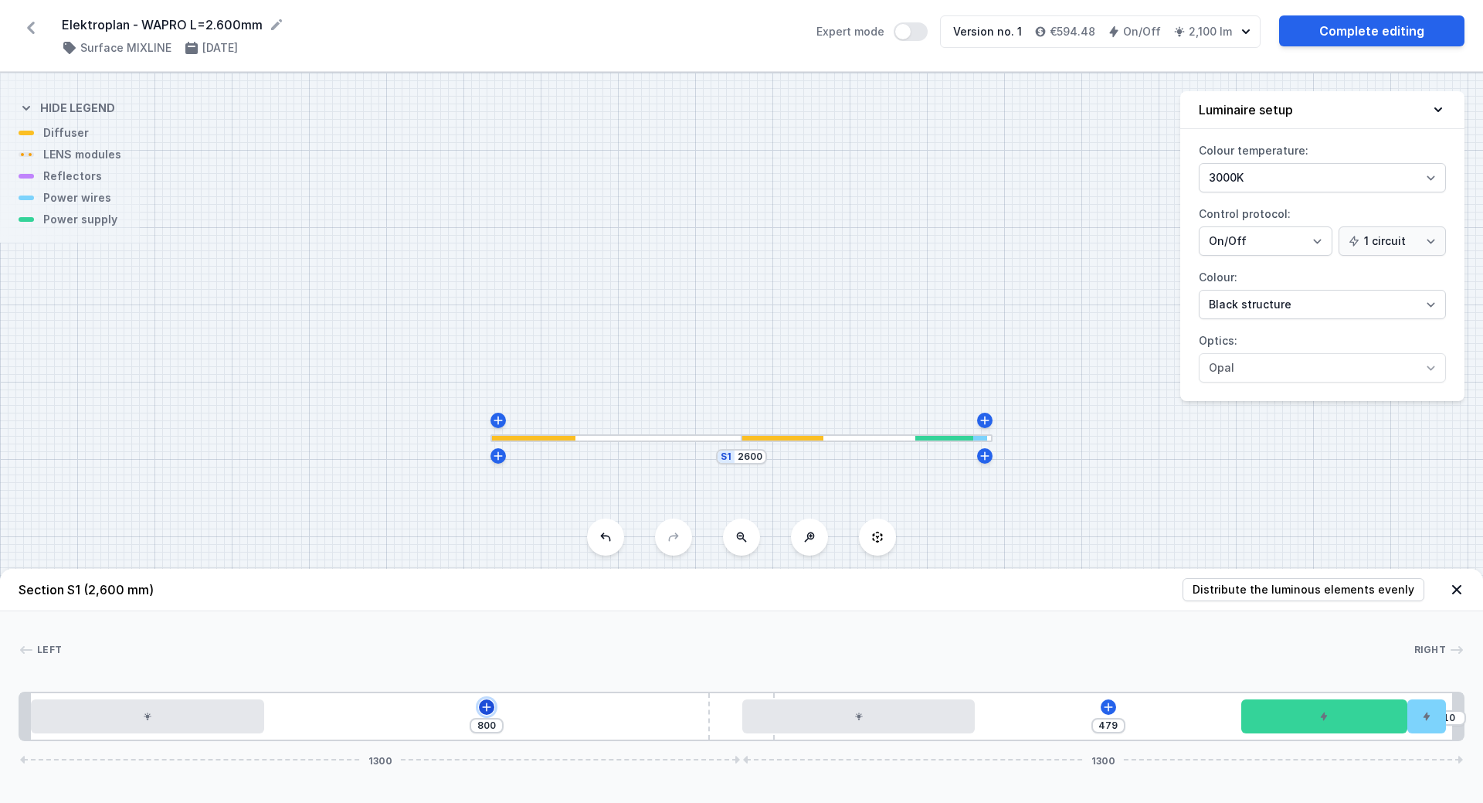
click at [485, 702] on icon at bounding box center [487, 707] width 12 height 12
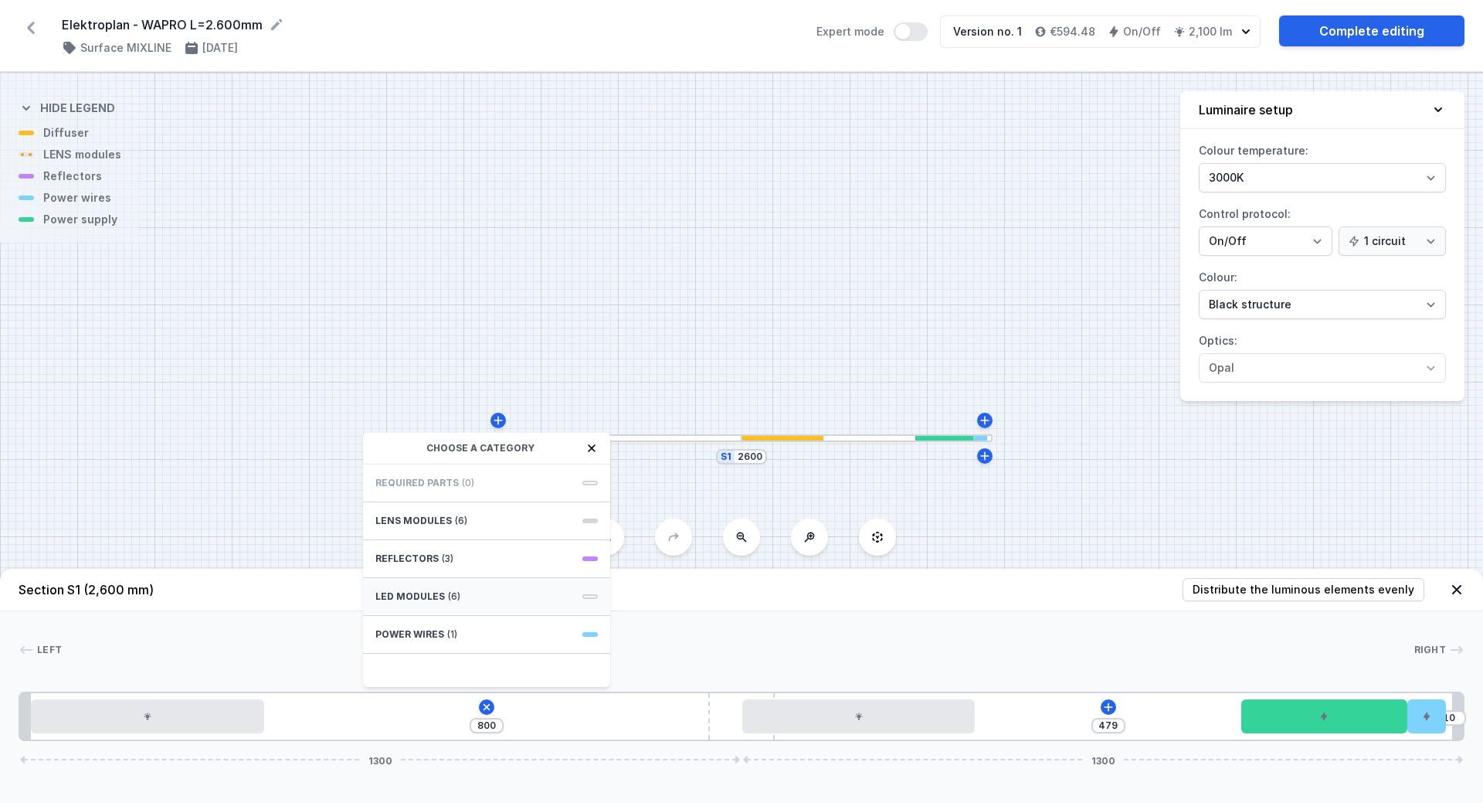
click at [389, 596] on span "LED modules" at bounding box center [410, 596] width 70 height 12
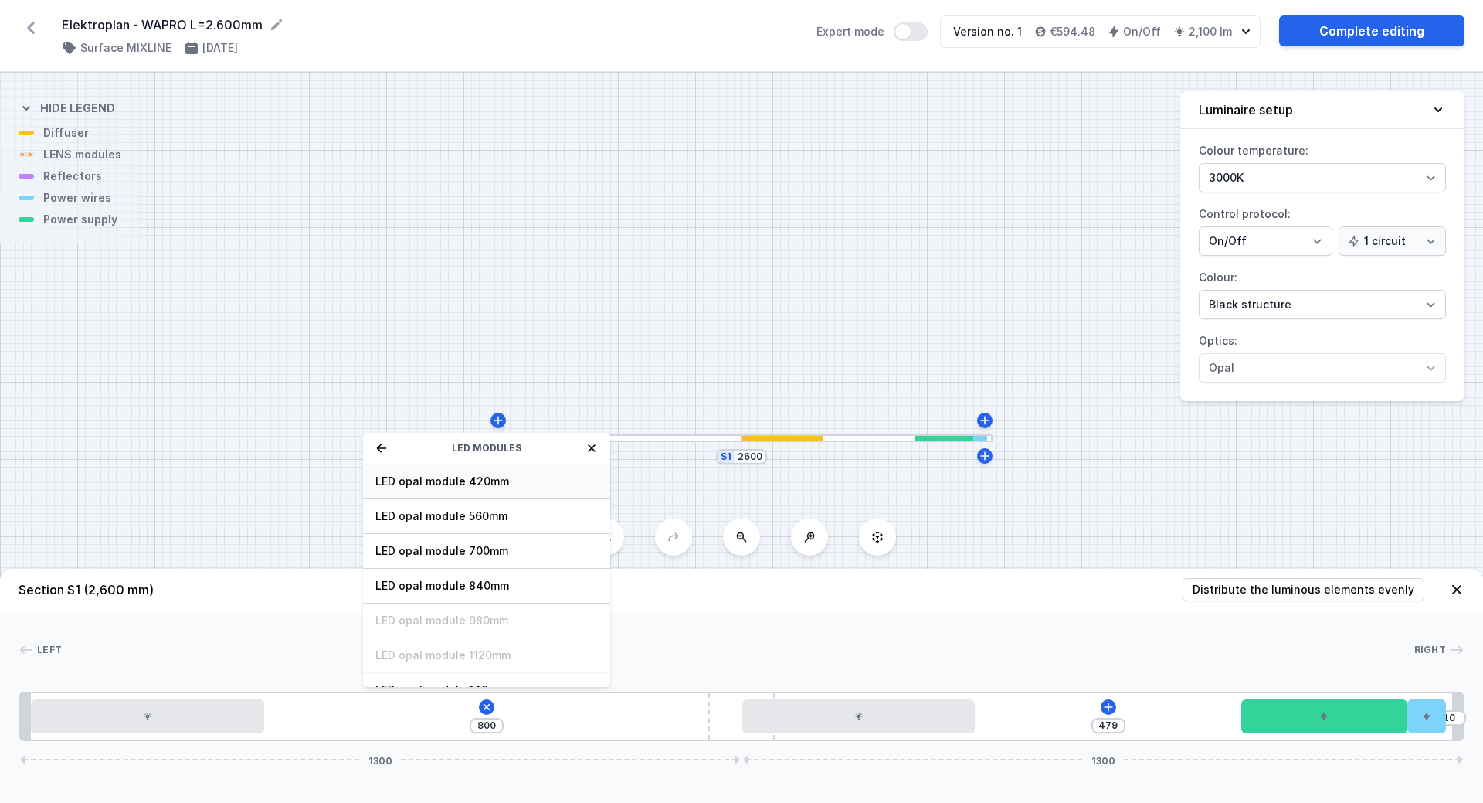
click at [430, 482] on span "LED opal module 420mm" at bounding box center [486, 481] width 223 height 15
type input "380"
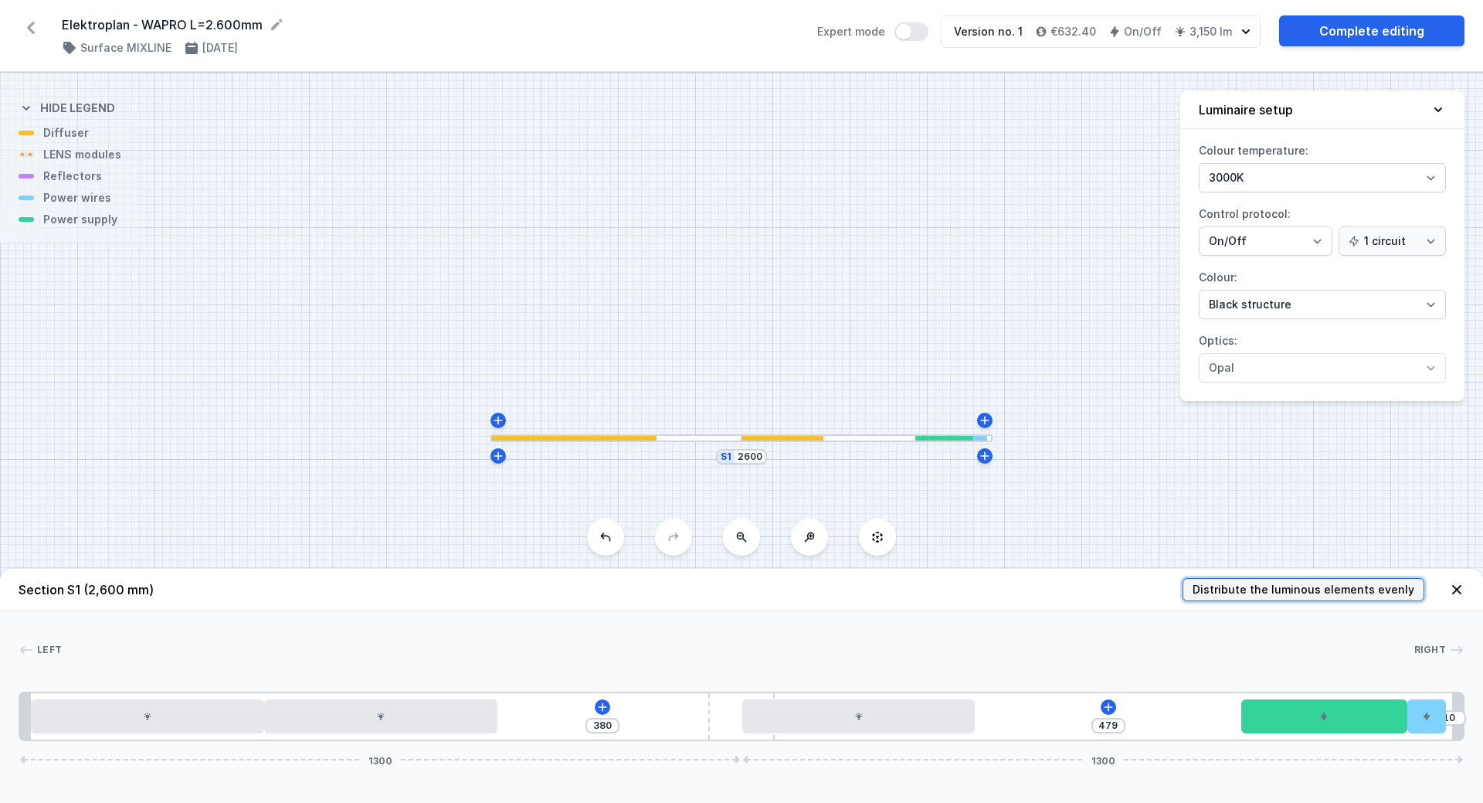
click at [1302, 585] on span "Distribute the luminous elements evenly" at bounding box center [1304, 589] width 222 height 15
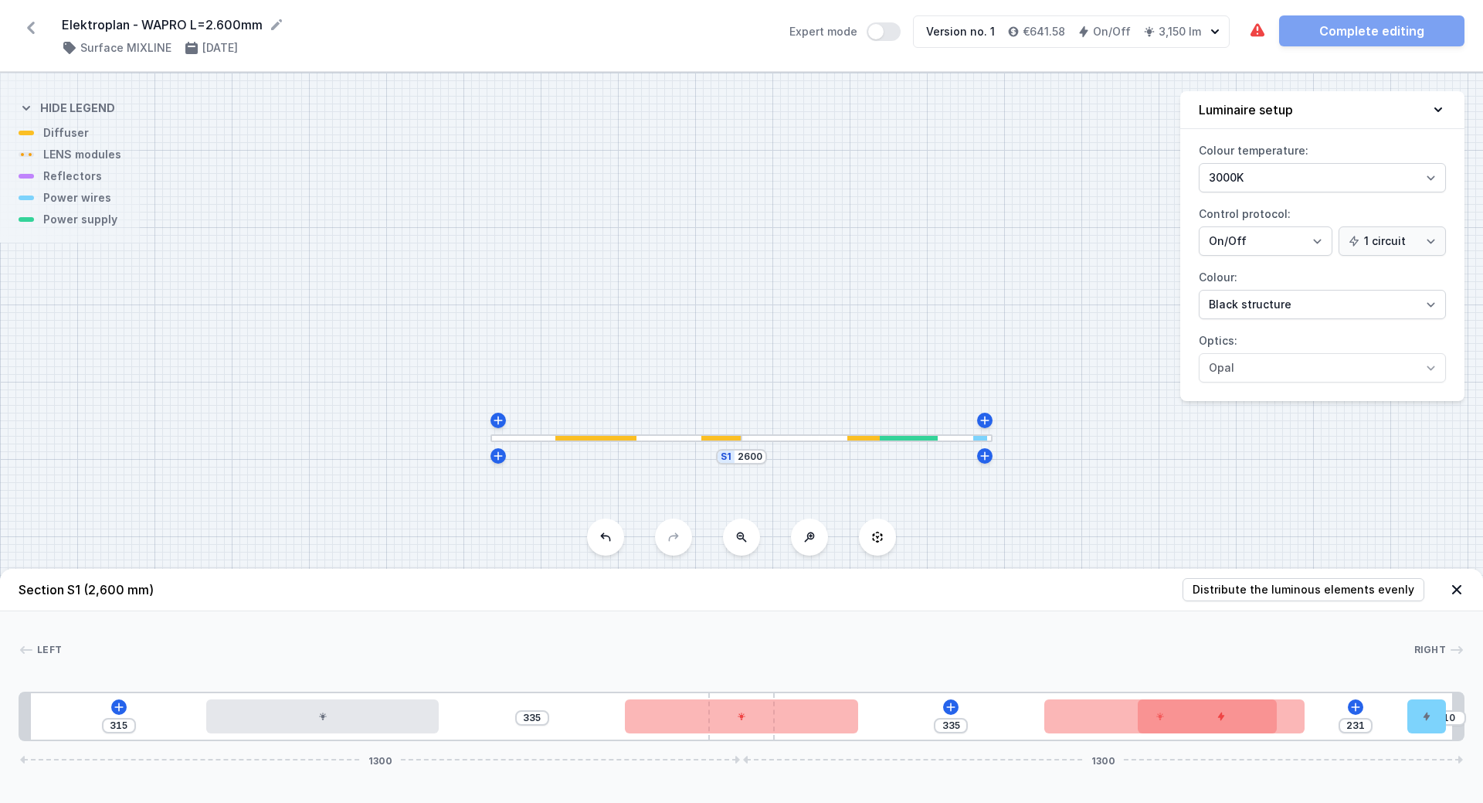
type input "235"
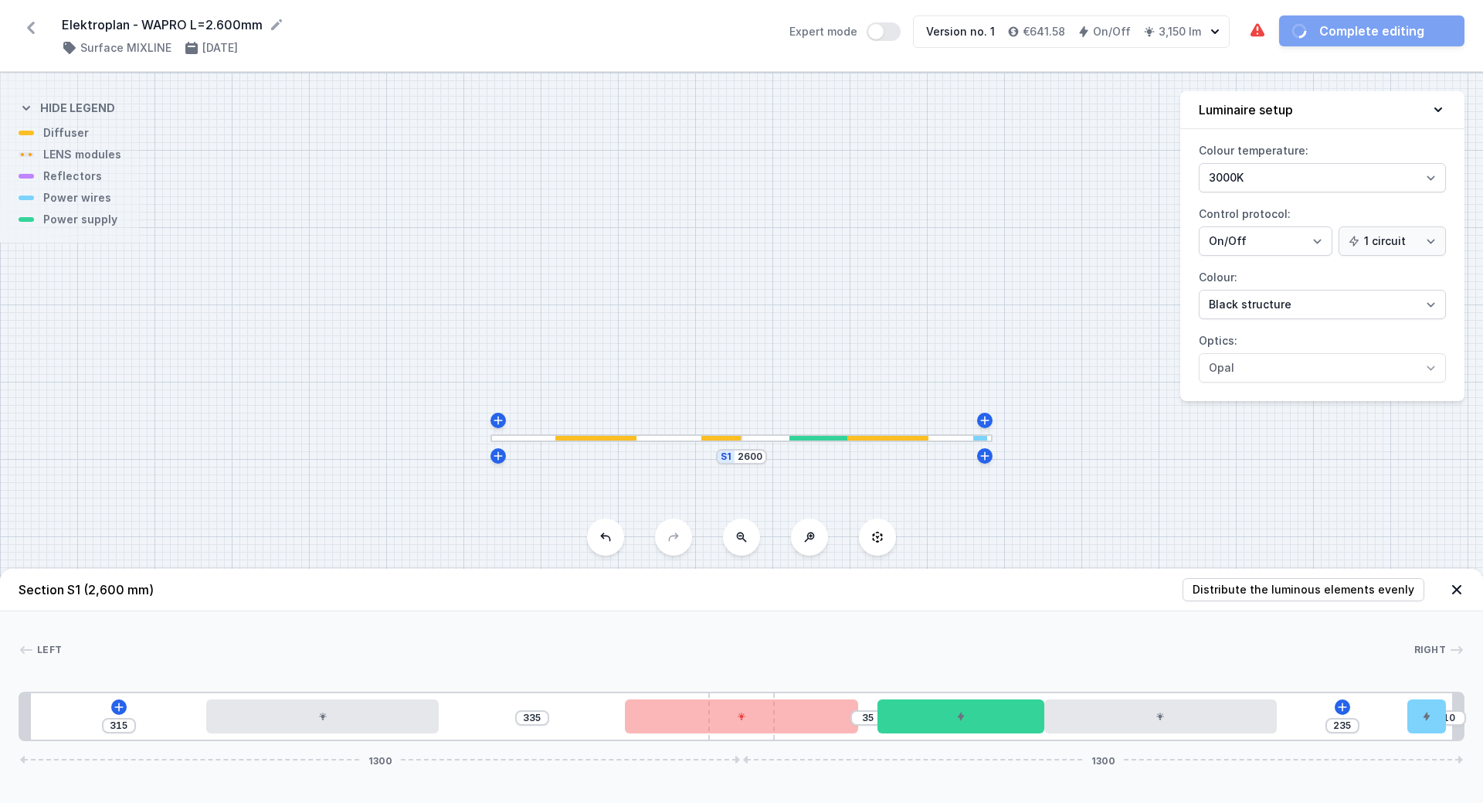
drag, startPoint x: 1362, startPoint y: 729, endPoint x: 1004, endPoint y: 750, distance: 358.4
click at [1004, 750] on div "Section S1 (2,600 mm) Distribute the luminous elements evenly Left Right 1 2 3 …" at bounding box center [741, 686] width 1483 height 234
drag, startPoint x: 714, startPoint y: 698, endPoint x: 658, endPoint y: 696, distance: 55.7
click at [658, 696] on div "315 335 45 235 1310 1290" at bounding box center [742, 715] width 1446 height 49
drag, startPoint x: 779, startPoint y: 739, endPoint x: 728, endPoint y: 739, distance: 51.0
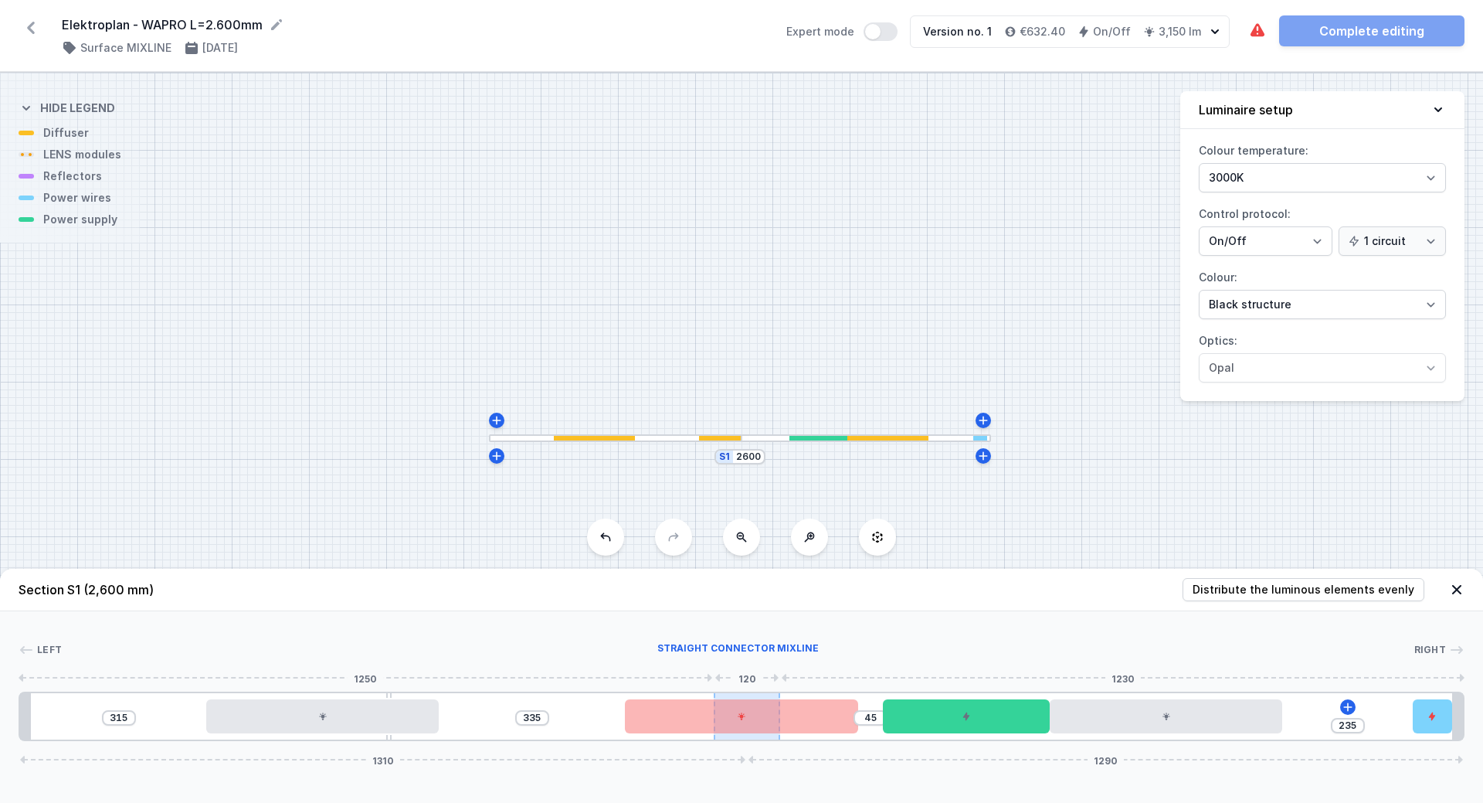
click at [728, 739] on div at bounding box center [747, 716] width 66 height 46
click at [25, 649] on icon at bounding box center [26, 650] width 12 height 8
drag, startPoint x: 773, startPoint y: 739, endPoint x: 715, endPoint y: 739, distance: 58.7
click at [715, 739] on div at bounding box center [747, 716] width 66 height 46
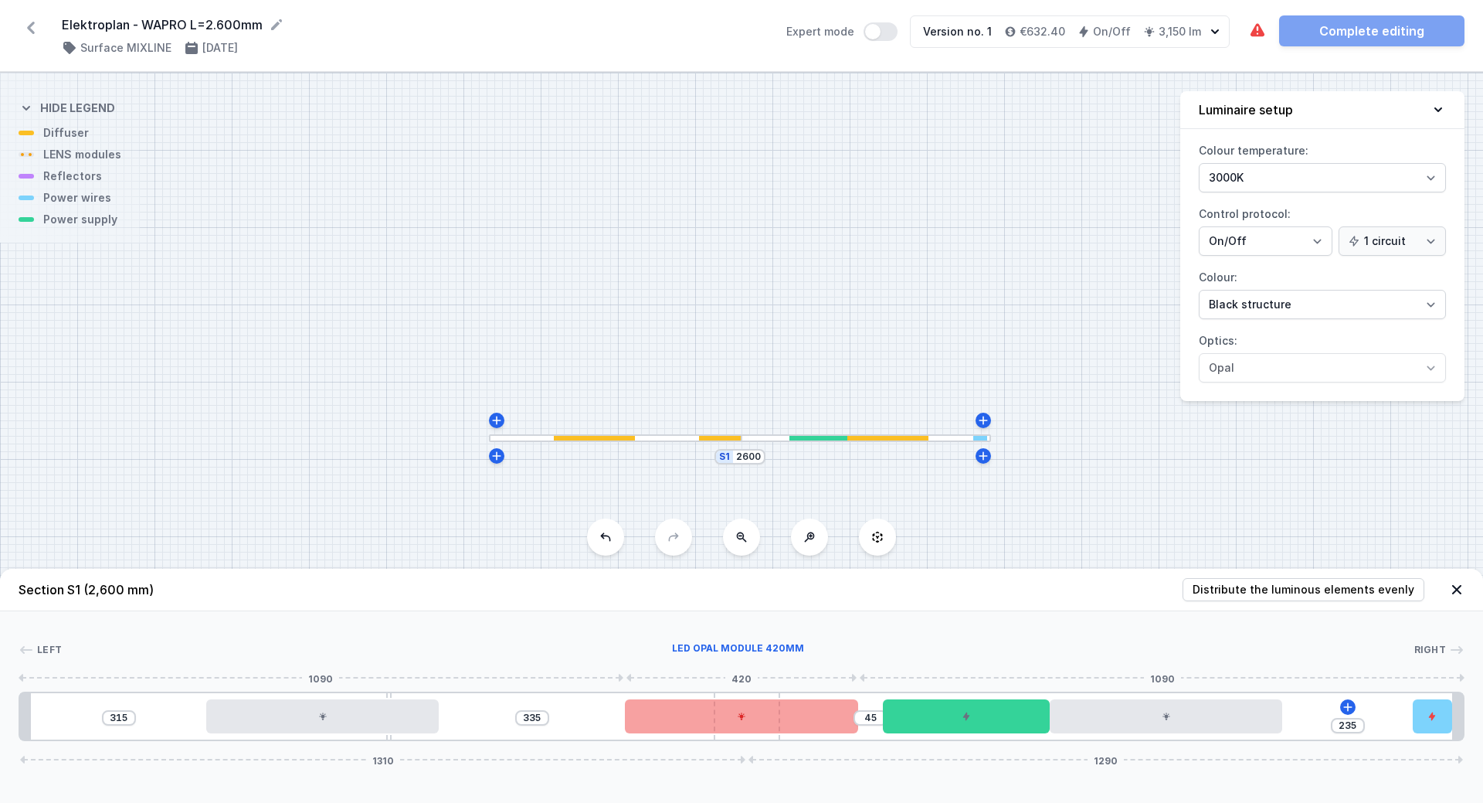
click at [735, 716] on div at bounding box center [741, 716] width 233 height 34
click at [786, 668] on icon at bounding box center [780, 672] width 12 height 12
type input "185"
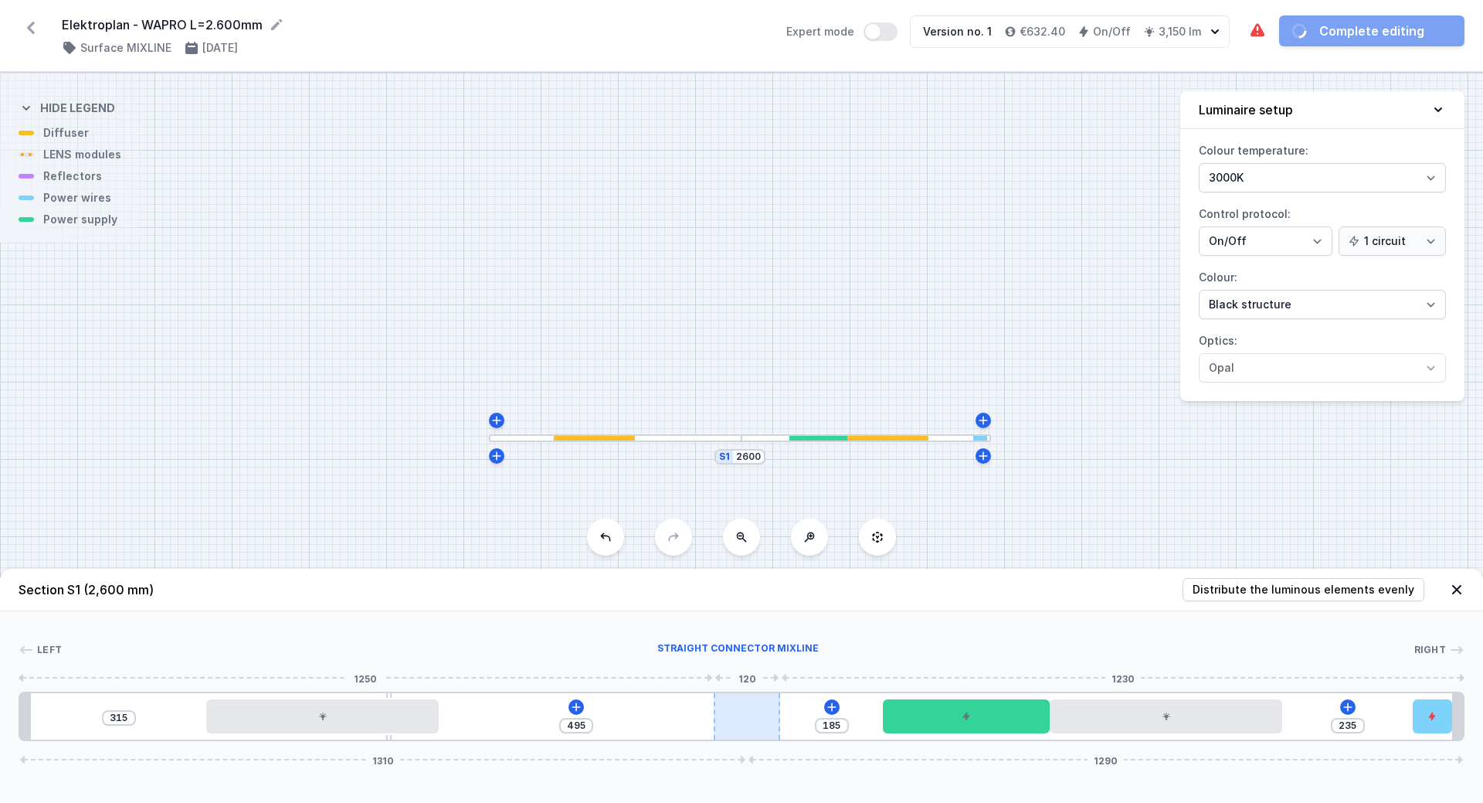
click at [742, 716] on div at bounding box center [747, 716] width 66 height 46
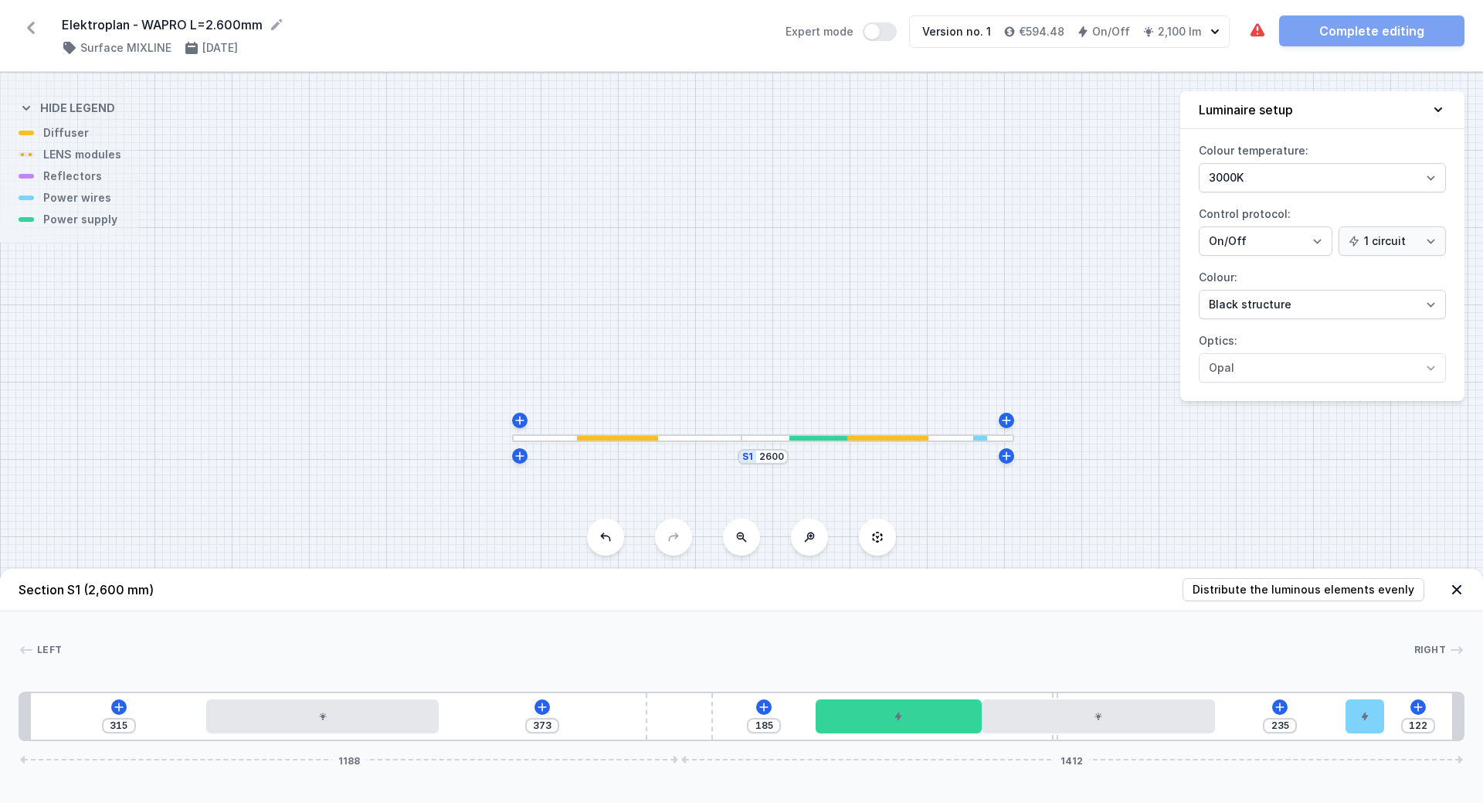
type input "369"
type input "126"
type input "365"
type input "130"
type input "363"
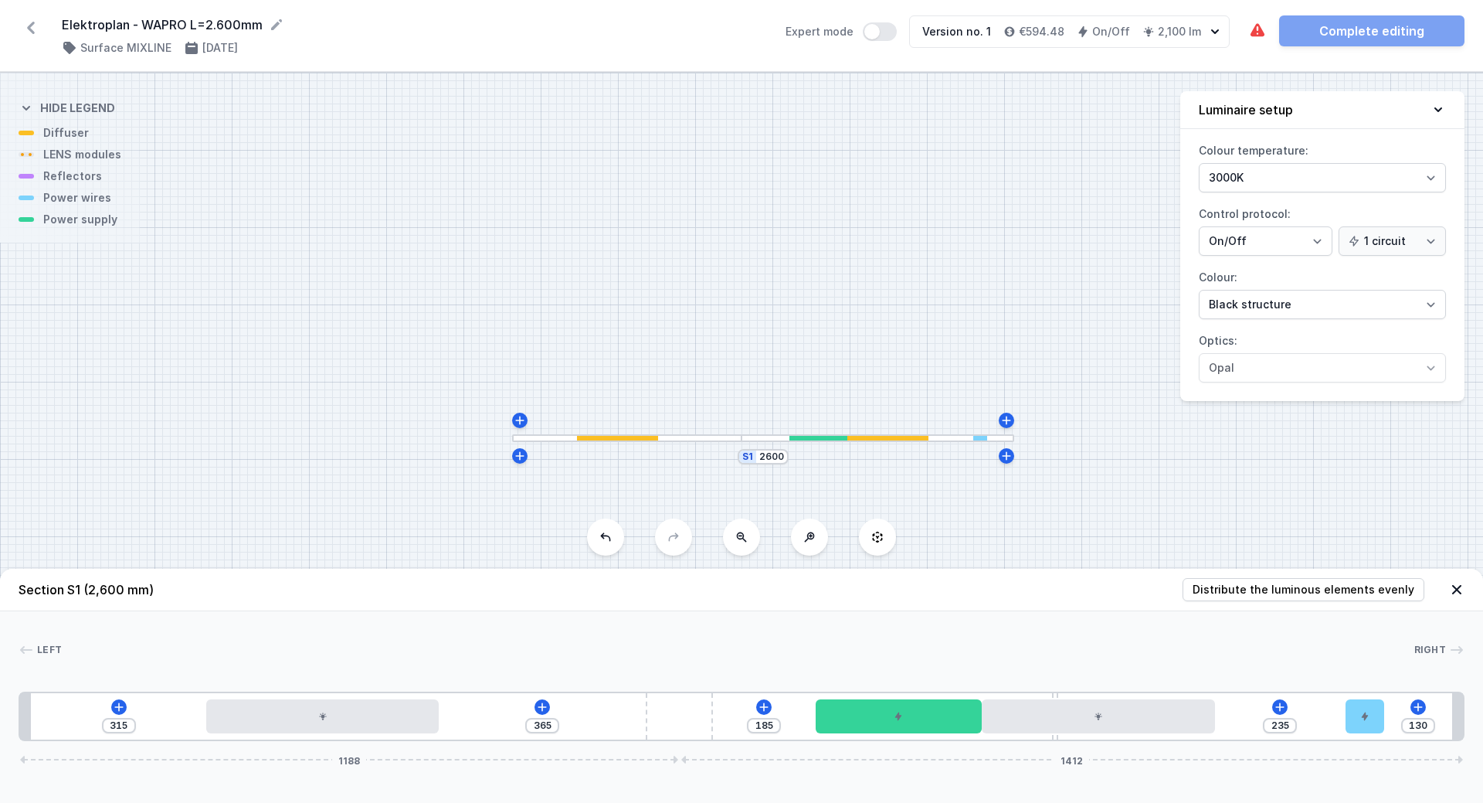
type input "132"
type input "360"
type input "135"
type input "357"
type input "138"
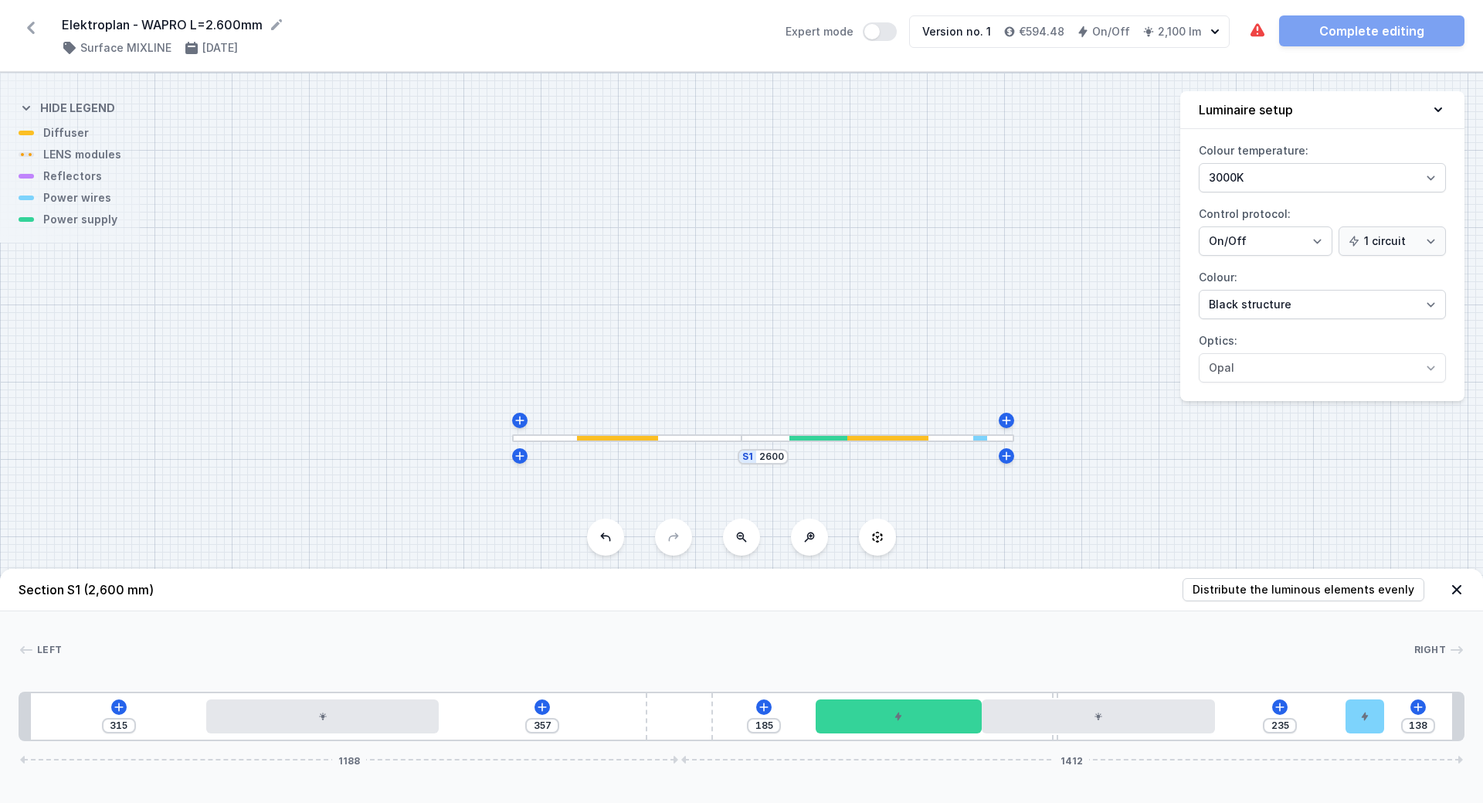
type input "352"
type input "143"
type input "349"
type input "146"
type input "345"
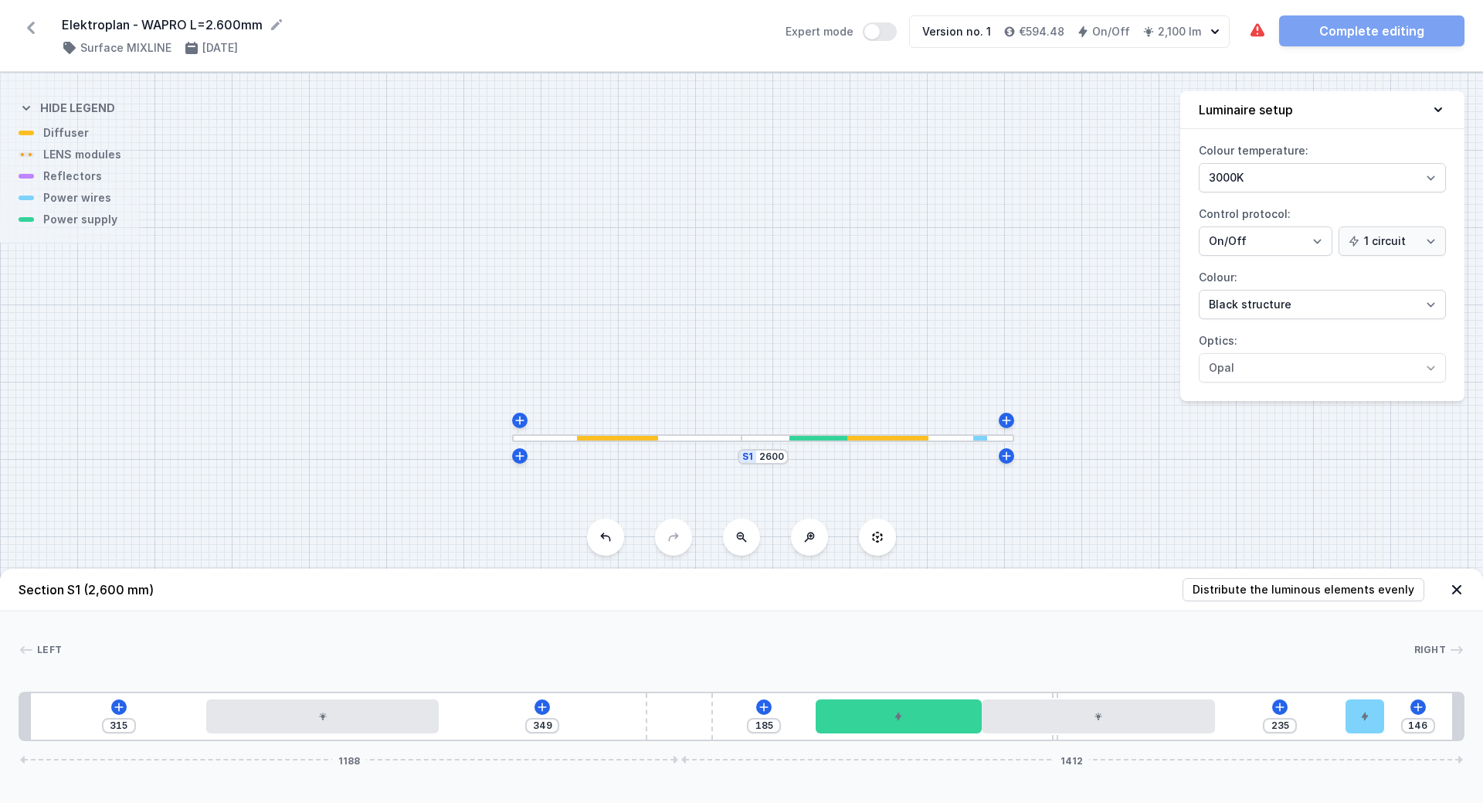
type input "150"
type input "339"
type input "156"
type input "337"
type input "158"
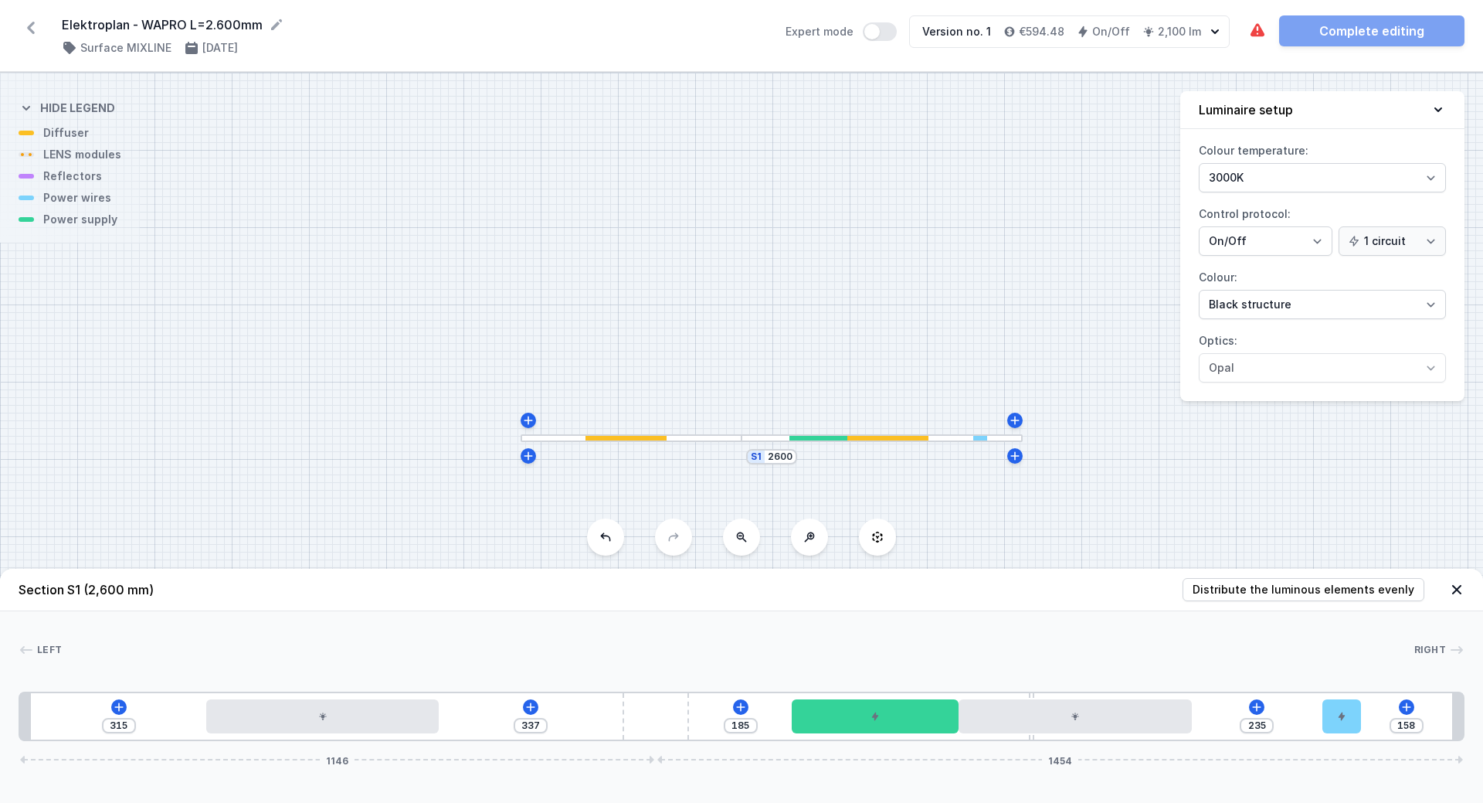
type input "331"
type input "164"
type input "327"
type input "168"
type input "323"
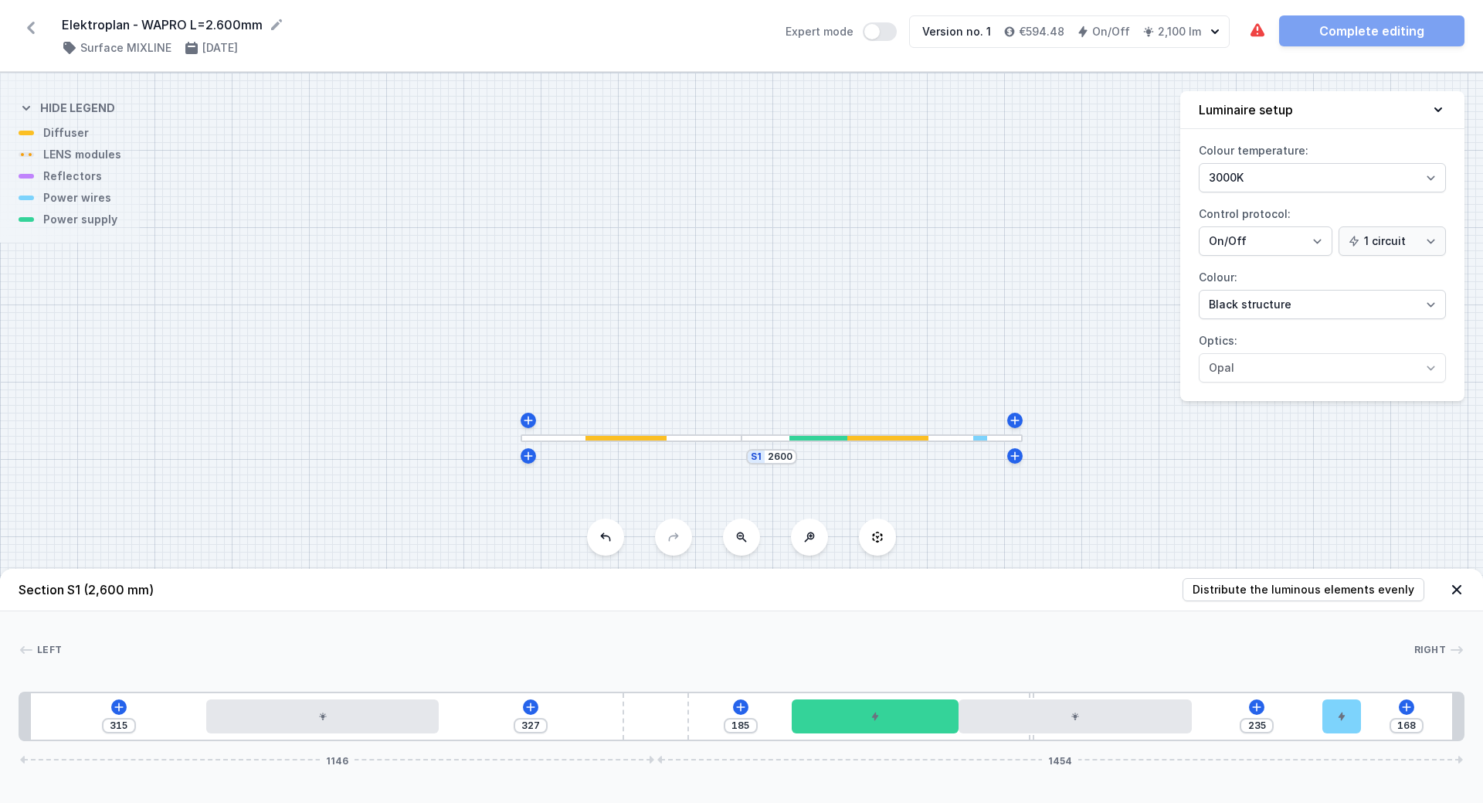
type input "172"
type input "317"
type input "178"
type input "312"
type input "183"
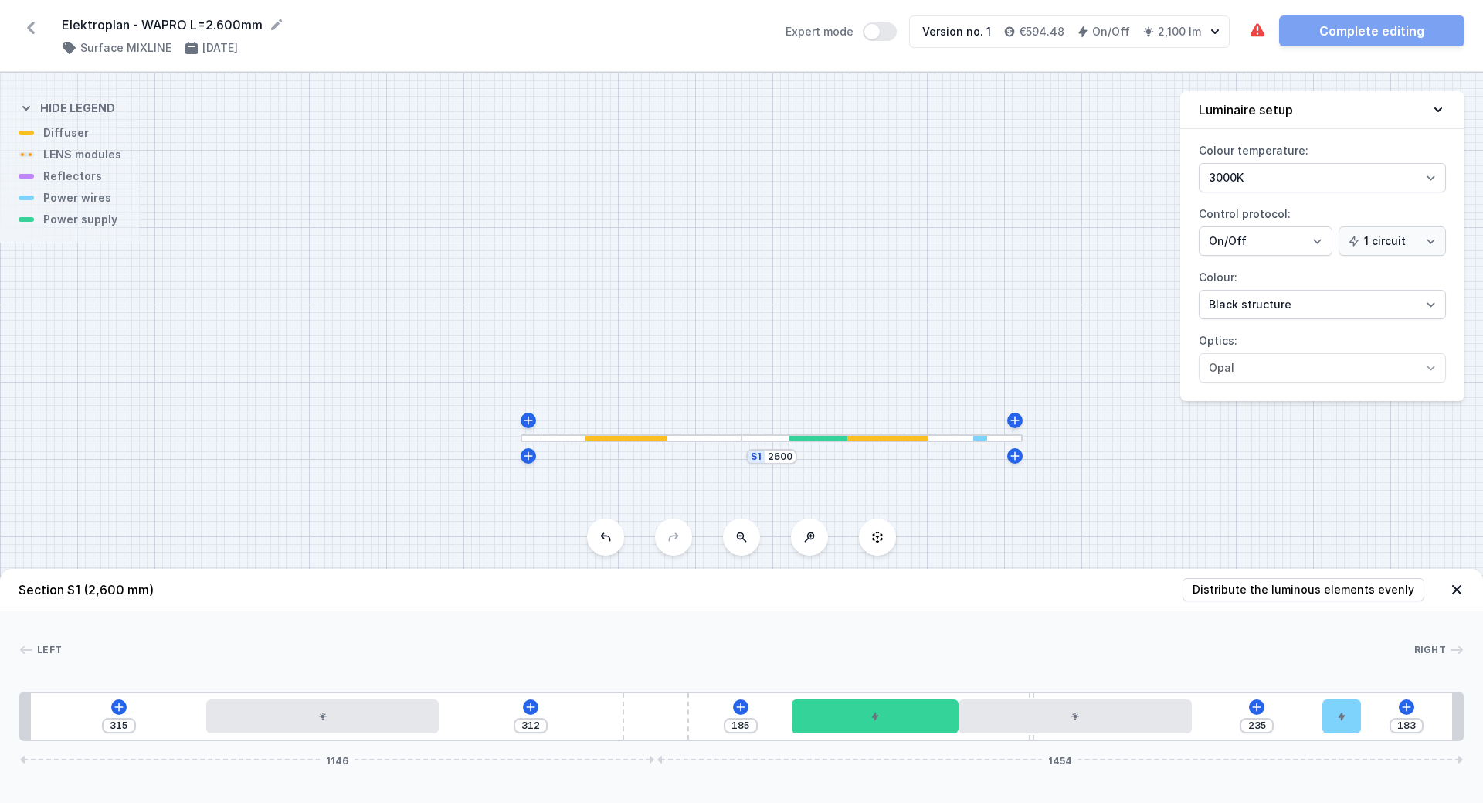
type input "306"
type input "189"
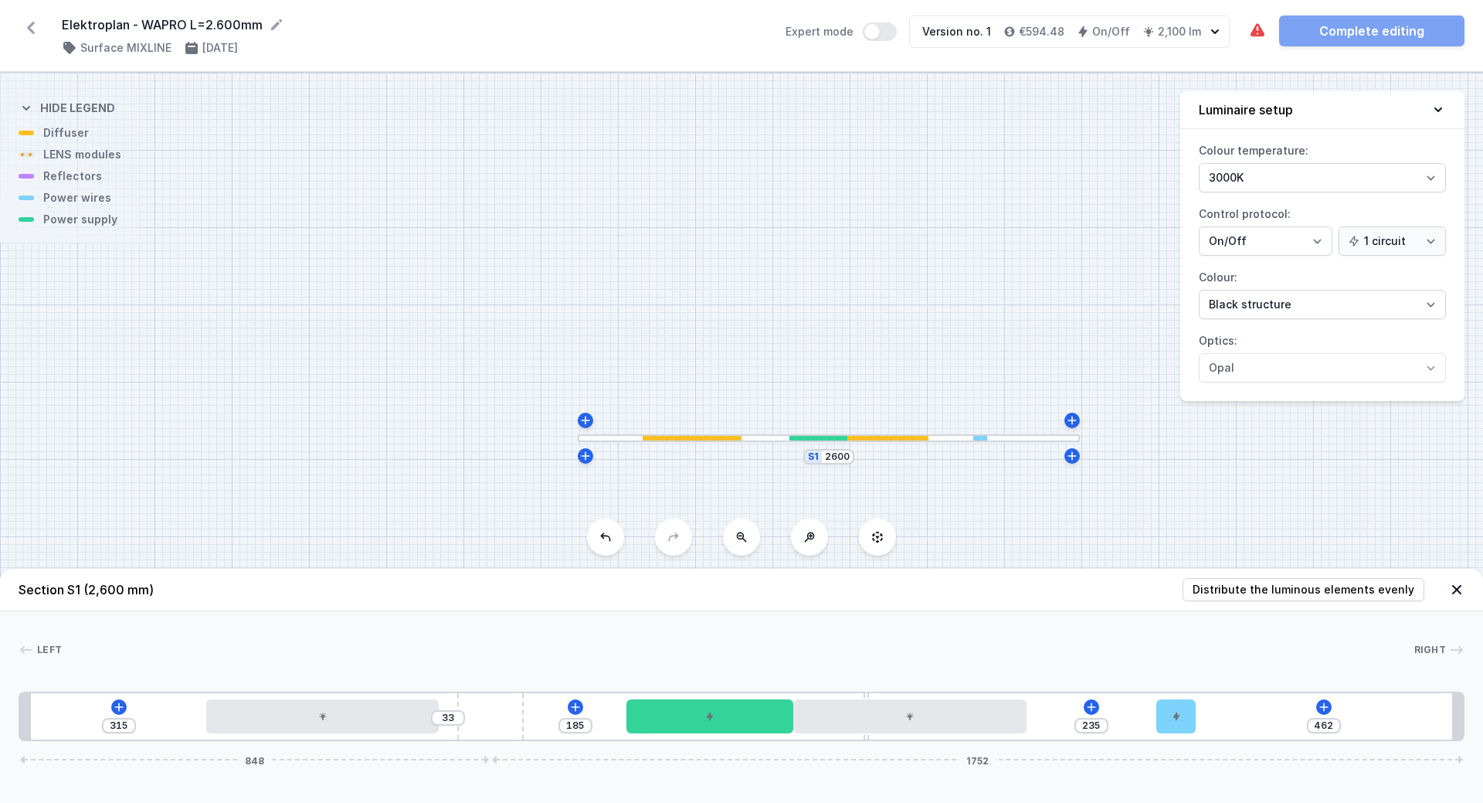
drag, startPoint x: 746, startPoint y: 719, endPoint x: 531, endPoint y: 720, distance: 214.8
click at [531, 720] on div "315 33 185 235 462 848 1752" at bounding box center [742, 715] width 1446 height 49
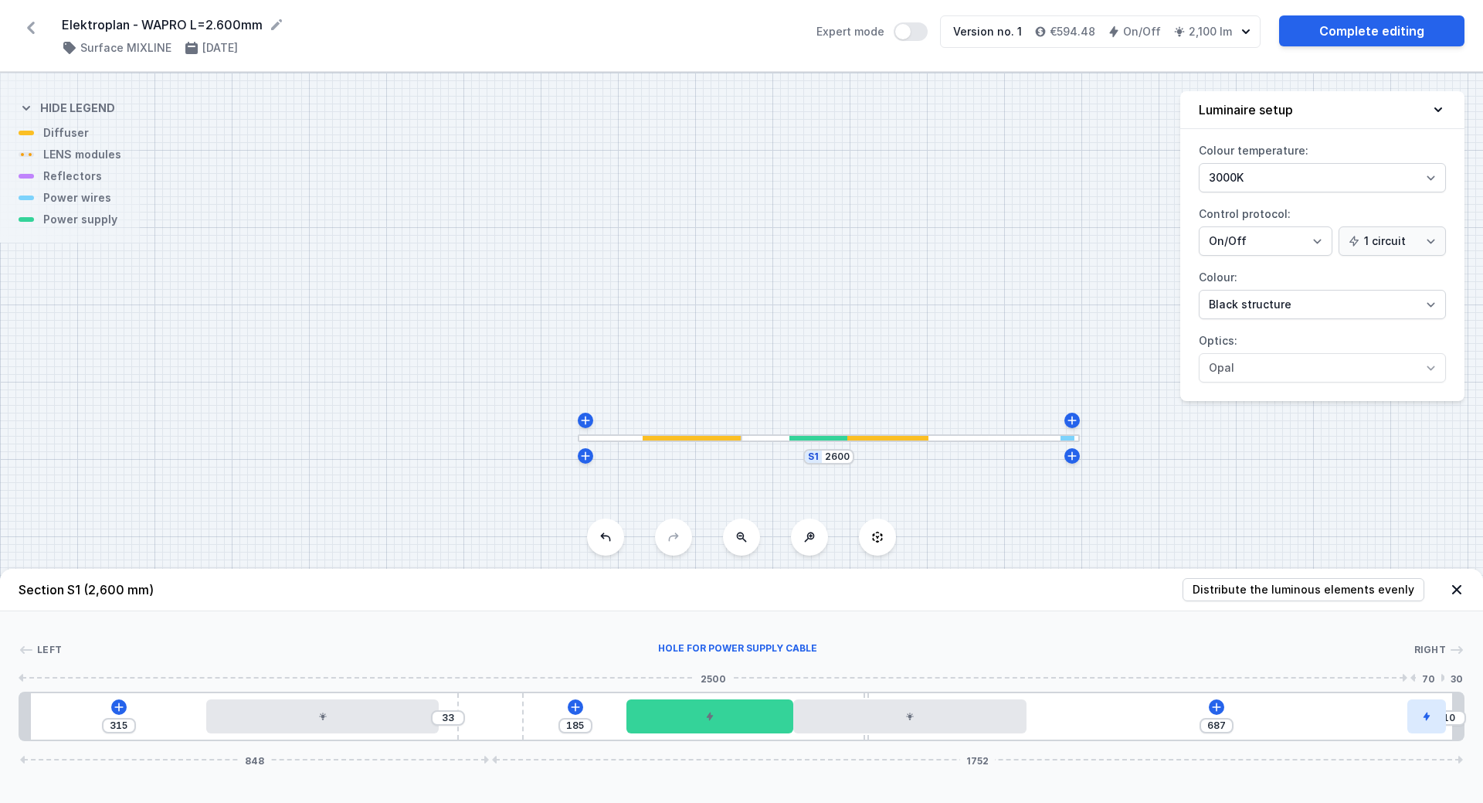
drag, startPoint x: 1179, startPoint y: 715, endPoint x: 1440, endPoint y: 705, distance: 261.3
click at [1440, 705] on div at bounding box center [1427, 716] width 39 height 34
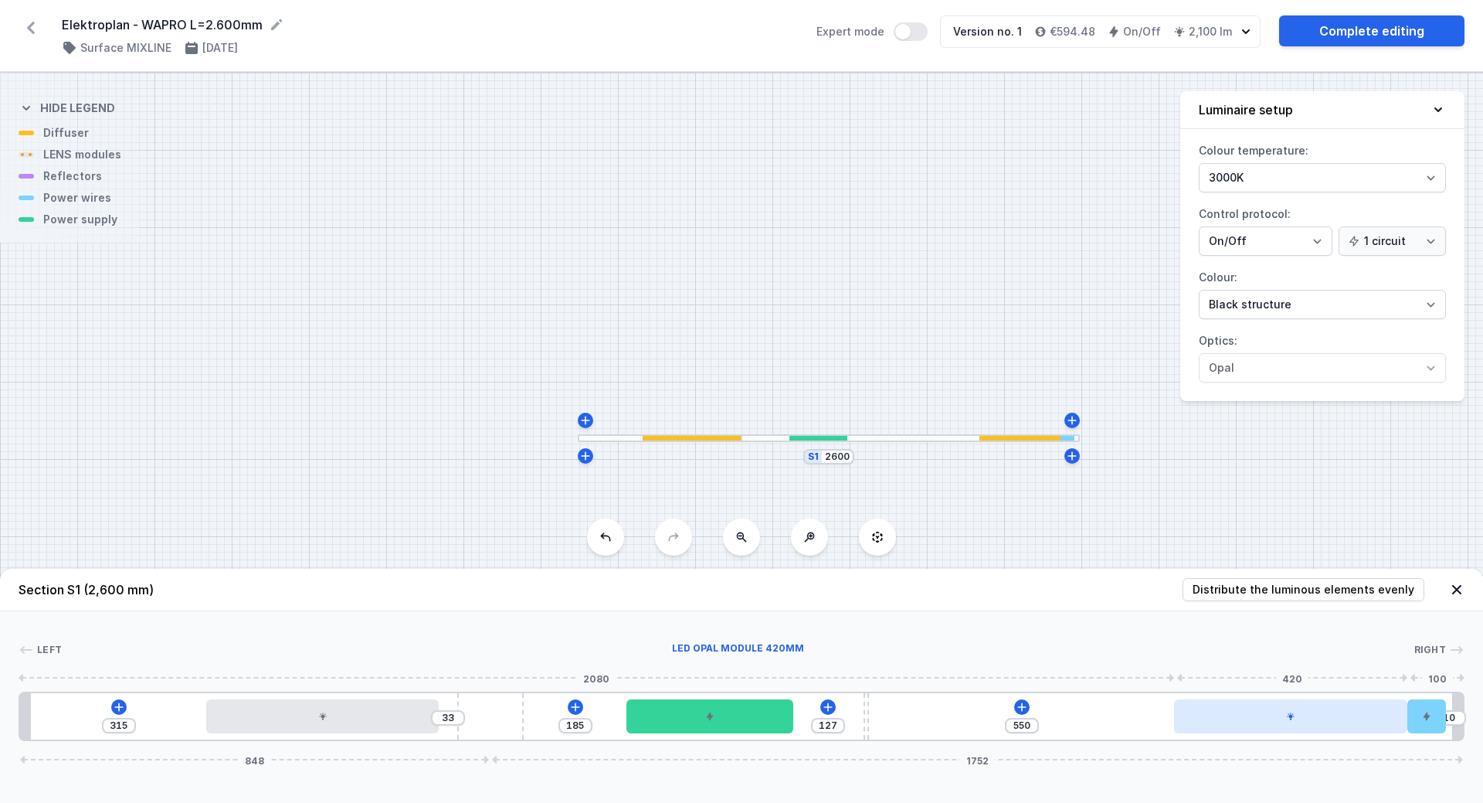
drag, startPoint x: 965, startPoint y: 725, endPoint x: 1354, endPoint y: 713, distance: 389.6
click at [1354, 713] on div at bounding box center [1290, 716] width 233 height 34
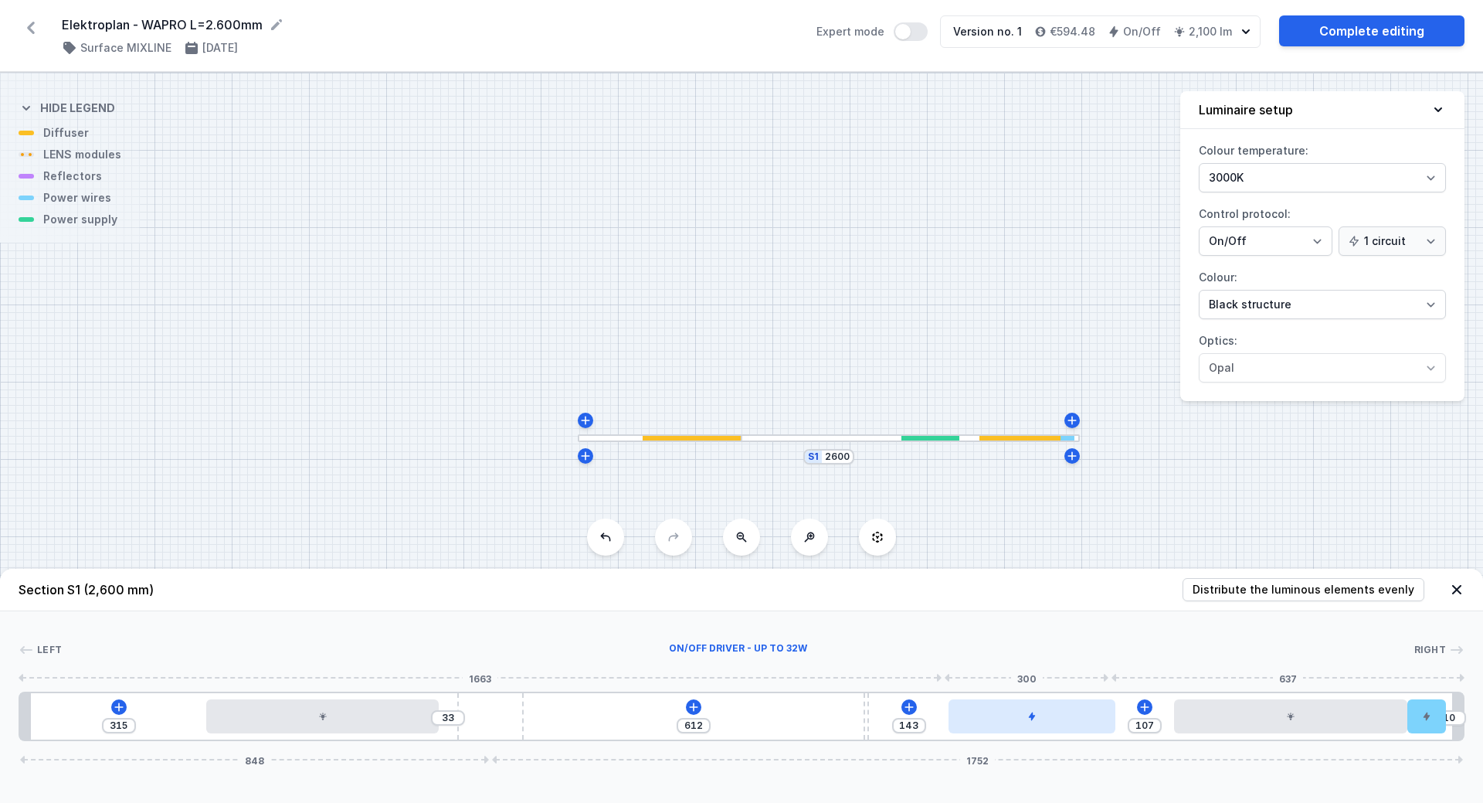
drag, startPoint x: 721, startPoint y: 724, endPoint x: 953, endPoint y: 722, distance: 232.6
click at [693, 706] on icon at bounding box center [694, 707] width 12 height 12
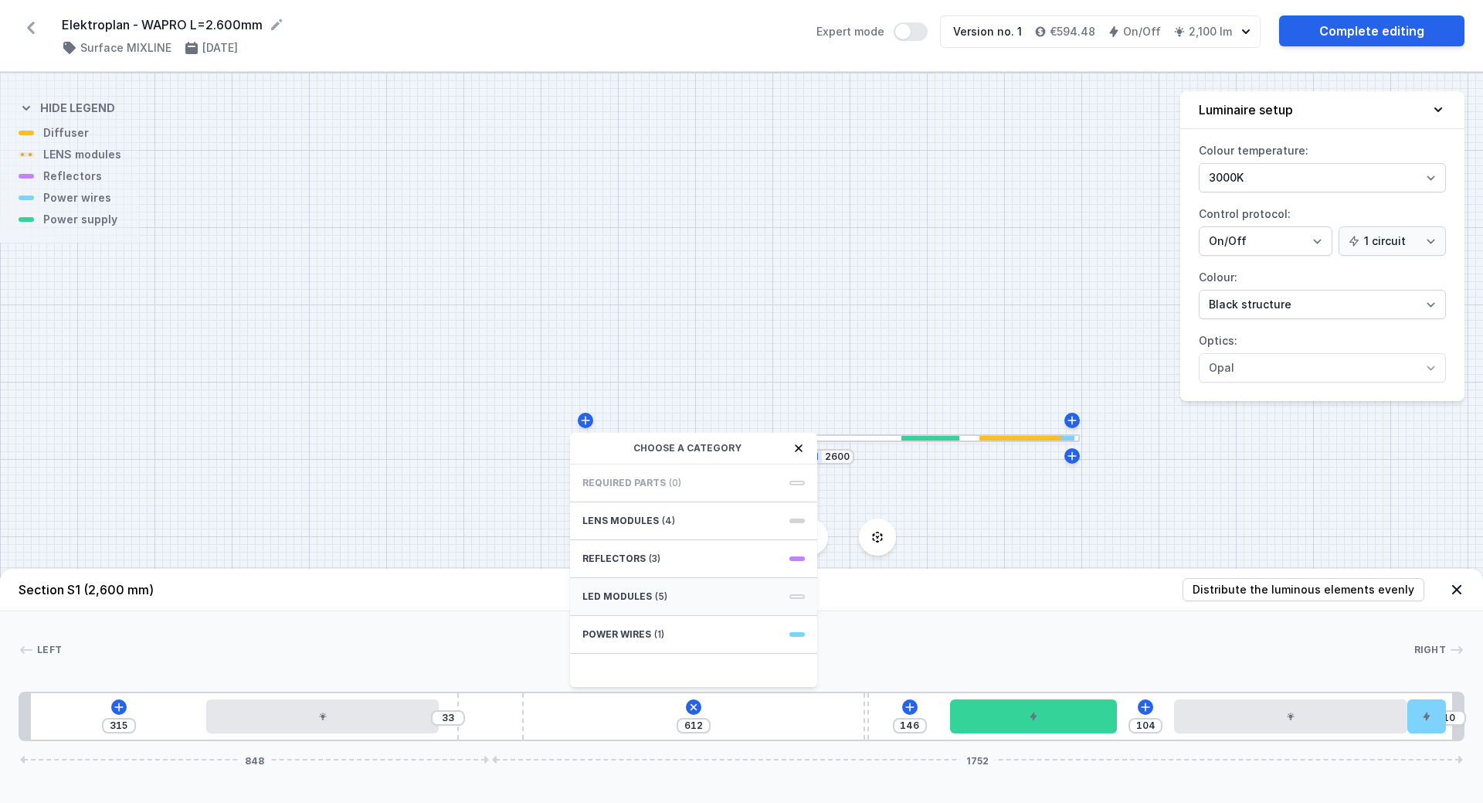
click at [617, 604] on div "LED modules (5)" at bounding box center [693, 597] width 247 height 38
click at [654, 481] on span "LED opal module 420mm" at bounding box center [694, 481] width 223 height 15
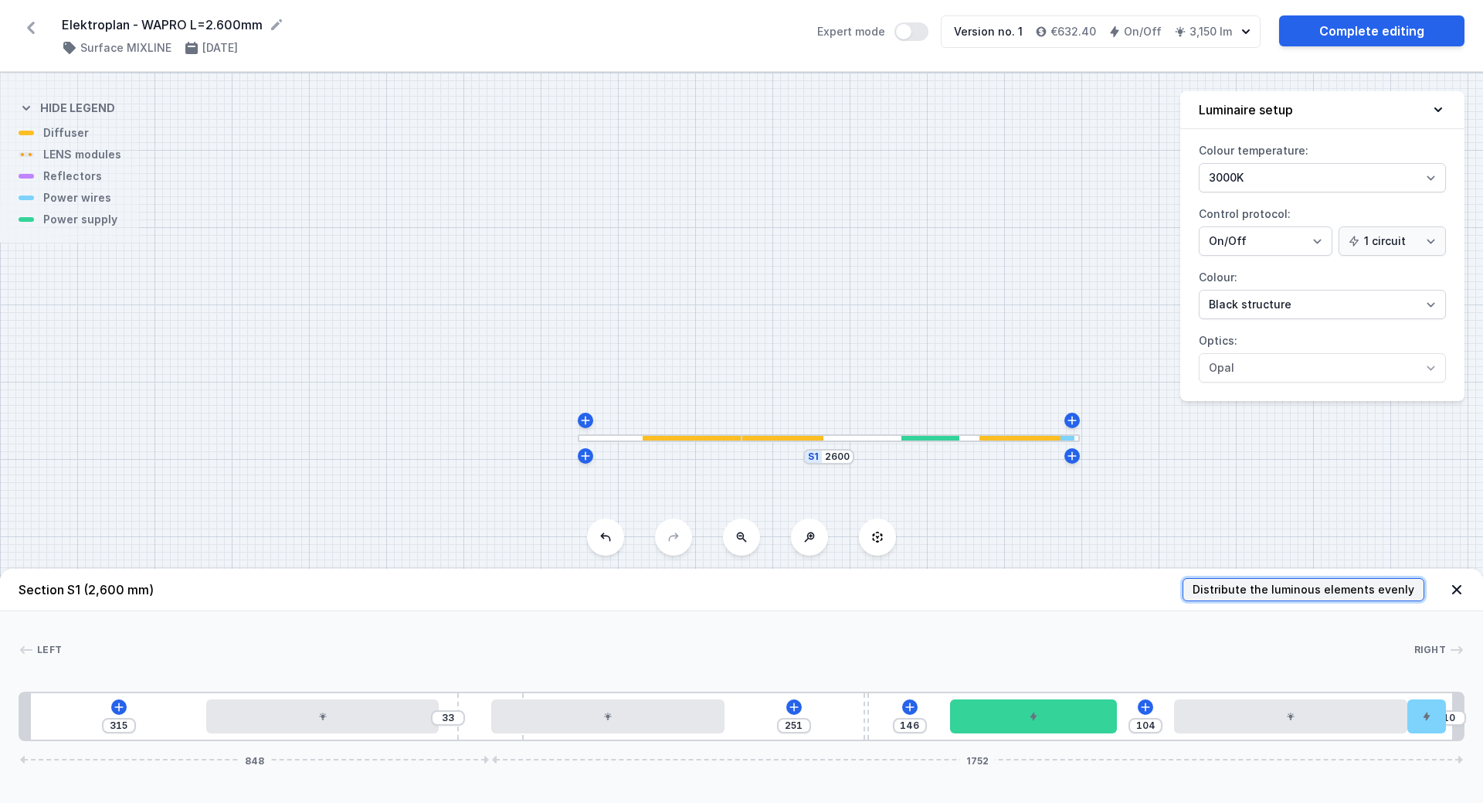
click at [1307, 589] on span "Distribute the luminous elements evenly" at bounding box center [1304, 589] width 222 height 15
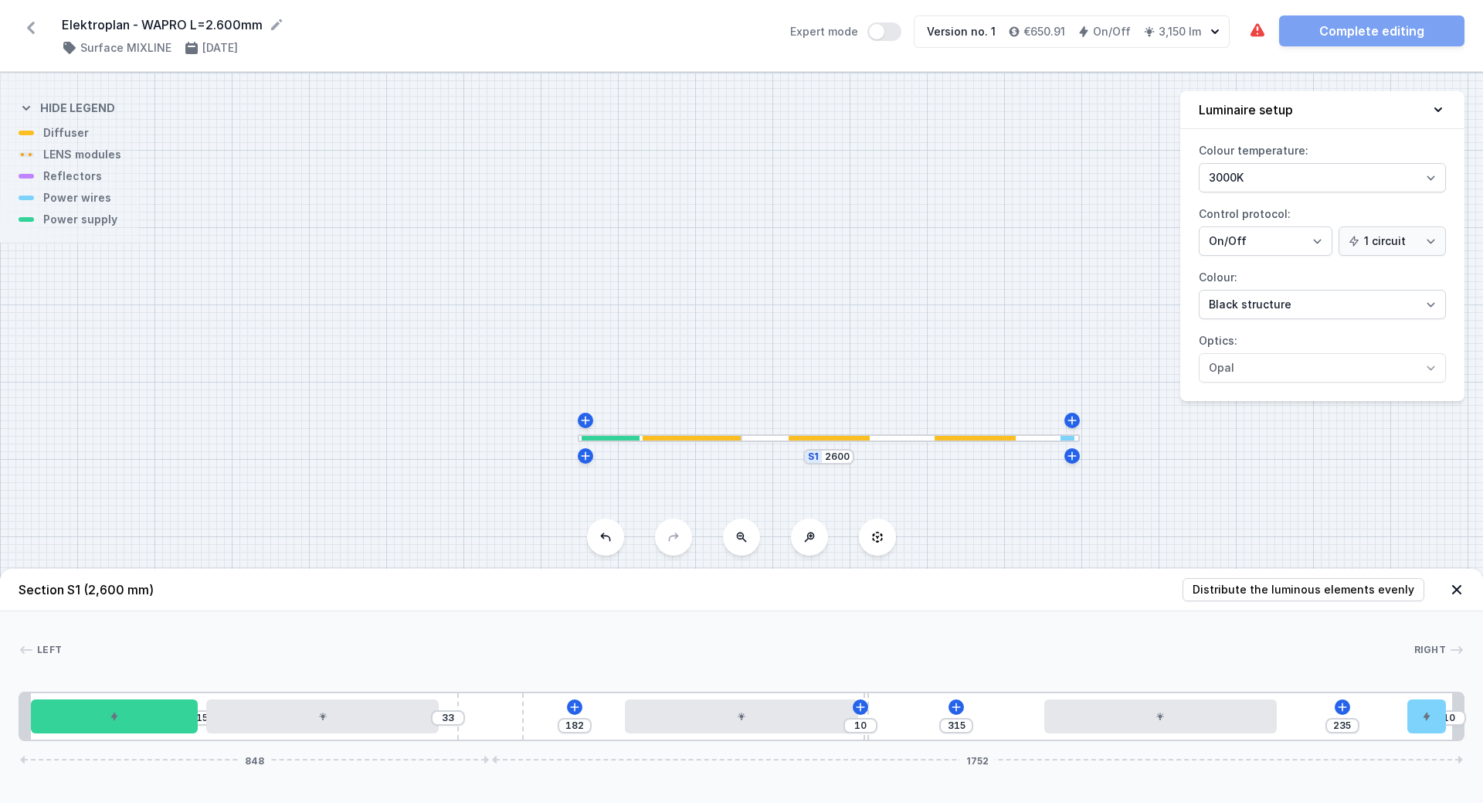
drag, startPoint x: 1010, startPoint y: 725, endPoint x: 90, endPoint y: 752, distance: 919.8
click at [90, 752] on div "Section S1 (2,600 mm) Distribute the luminous elements evenly Left Right 1 2 3 …" at bounding box center [741, 686] width 1483 height 234
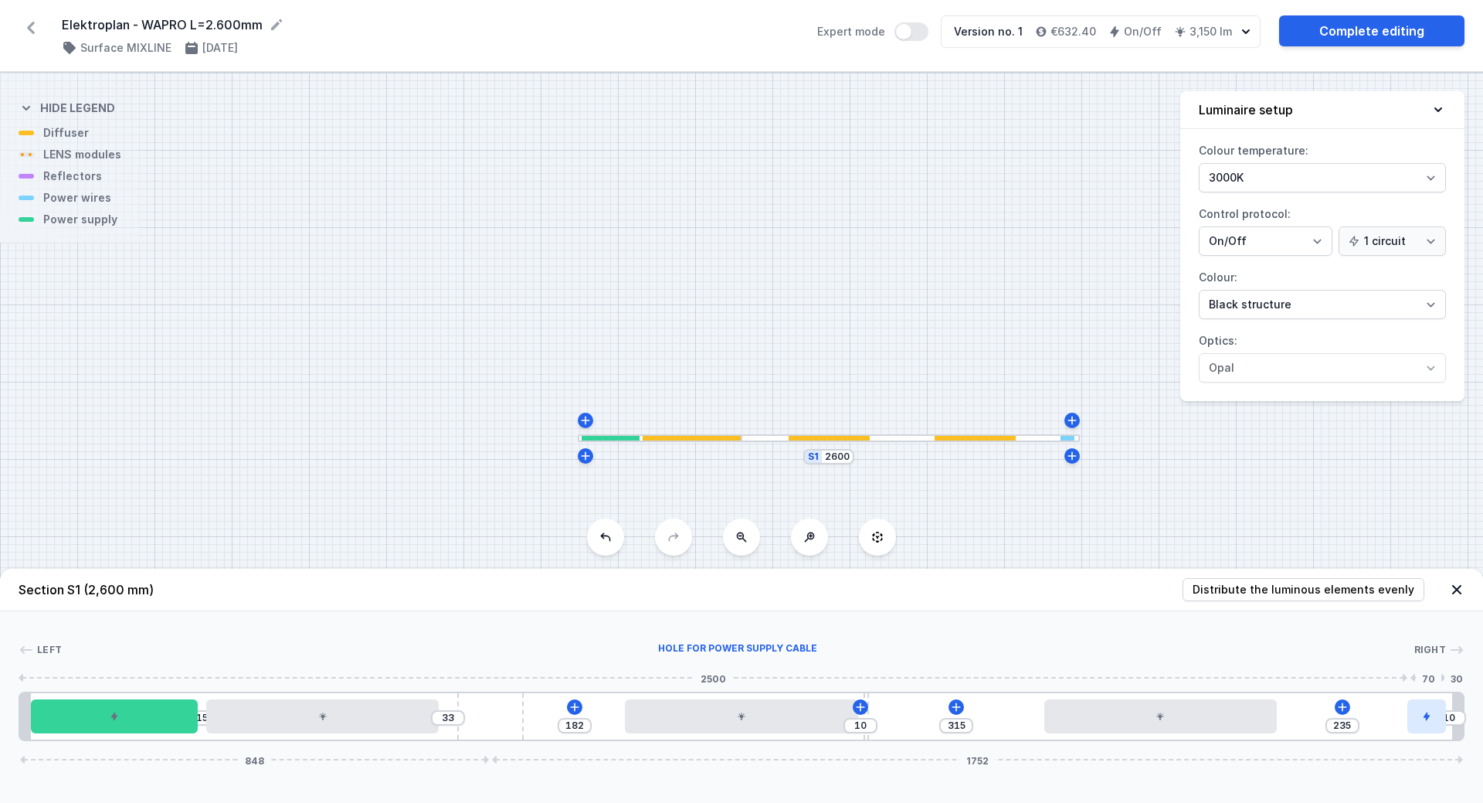
drag, startPoint x: 1422, startPoint y: 722, endPoint x: 1442, endPoint y: 708, distance: 24.0
click at [1400, 24] on link "Complete editing" at bounding box center [1371, 30] width 185 height 31
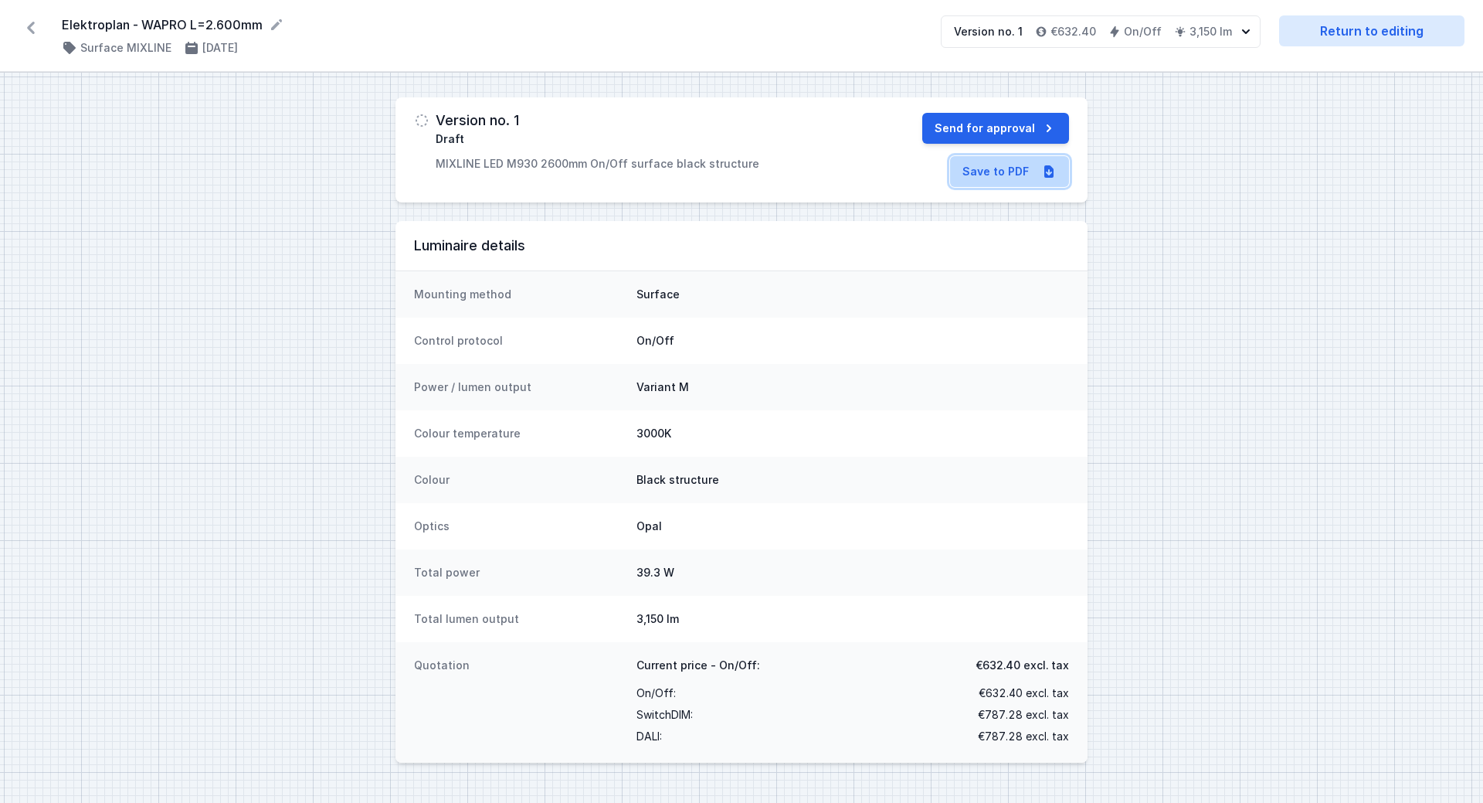
click at [1002, 174] on link "Save to PDF" at bounding box center [1009, 171] width 119 height 31
click at [32, 24] on icon at bounding box center [31, 28] width 8 height 12
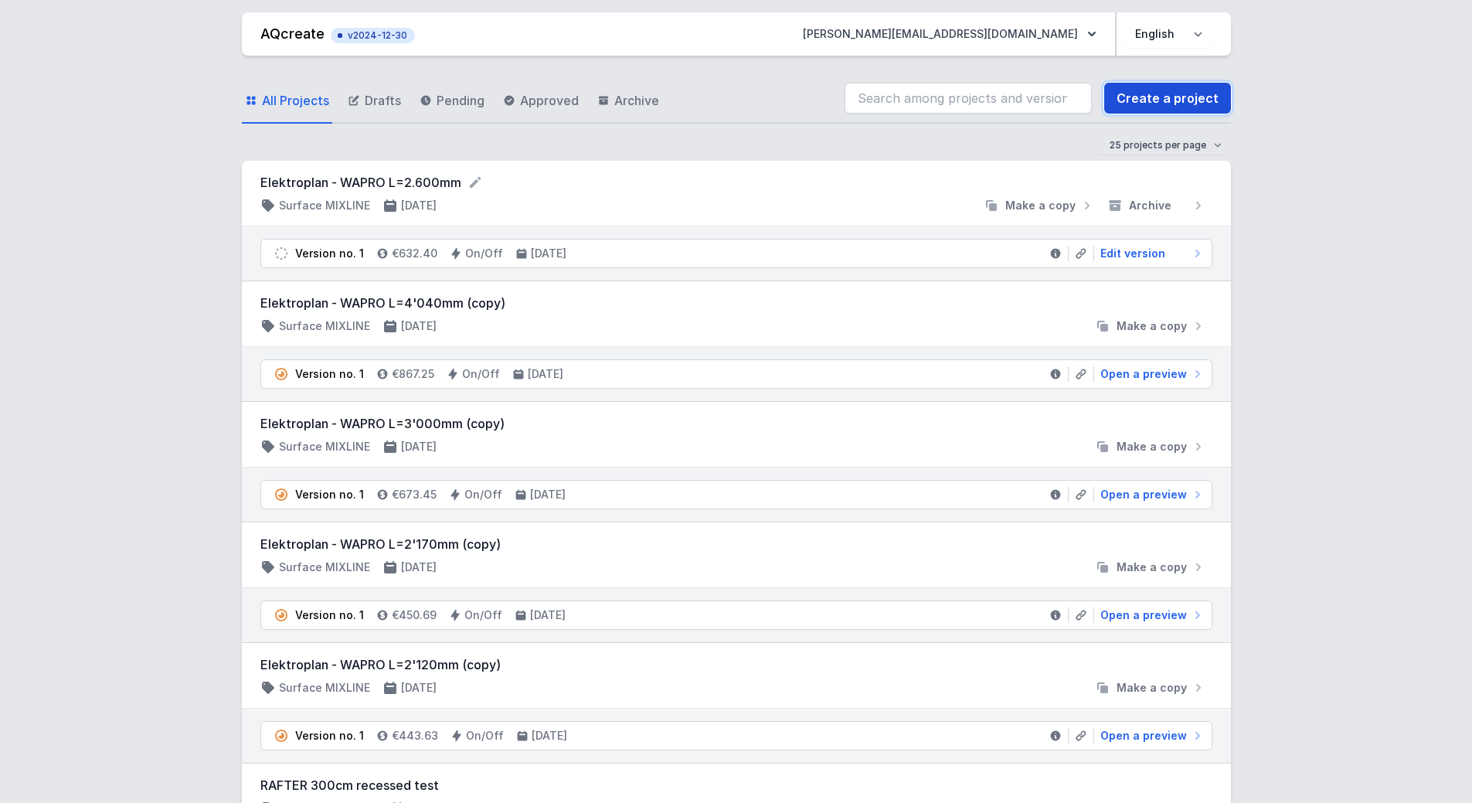
click at [1152, 104] on link "Create a project" at bounding box center [1167, 98] width 127 height 31
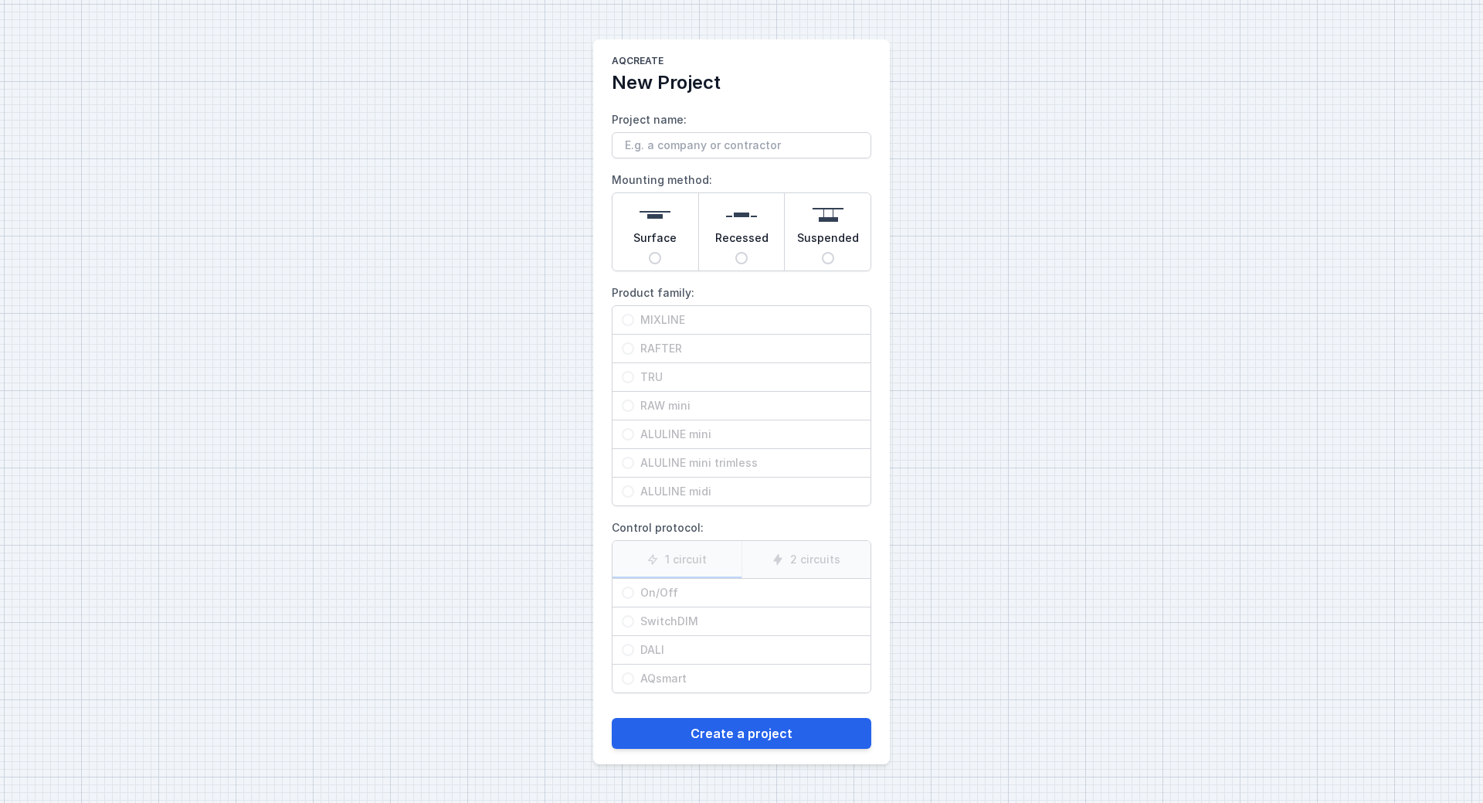
click at [771, 148] on input "Project name:" at bounding box center [742, 145] width 260 height 26
drag, startPoint x: 750, startPoint y: 145, endPoint x: 781, endPoint y: 147, distance: 30.9
click at [781, 147] on input "Elektroplan - WAPRO L=4'040mm" at bounding box center [742, 145] width 260 height 26
click at [658, 253] on input "Surface" at bounding box center [655, 258] width 12 height 12
click at [631, 321] on input "MIXLINE" at bounding box center [628, 320] width 12 height 12
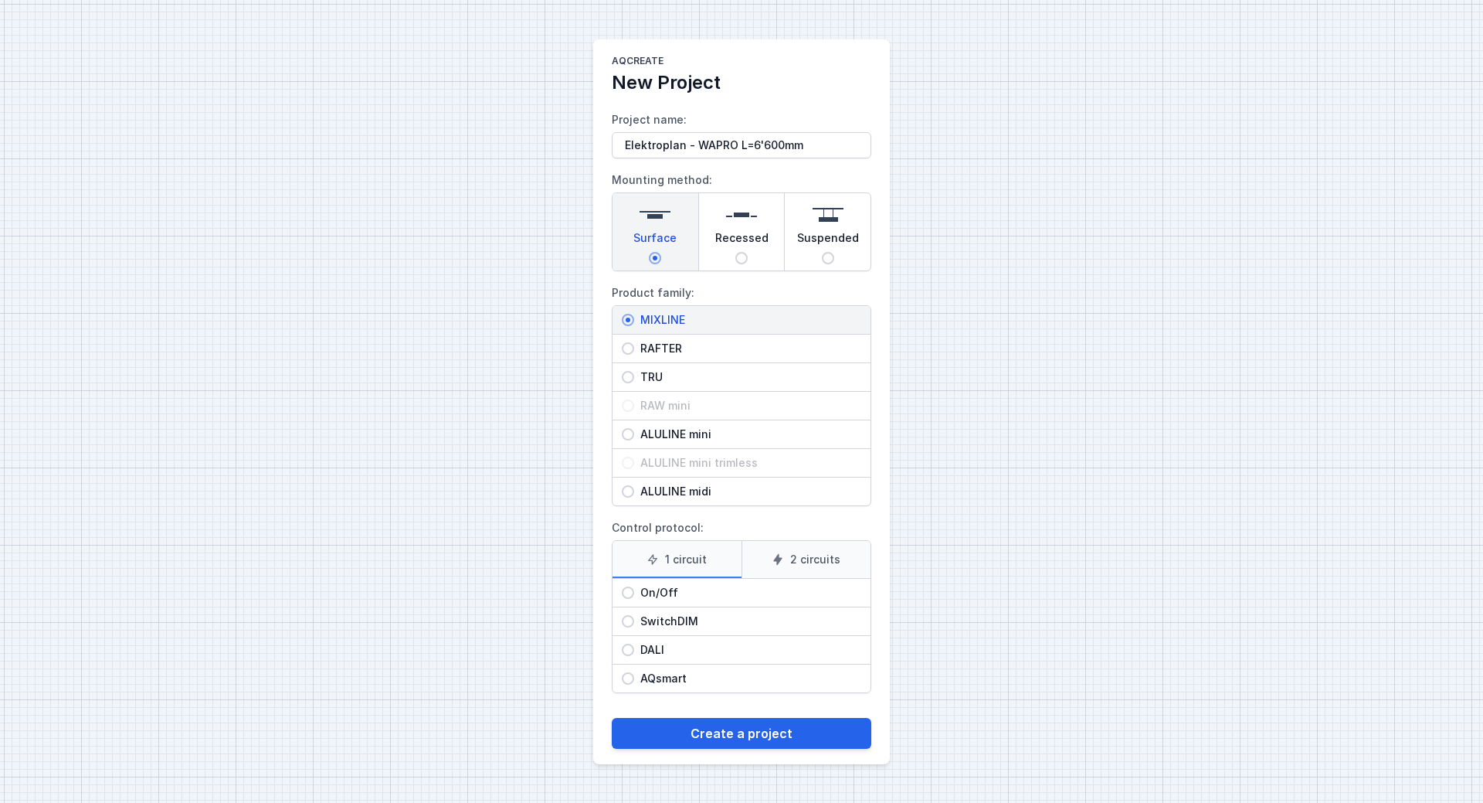
click at [627, 593] on input "On/Off" at bounding box center [628, 592] width 12 height 12
click at [736, 736] on button "Create a project" at bounding box center [742, 733] width 260 height 31
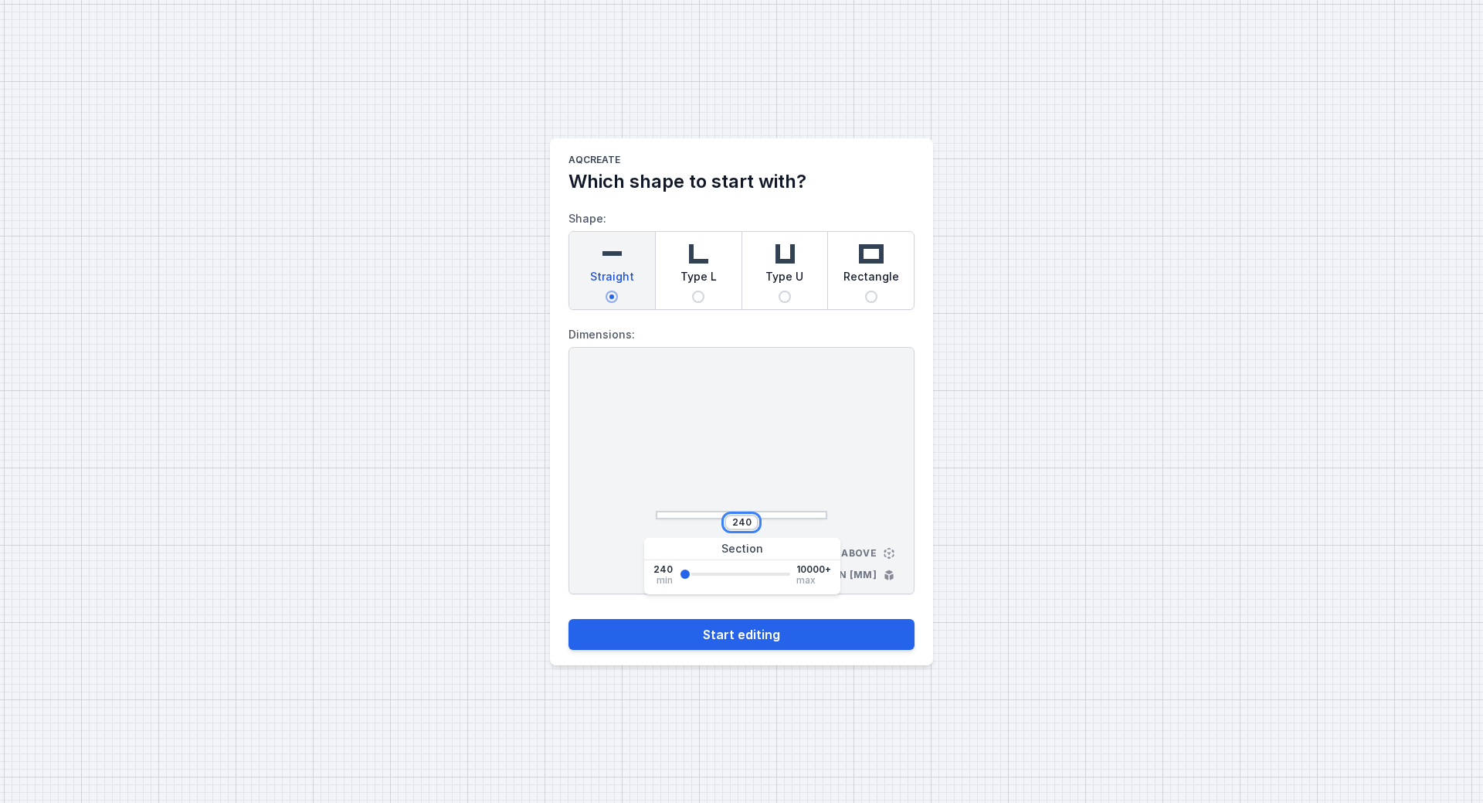
drag, startPoint x: 731, startPoint y: 520, endPoint x: 772, endPoint y: 523, distance: 41.1
click at [759, 524] on div "240" at bounding box center [742, 522] width 172 height 15
click at [828, 458] on div "6600 View from above Dimensions in [mm]" at bounding box center [742, 470] width 346 height 247
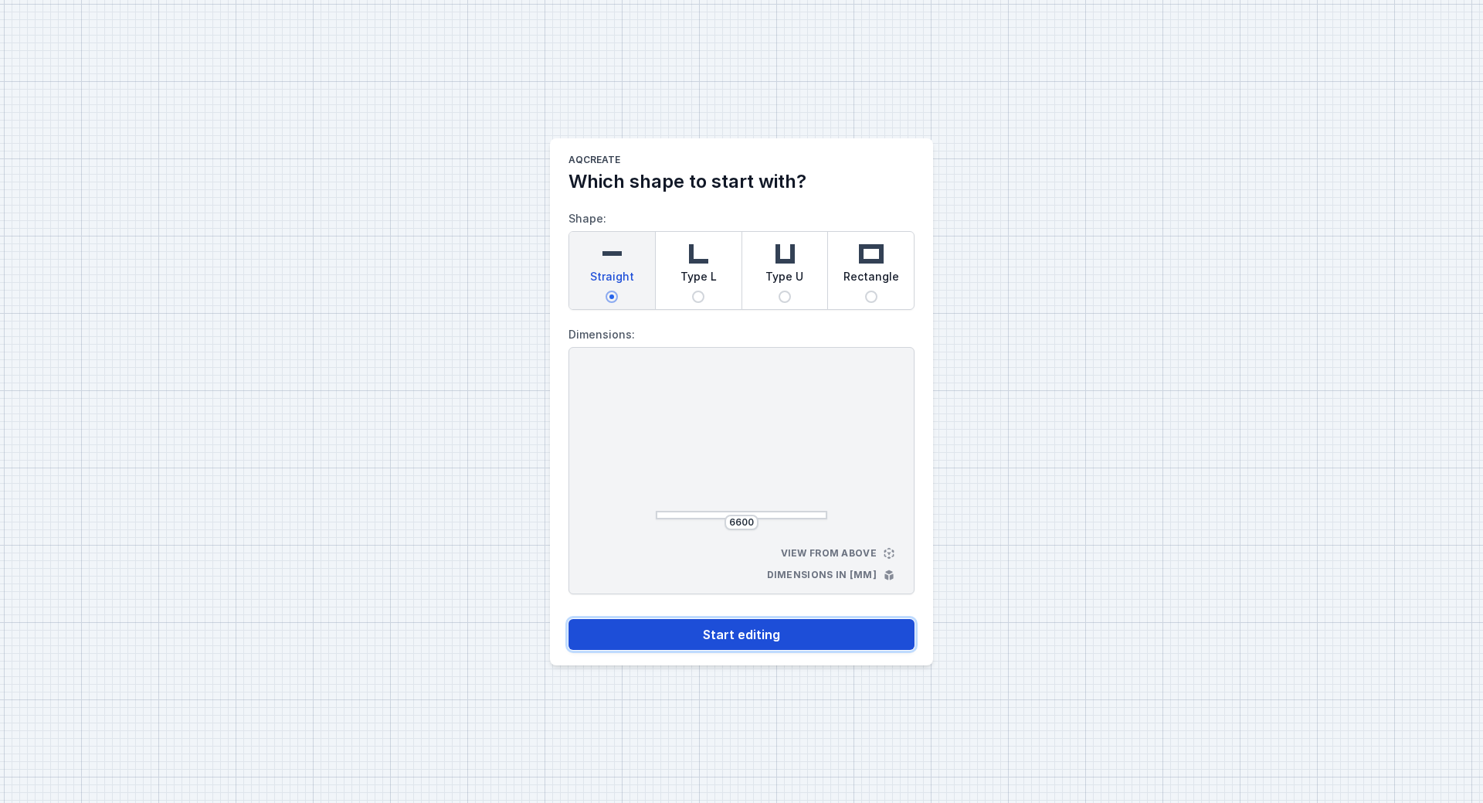
click at [787, 636] on button "Start editing" at bounding box center [742, 634] width 346 height 31
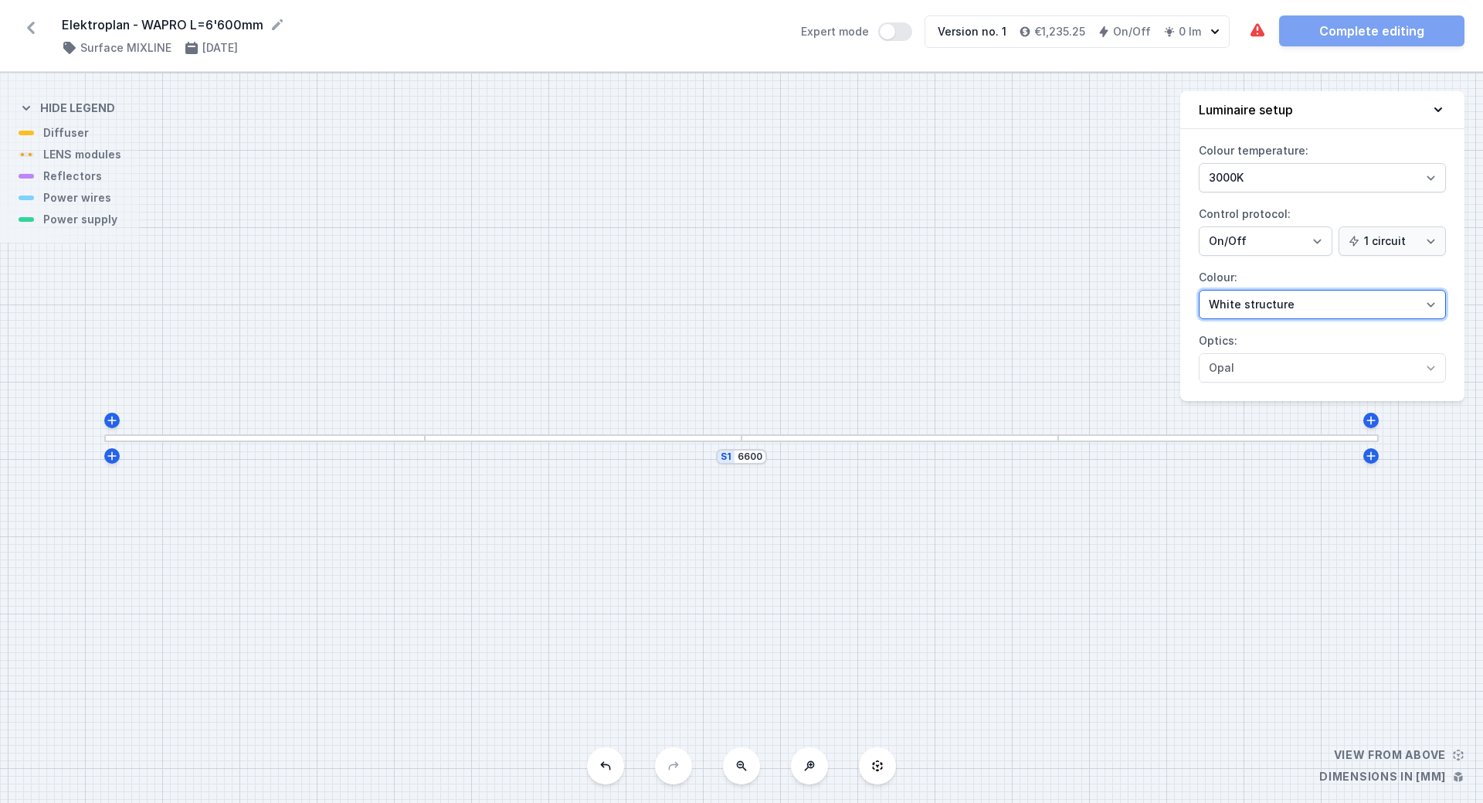
click at [1303, 306] on select "White structure Black structure Gold structure Copper Gray Another colour (from…" at bounding box center [1322, 304] width 247 height 29
click at [1199, 290] on select "White structure Black structure Gold structure Copper Gray Another colour (from…" at bounding box center [1322, 304] width 247 height 29
click at [654, 438] on div at bounding box center [583, 438] width 317 height 8
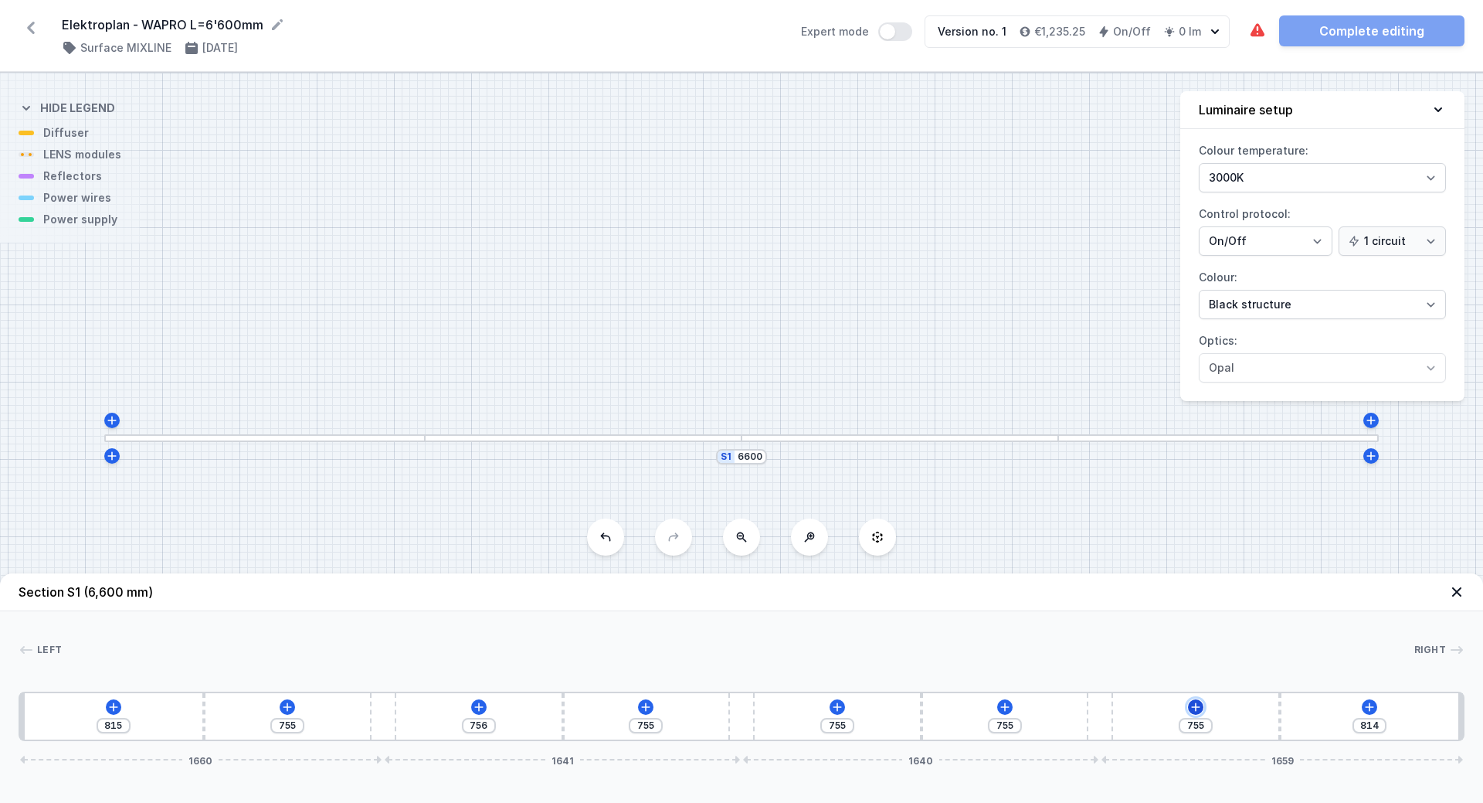
click at [1190, 710] on icon at bounding box center [1196, 707] width 12 height 12
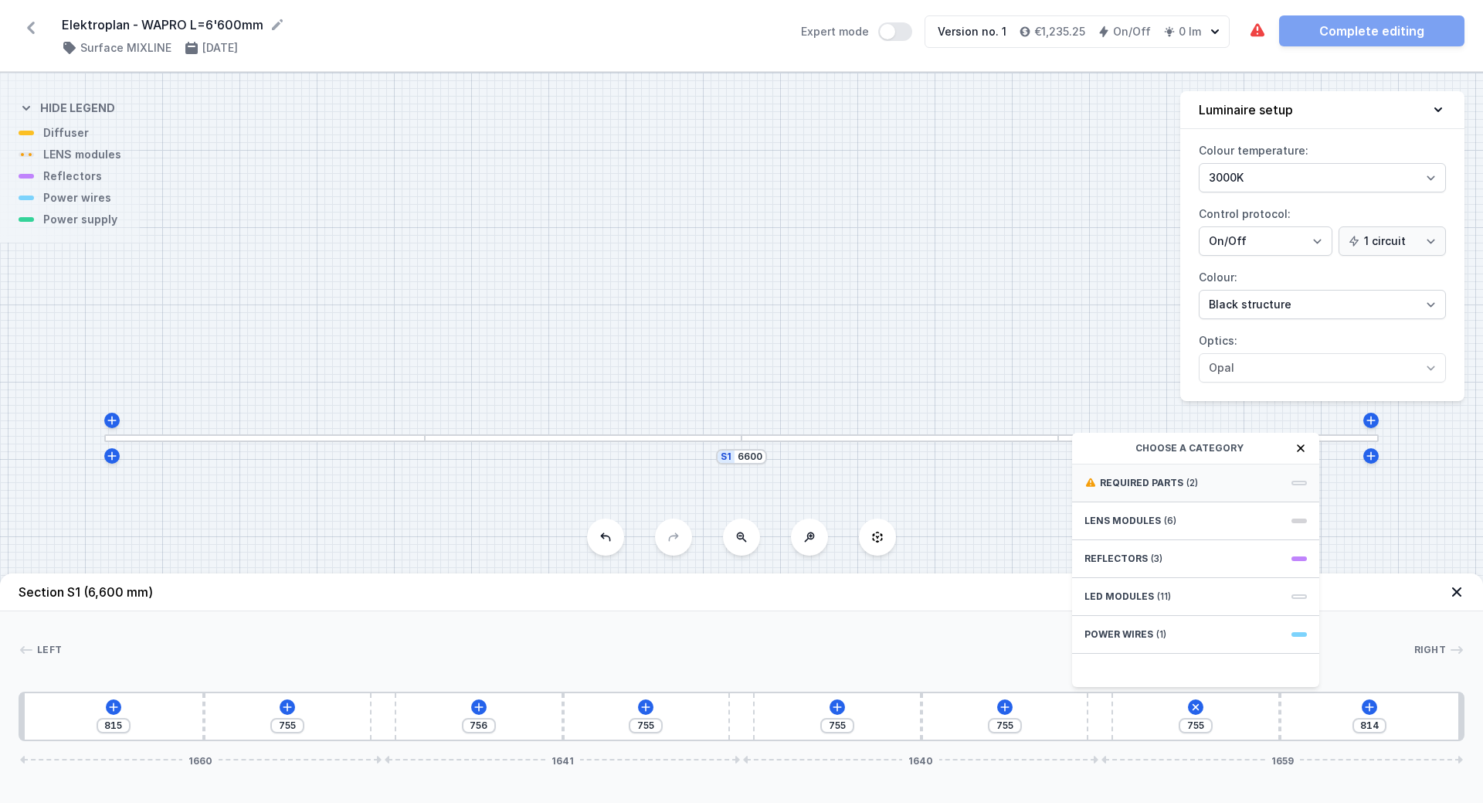
click at [1191, 483] on span "(2)" at bounding box center [1193, 483] width 12 height 12
click at [1191, 483] on span "Hole for power supply cable" at bounding box center [1196, 481] width 223 height 15
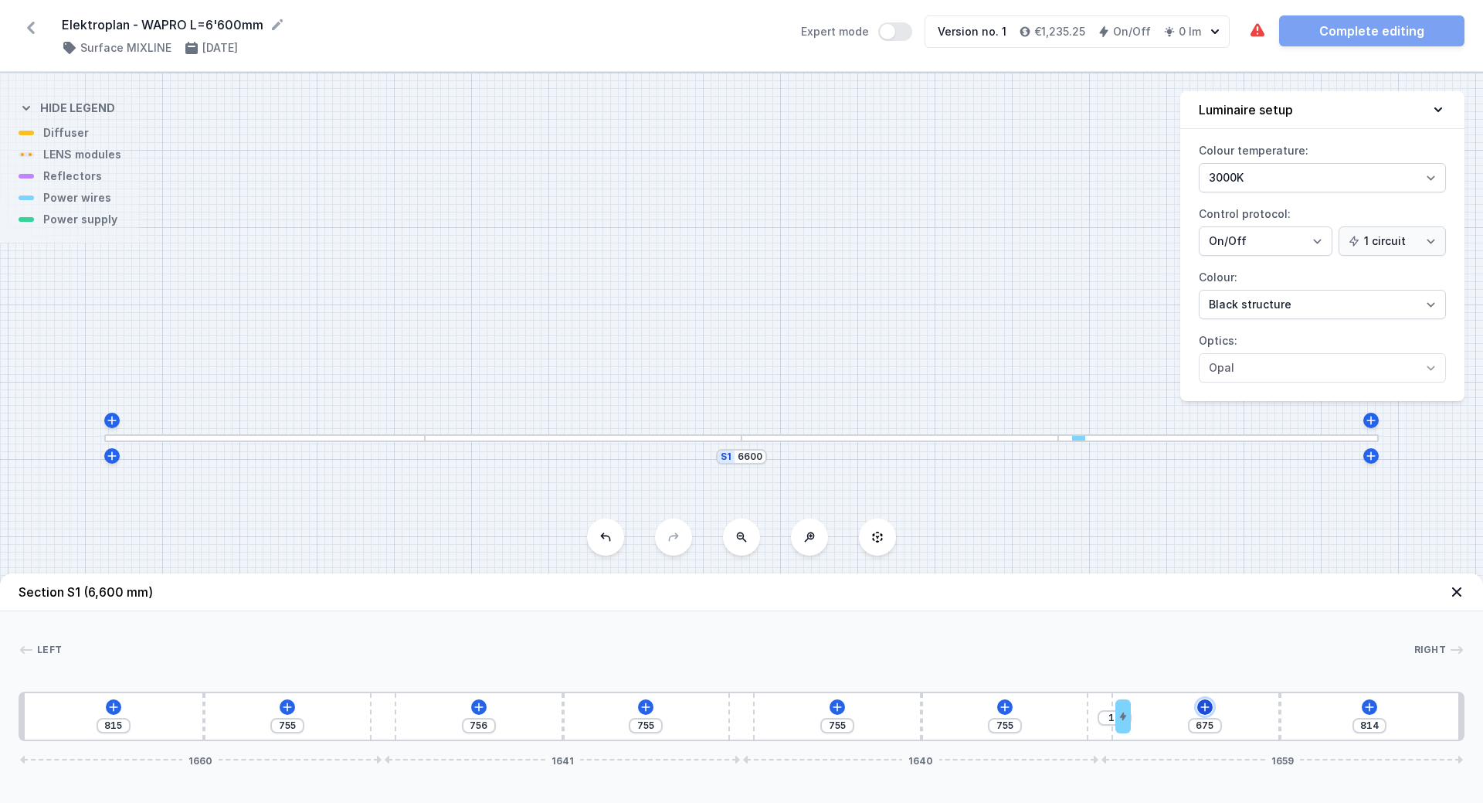
click at [1205, 709] on icon at bounding box center [1205, 706] width 8 height 8
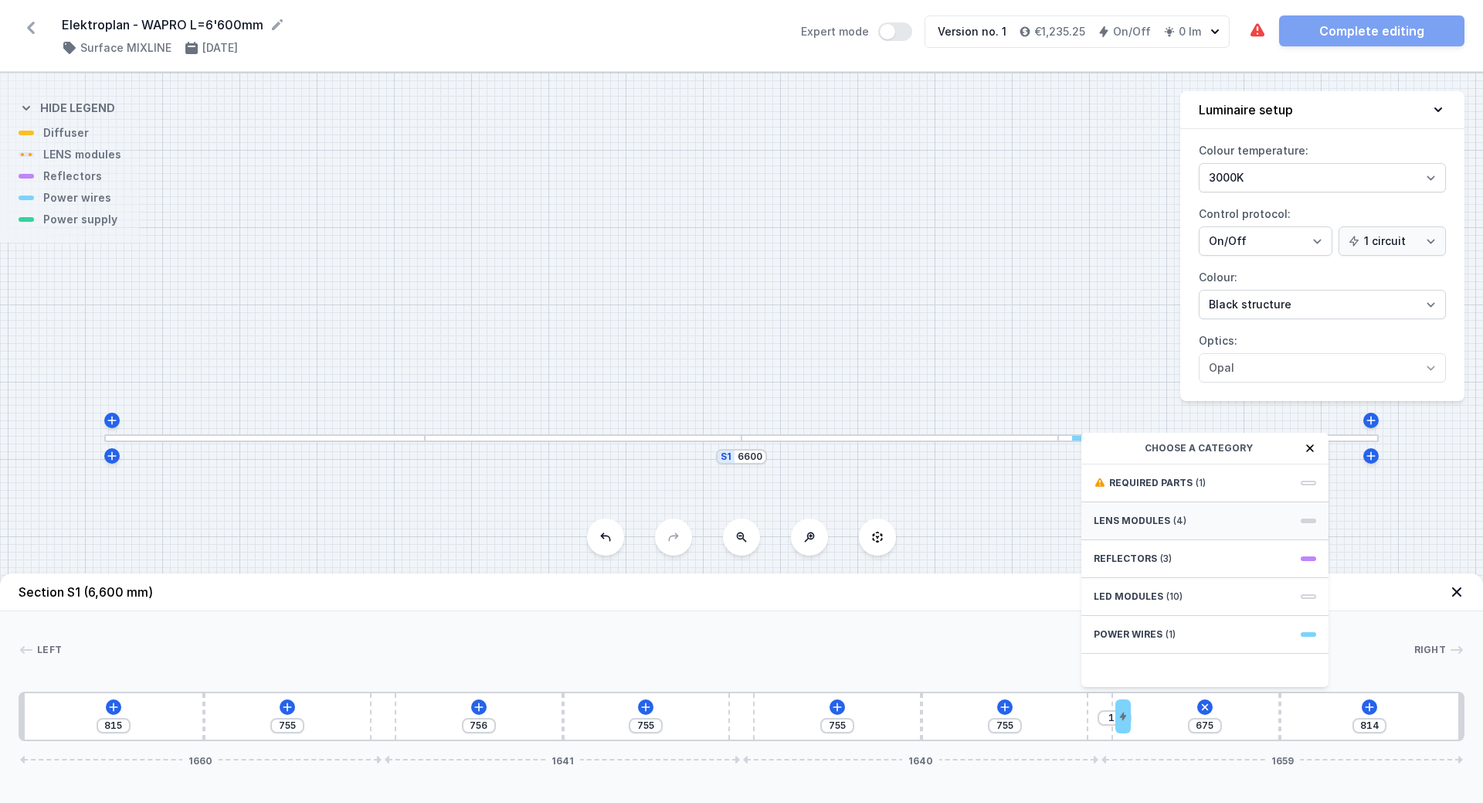
click at [1161, 514] on div "LENS modules (4)" at bounding box center [1205, 521] width 247 height 38
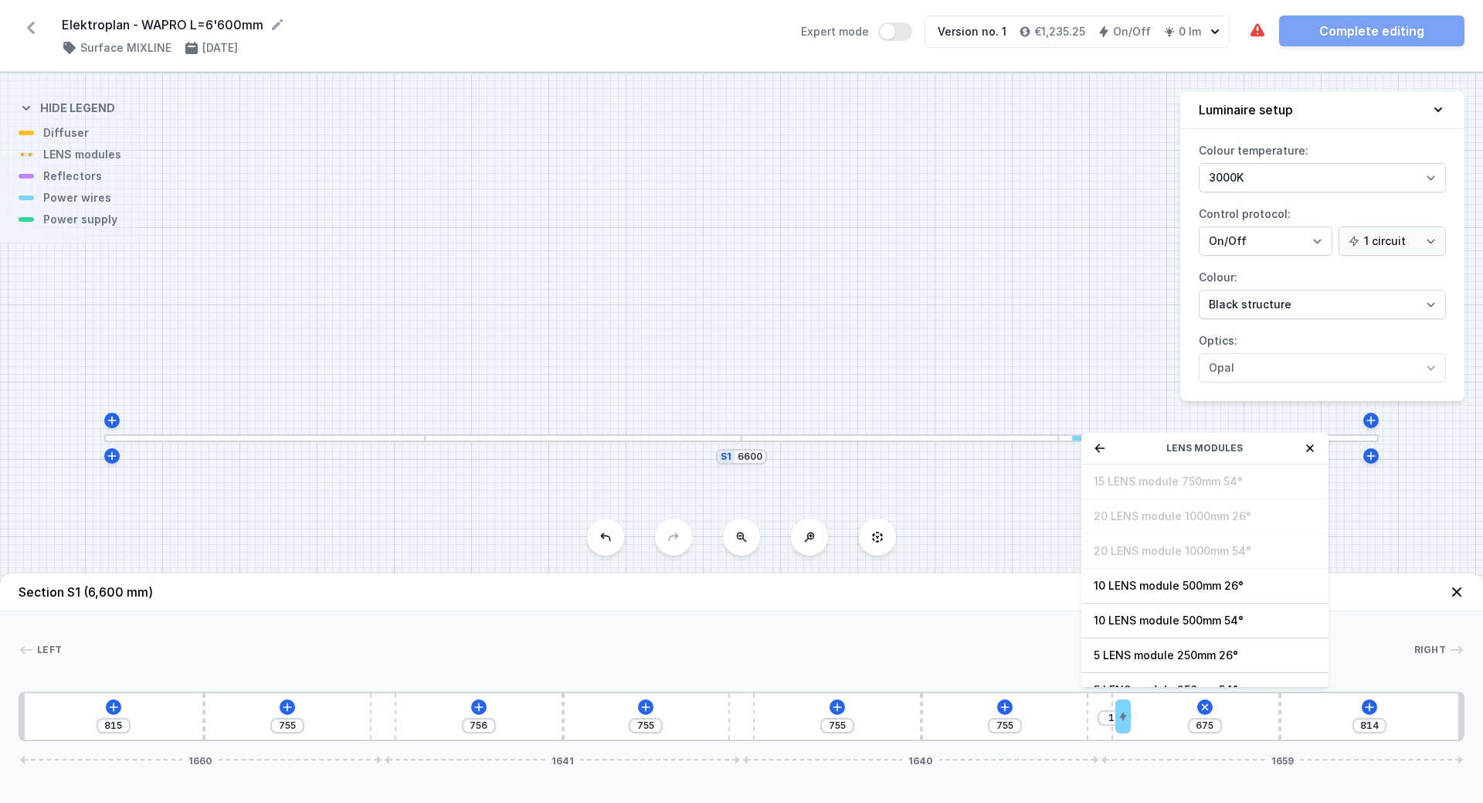
click at [1098, 445] on icon at bounding box center [1100, 447] width 10 height 8
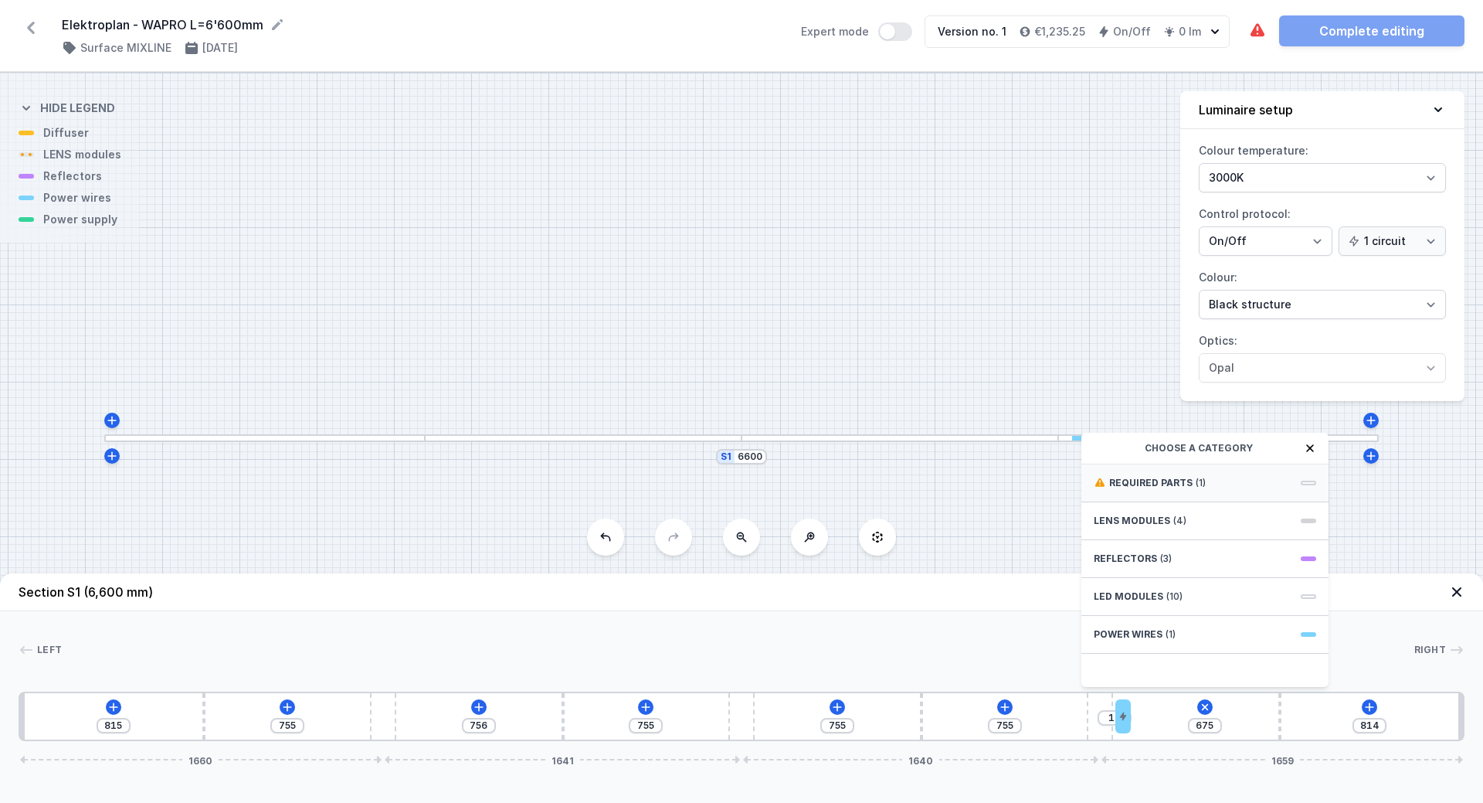
click at [1147, 482] on span "Required parts" at bounding box center [1150, 483] width 83 height 12
click at [1147, 482] on span "ON/OFF Driver - up to 3,5W" at bounding box center [1205, 481] width 223 height 15
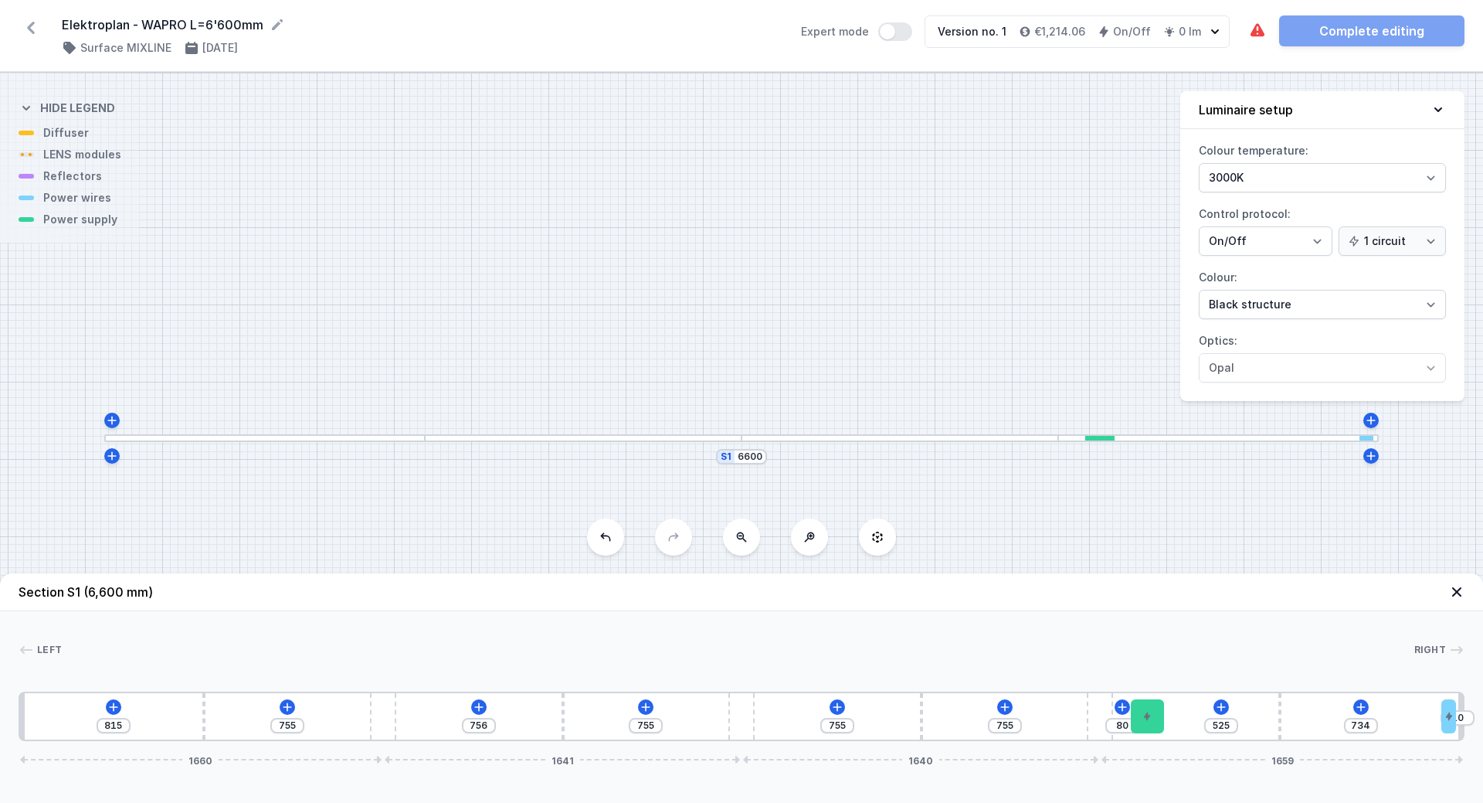
drag, startPoint x: 1127, startPoint y: 722, endPoint x: 1474, endPoint y: 707, distance: 347.3
drag, startPoint x: 1152, startPoint y: 716, endPoint x: 1439, endPoint y: 709, distance: 286.7
click at [1343, 705] on icon at bounding box center [1345, 707] width 12 height 12
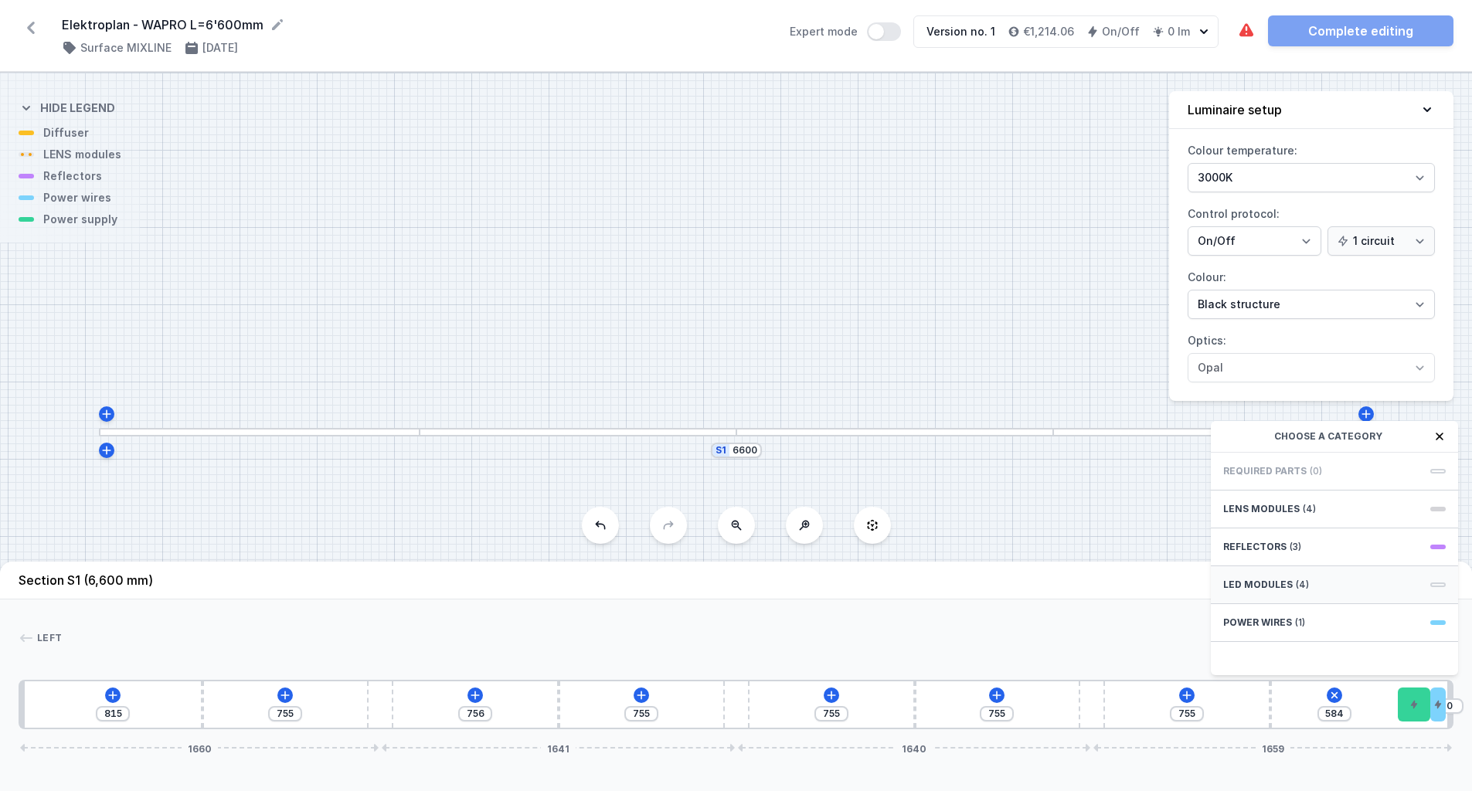
click at [1245, 591] on span "LED modules" at bounding box center [1258, 585] width 70 height 12
click at [1272, 512] on span "LED opal module 560mm" at bounding box center [1334, 504] width 223 height 15
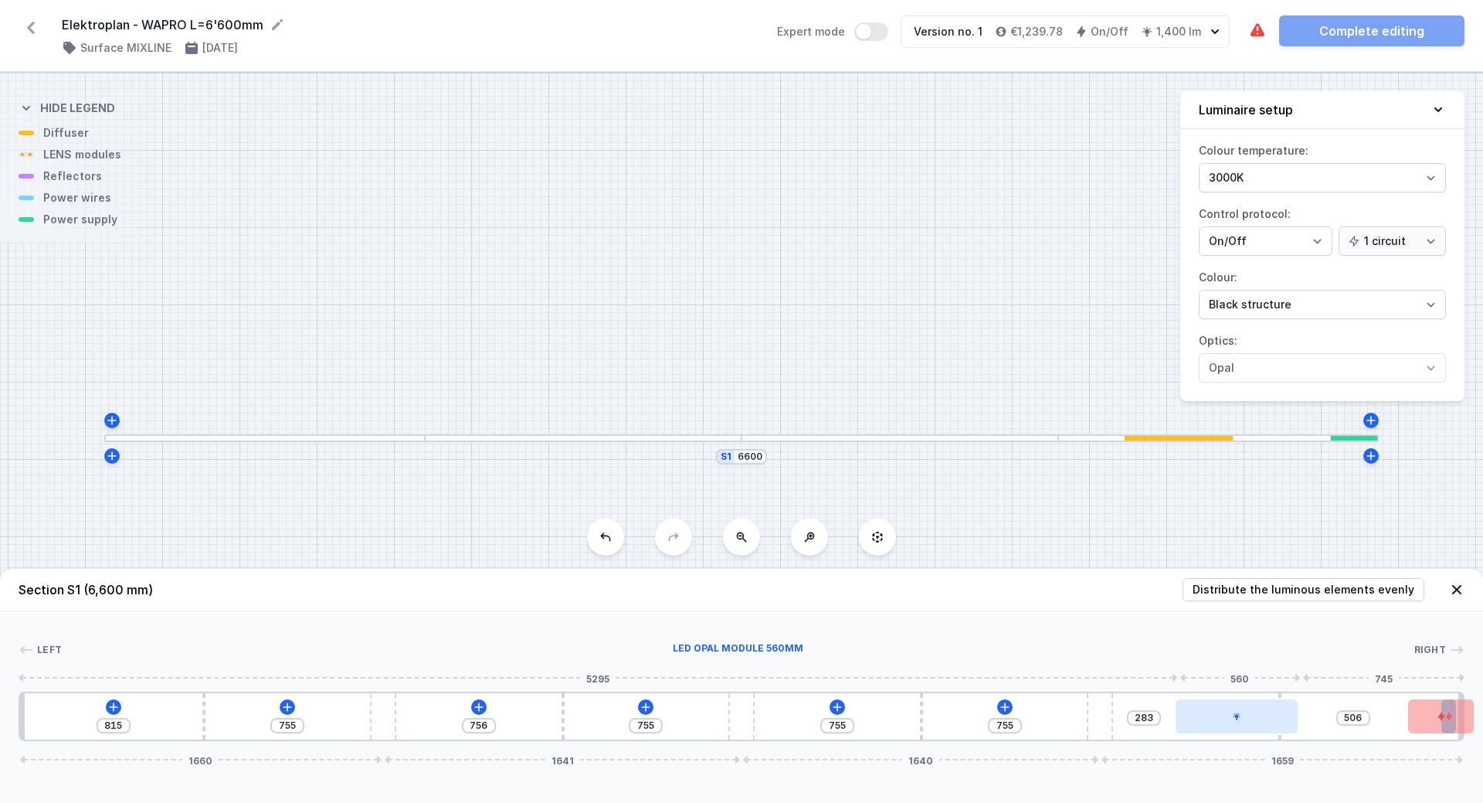
drag, startPoint x: 1280, startPoint y: 722, endPoint x: 1255, endPoint y: 722, distance: 25.5
click at [1255, 722] on div at bounding box center [1237, 716] width 122 height 34
drag, startPoint x: 1427, startPoint y: 718, endPoint x: 1398, endPoint y: 722, distance: 29.6
click at [1398, 722] on div at bounding box center [1409, 716] width 66 height 34
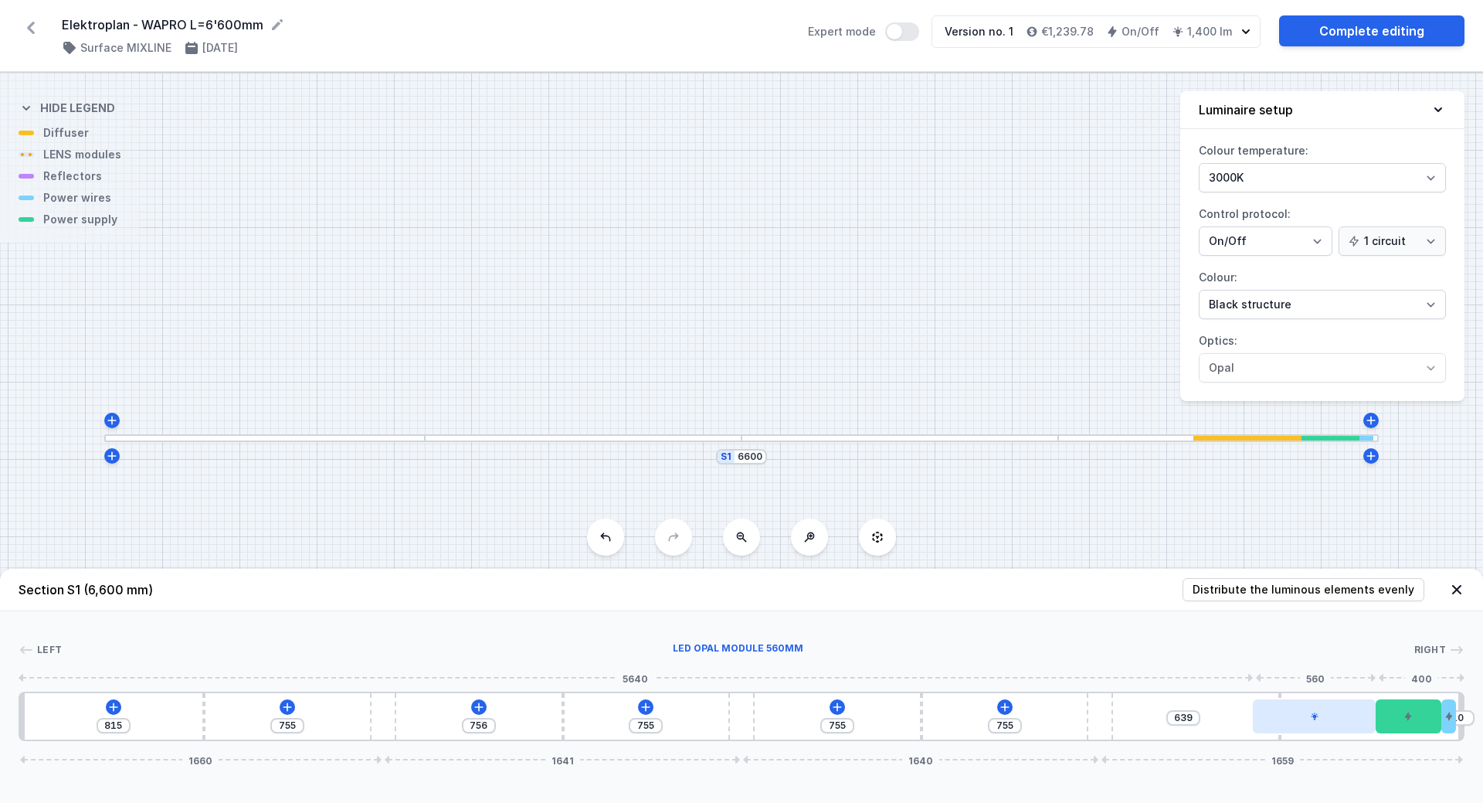
drag, startPoint x: 1259, startPoint y: 720, endPoint x: 1340, endPoint y: 716, distance: 81.2
click at [1340, 716] on div at bounding box center [1314, 716] width 122 height 34
click at [1007, 705] on icon at bounding box center [1005, 707] width 12 height 12
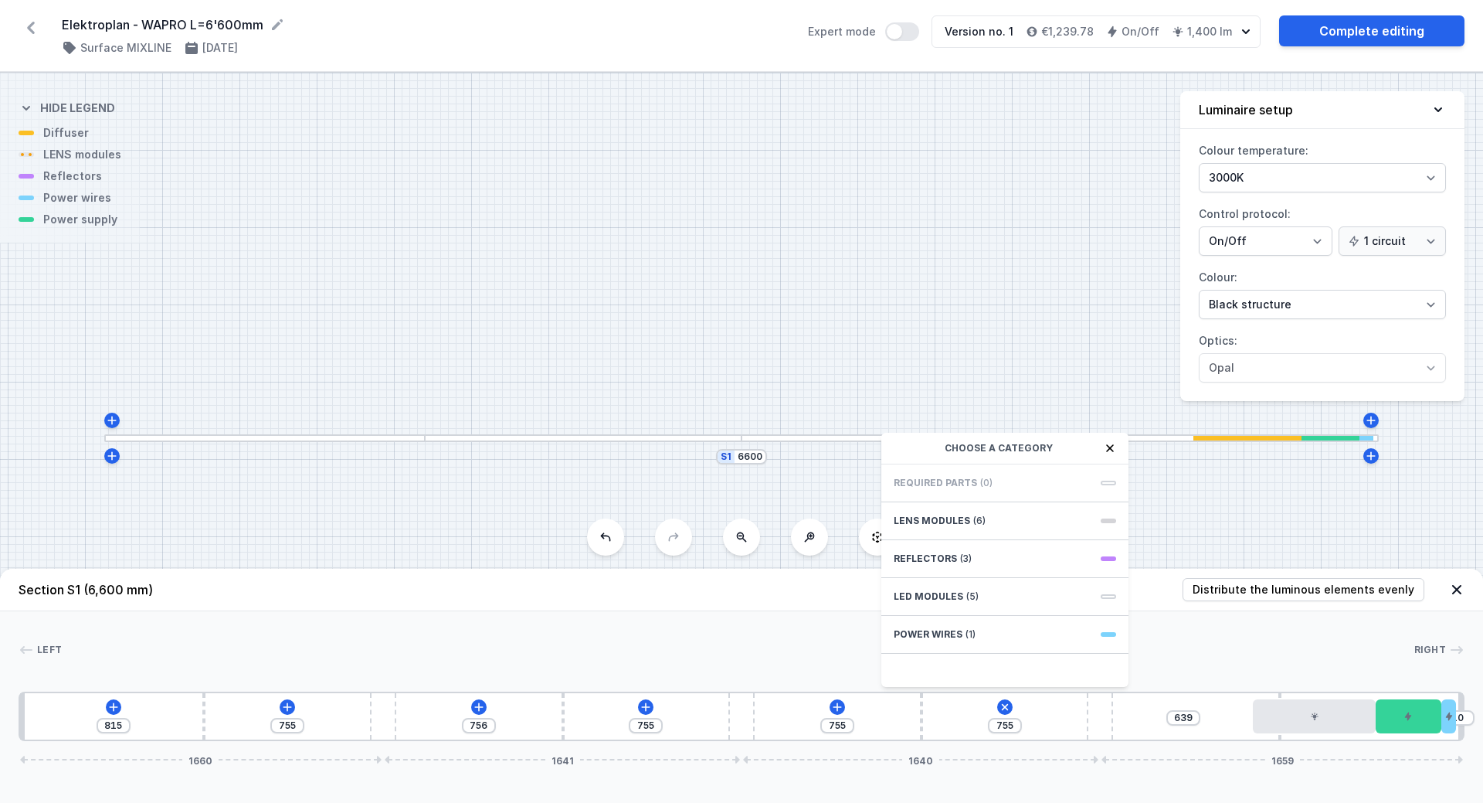
click at [930, 594] on span "LED modules" at bounding box center [929, 596] width 70 height 12
click at [961, 518] on span "LED opal module 560mm" at bounding box center [1005, 515] width 223 height 15
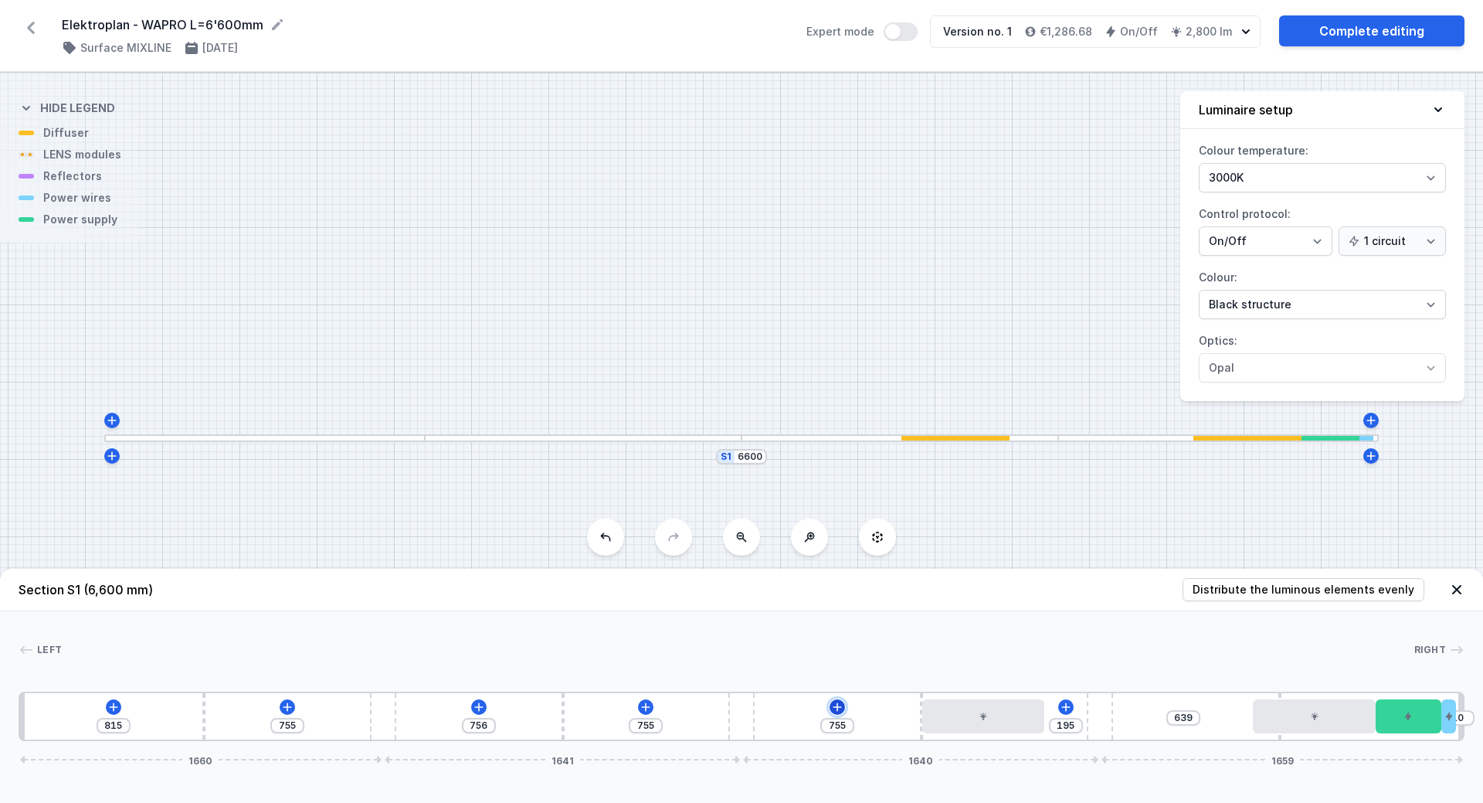
click at [835, 705] on icon at bounding box center [837, 707] width 12 height 12
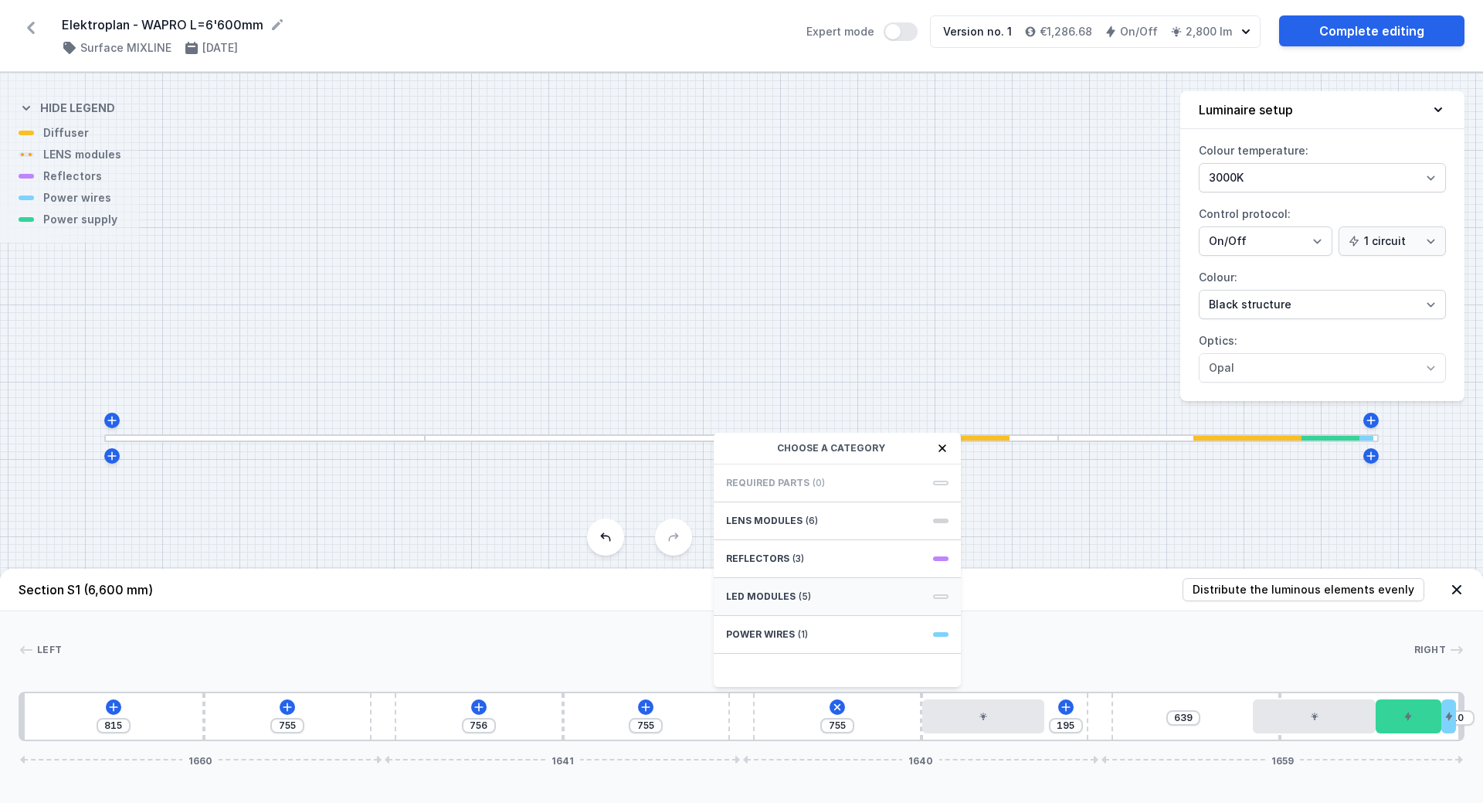
click at [756, 594] on span "LED modules" at bounding box center [761, 596] width 70 height 12
click at [786, 513] on span "LED opal module 560mm" at bounding box center [837, 515] width 223 height 15
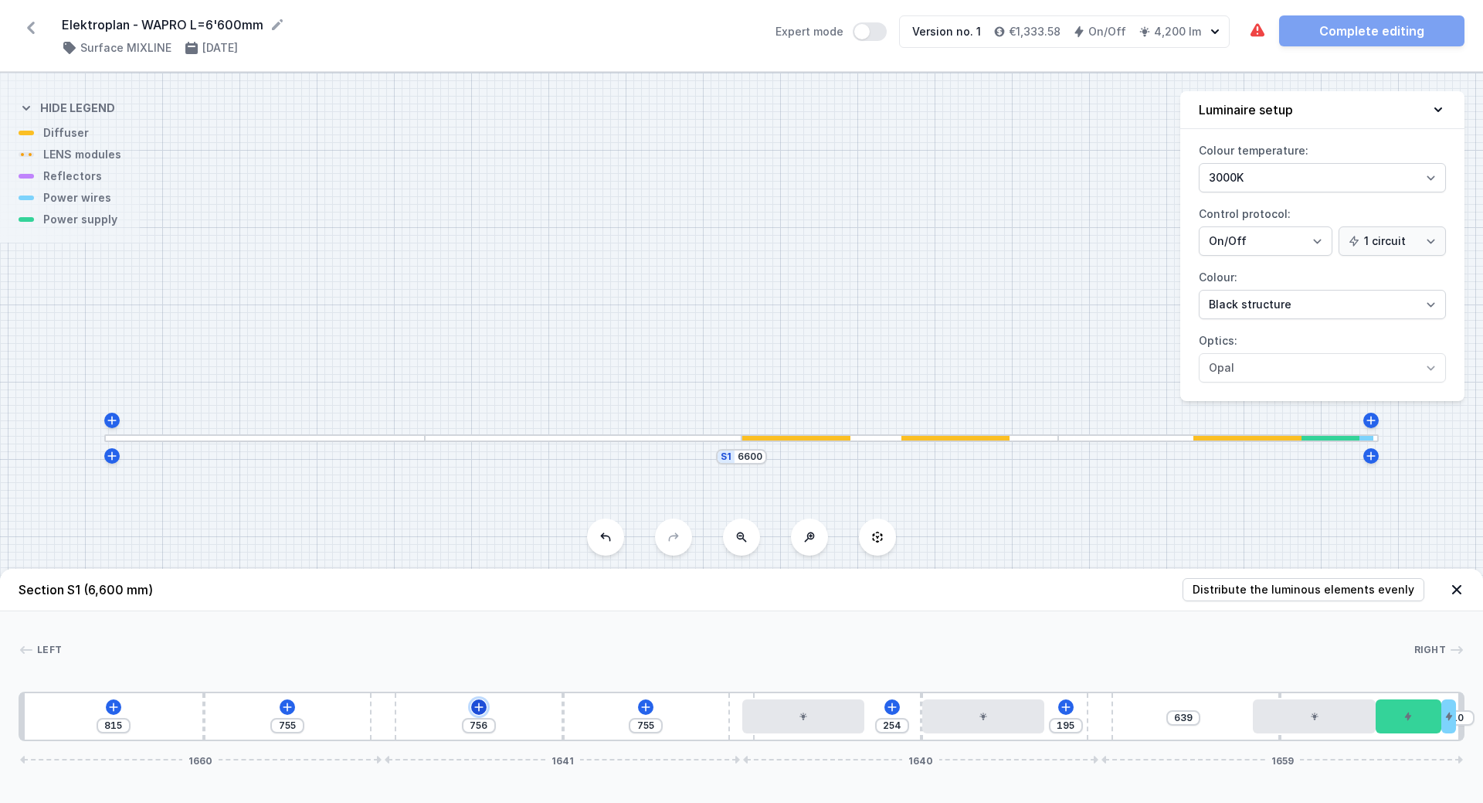
click at [480, 709] on icon at bounding box center [479, 707] width 12 height 12
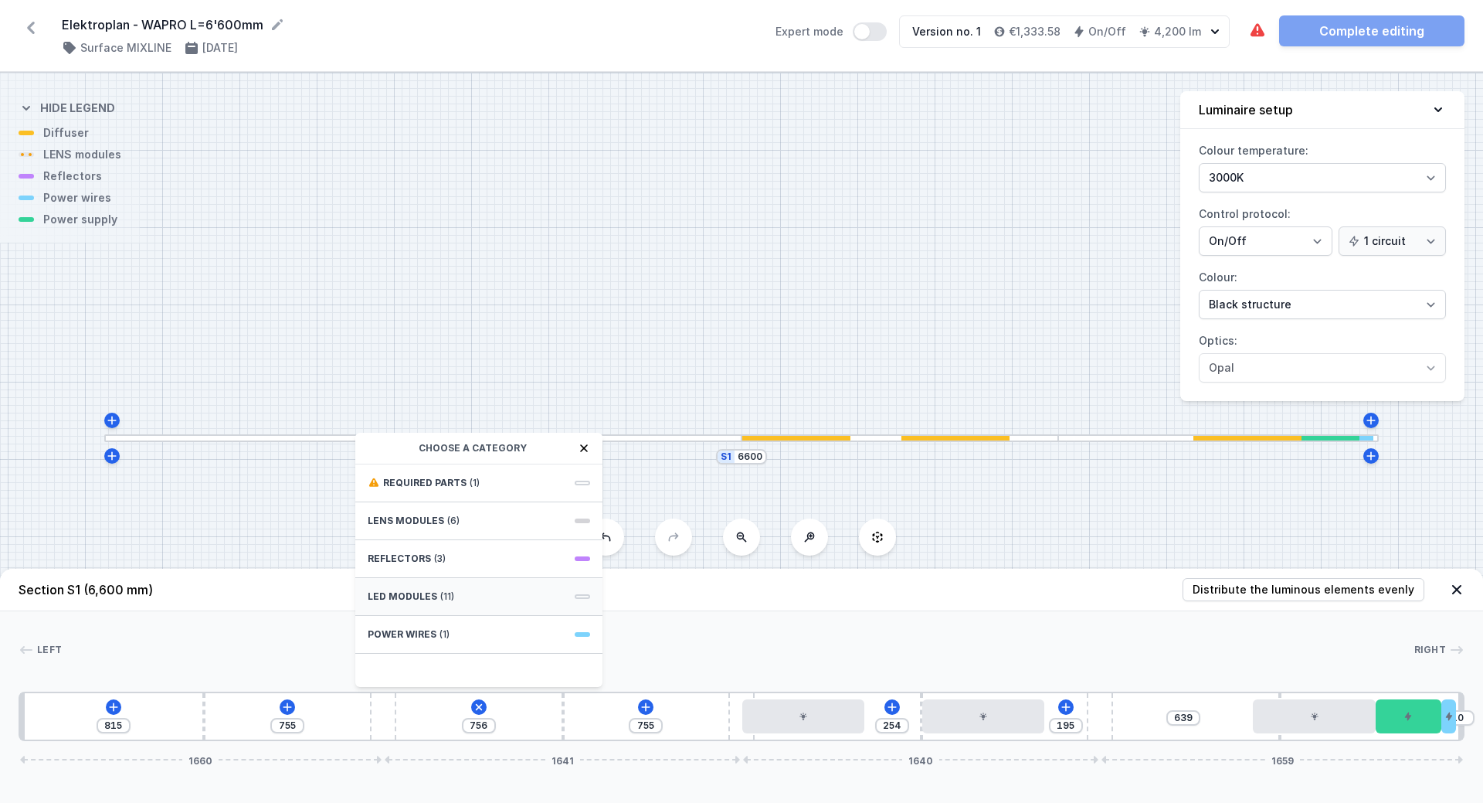
click at [401, 606] on div "LED modules (11)" at bounding box center [478, 597] width 247 height 38
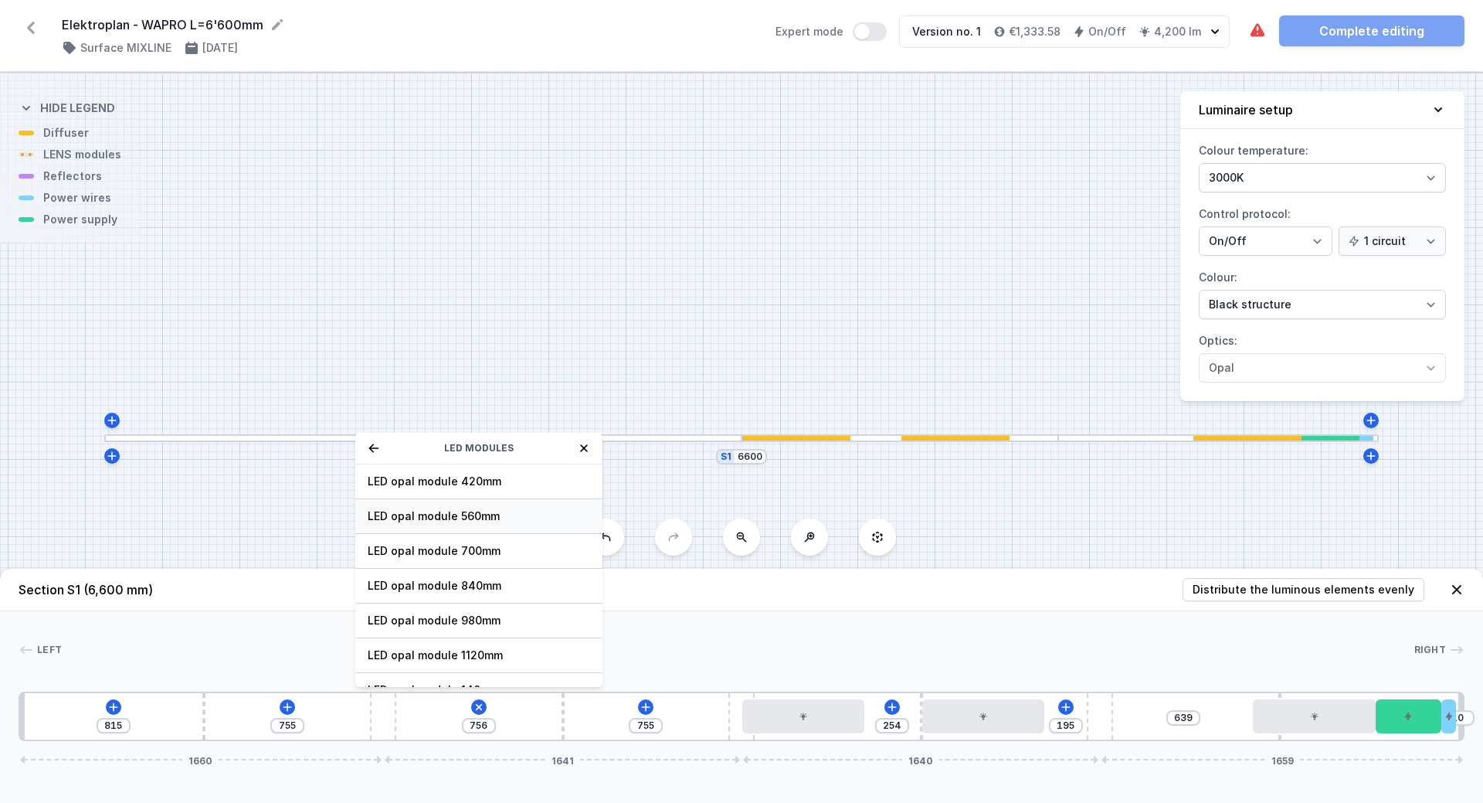
click at [447, 515] on span "LED opal module 560mm" at bounding box center [479, 515] width 223 height 15
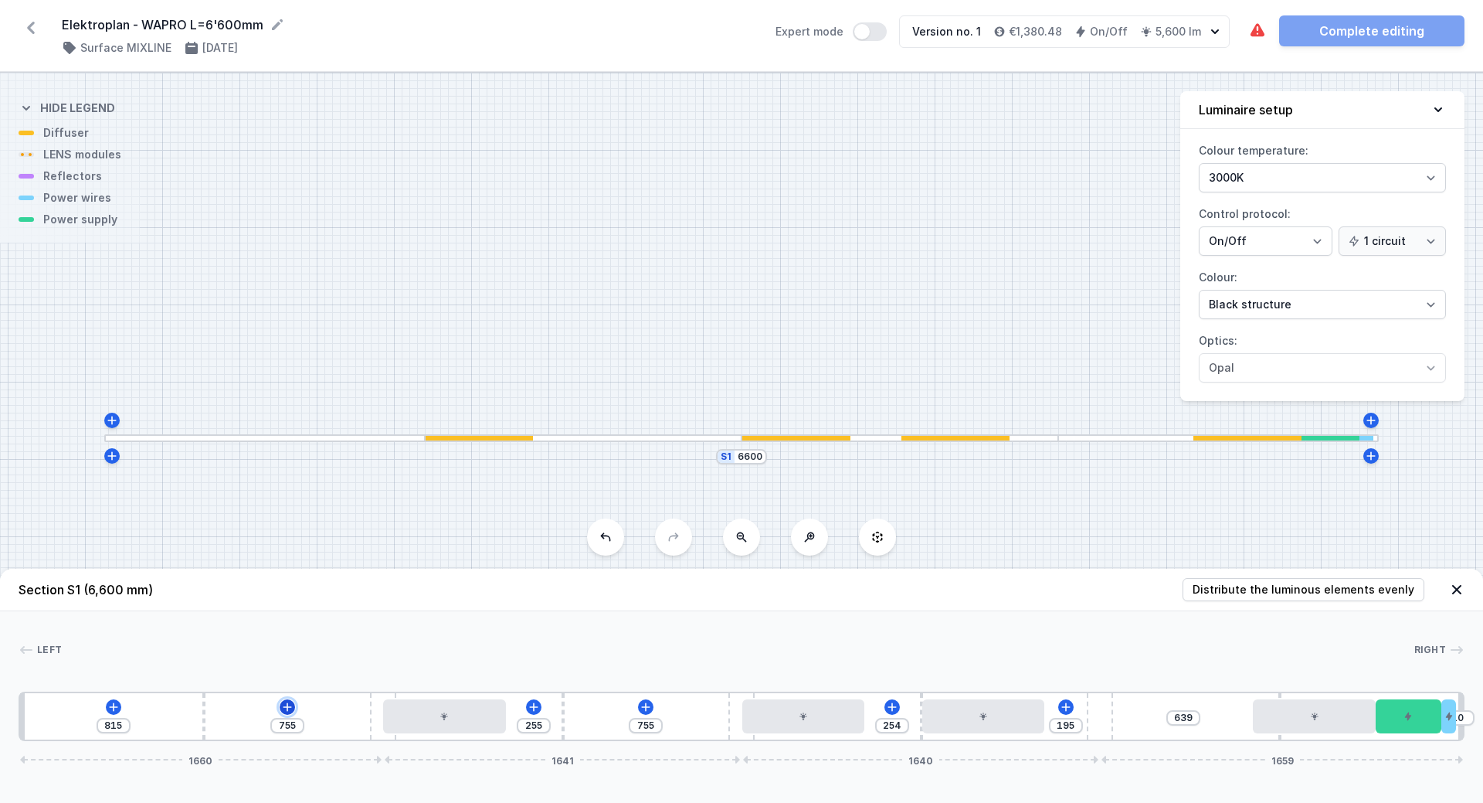
click at [287, 705] on icon at bounding box center [287, 706] width 8 height 8
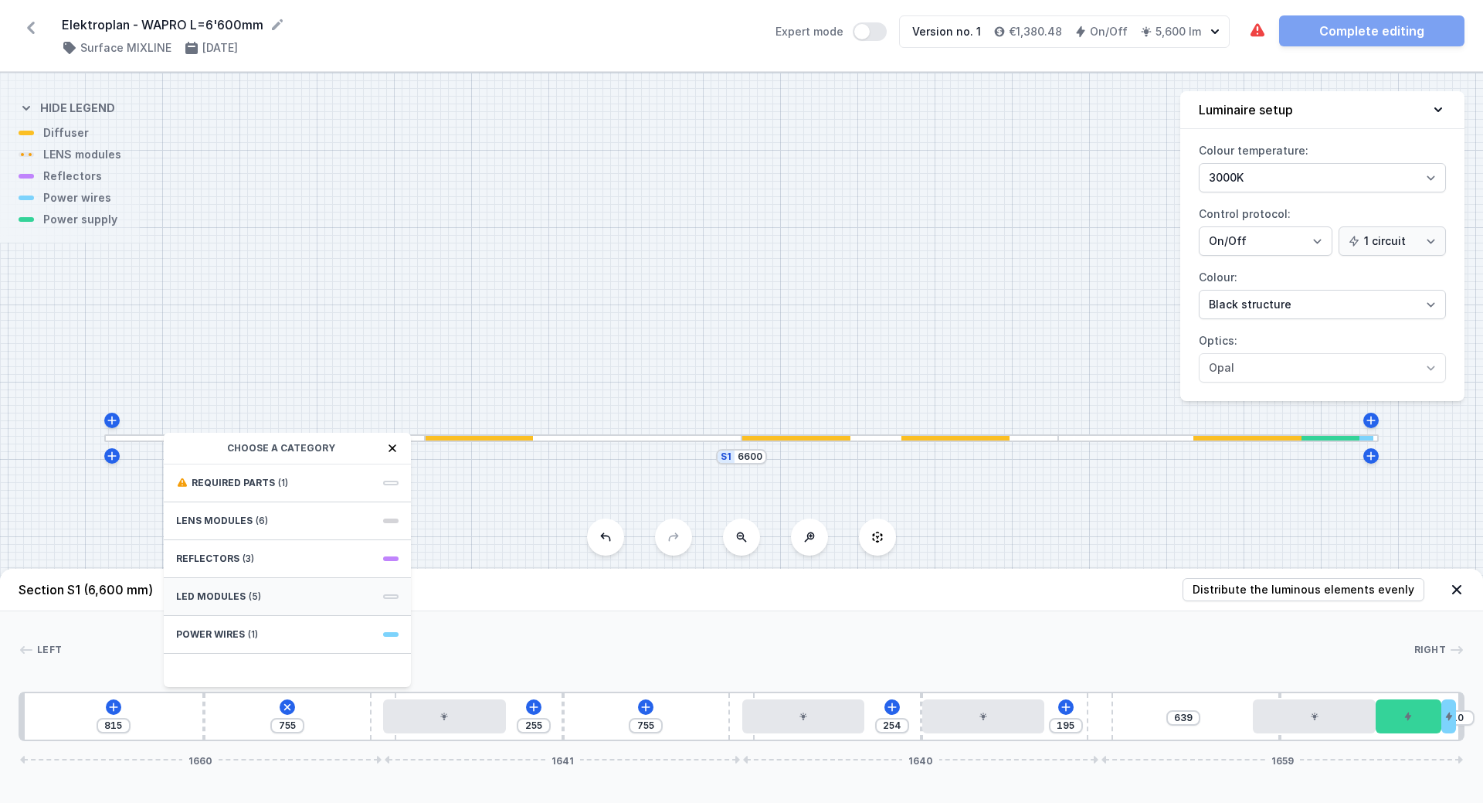
click at [206, 604] on div "LED modules (5)" at bounding box center [287, 597] width 247 height 38
click at [261, 515] on span "LED opal module 560mm" at bounding box center [287, 515] width 223 height 15
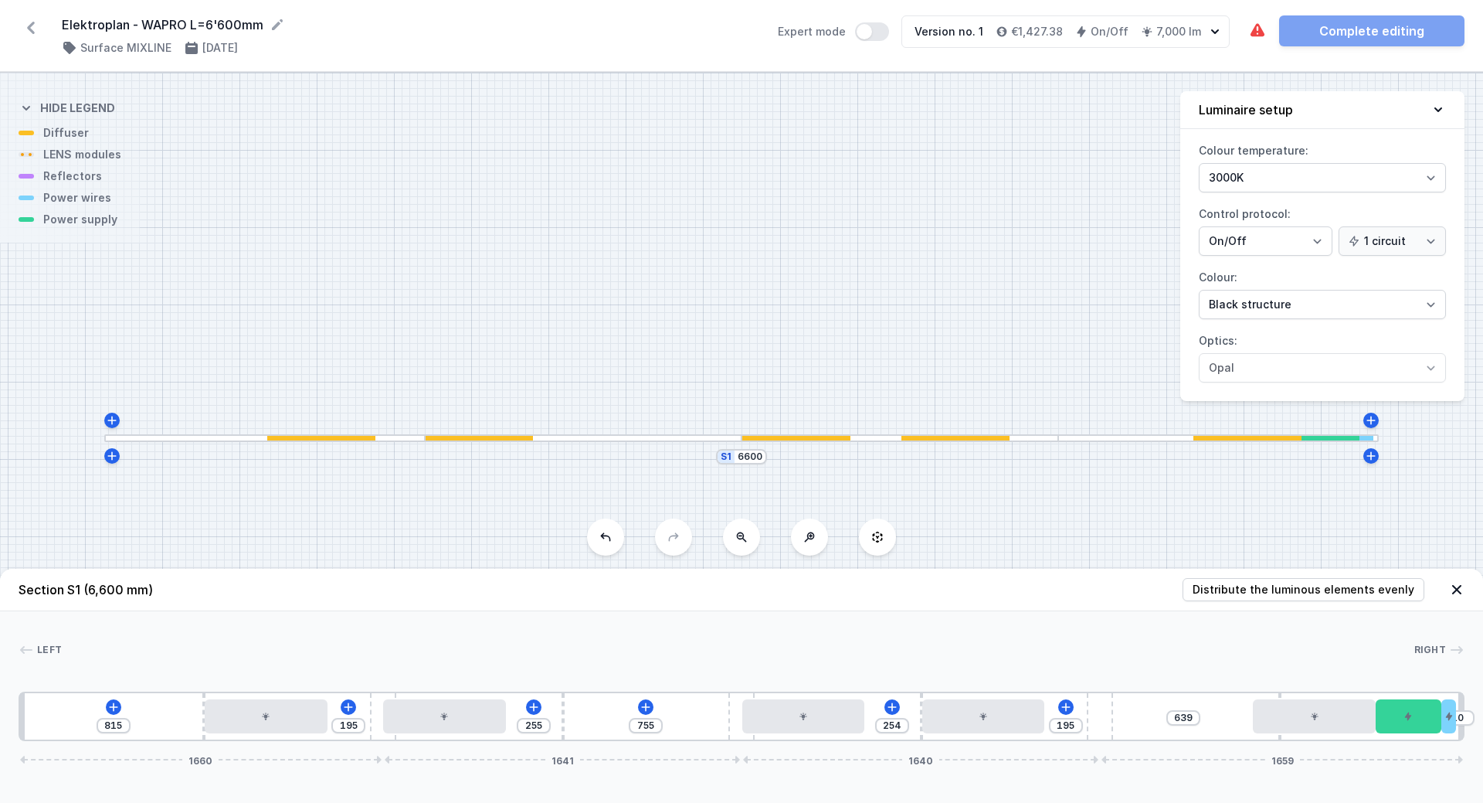
click at [34, 25] on icon at bounding box center [31, 27] width 25 height 25
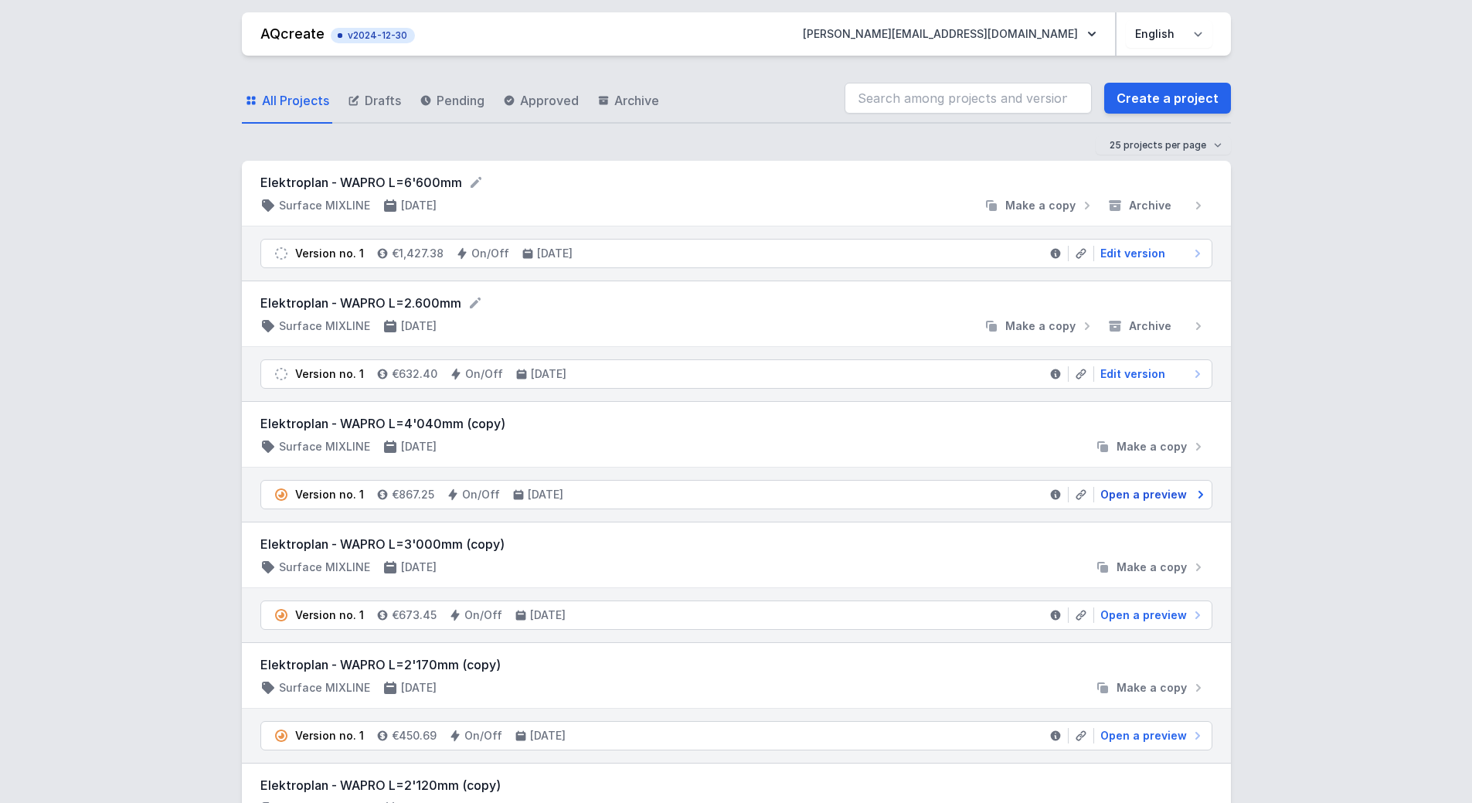
click at [1146, 494] on span "Open a preview" at bounding box center [1143, 494] width 87 height 15
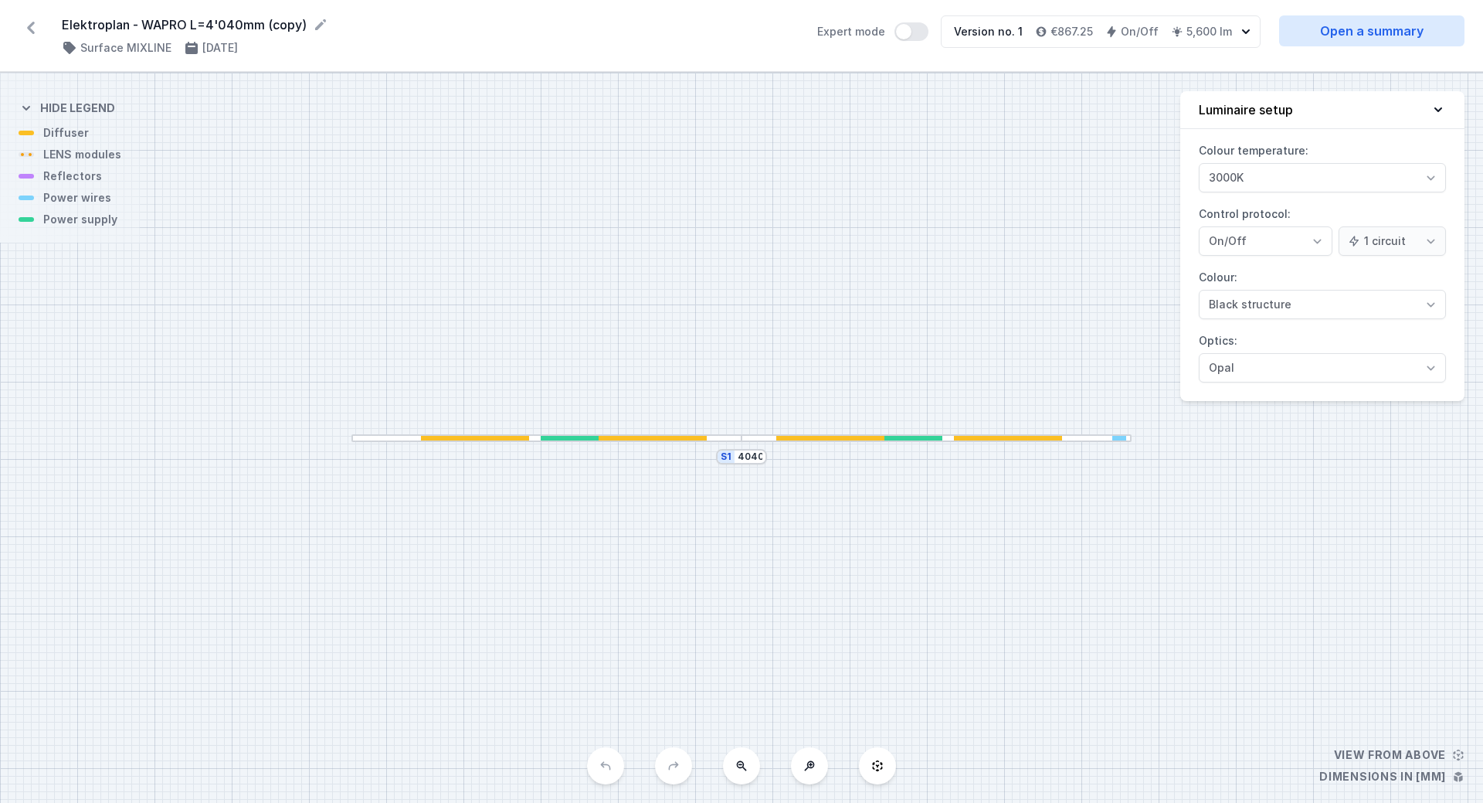
click at [38, 29] on icon at bounding box center [31, 27] width 25 height 25
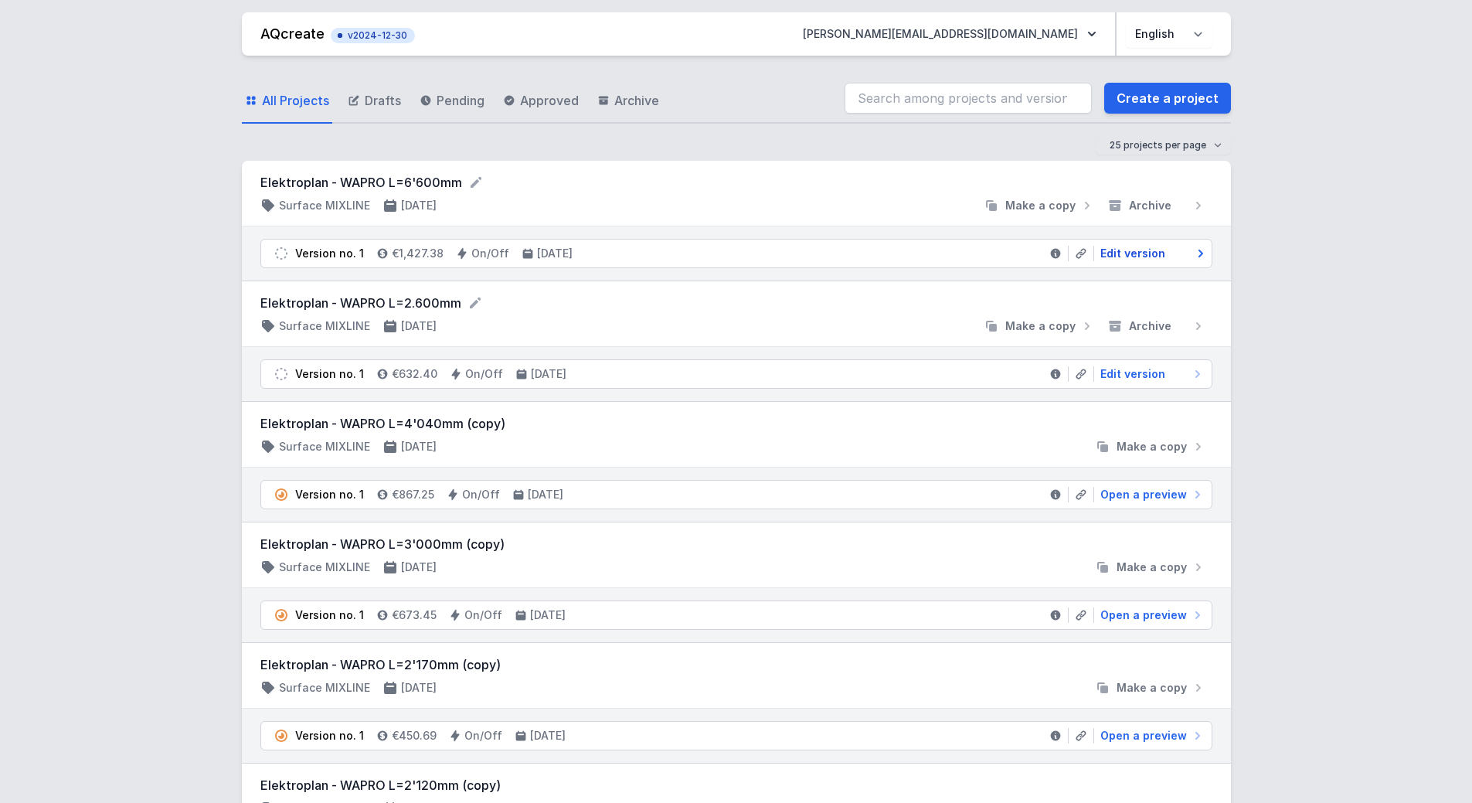
click at [1123, 257] on span "Edit version" at bounding box center [1132, 253] width 65 height 15
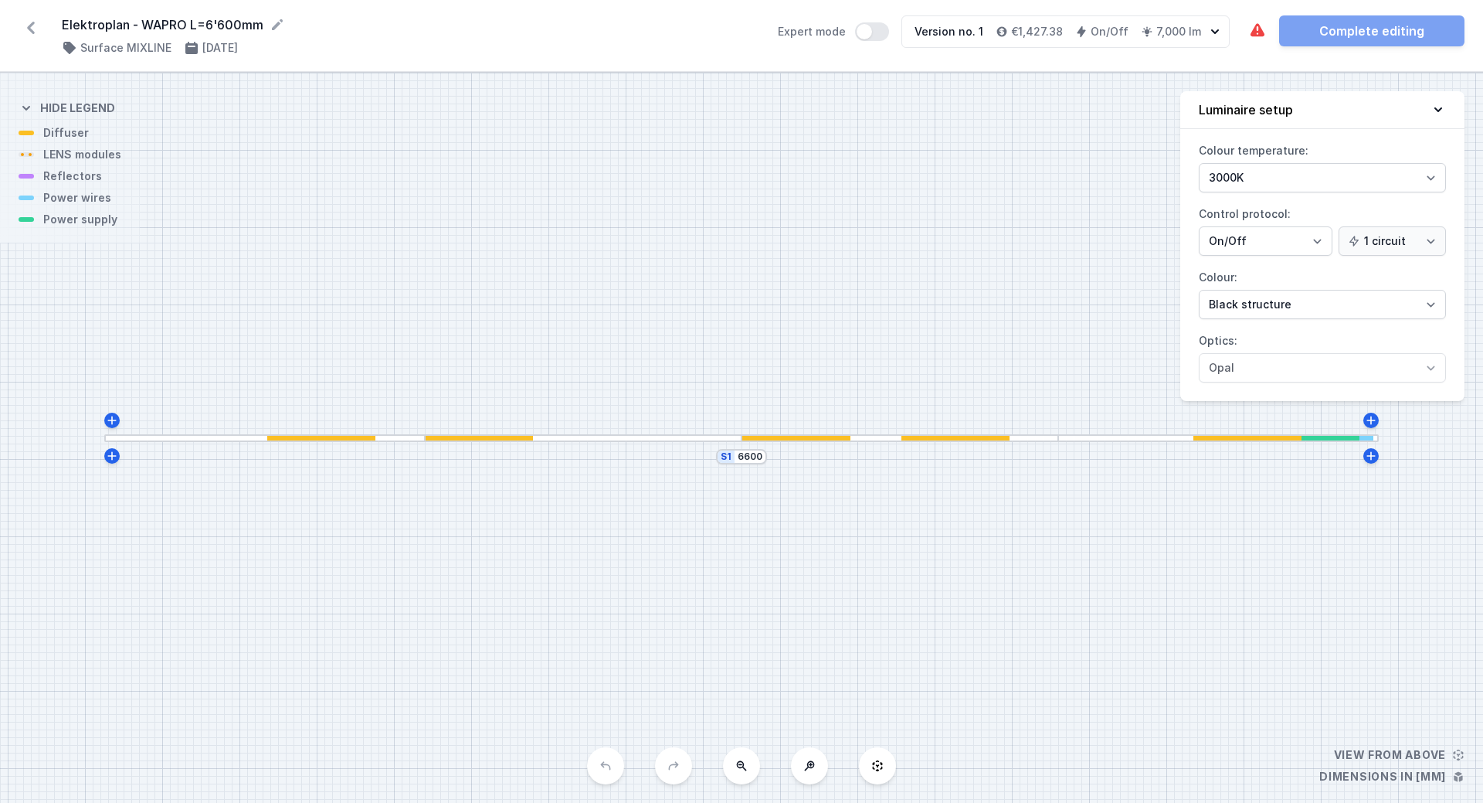
click at [652, 437] on div at bounding box center [583, 438] width 317 height 8
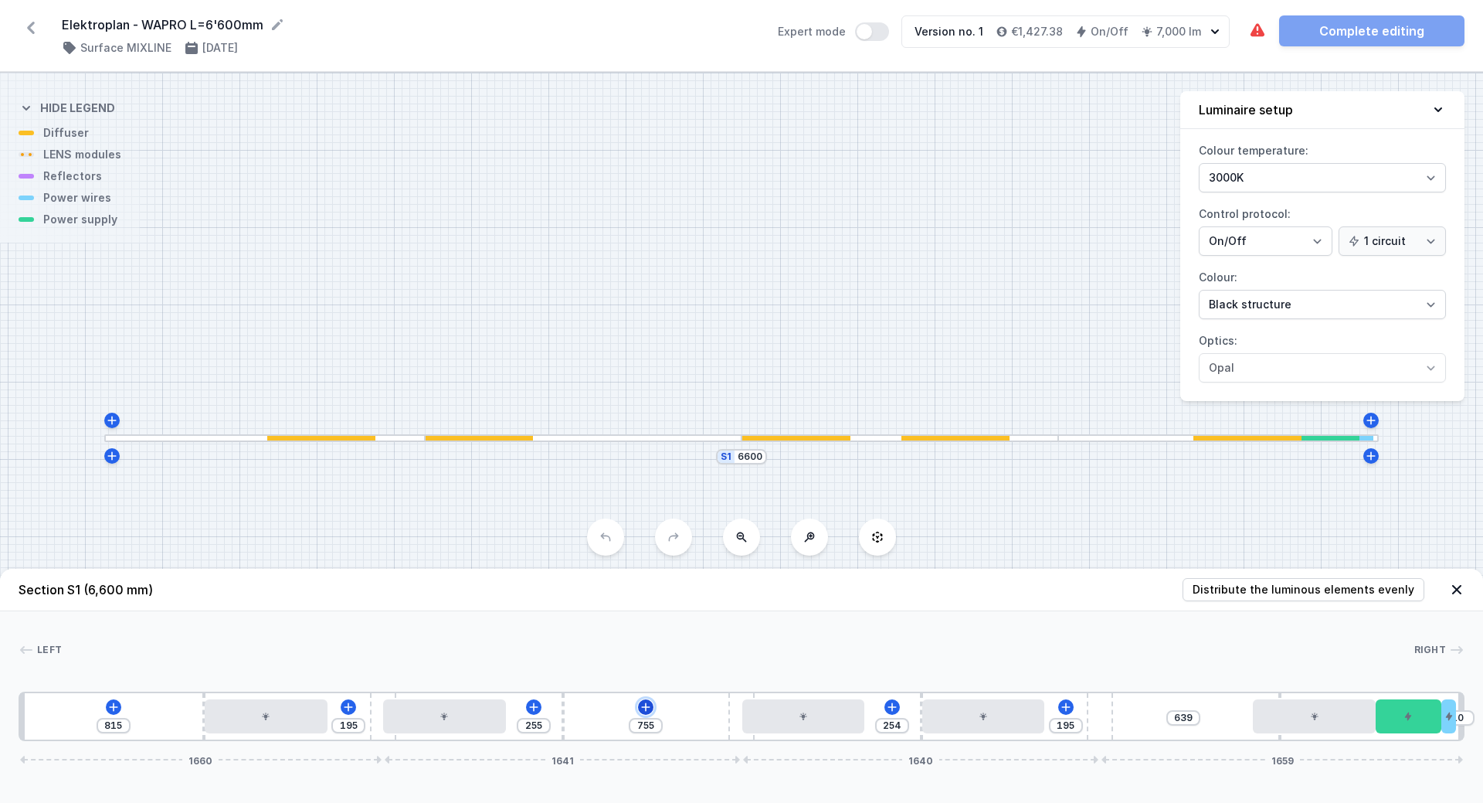
click at [641, 709] on icon at bounding box center [646, 707] width 12 height 12
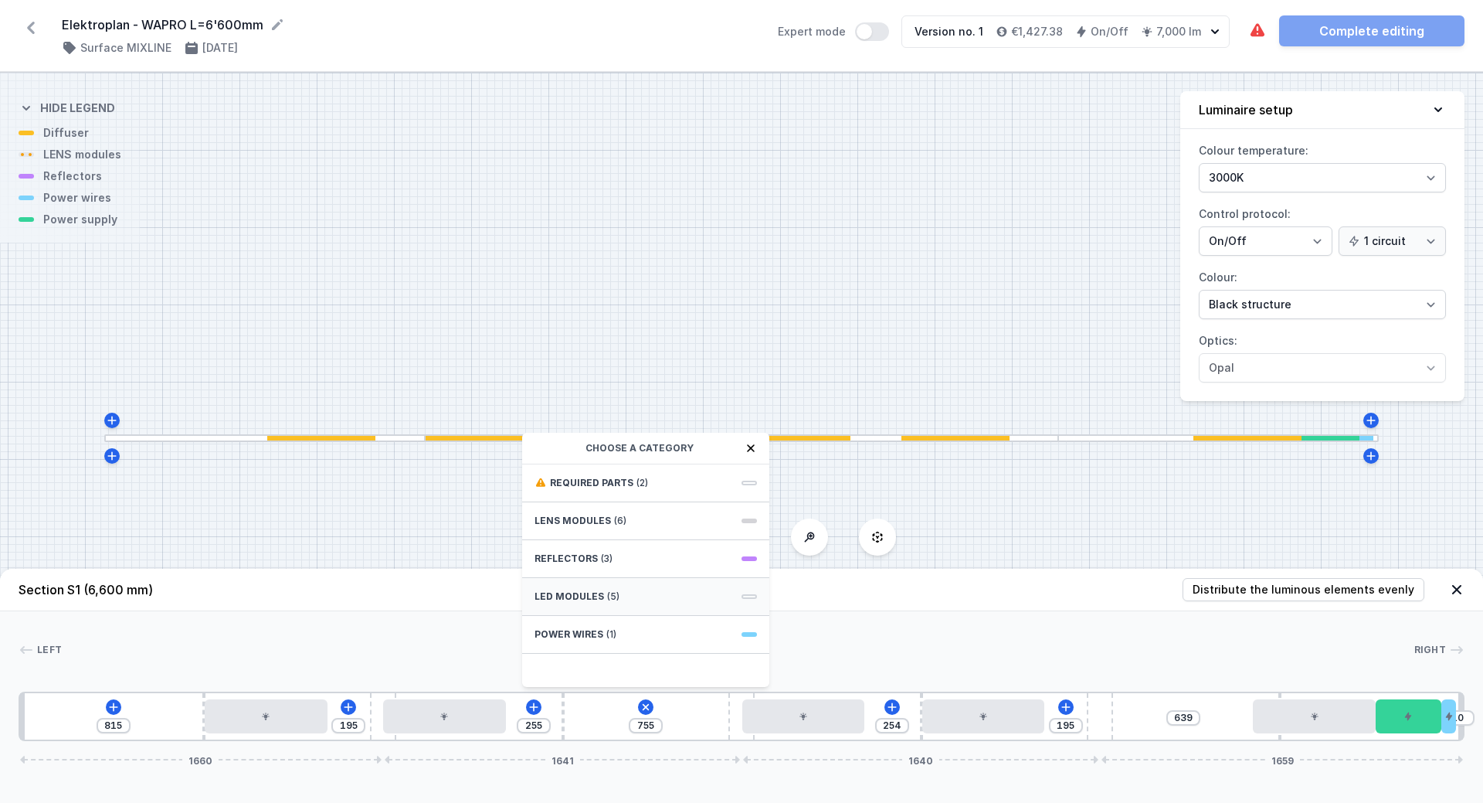
click at [569, 592] on span "LED modules" at bounding box center [570, 596] width 70 height 12
click at [600, 514] on span "LED opal module 560mm" at bounding box center [646, 515] width 223 height 15
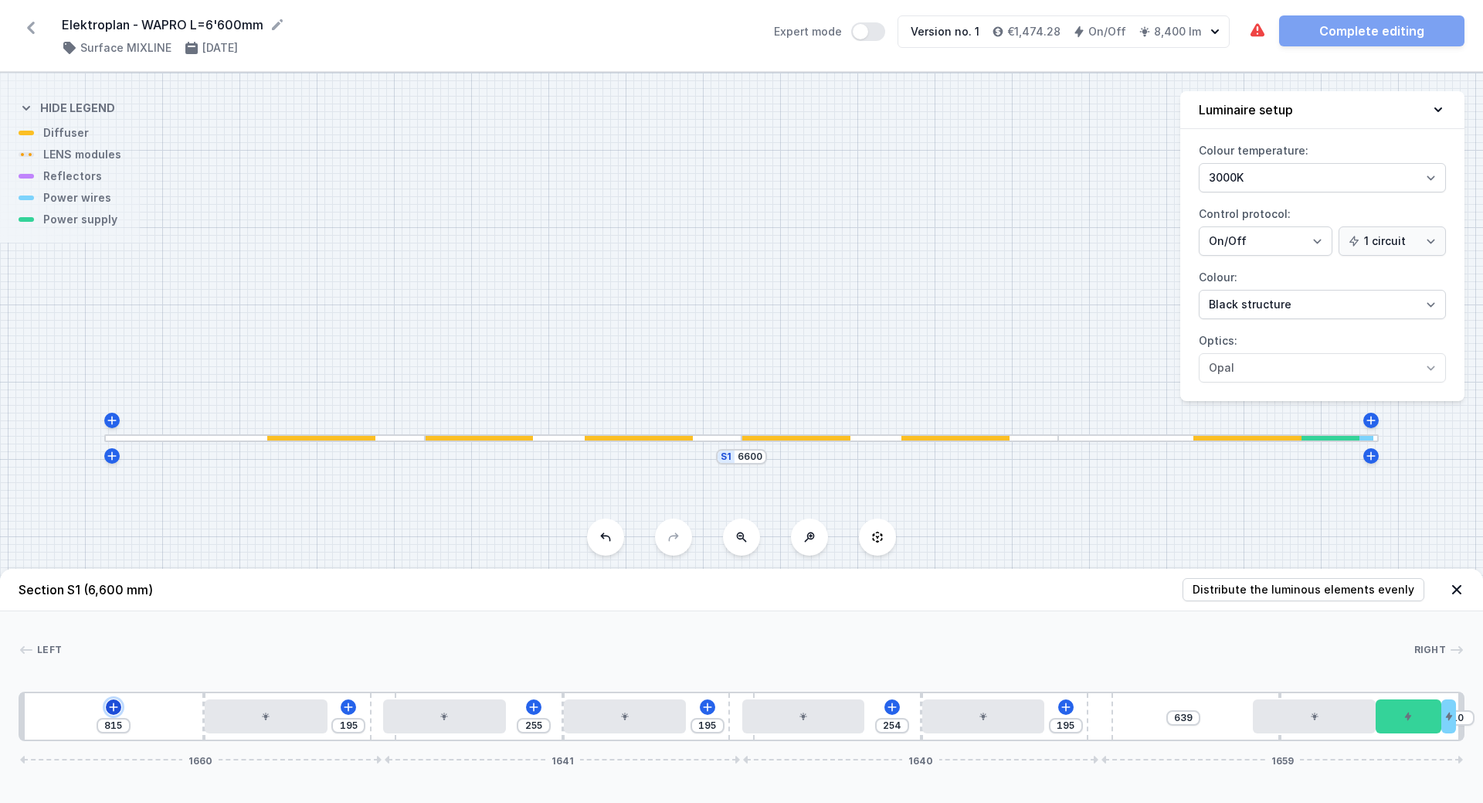
click at [112, 708] on icon at bounding box center [113, 707] width 12 height 12
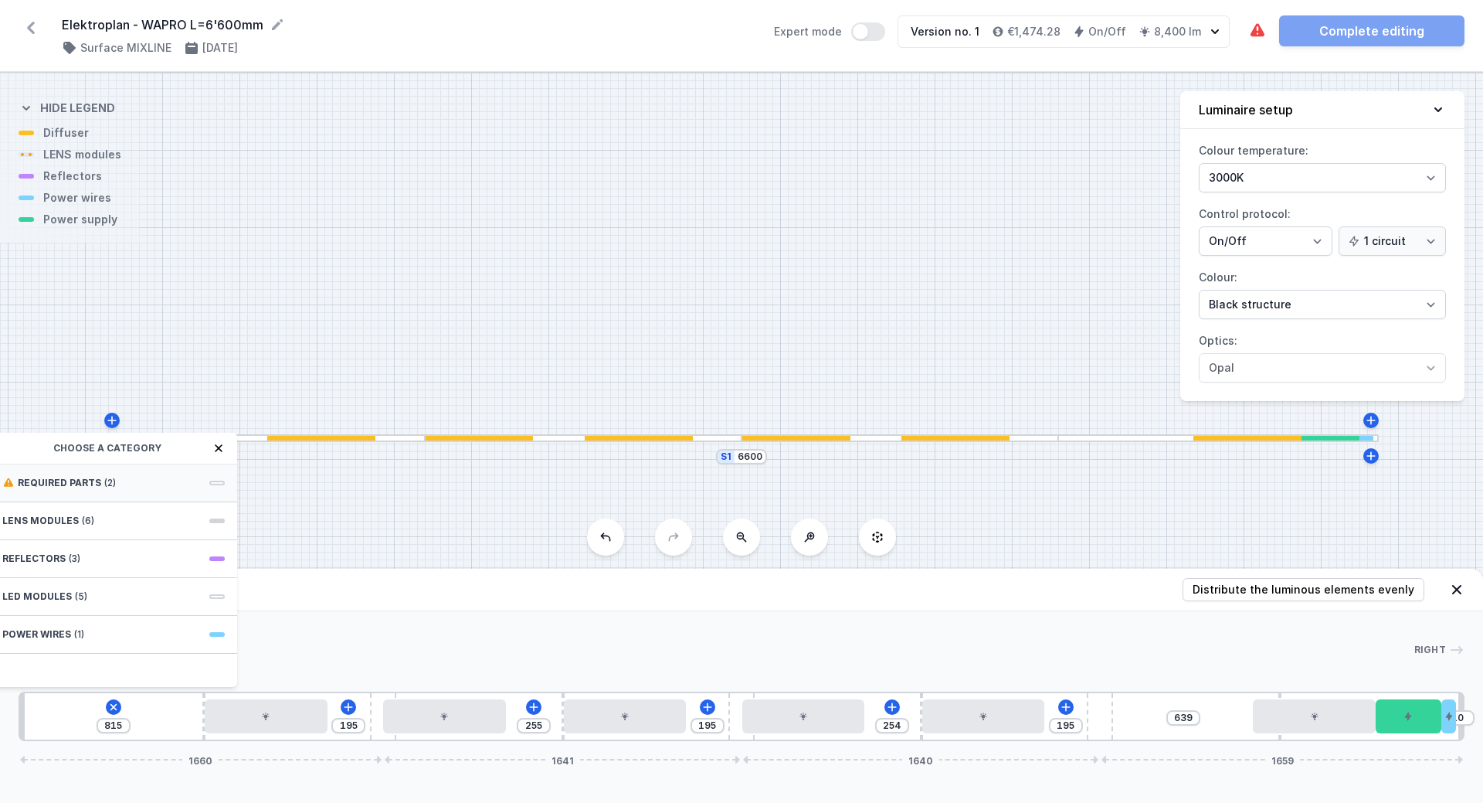
click at [61, 484] on span "Required parts" at bounding box center [59, 483] width 83 height 12
click at [94, 480] on span "ON/OFF Driver - up to 40W" at bounding box center [113, 481] width 223 height 15
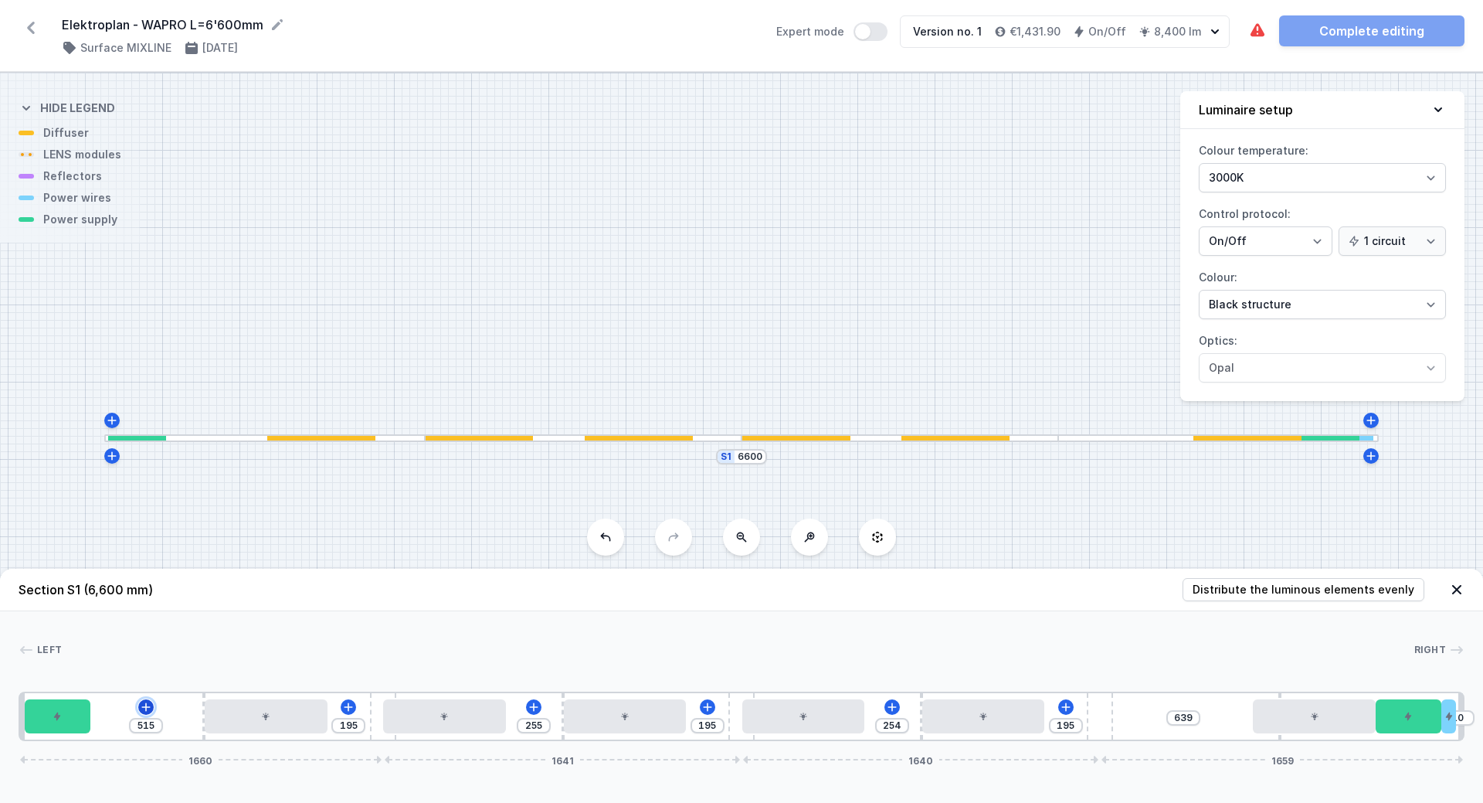
click at [147, 708] on icon at bounding box center [146, 706] width 8 height 8
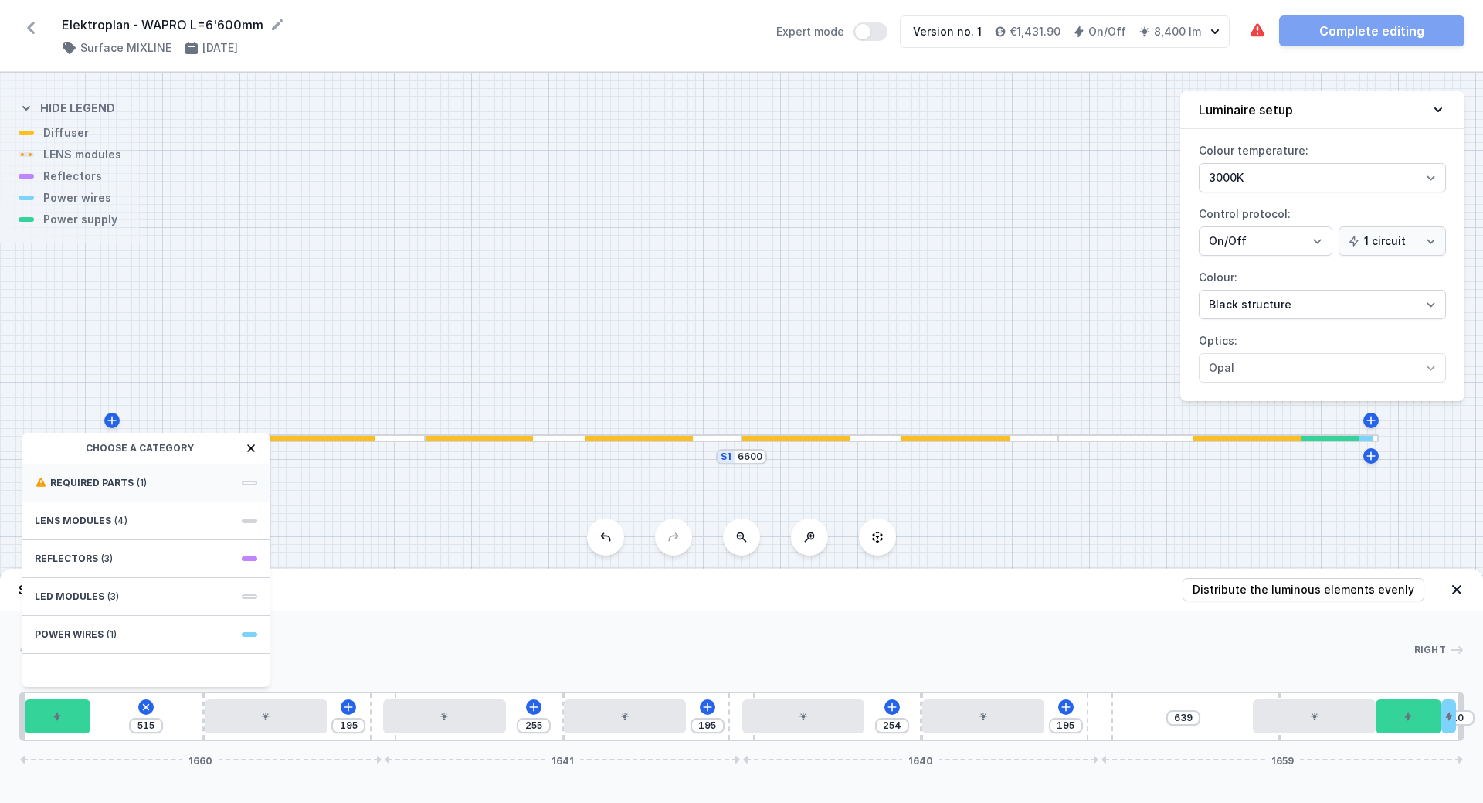
click at [105, 480] on span "Required parts" at bounding box center [91, 483] width 83 height 12
click at [141, 483] on span "ON/OFF Driver - up to 40W" at bounding box center [146, 481] width 223 height 15
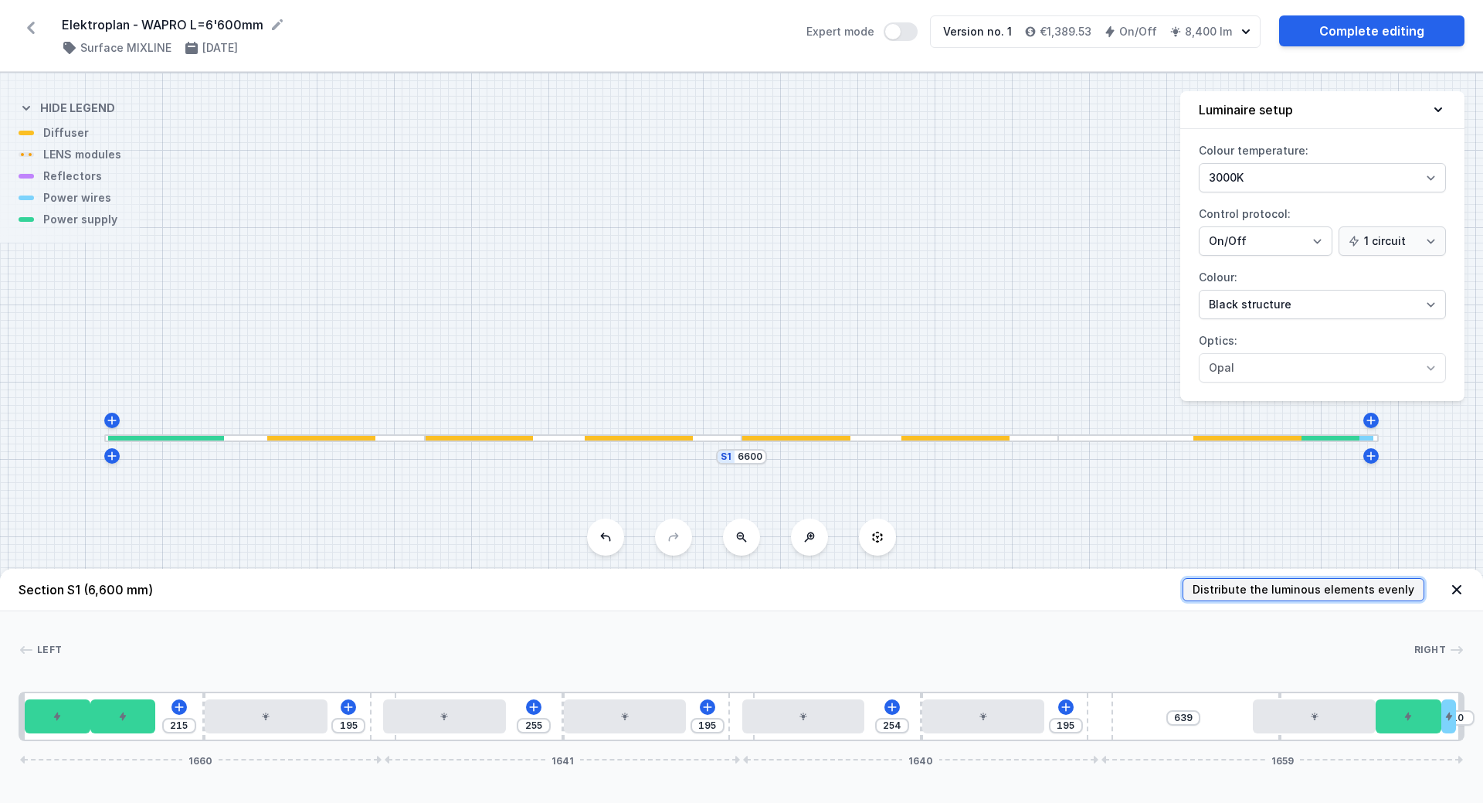
click at [1291, 585] on span "Distribute the luminous elements evenly" at bounding box center [1304, 589] width 222 height 15
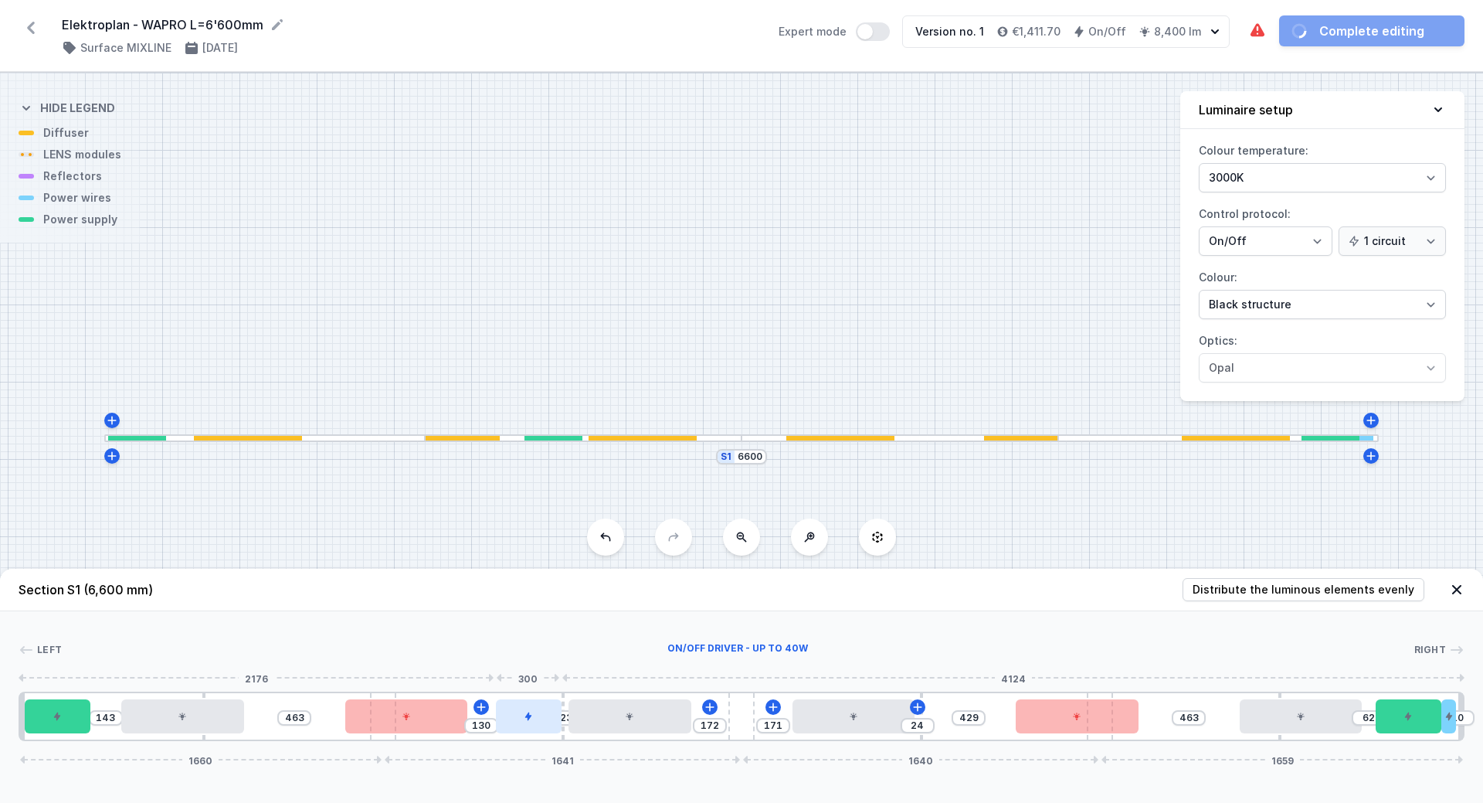
drag, startPoint x: 104, startPoint y: 722, endPoint x: 509, endPoint y: 732, distance: 405.0
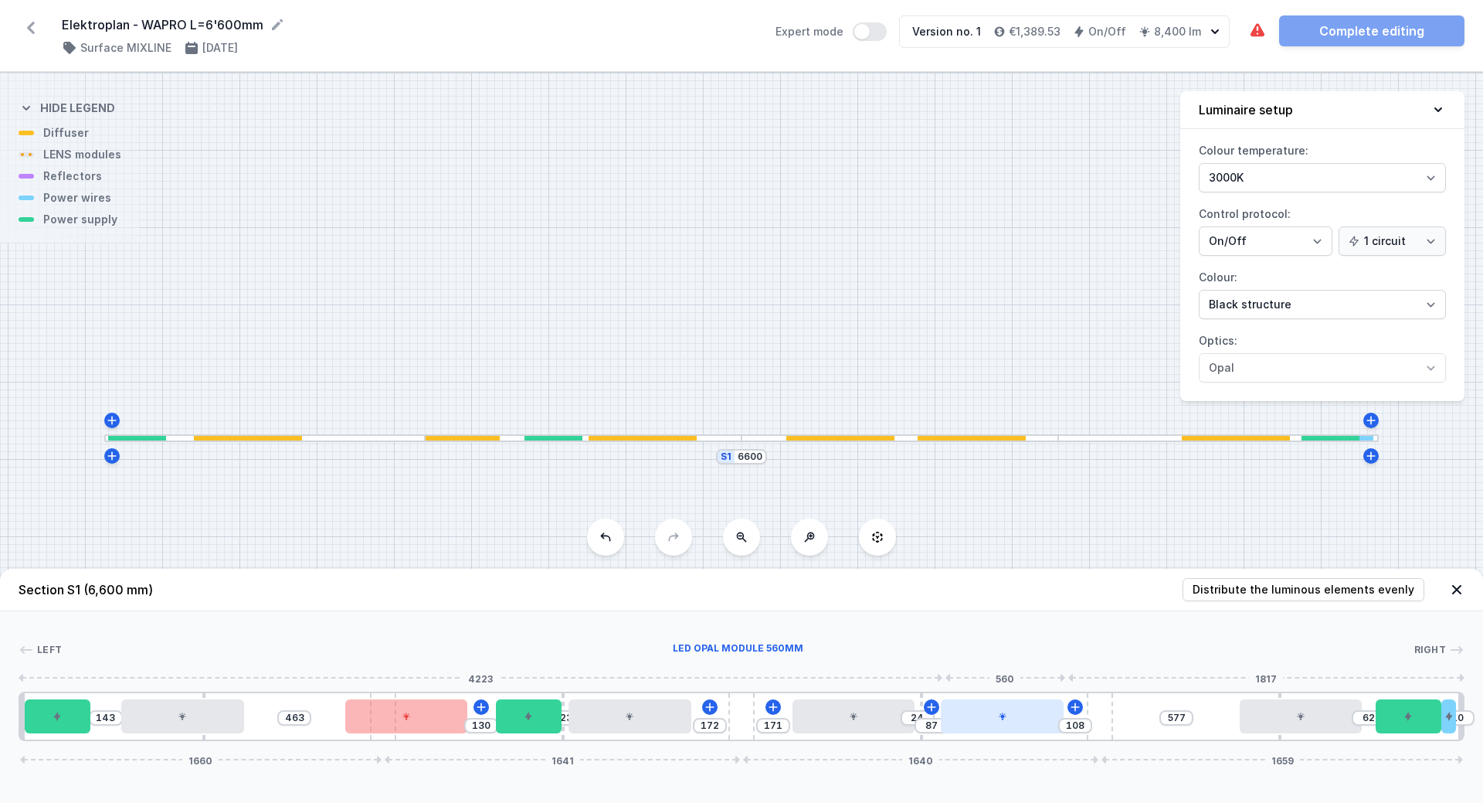
drag, startPoint x: 1065, startPoint y: 723, endPoint x: 997, endPoint y: 729, distance: 68.2
click at [997, 729] on div at bounding box center [1002, 716] width 122 height 34
drag, startPoint x: 1110, startPoint y: 724, endPoint x: 1208, endPoint y: 719, distance: 97.5
click at [1209, 719] on div "143 463 130 23 172 171 24 83 122 577 62 1660 1641 1650 1649" at bounding box center [742, 715] width 1446 height 49
click at [1266, 713] on div at bounding box center [1303, 716] width 122 height 34
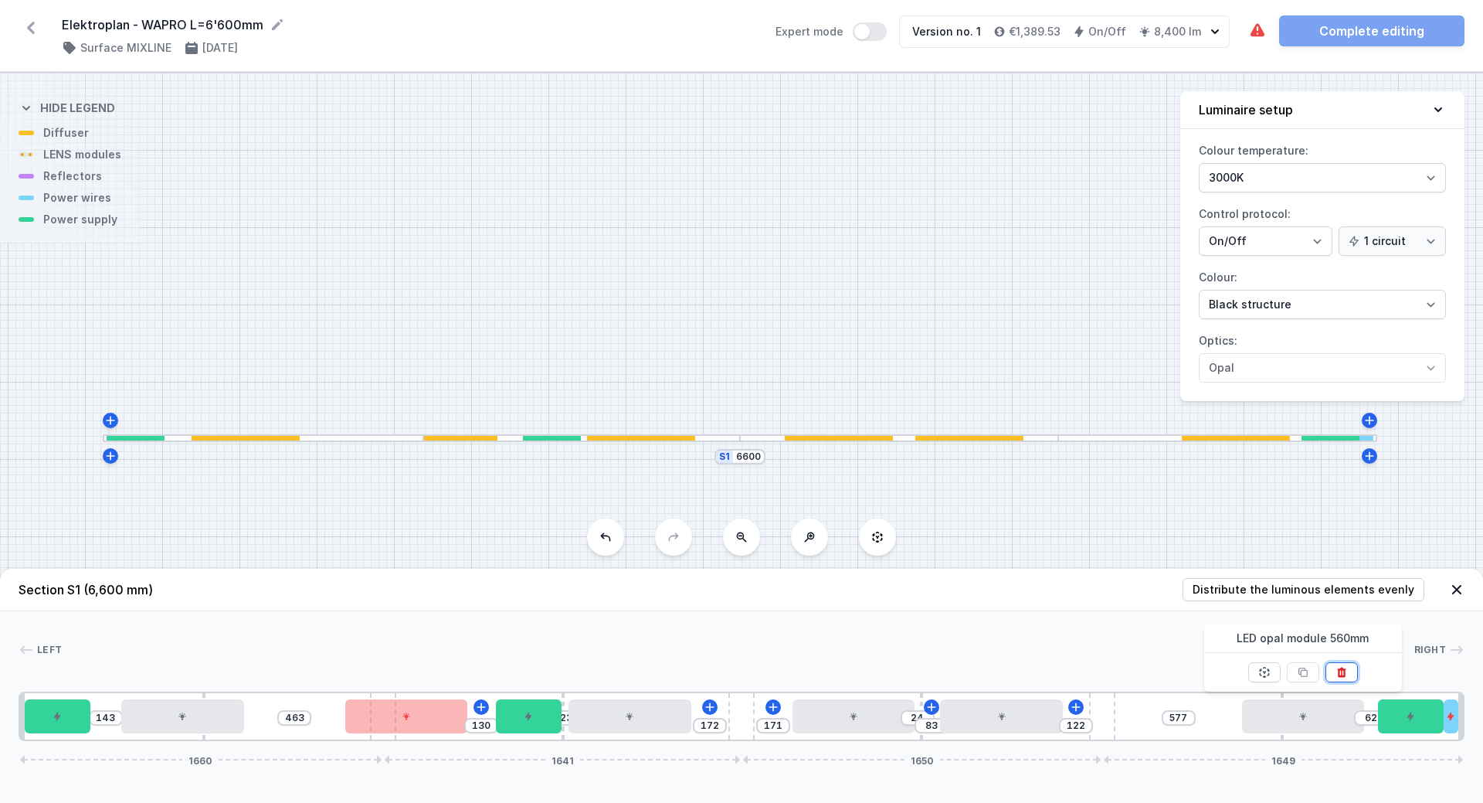
click at [1331, 672] on button at bounding box center [1342, 672] width 32 height 20
drag, startPoint x: 1102, startPoint y: 718, endPoint x: 1228, endPoint y: 719, distance: 126.7
click at [1228, 719] on div "143 463 130 23 172 171 24 83 122 755 434 1660 1641 1650 1649" at bounding box center [742, 715] width 1446 height 49
click at [1011, 734] on div "143 463 130 23 172 171 24 83 122 755 434 1660 1641 1650 1649" at bounding box center [742, 715] width 1446 height 49
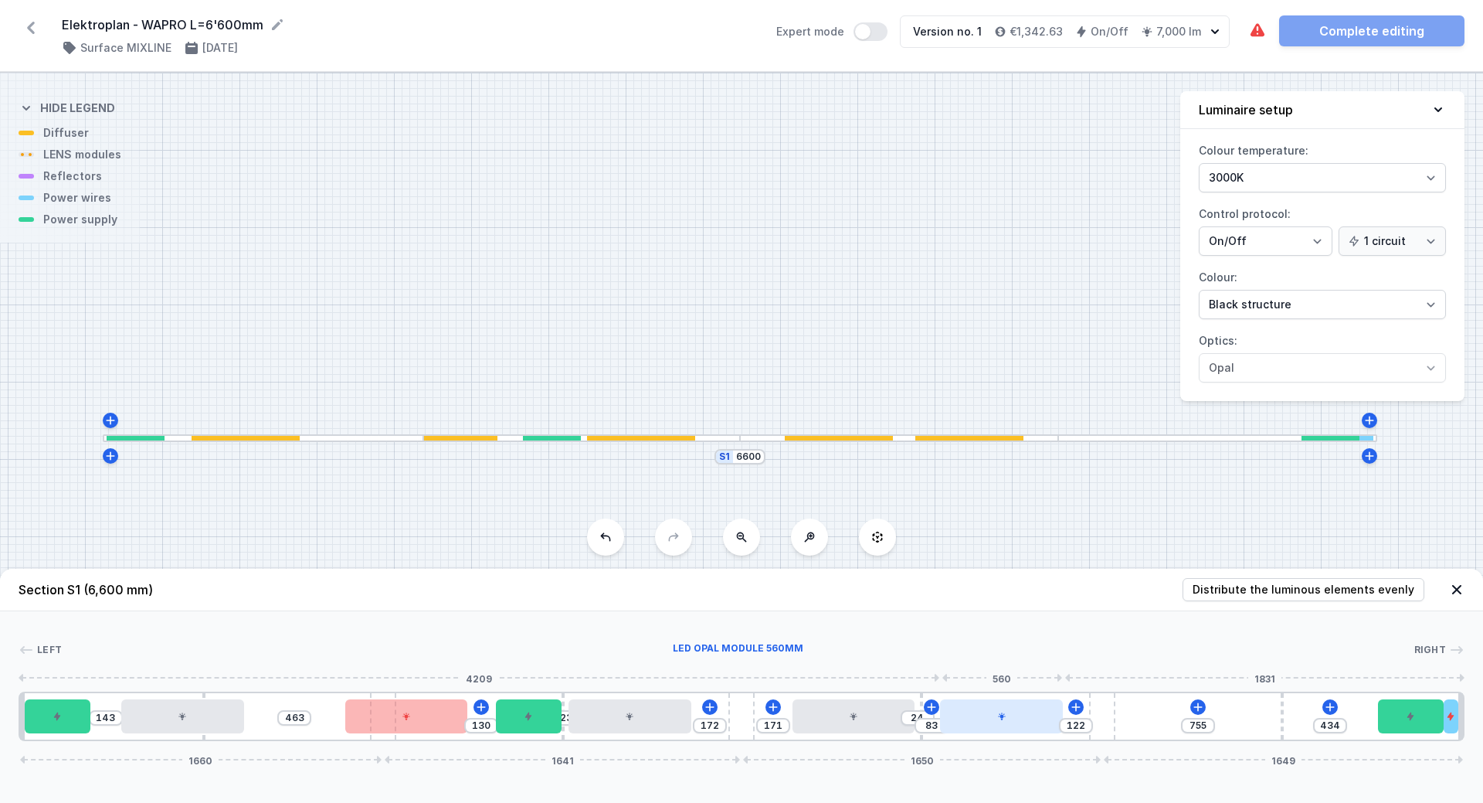
click at [980, 722] on div at bounding box center [1001, 716] width 122 height 34
click at [1039, 677] on icon at bounding box center [1040, 673] width 8 height 10
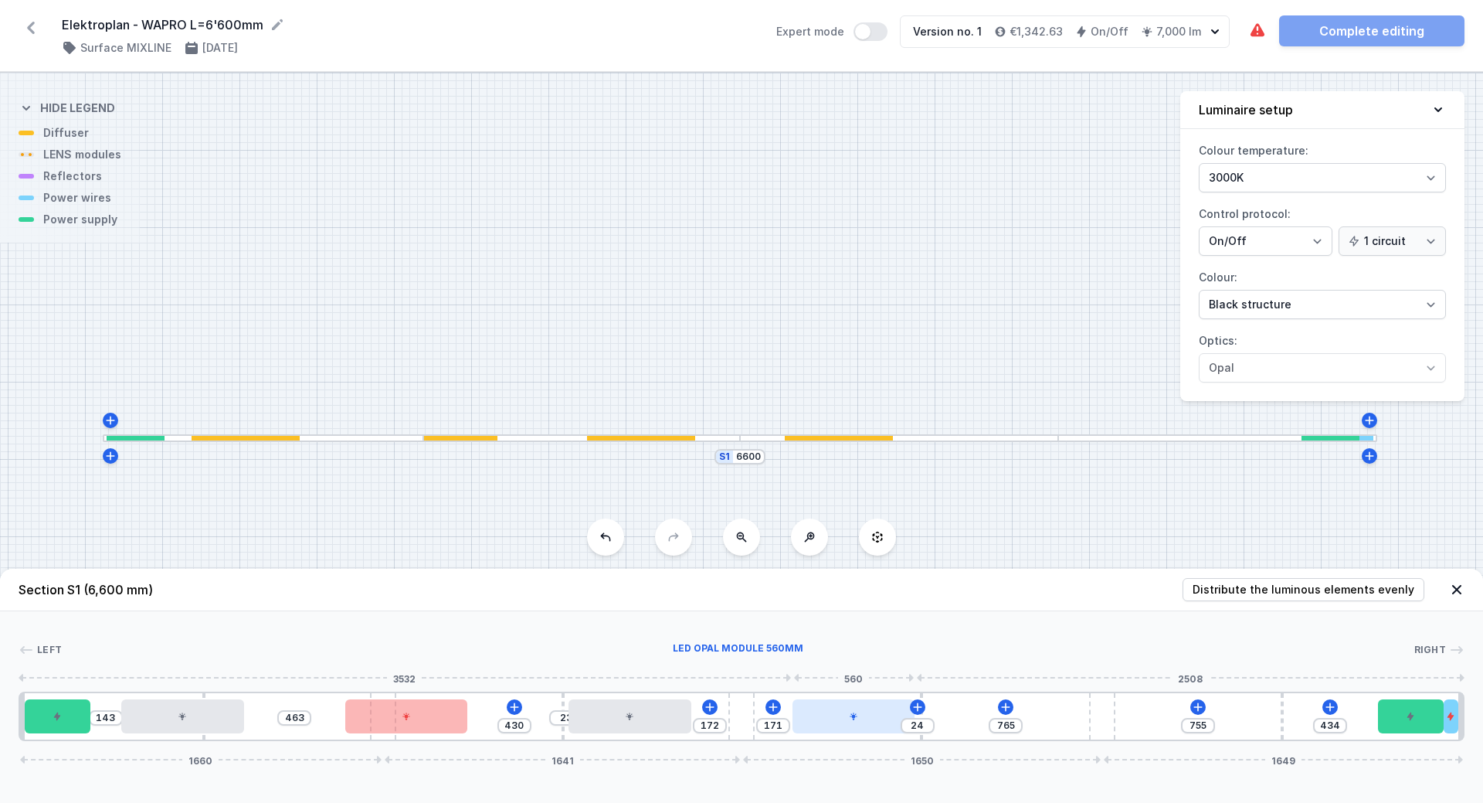
click at [864, 724] on div at bounding box center [854, 716] width 122 height 34
click at [895, 672] on icon at bounding box center [892, 673] width 8 height 10
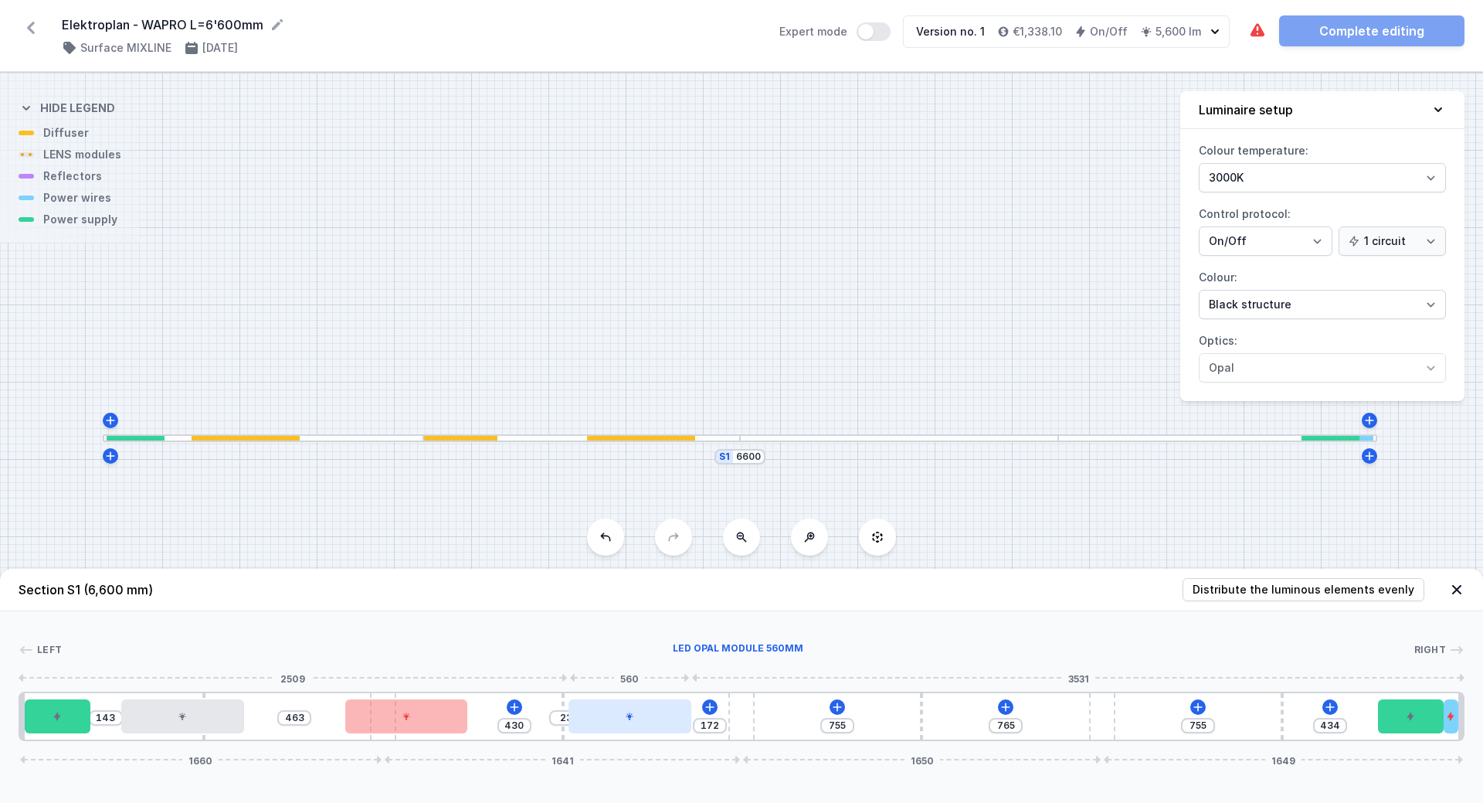
click at [678, 712] on div at bounding box center [630, 716] width 122 height 34
click at [670, 671] on icon at bounding box center [668, 672] width 12 height 12
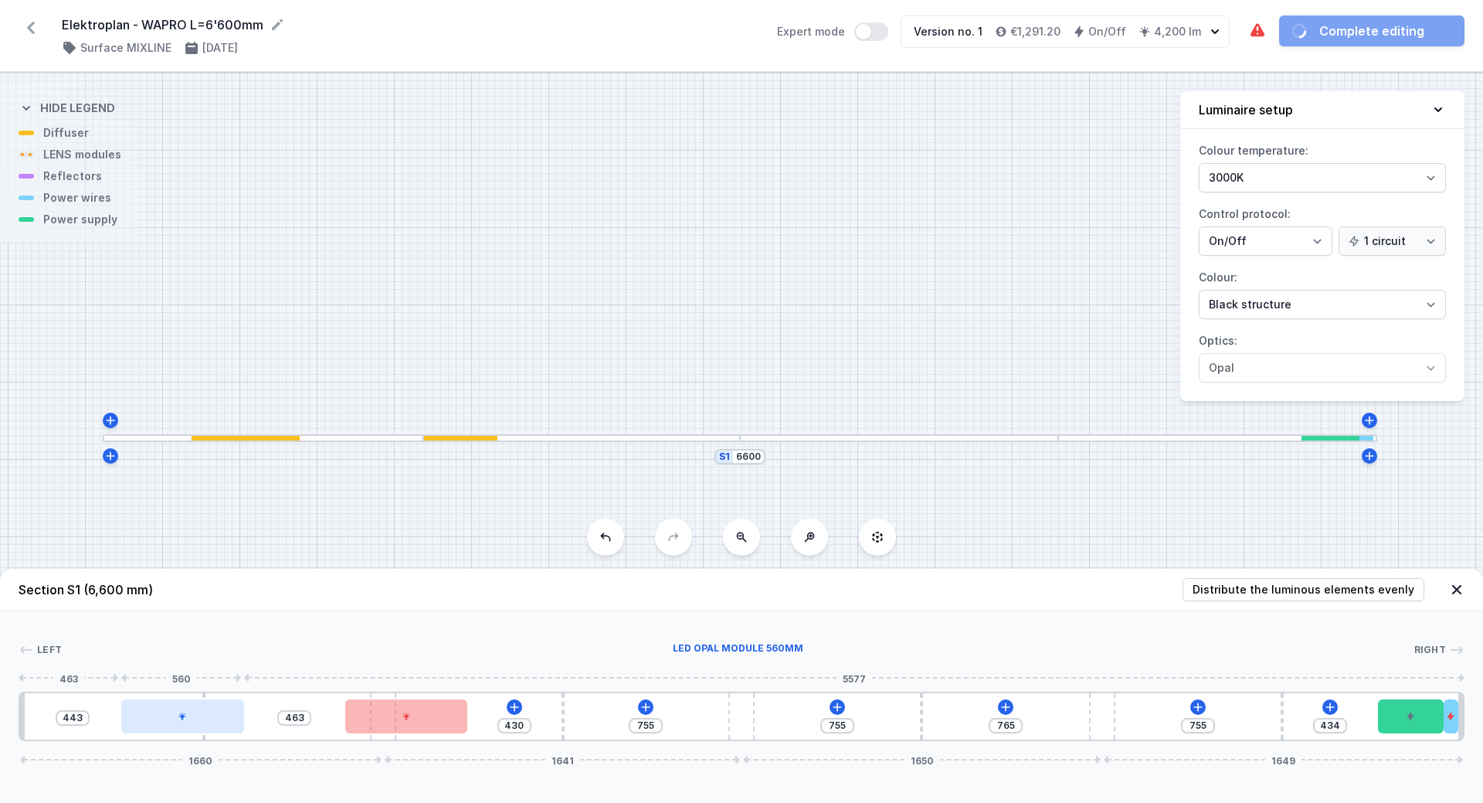
click at [184, 724] on div at bounding box center [182, 716] width 122 height 34
click at [223, 671] on icon at bounding box center [221, 672] width 12 height 12
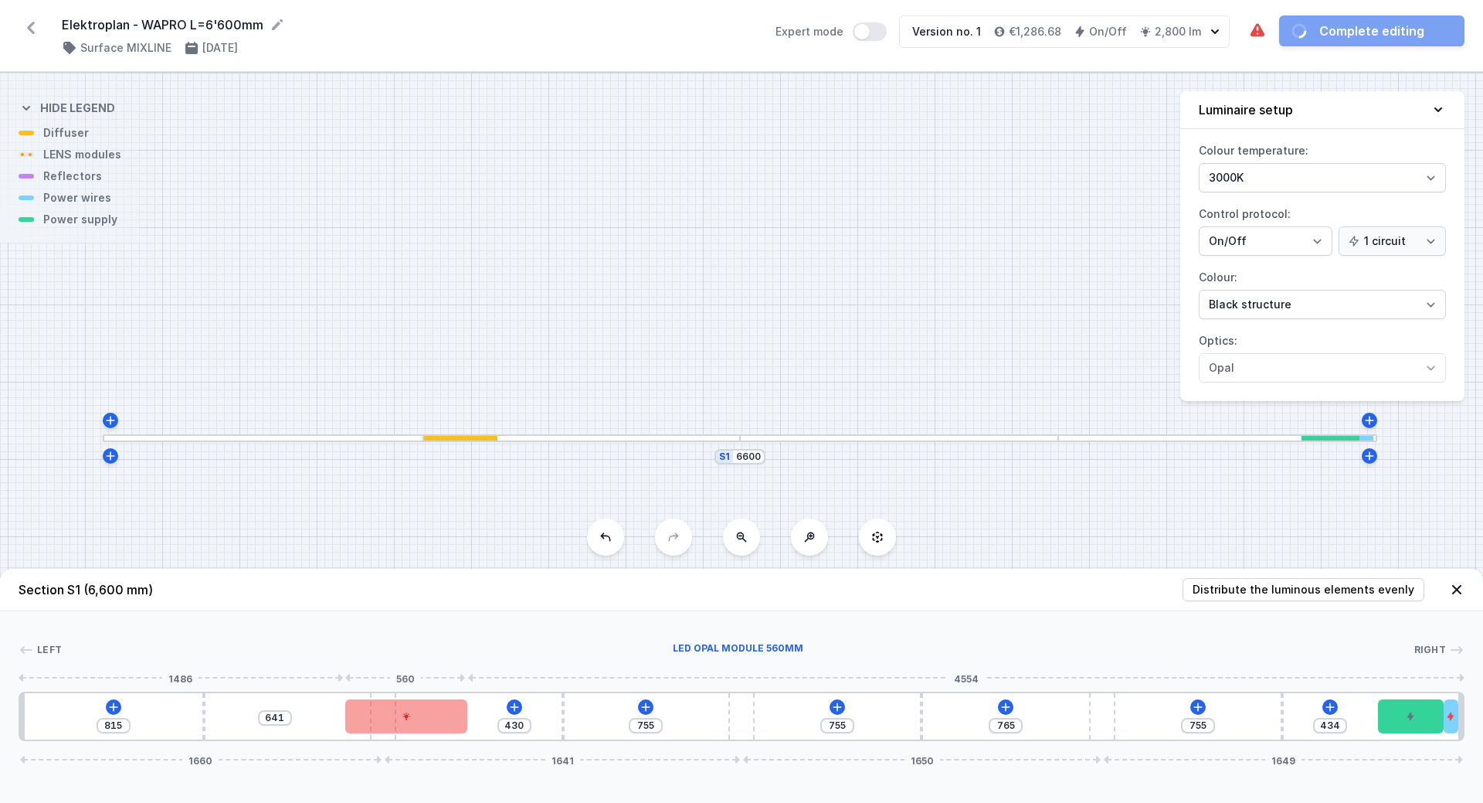
click at [363, 719] on div at bounding box center [406, 716] width 122 height 34
click at [443, 672] on icon at bounding box center [444, 673] width 8 height 10
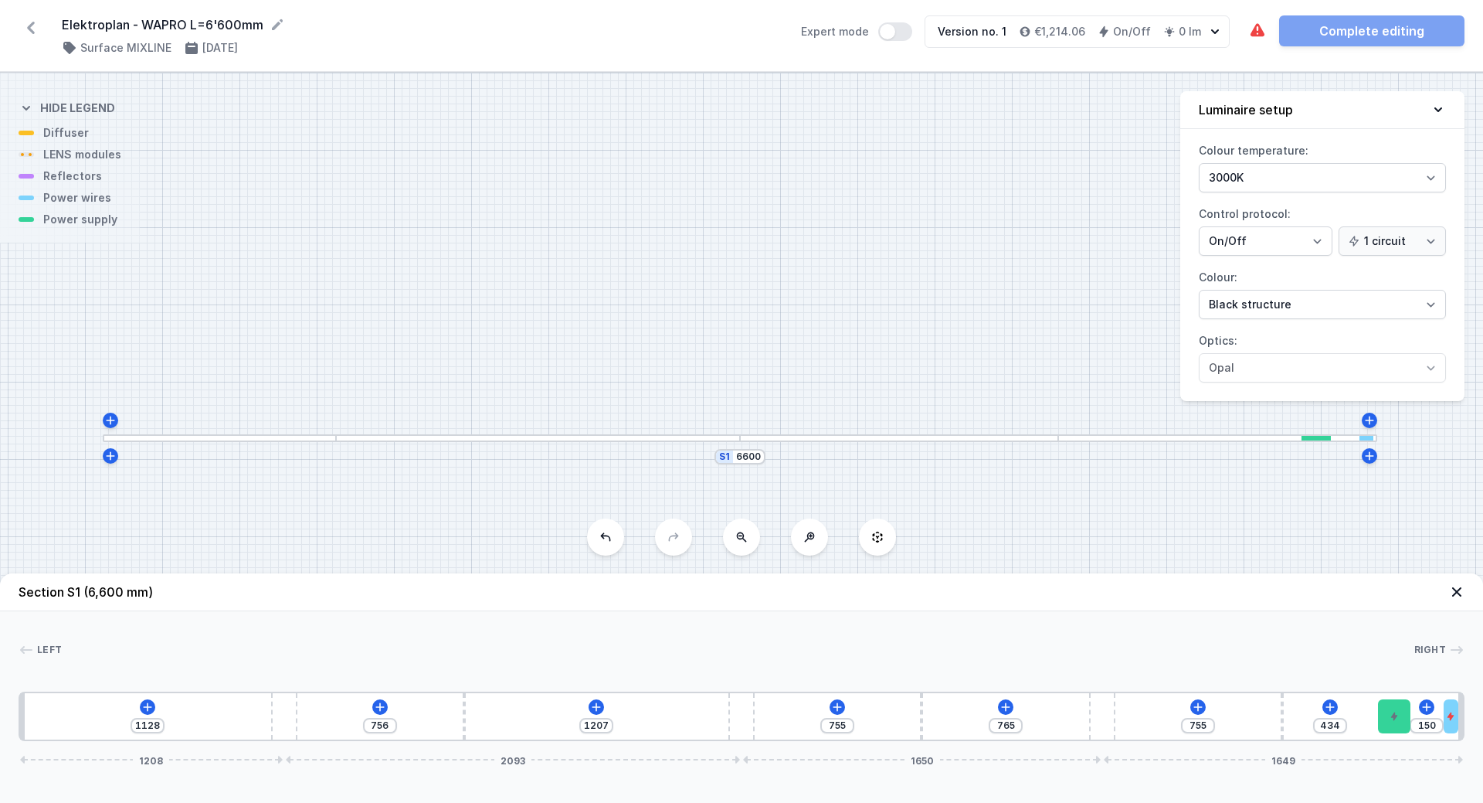
drag, startPoint x: 382, startPoint y: 716, endPoint x: 299, endPoint y: 717, distance: 83.4
click at [299, 717] on div "1128 756 1207 755 765 755 434 150 1208 2093 1650 1649" at bounding box center [742, 715] width 1446 height 49
drag, startPoint x: 1106, startPoint y: 714, endPoint x: 1216, endPoint y: 716, distance: 110.5
click at [1216, 716] on div "1128 756 1207 755 765 755 434 150 1208 2093 1650 1649" at bounding box center [742, 715] width 1446 height 49
drag, startPoint x: 1116, startPoint y: 722, endPoint x: 1170, endPoint y: 725, distance: 53.4
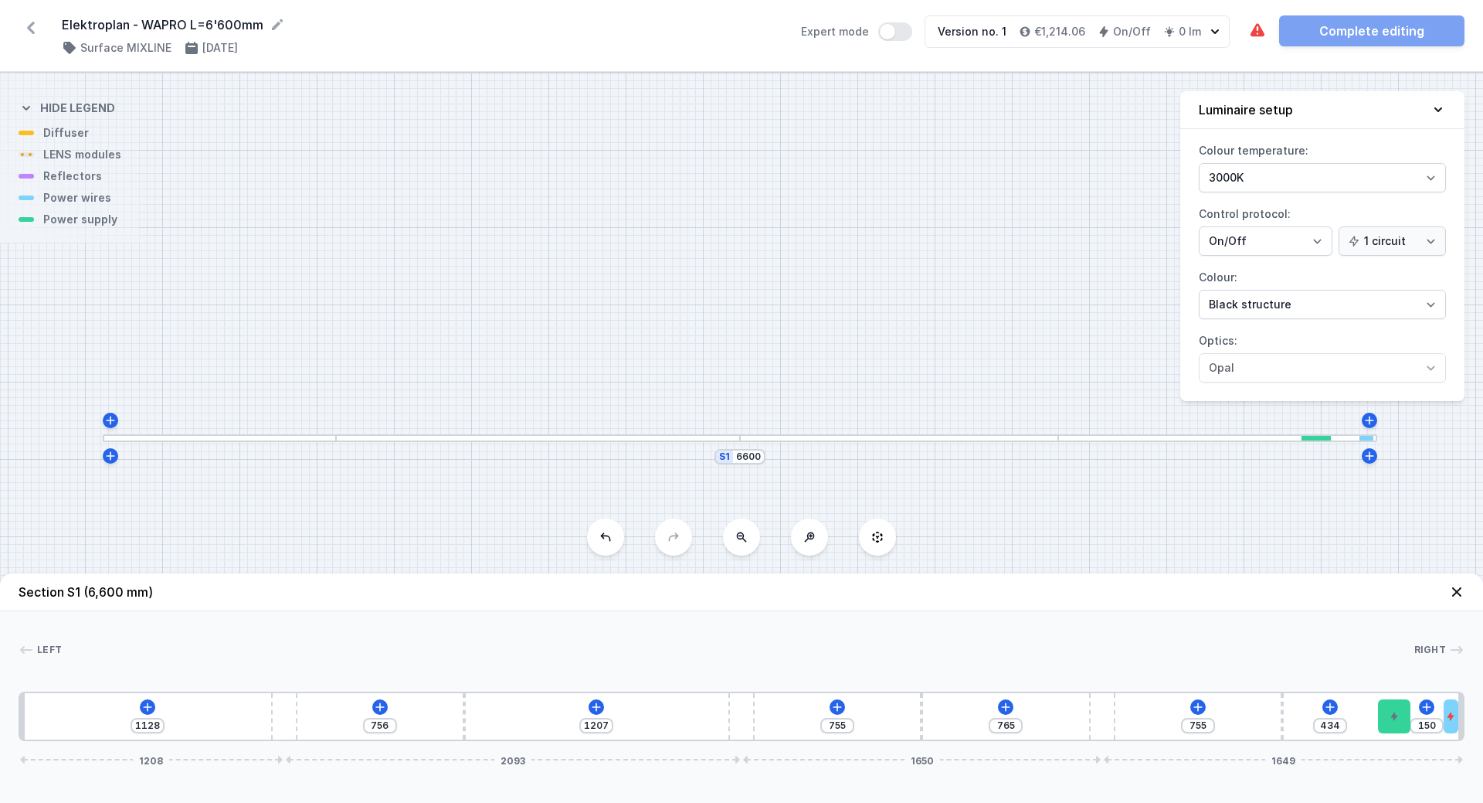
click at [1170, 725] on div "1128 756 1207 755 765 755 434 150 1208 2093 1650 1649" at bounding box center [742, 715] width 1446 height 49
click at [1452, 714] on icon at bounding box center [1450, 716] width 9 height 9
drag, startPoint x: 1450, startPoint y: 716, endPoint x: 1433, endPoint y: 719, distance: 17.3
click at [1433, 719] on div "1128 756 1207 755 765 755 434 150 1208 2093 1650 1649" at bounding box center [742, 715] width 1446 height 49
click at [1422, 715] on icon at bounding box center [1418, 716] width 9 height 9
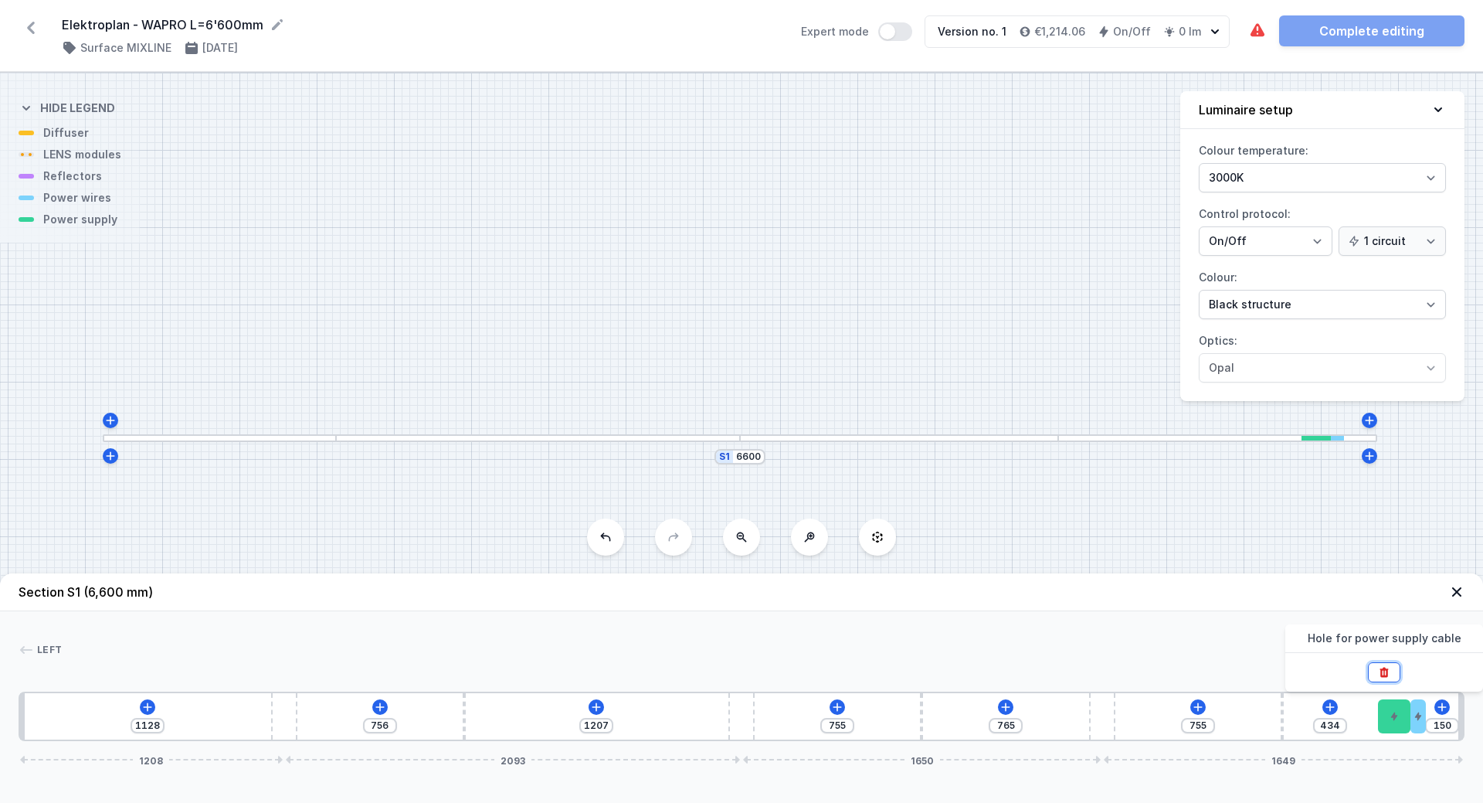
click at [1385, 677] on icon at bounding box center [1384, 673] width 8 height 10
click at [1397, 717] on icon at bounding box center [1394, 716] width 9 height 9
click at [1386, 671] on icon at bounding box center [1384, 672] width 12 height 12
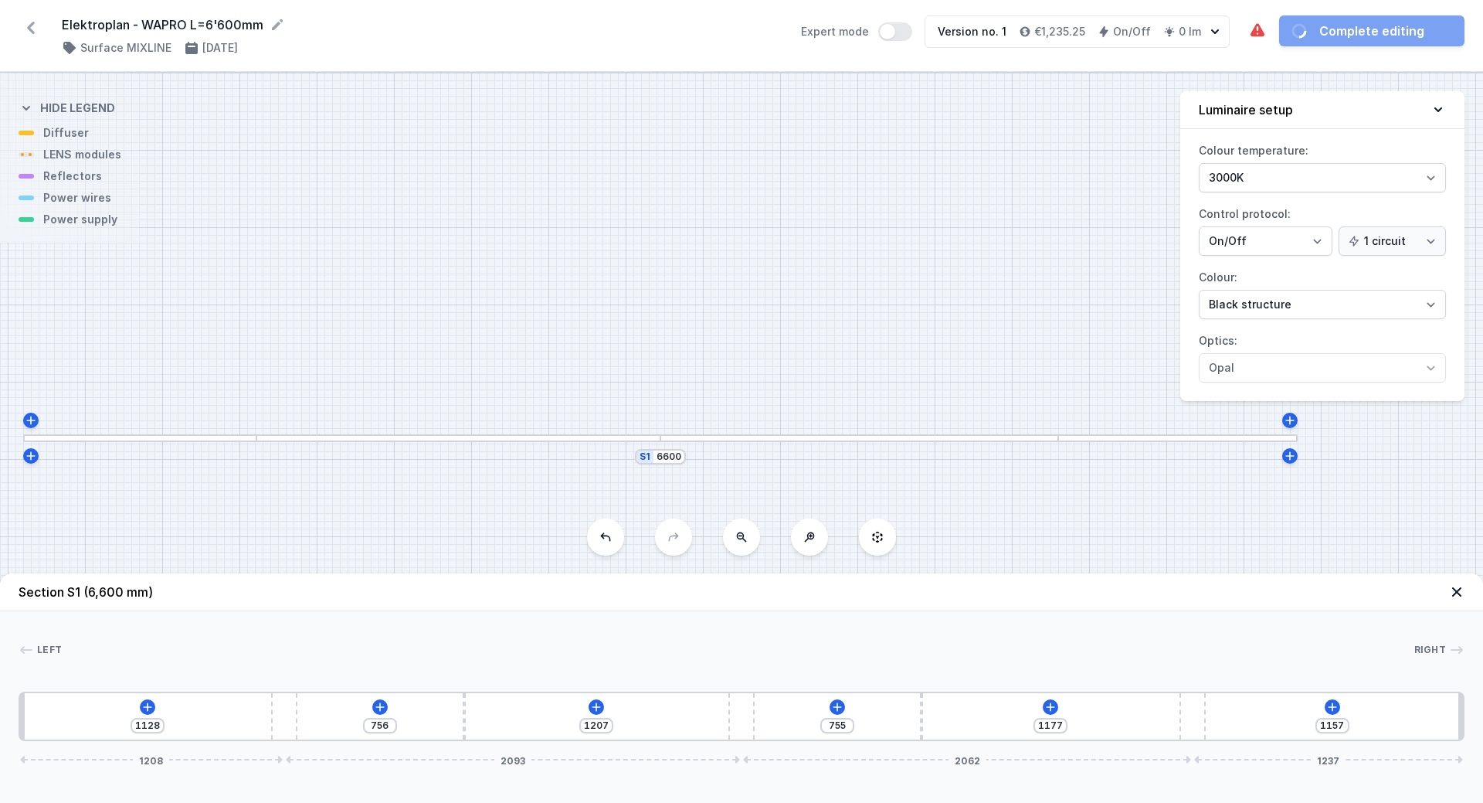
drag, startPoint x: 1099, startPoint y: 719, endPoint x: 1212, endPoint y: 726, distance: 113.0
click at [1212, 726] on div "1128 756 1207 755 1177 1157 1208 2093 2062 1237" at bounding box center [742, 715] width 1446 height 49
click at [1334, 705] on icon at bounding box center [1333, 707] width 12 height 12
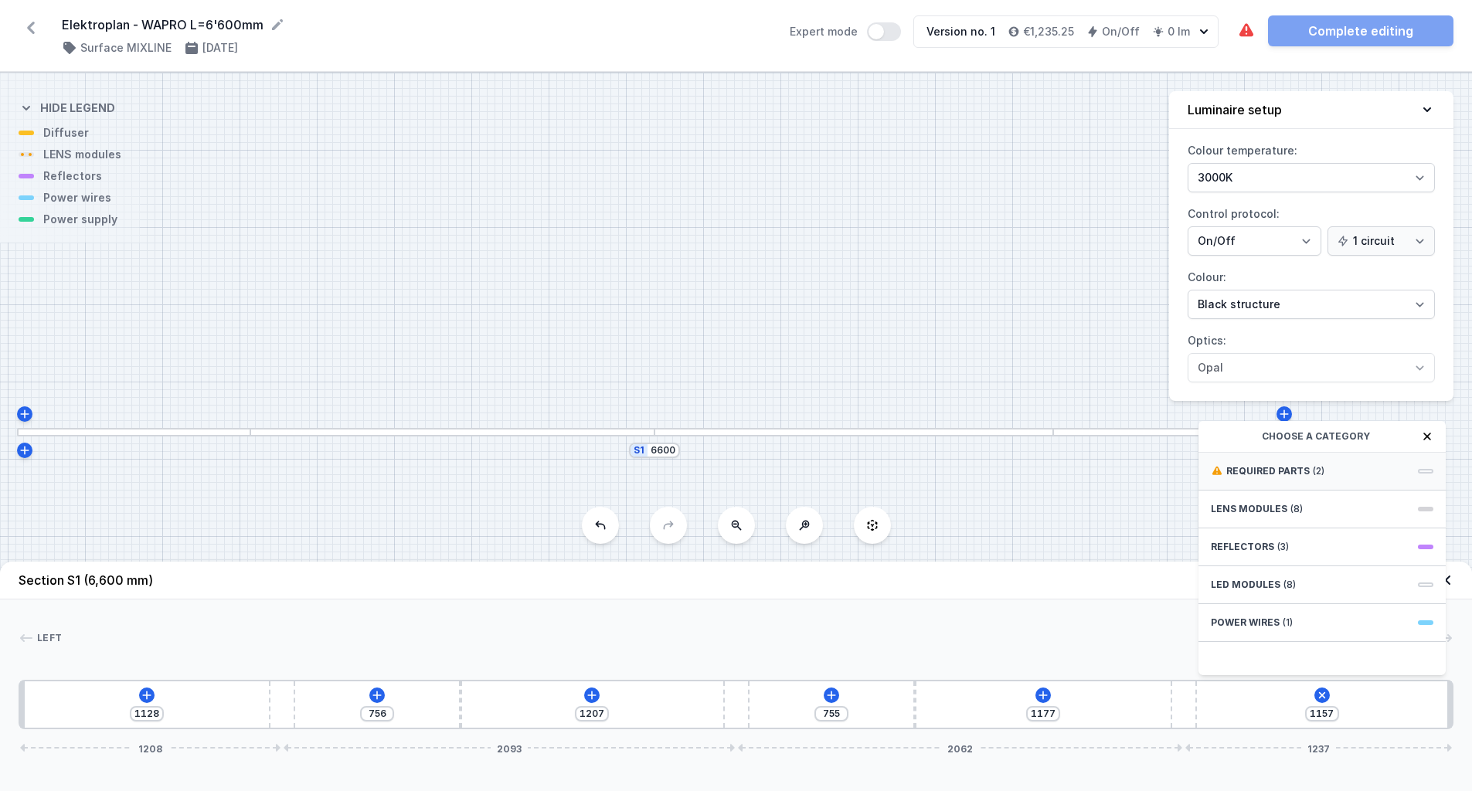
click at [1269, 476] on div "Required parts (2)" at bounding box center [1321, 472] width 247 height 38
click at [1266, 477] on span "Hole for power supply cable" at bounding box center [1322, 469] width 223 height 15
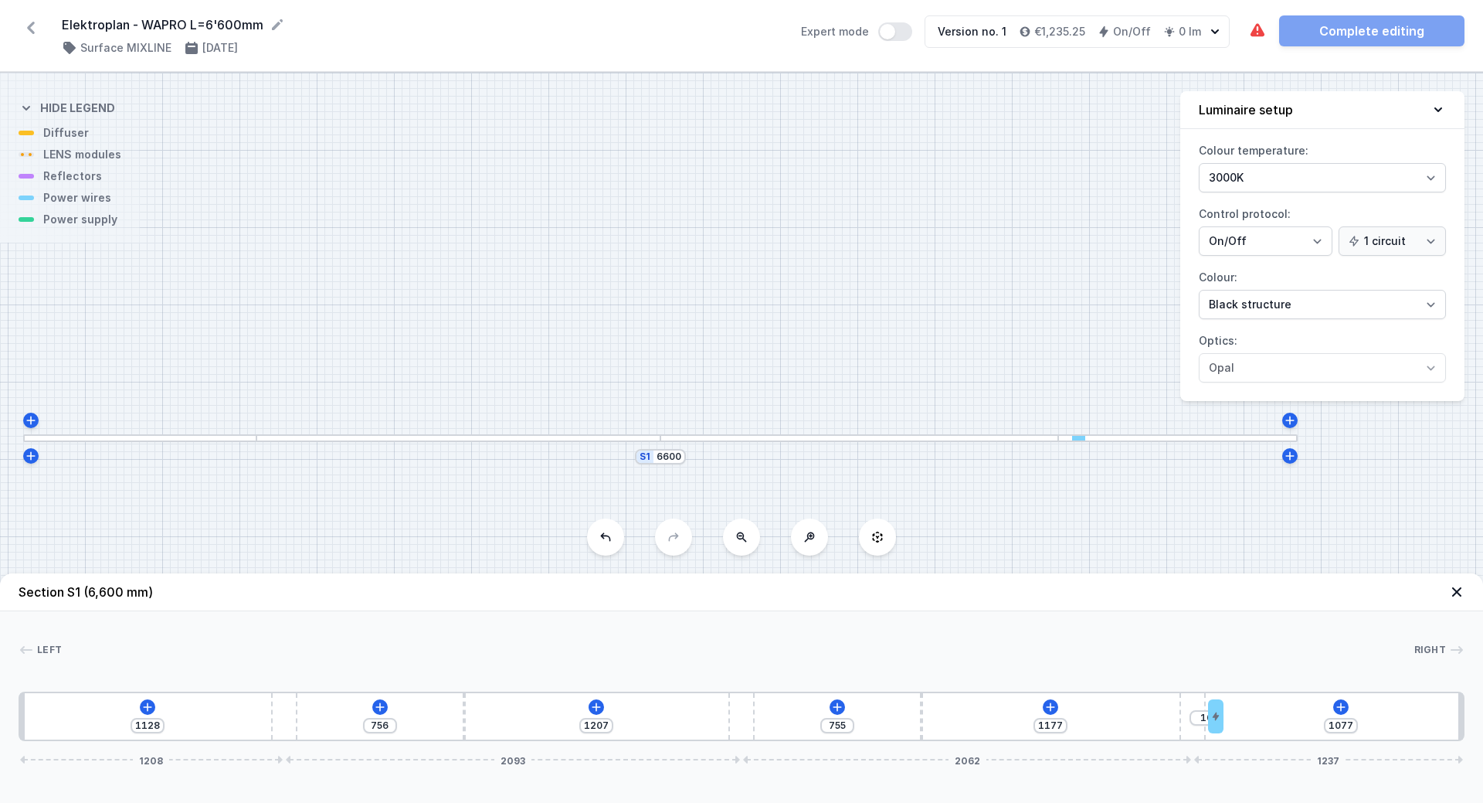
drag, startPoint x: 1218, startPoint y: 715, endPoint x: 1227, endPoint y: 717, distance: 9.4
click at [1227, 717] on div "1128 756 1207 755 1177 10 1077 1208 2093 2062 1237" at bounding box center [742, 715] width 1446 height 49
click at [1348, 703] on button at bounding box center [1341, 706] width 15 height 15
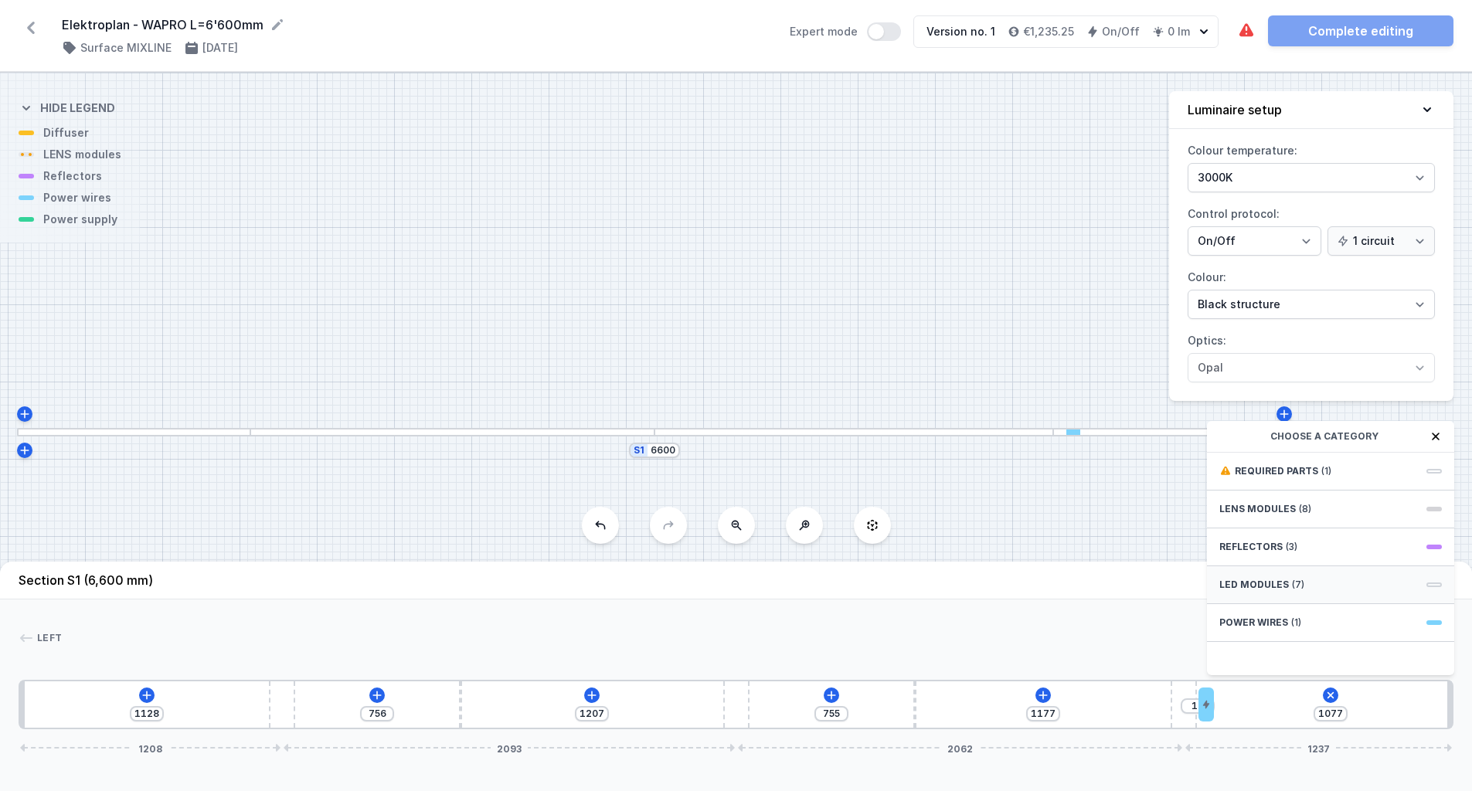
click at [1256, 590] on span "LED modules" at bounding box center [1254, 585] width 70 height 12
click at [1269, 509] on span "LED opal module 560mm" at bounding box center [1330, 504] width 223 height 15
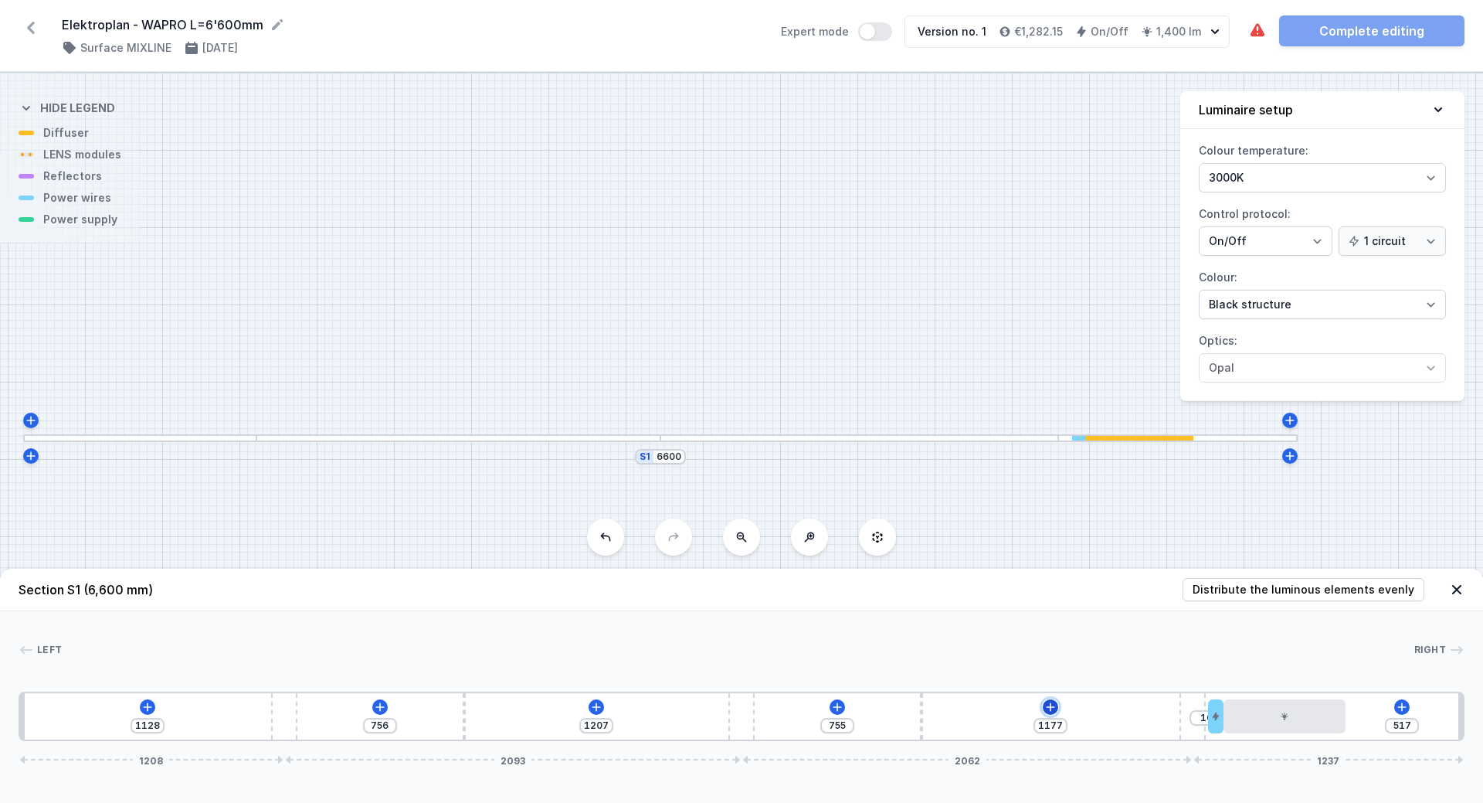
click at [1044, 709] on button at bounding box center [1050, 706] width 15 height 15
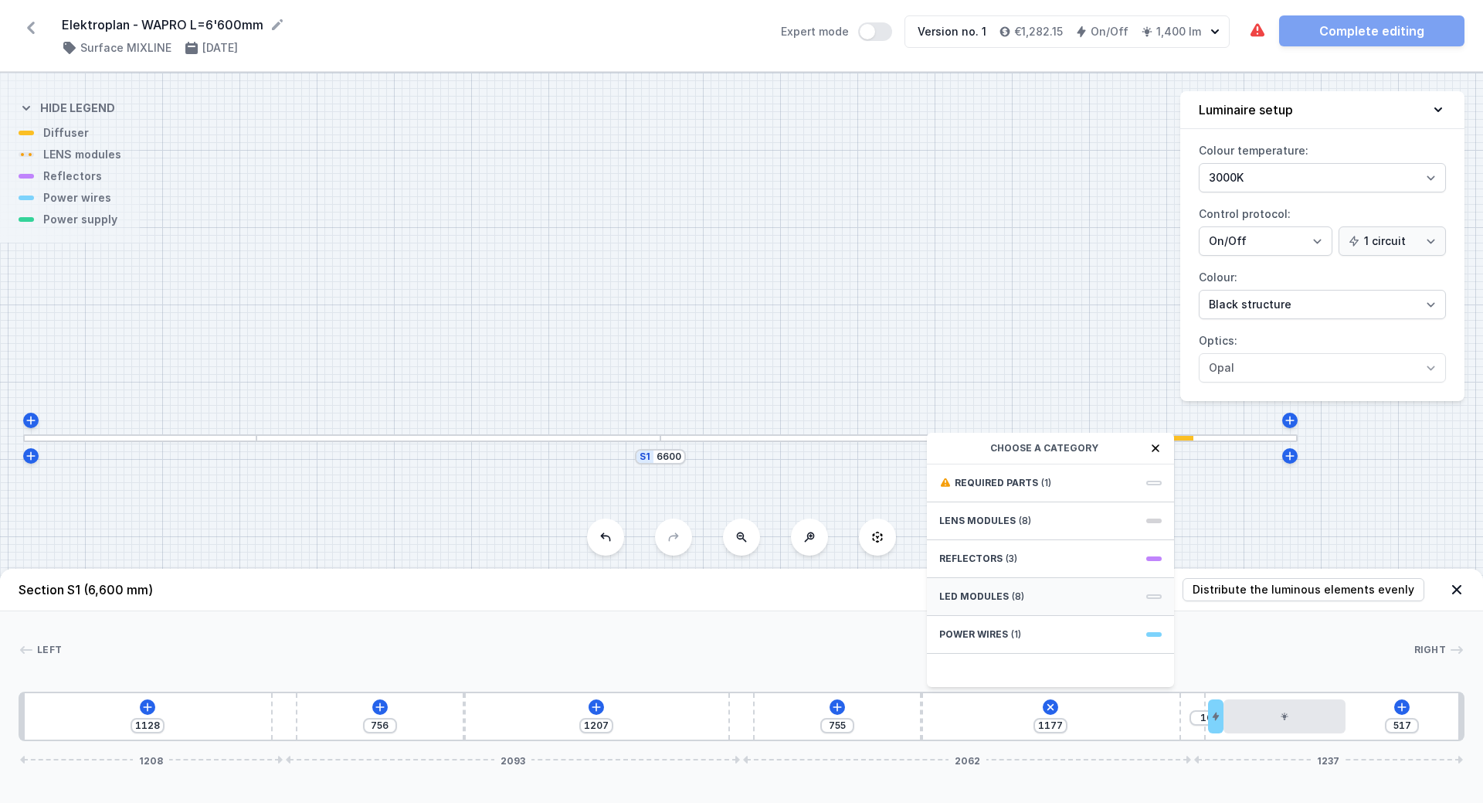
click at [970, 592] on span "LED modules" at bounding box center [975, 596] width 70 height 12
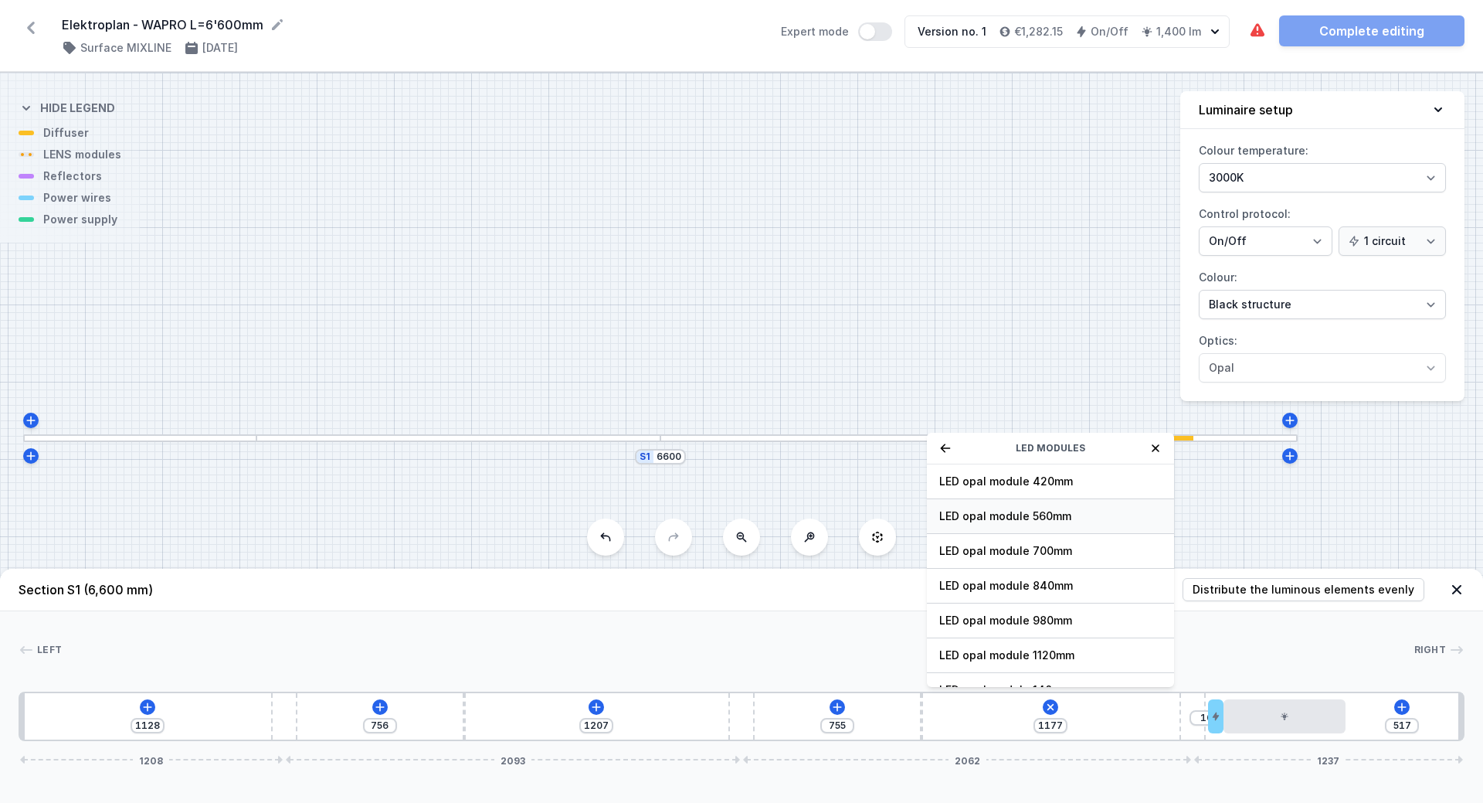
click at [1001, 512] on span "LED opal module 560mm" at bounding box center [1051, 515] width 223 height 15
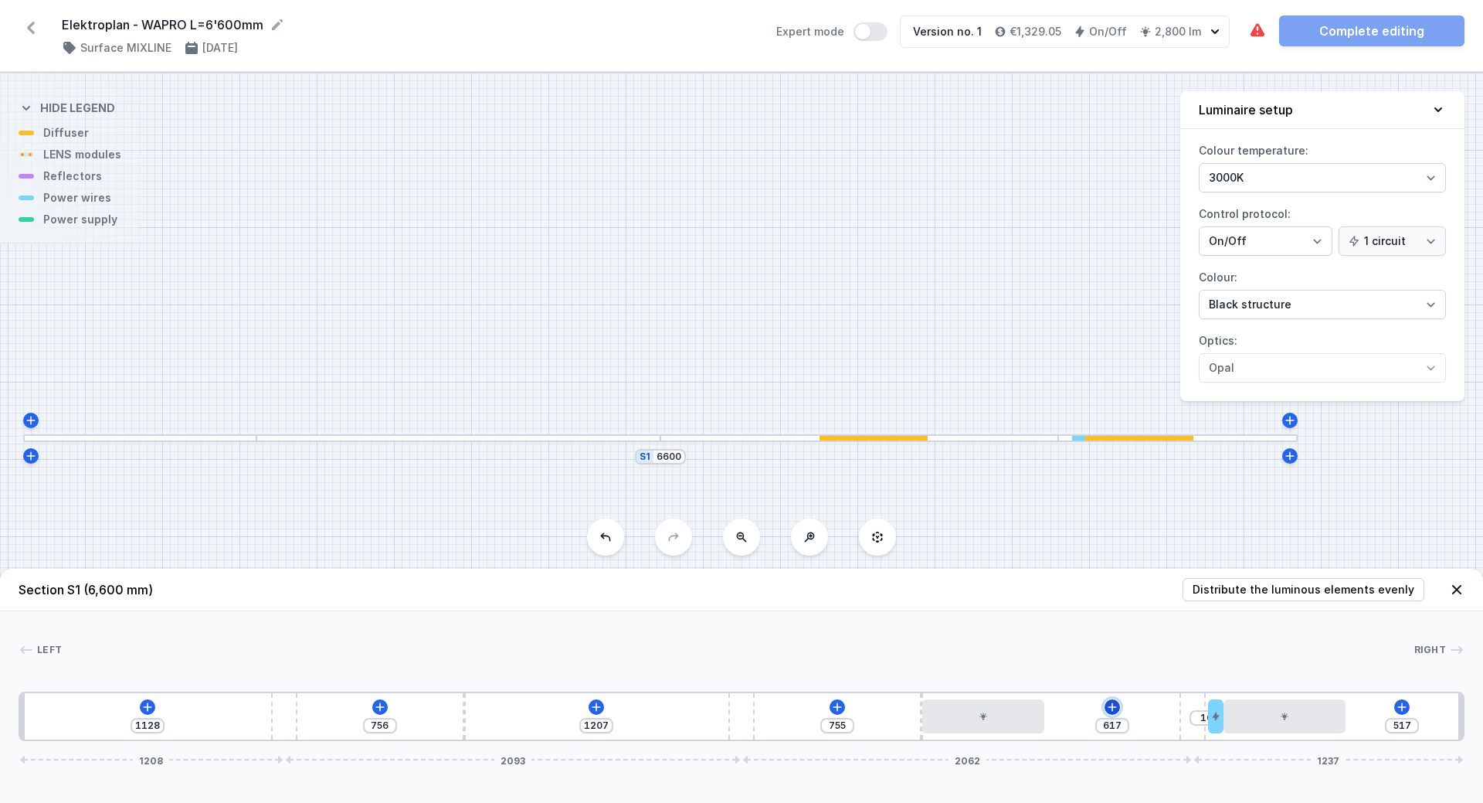
click at [1113, 705] on icon at bounding box center [1112, 706] width 8 height 8
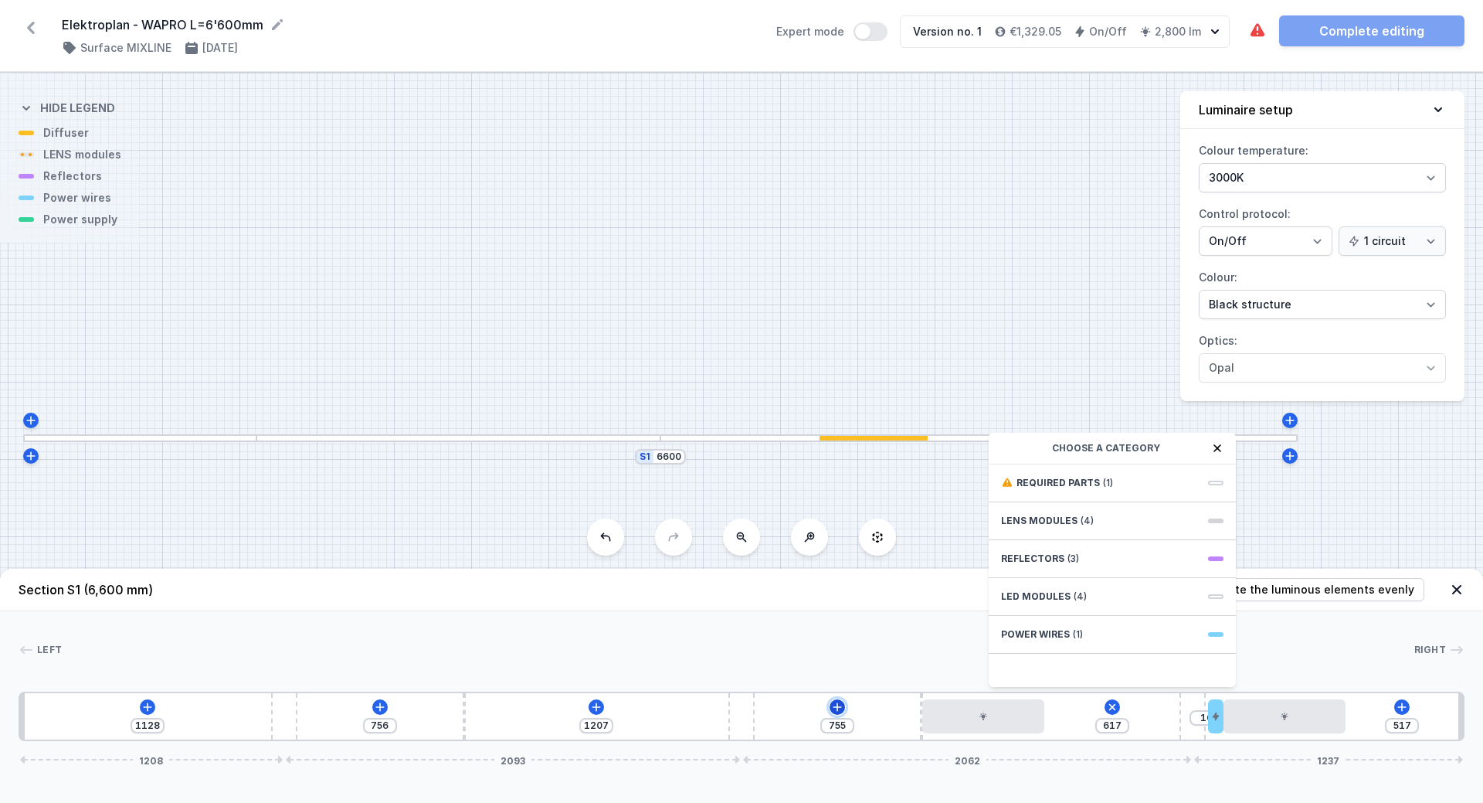
click at [831, 708] on icon at bounding box center [837, 707] width 12 height 12
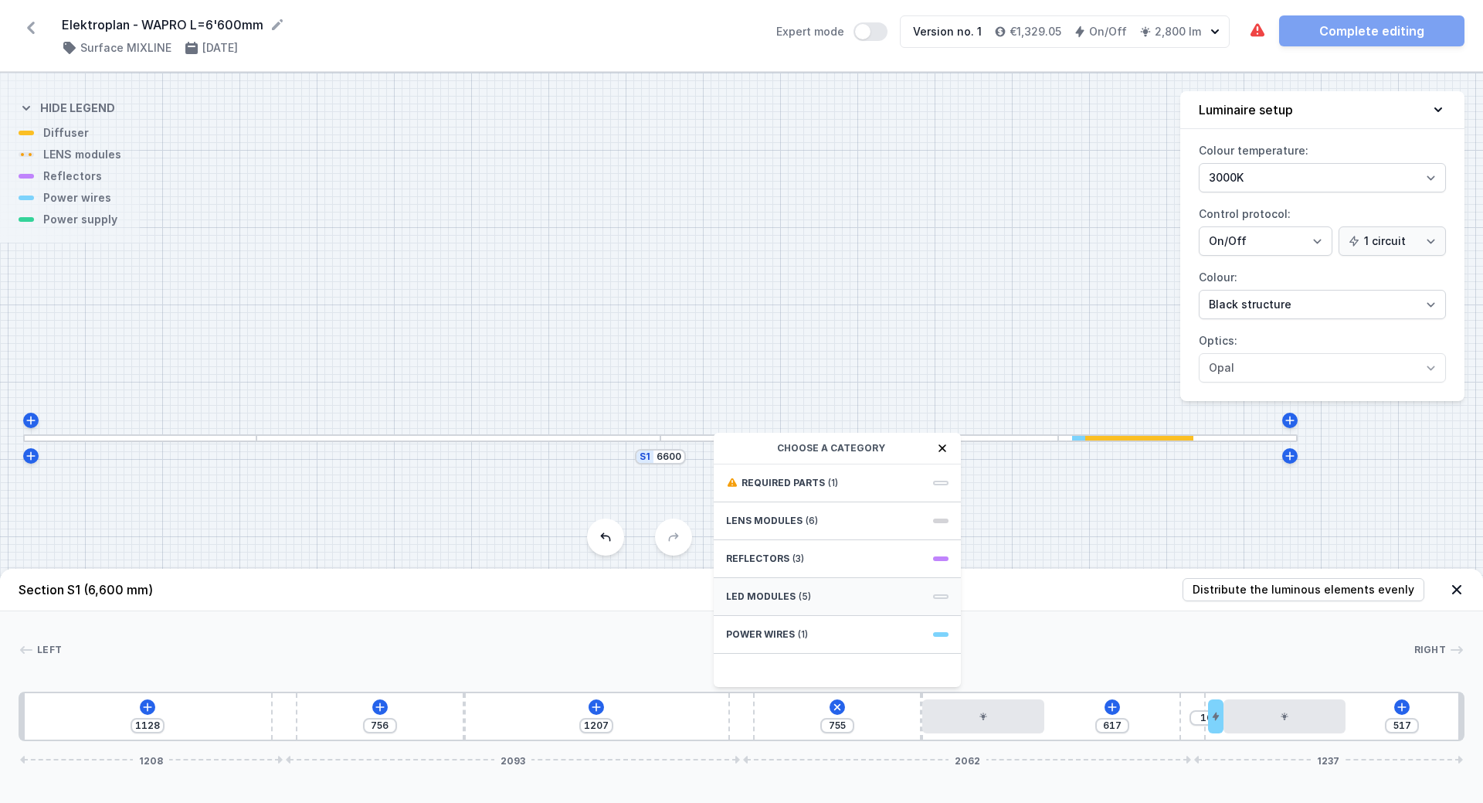
click at [758, 594] on span "LED modules" at bounding box center [761, 596] width 70 height 12
click at [790, 508] on div "LED opal module 560mm" at bounding box center [837, 516] width 247 height 35
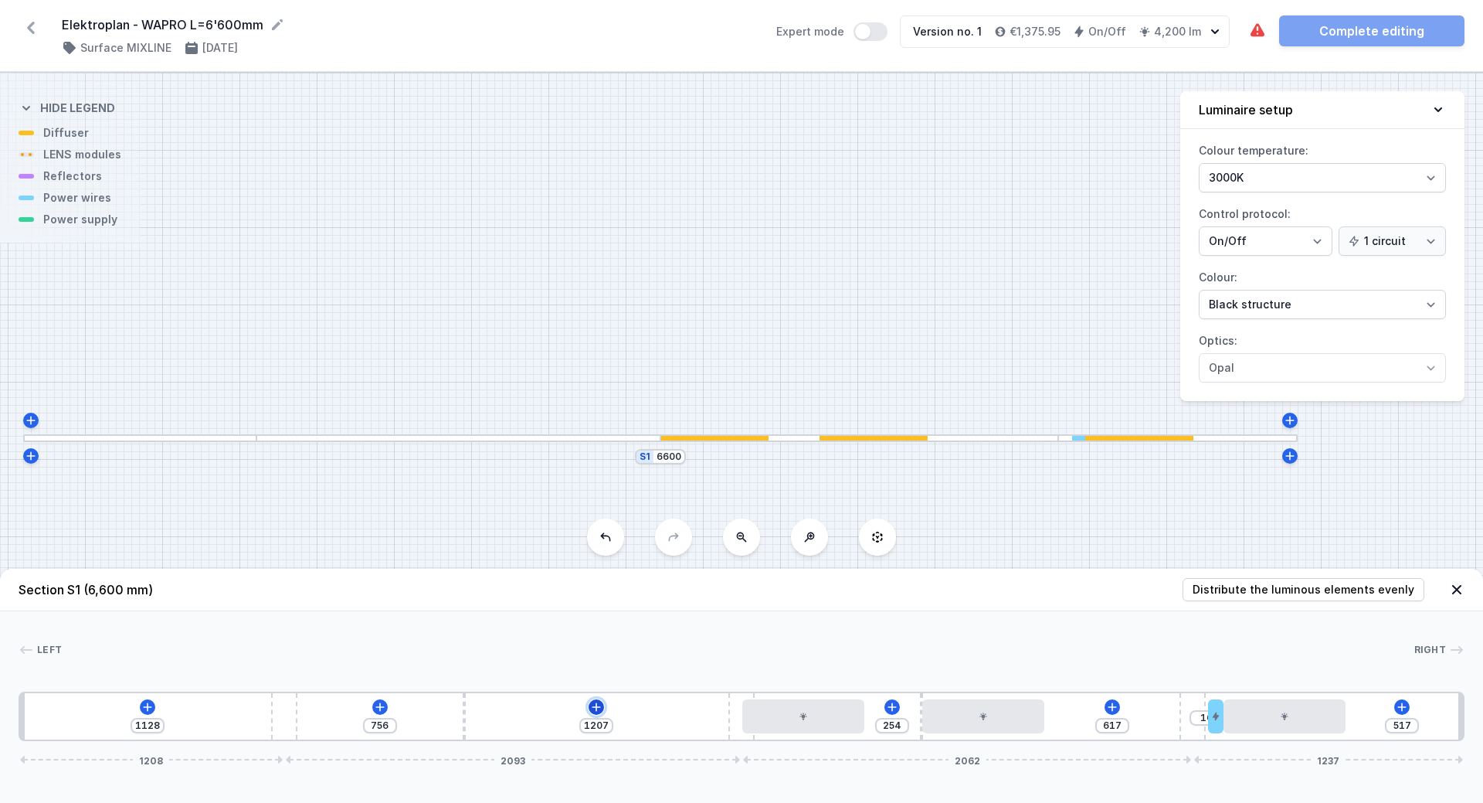
click at [592, 707] on icon at bounding box center [596, 707] width 12 height 12
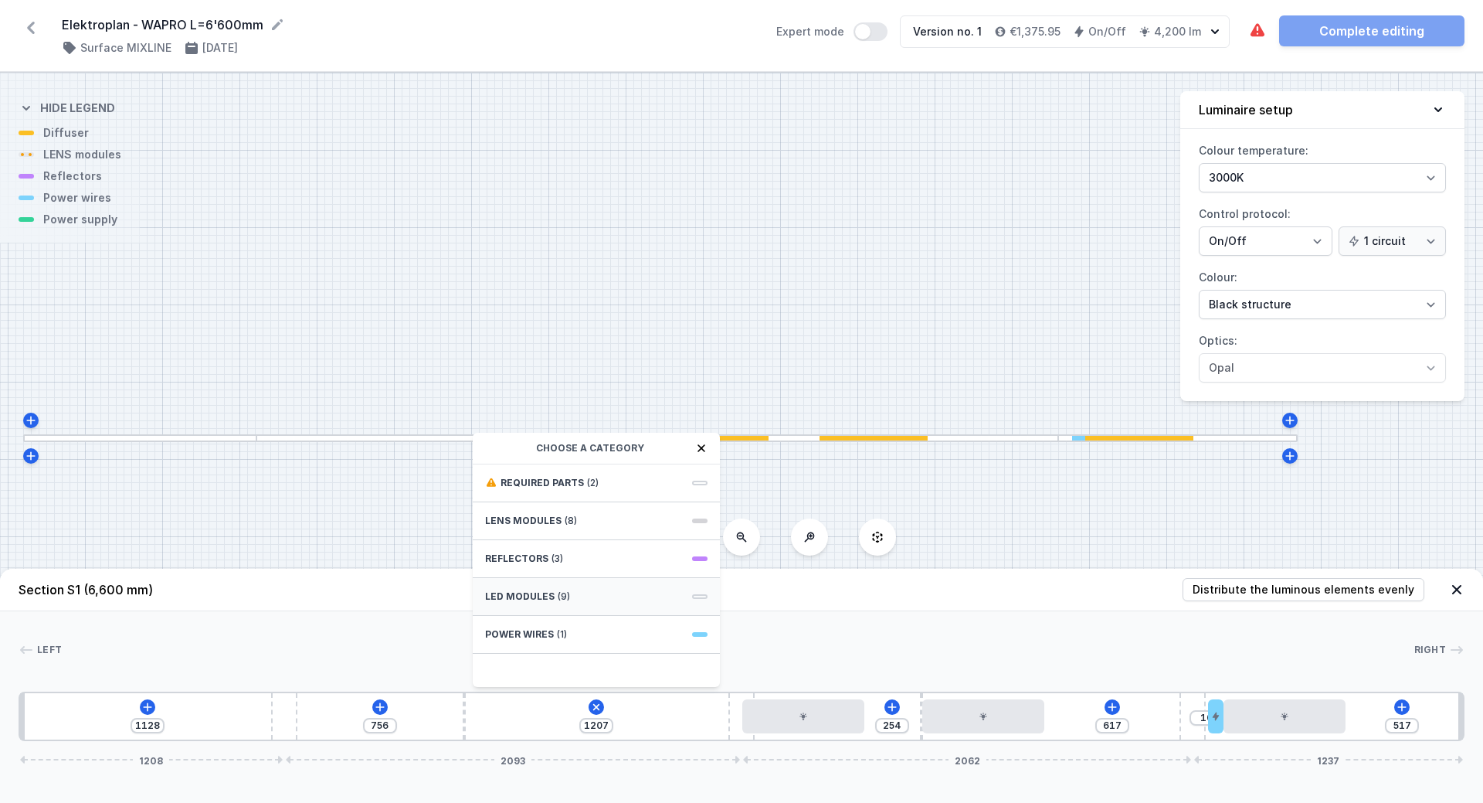
click at [511, 592] on span "LED modules" at bounding box center [520, 596] width 70 height 12
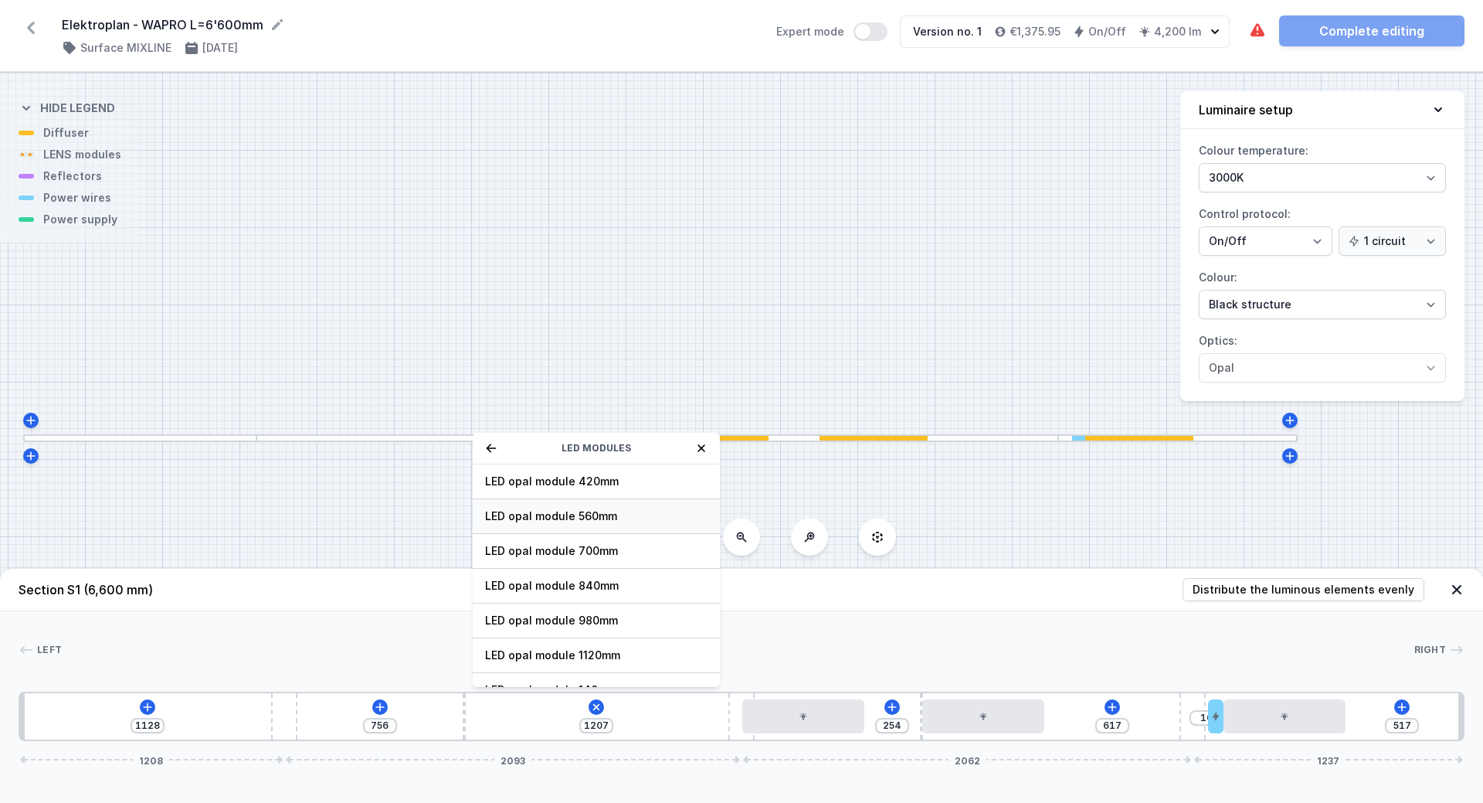
click at [546, 515] on span "LED opal module 560mm" at bounding box center [596, 515] width 223 height 15
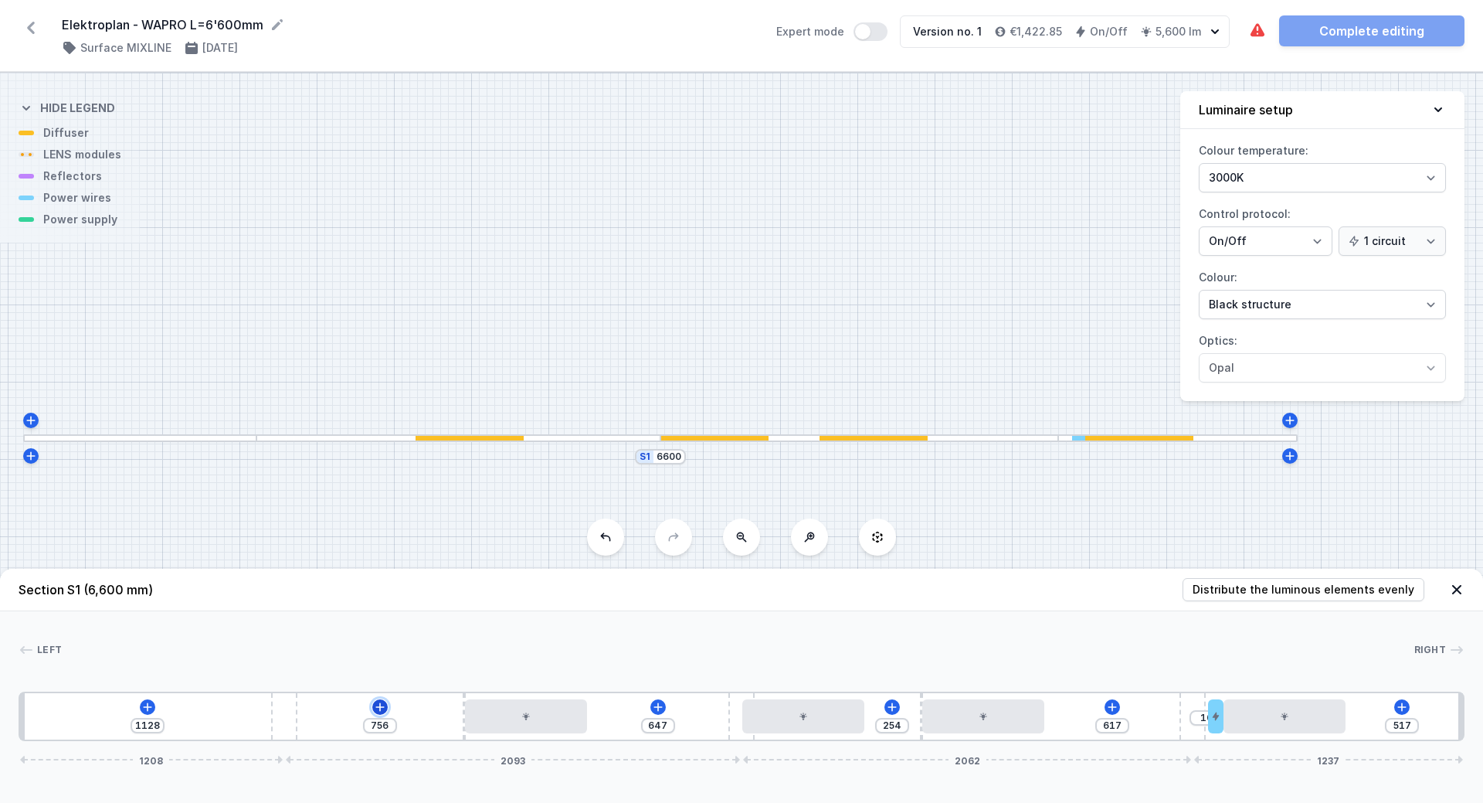
click at [381, 708] on icon at bounding box center [380, 707] width 12 height 12
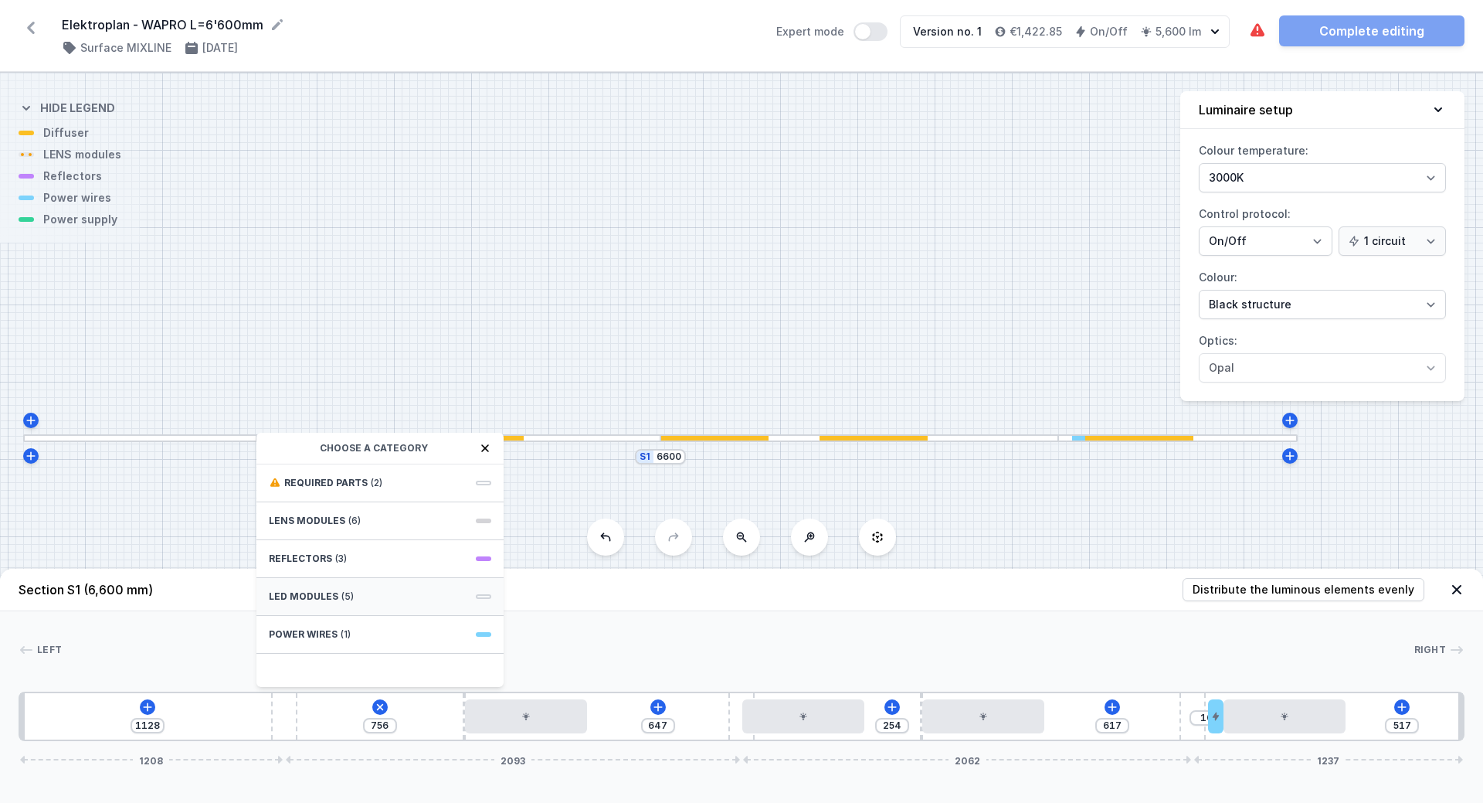
click at [294, 593] on span "LED modules" at bounding box center [304, 596] width 70 height 12
click at [333, 515] on span "LED opal module 560mm" at bounding box center [380, 515] width 223 height 15
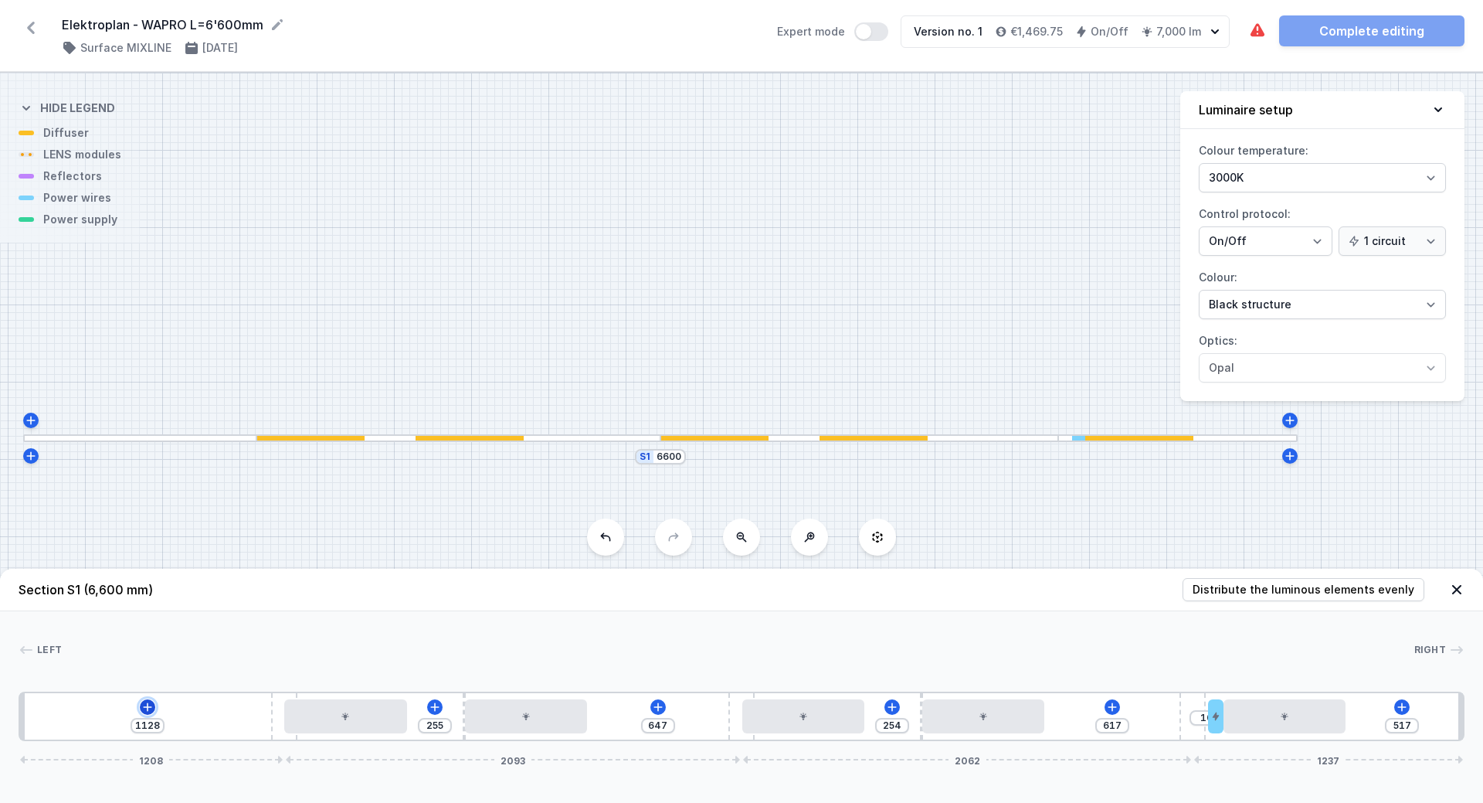
click at [147, 708] on icon at bounding box center [147, 707] width 12 height 12
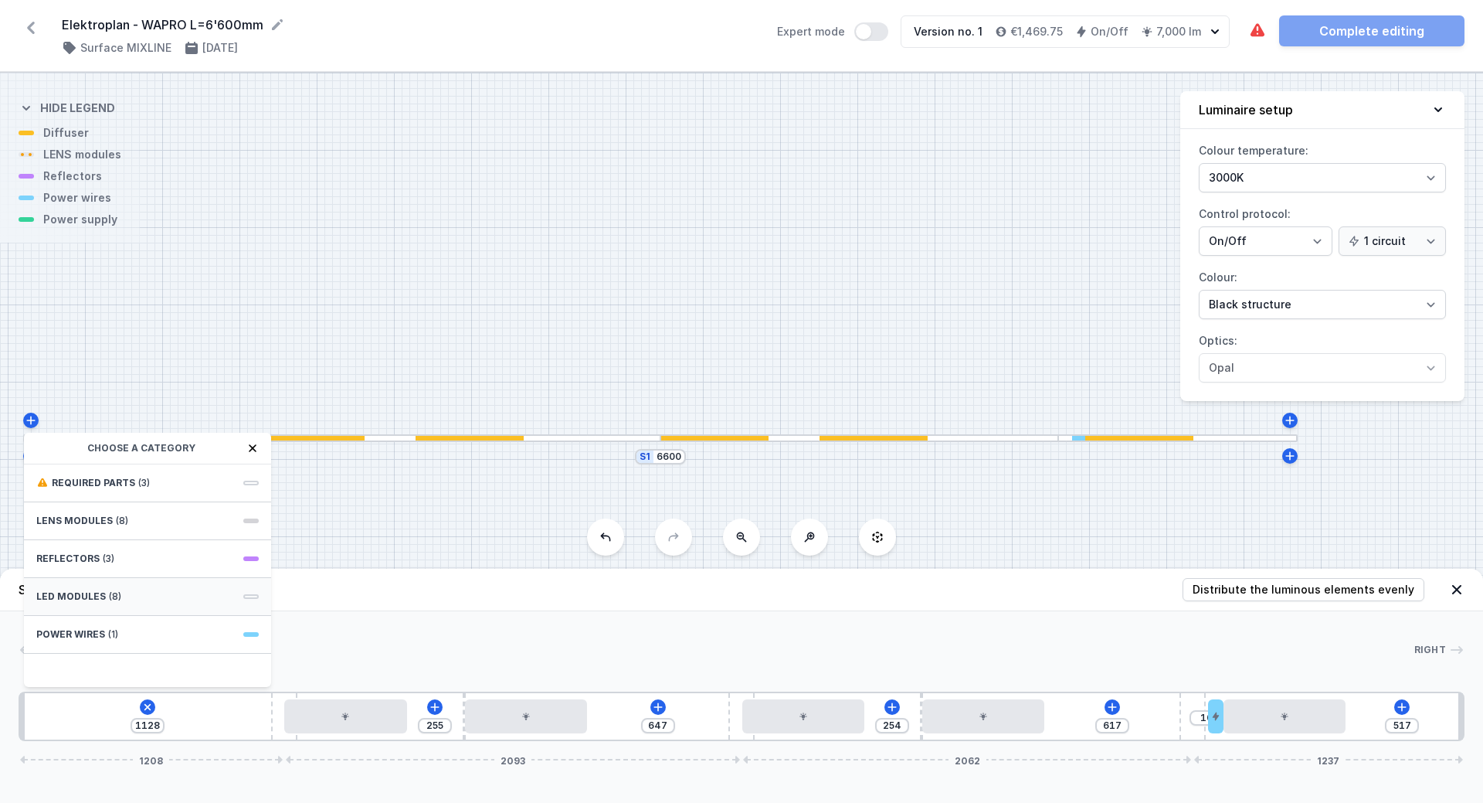
click at [79, 595] on span "LED modules" at bounding box center [71, 596] width 70 height 12
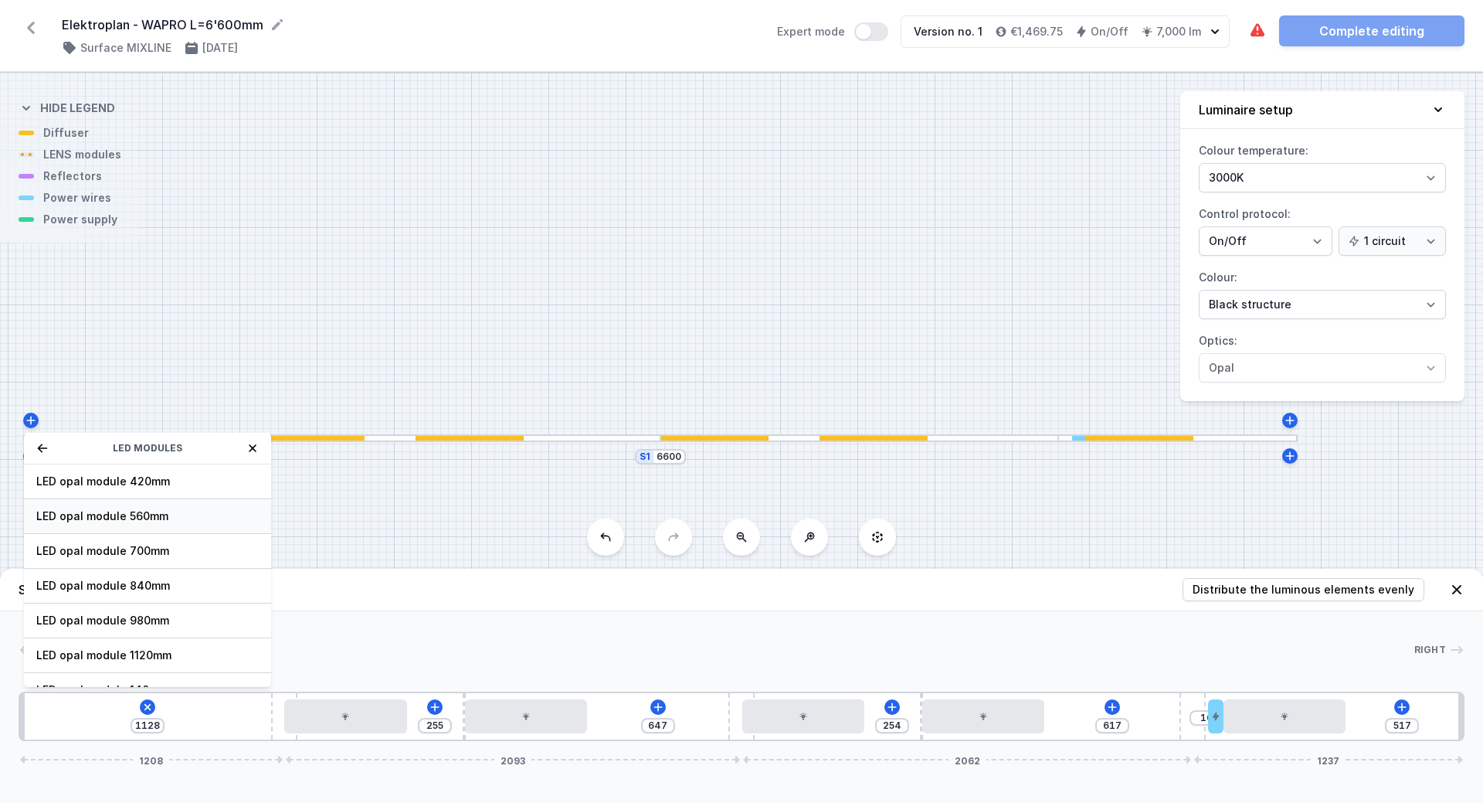
click at [134, 509] on span "LED opal module 560mm" at bounding box center [147, 515] width 223 height 15
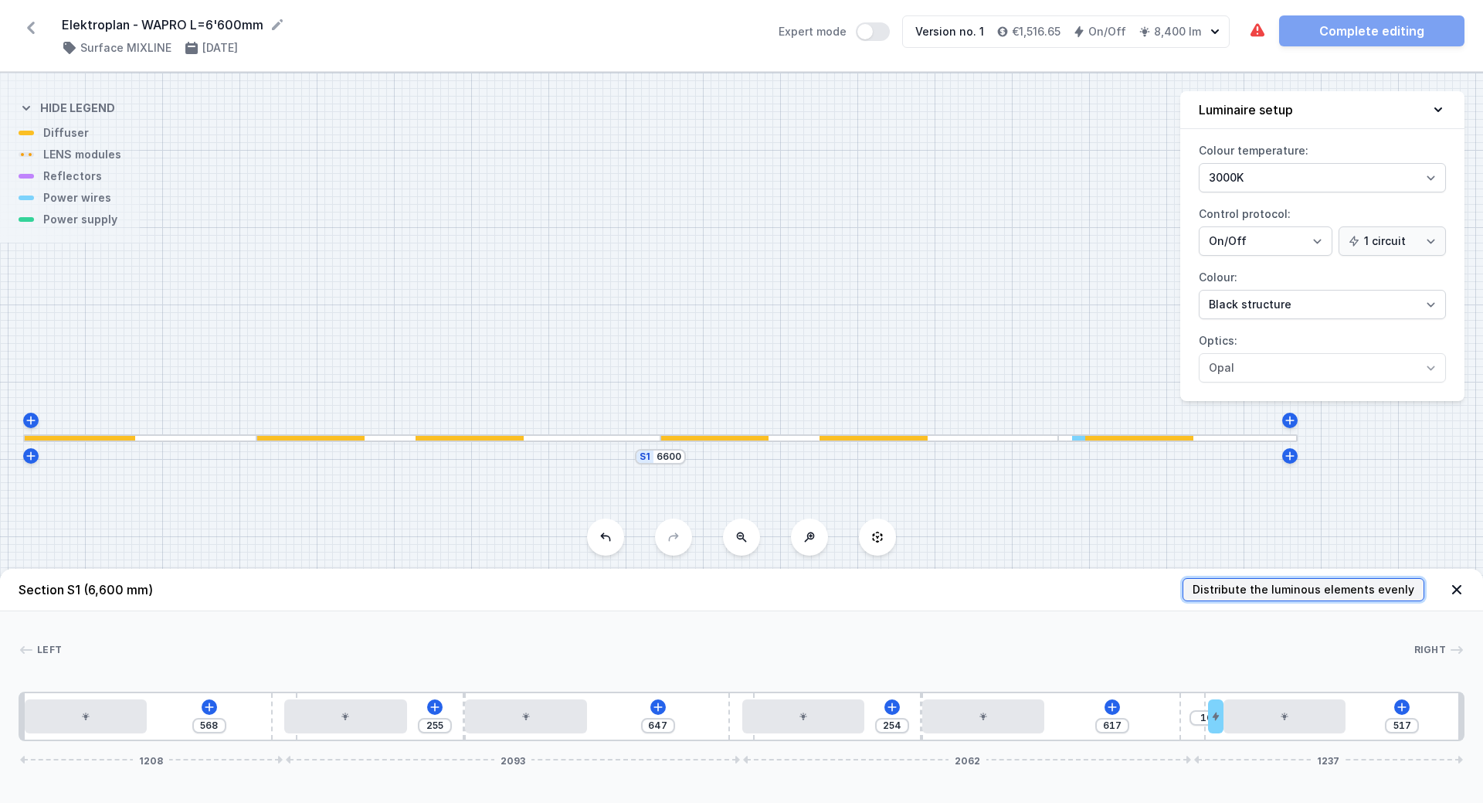
click at [1334, 589] on span "Distribute the luminous elements evenly" at bounding box center [1304, 589] width 222 height 15
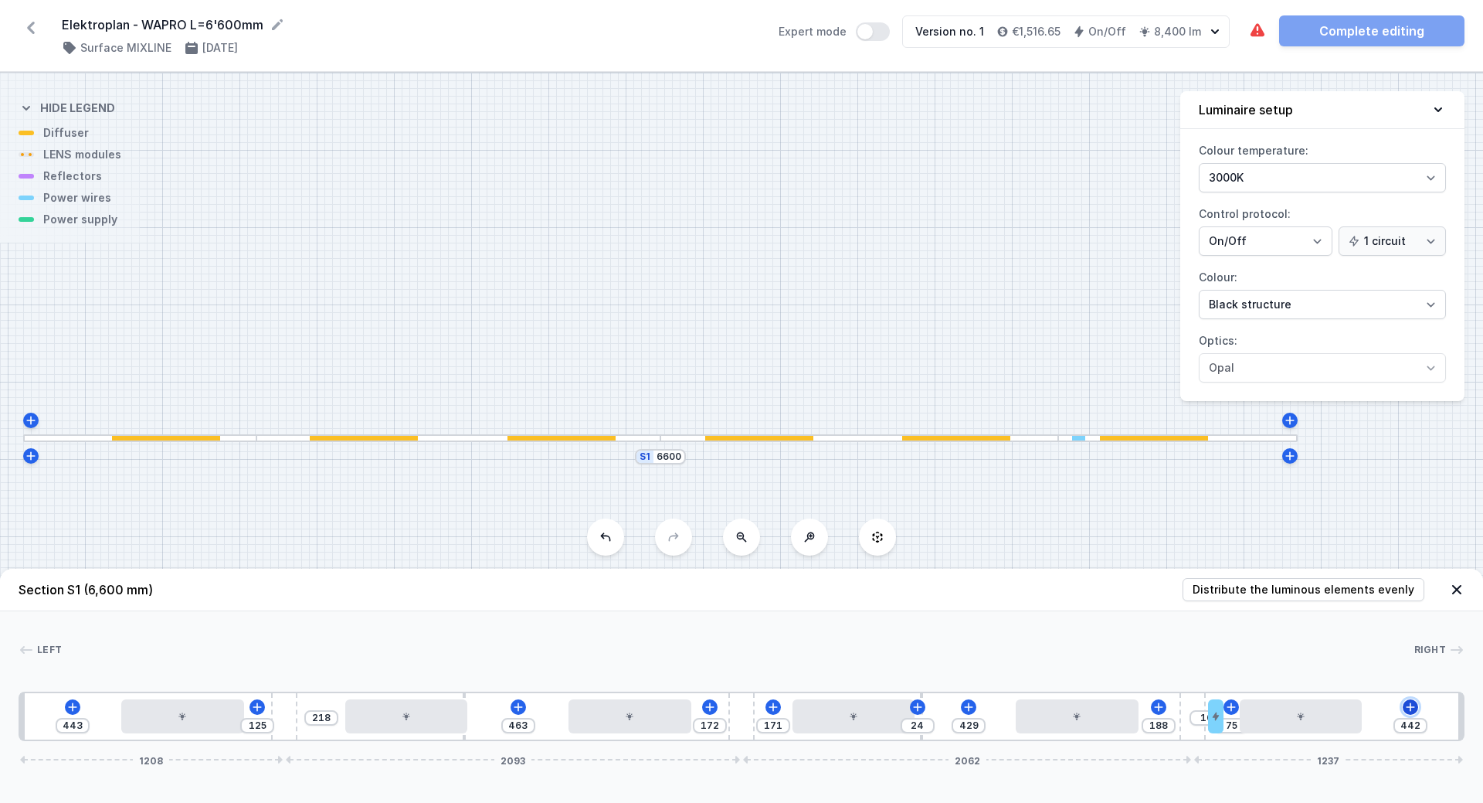
click at [1412, 705] on icon at bounding box center [1411, 707] width 12 height 12
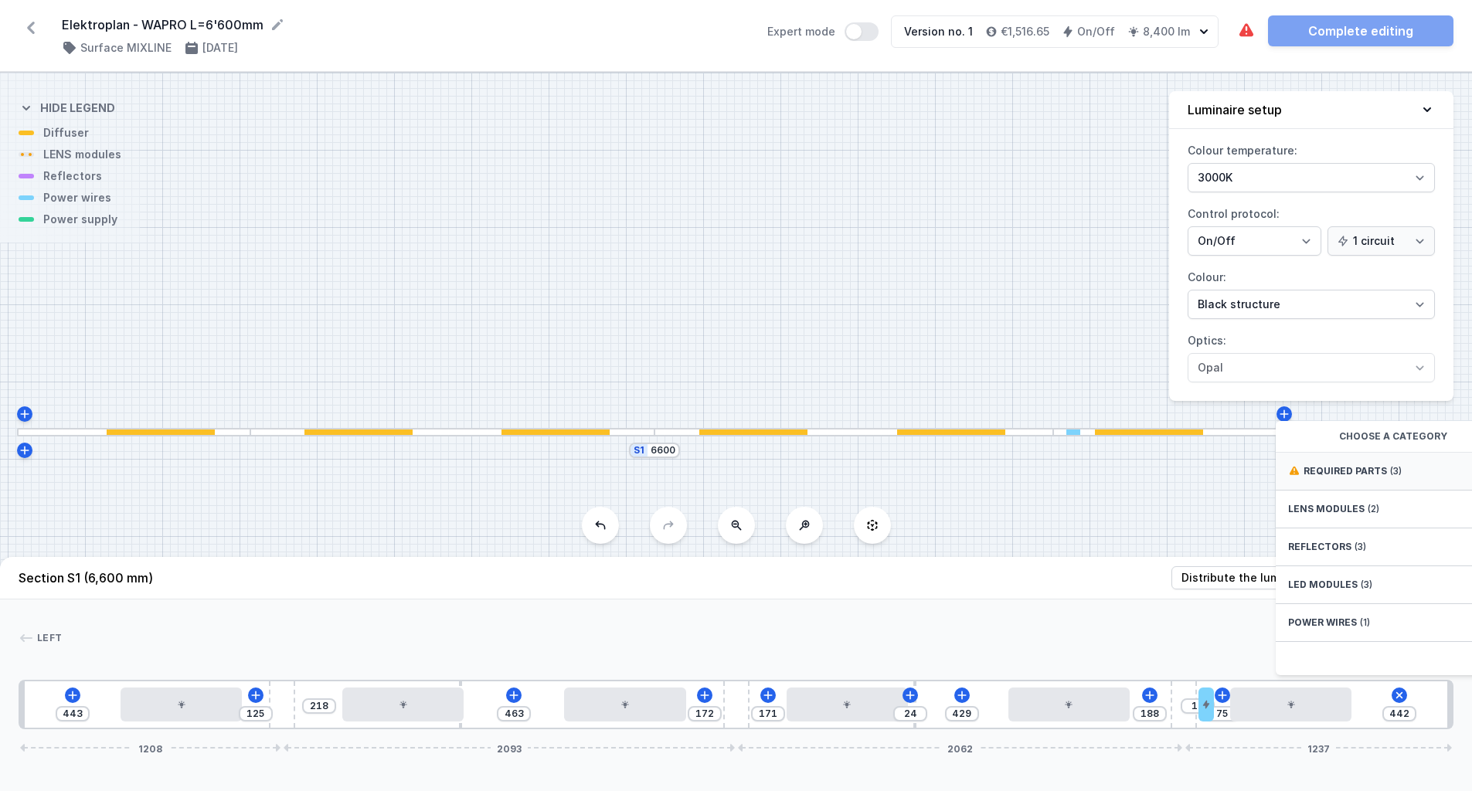
click at [1338, 477] on span "Required parts" at bounding box center [1344, 471] width 83 height 12
click at [1309, 477] on span "ON/OFF Driver - up to 40W" at bounding box center [1399, 469] width 223 height 15
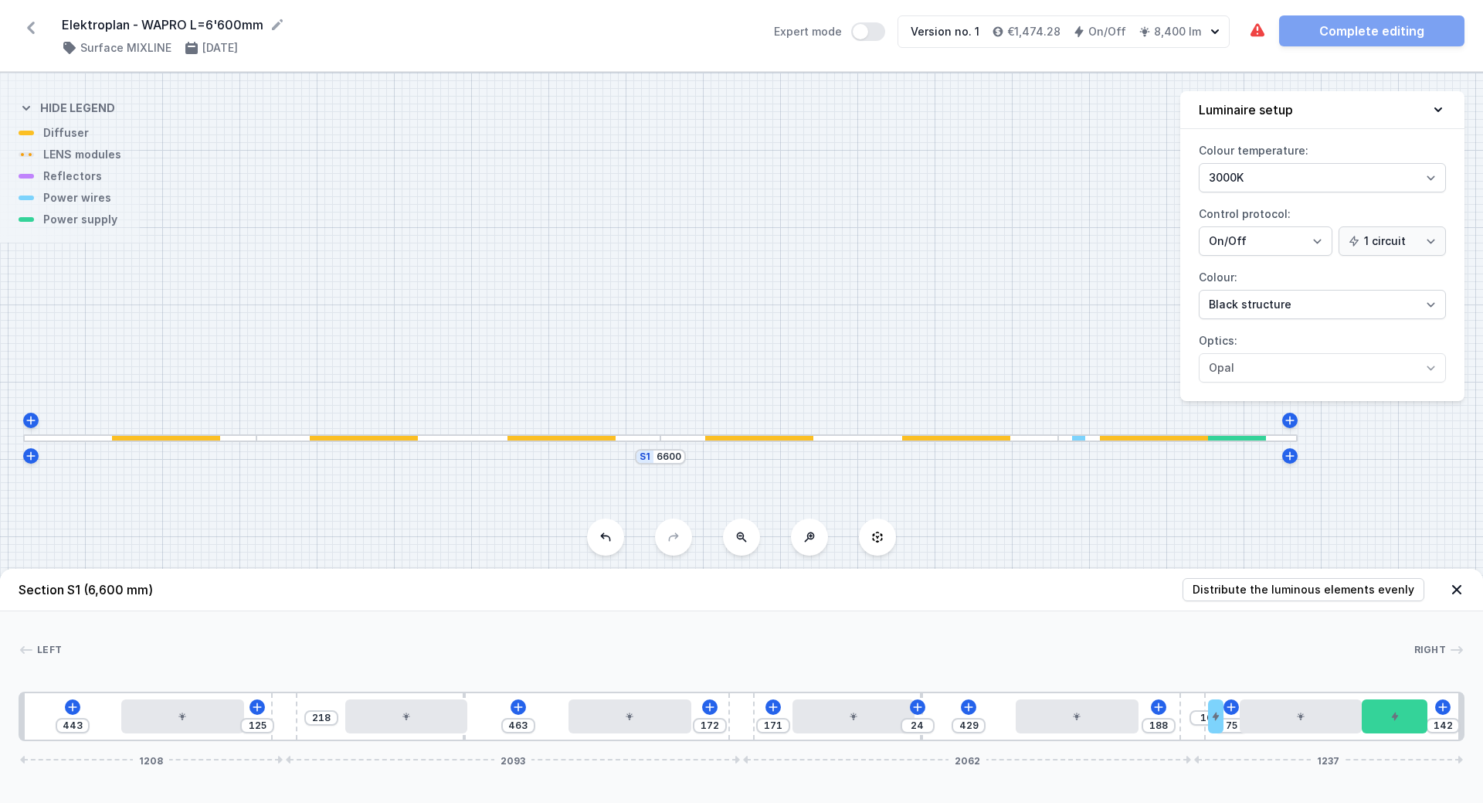
click at [970, 715] on div "443 125 218 463 172 171 24 429 188 10 75 142 1208 2093 2062 1237" at bounding box center [742, 715] width 1446 height 49
click at [969, 709] on icon at bounding box center [969, 706] width 8 height 8
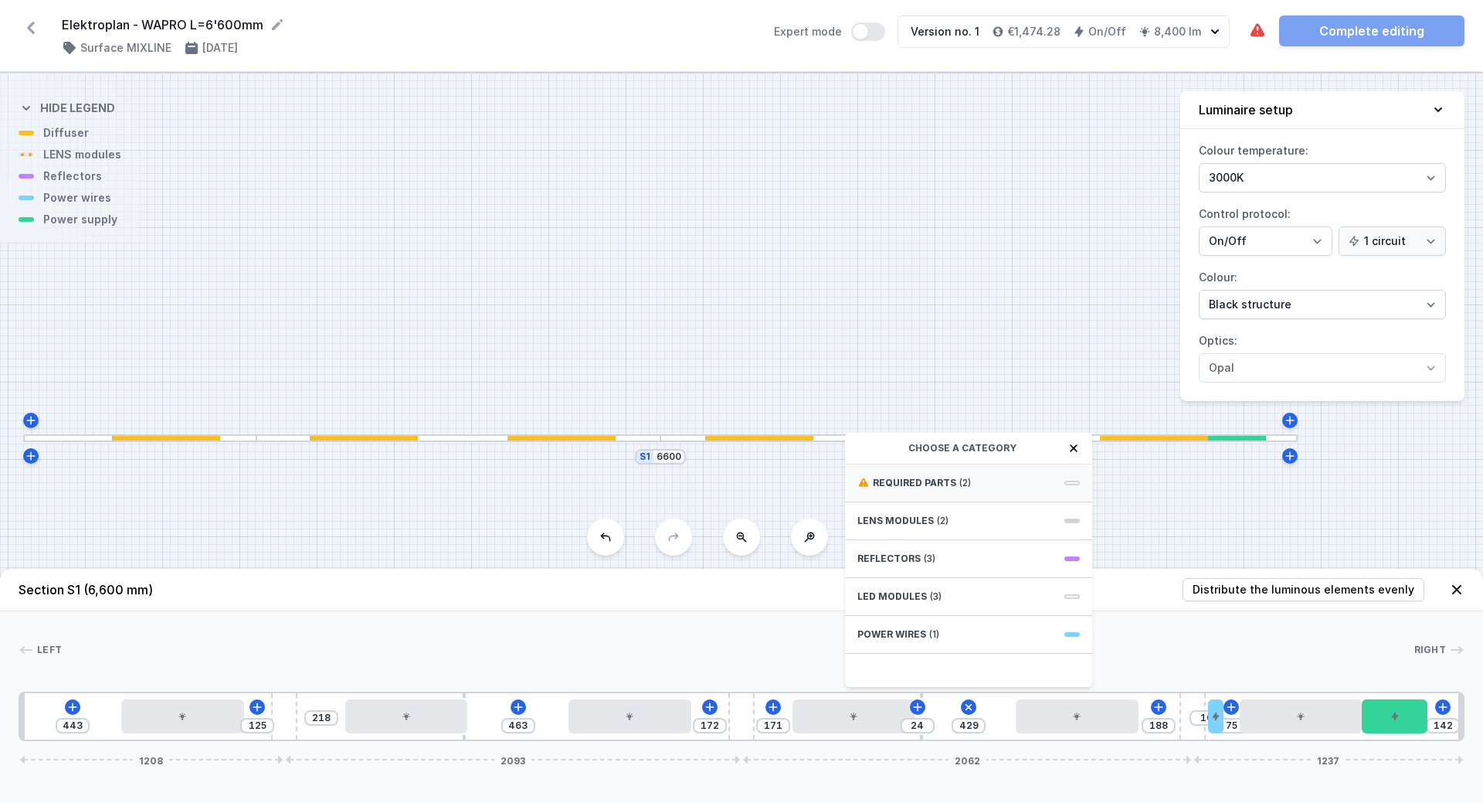
click at [904, 485] on span "Required parts" at bounding box center [914, 483] width 83 height 12
click at [916, 478] on span "ON/OFF Driver - up to 40W" at bounding box center [969, 481] width 223 height 15
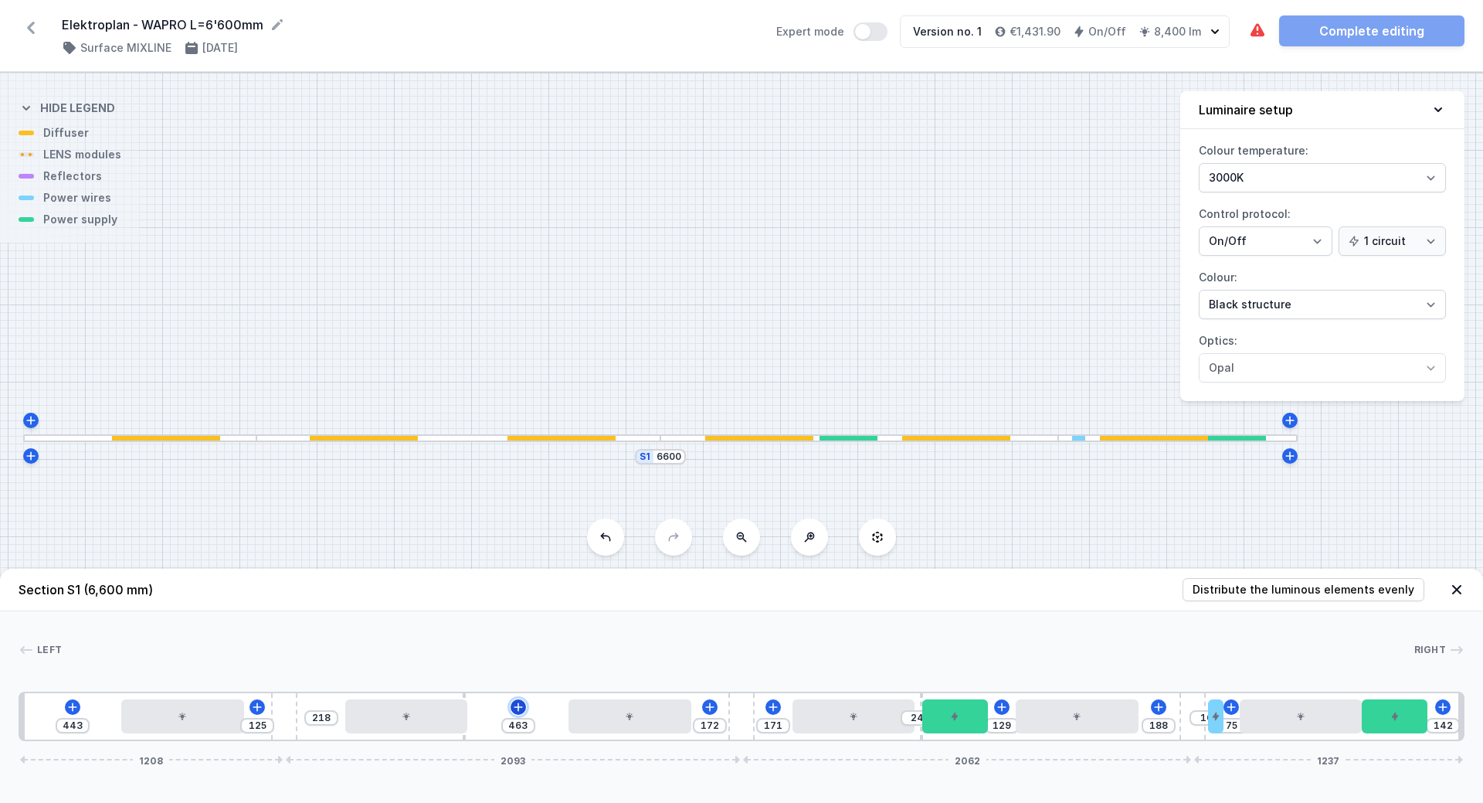
click at [515, 708] on icon at bounding box center [518, 707] width 12 height 12
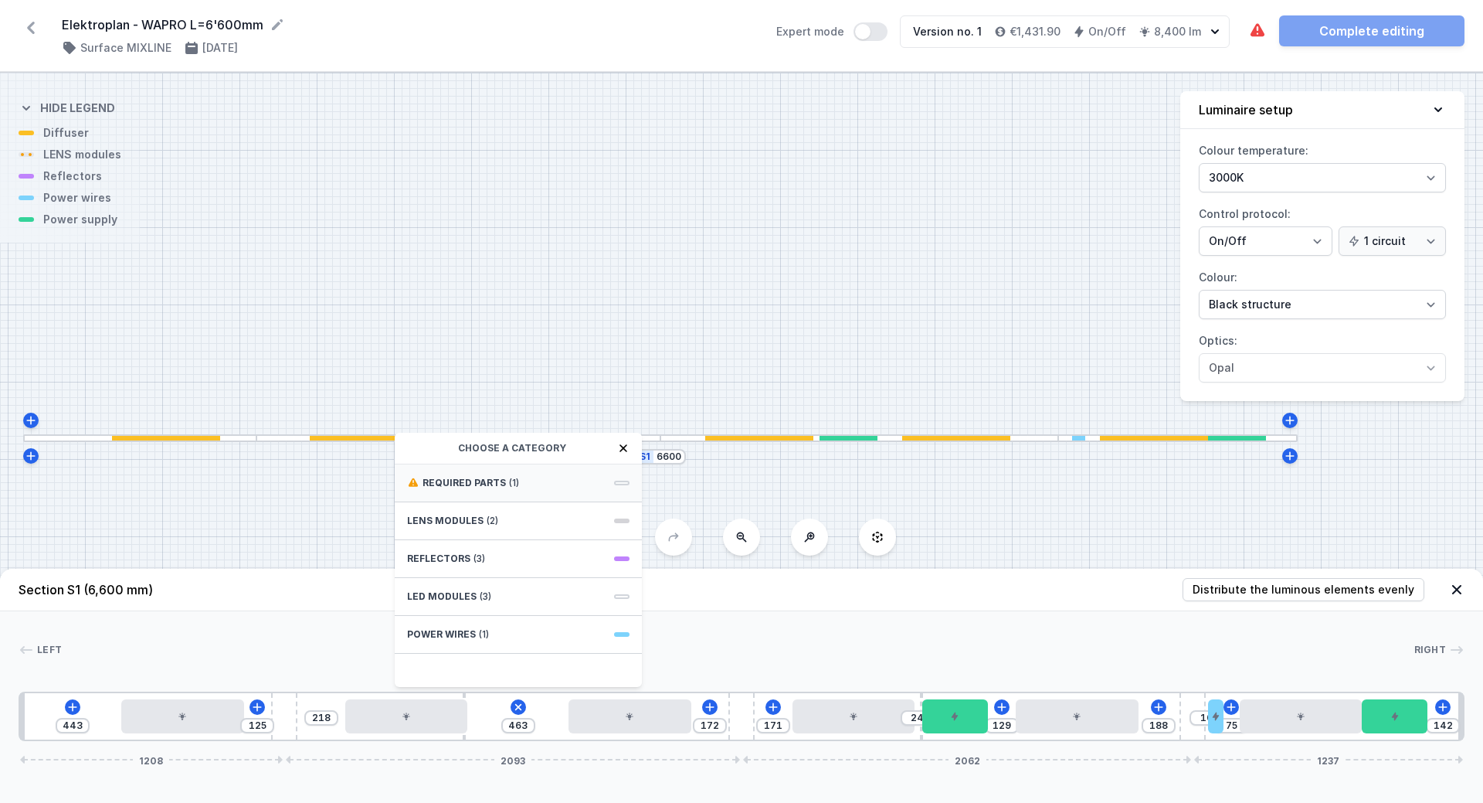
click at [452, 476] on div "Required parts (1)" at bounding box center [518, 483] width 247 height 38
drag, startPoint x: 461, startPoint y: 481, endPoint x: 484, endPoint y: 496, distance: 27.2
click at [462, 481] on span "ON/OFF Driver - up to 40W" at bounding box center [518, 481] width 223 height 15
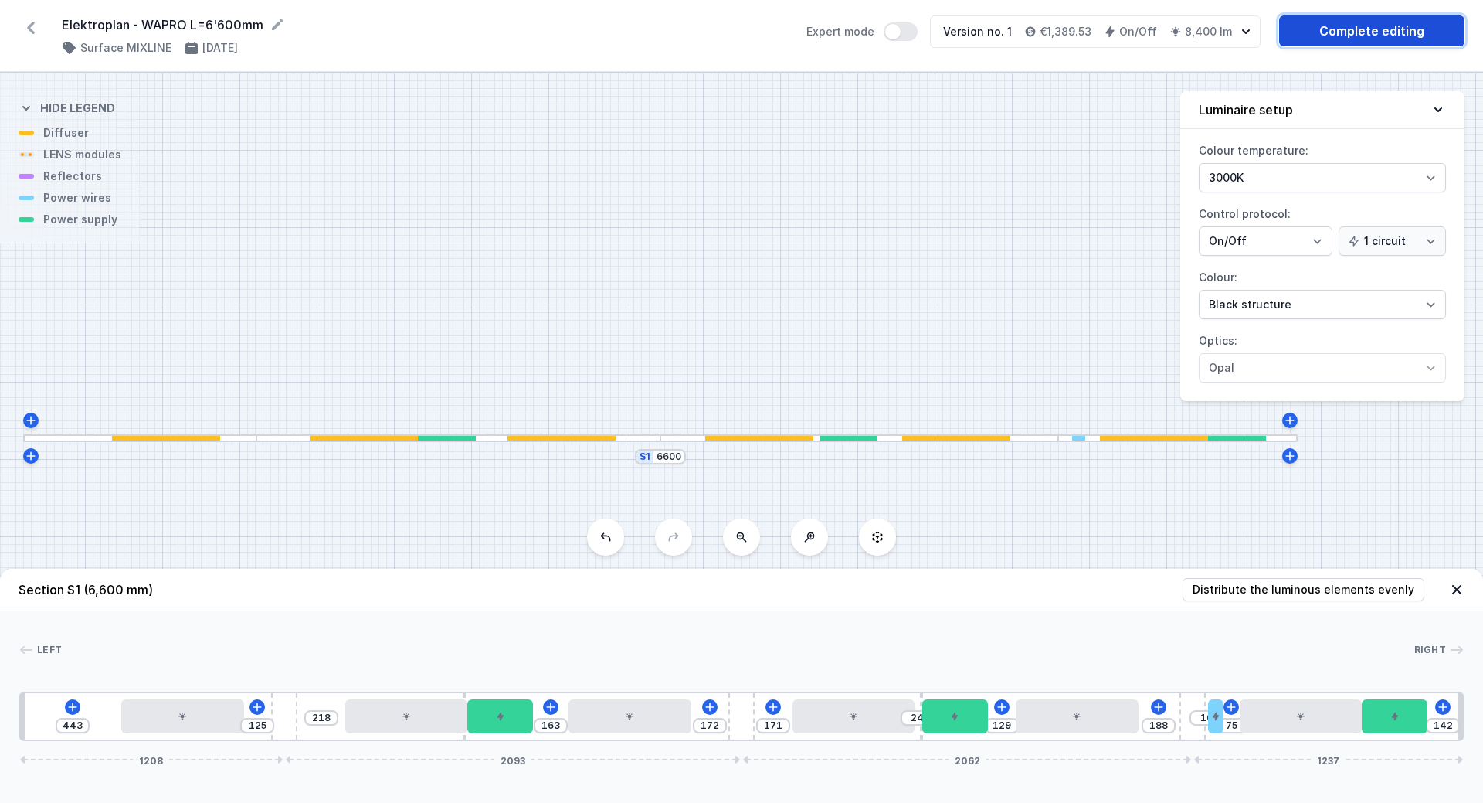
click at [1346, 30] on link "Complete editing" at bounding box center [1371, 30] width 185 height 31
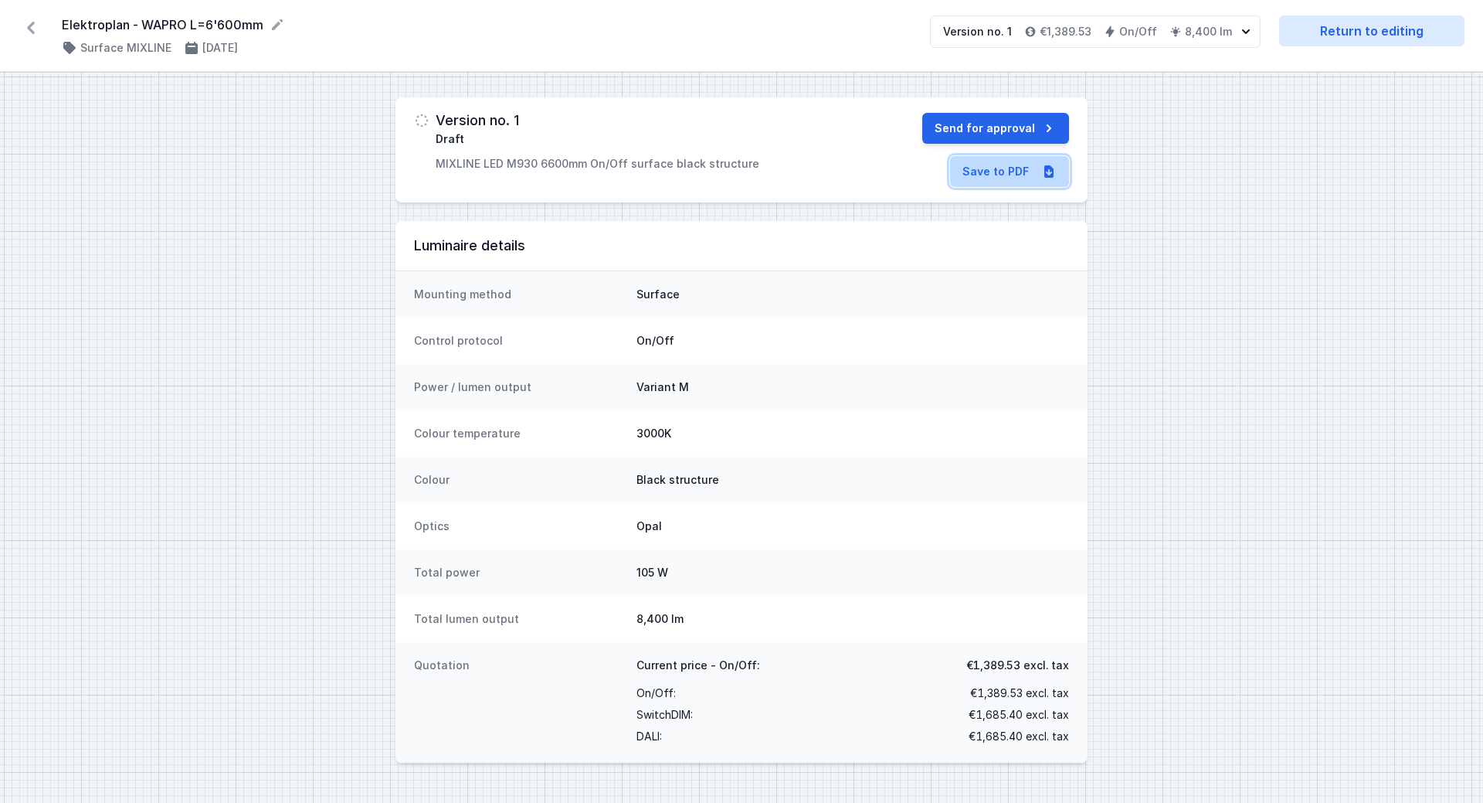
click at [1036, 176] on link "Save to PDF" at bounding box center [1009, 171] width 119 height 31
click at [38, 32] on icon at bounding box center [31, 27] width 25 height 25
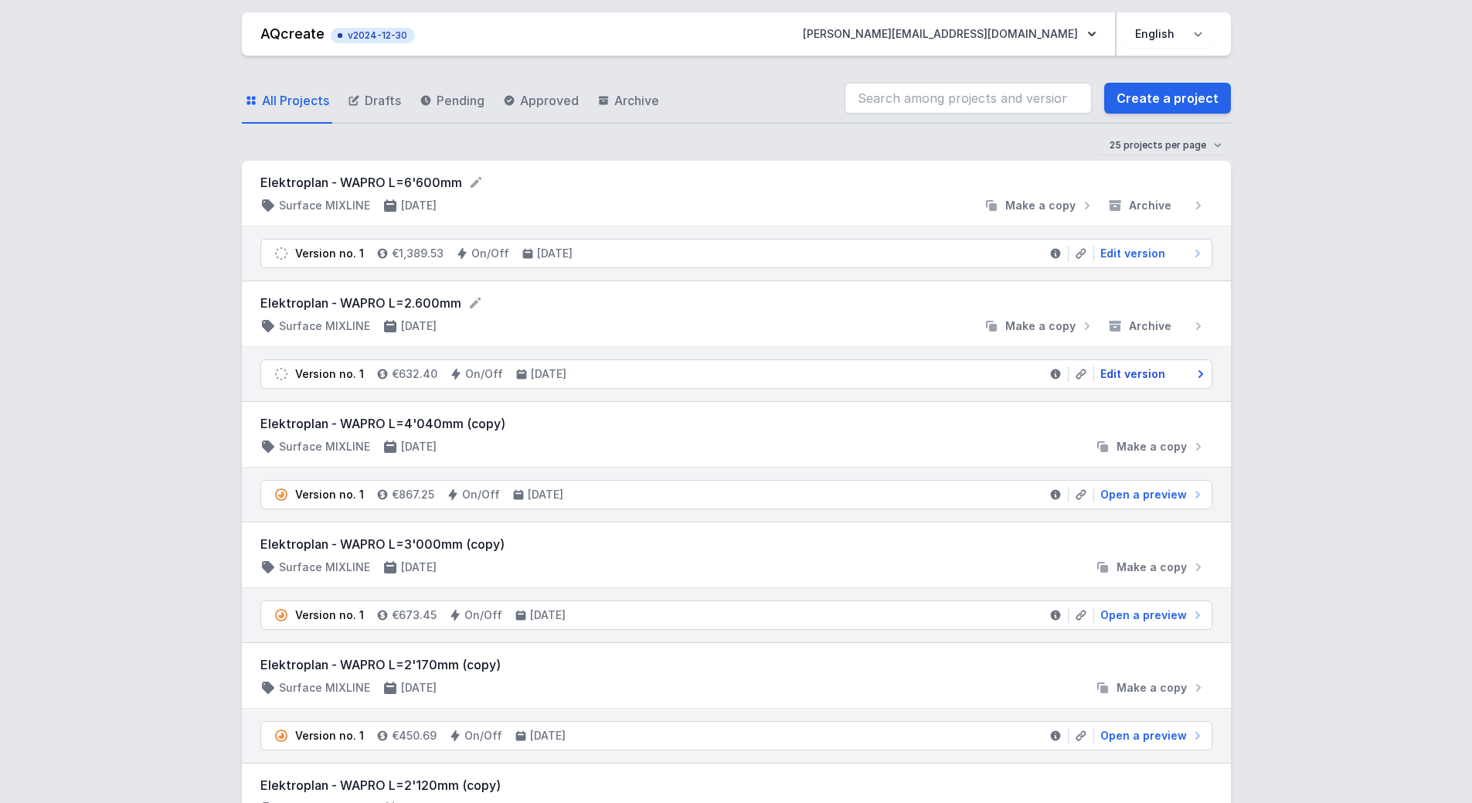
click at [1123, 367] on span "Edit version" at bounding box center [1132, 373] width 65 height 15
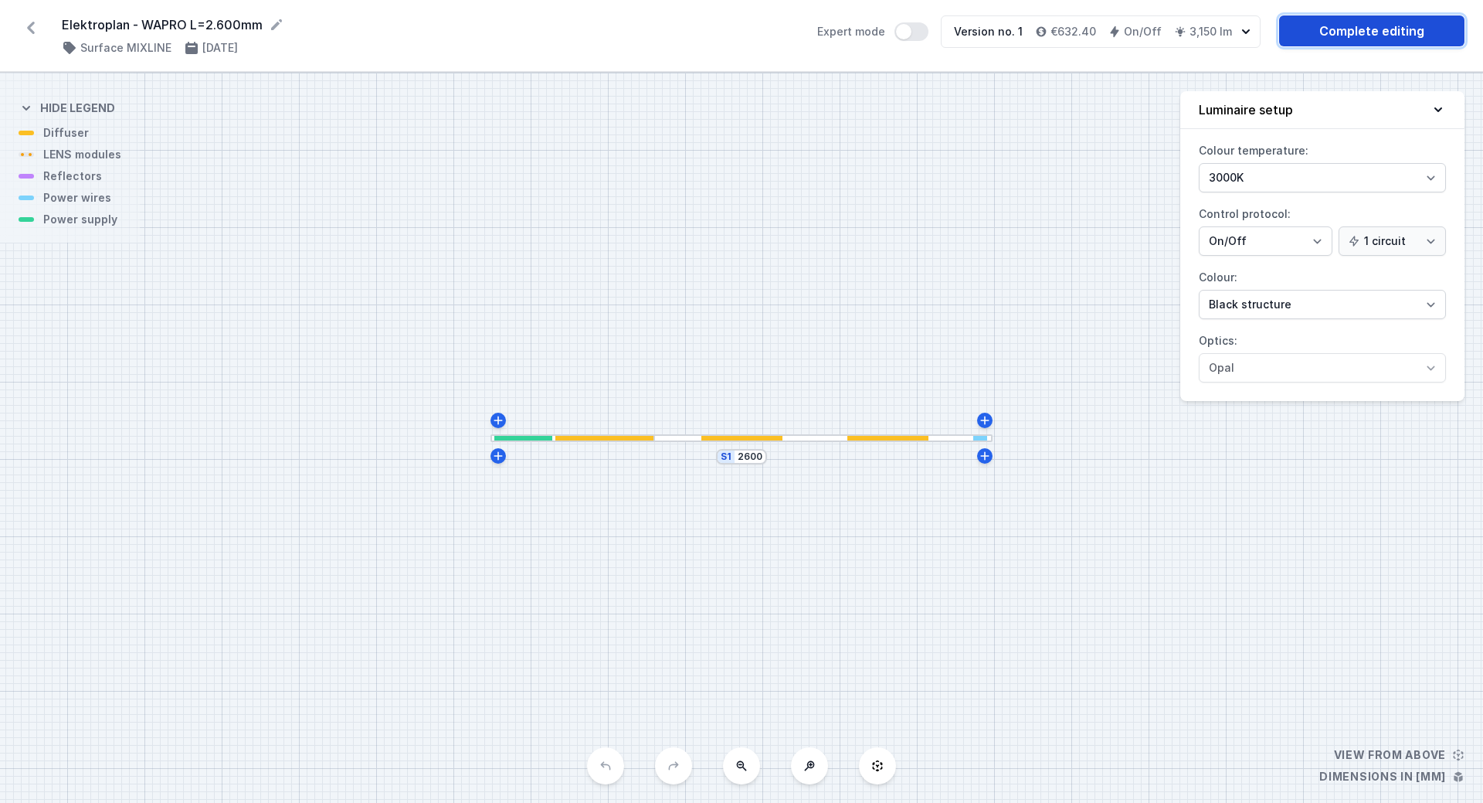
click at [1372, 33] on link "Complete editing" at bounding box center [1371, 30] width 185 height 31
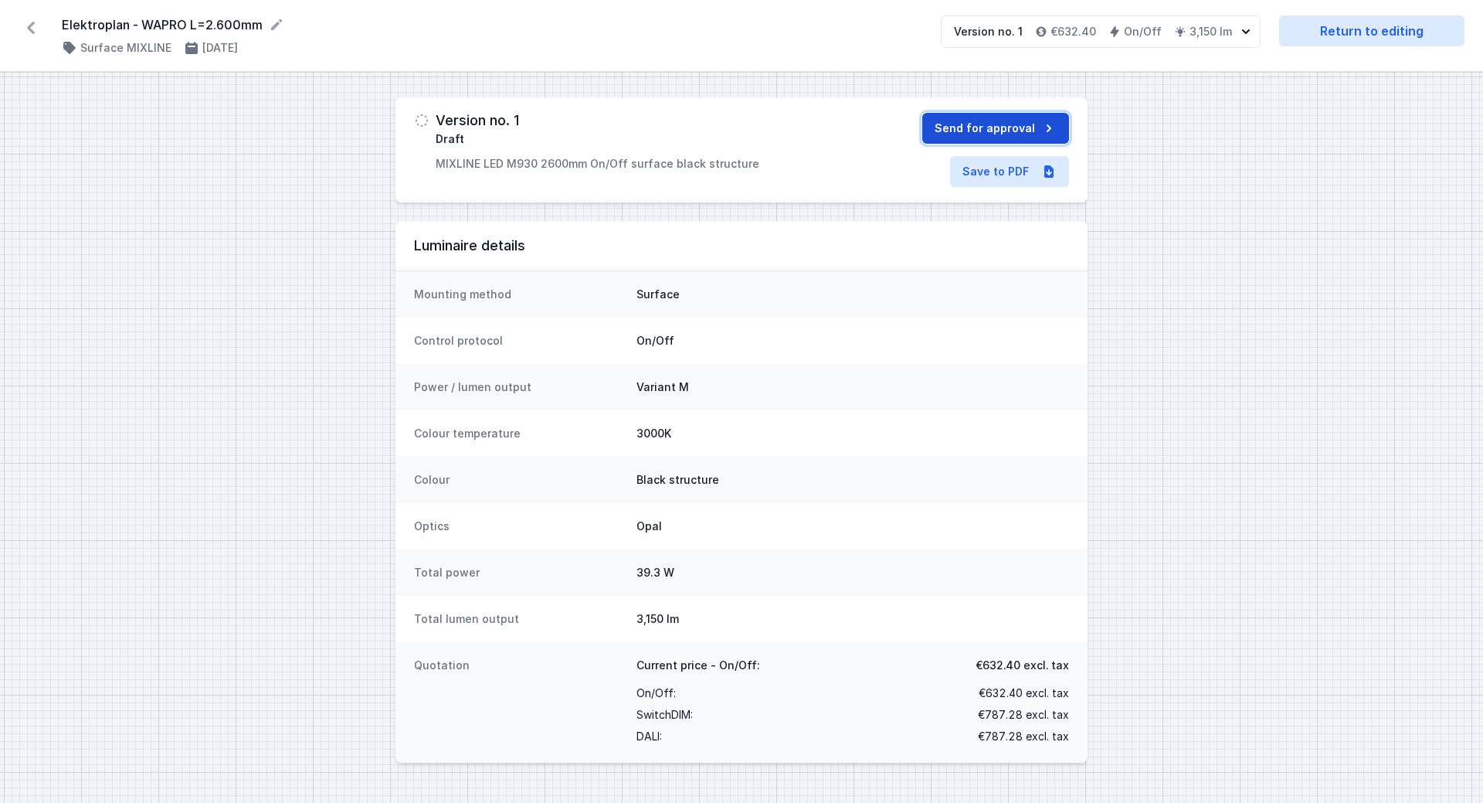
click at [994, 135] on button "Send for approval" at bounding box center [996, 128] width 147 height 31
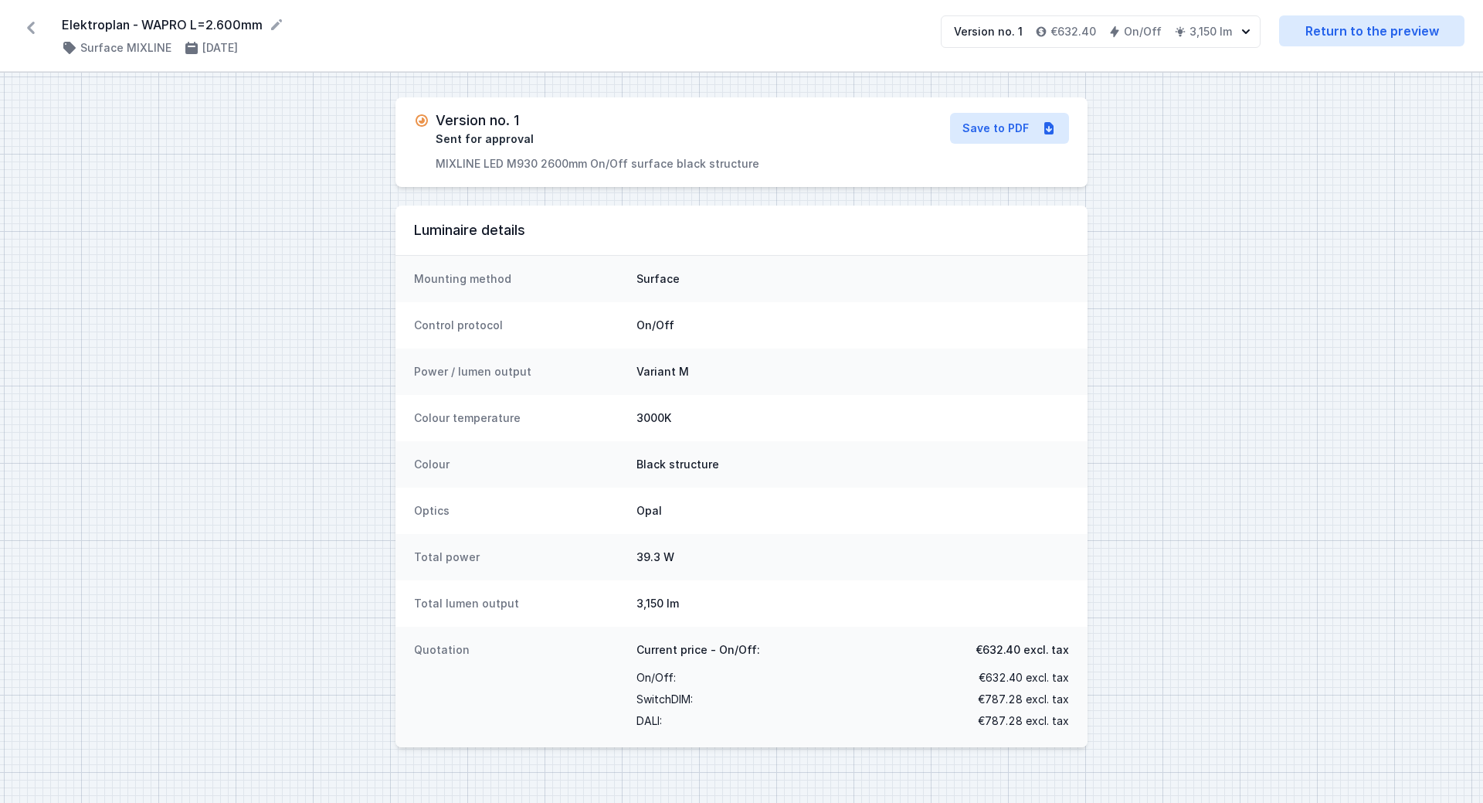
click at [34, 26] on icon at bounding box center [31, 27] width 25 height 25
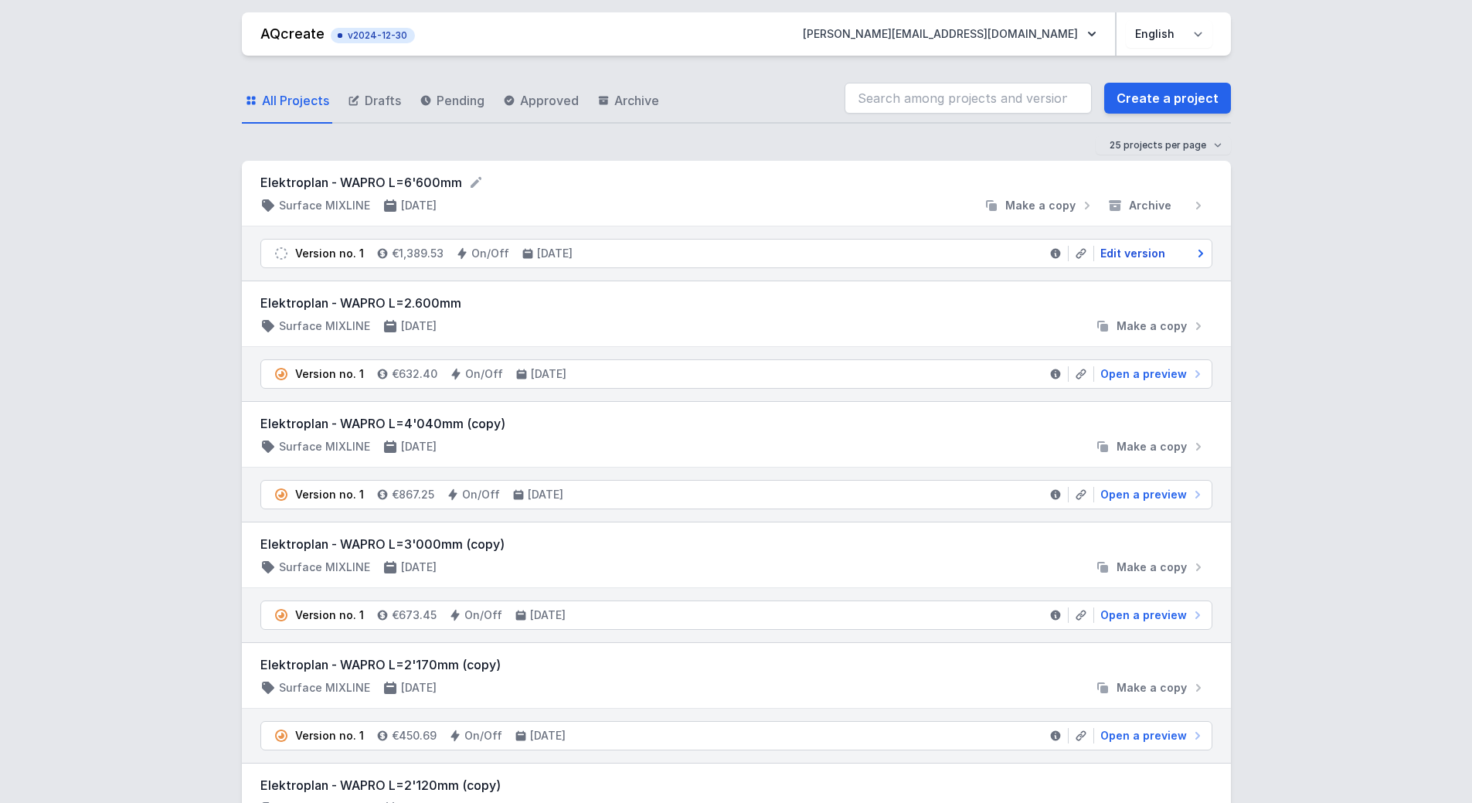
click at [1153, 251] on span "Edit version" at bounding box center [1132, 253] width 65 height 15
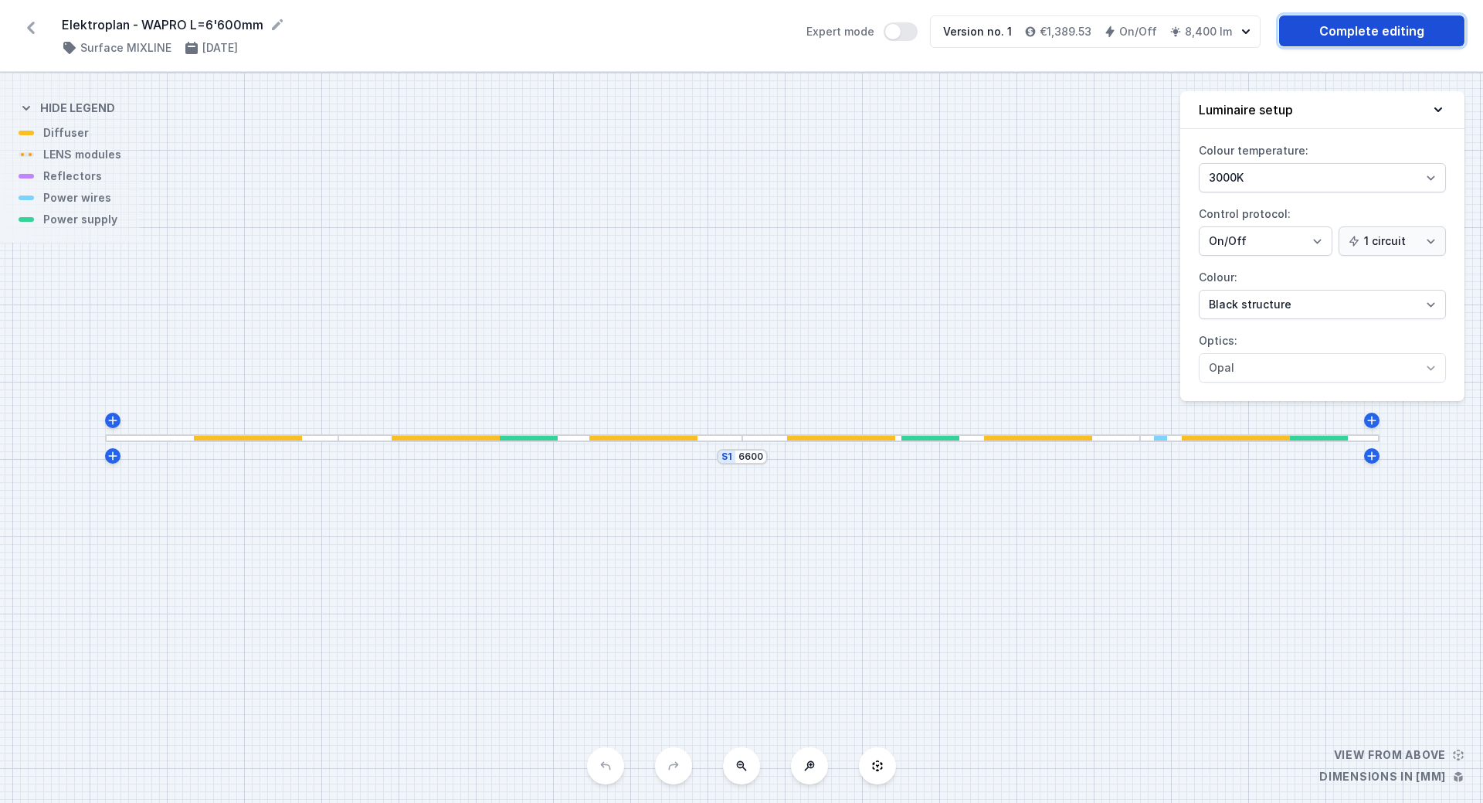
click at [1351, 29] on link "Complete editing" at bounding box center [1371, 30] width 185 height 31
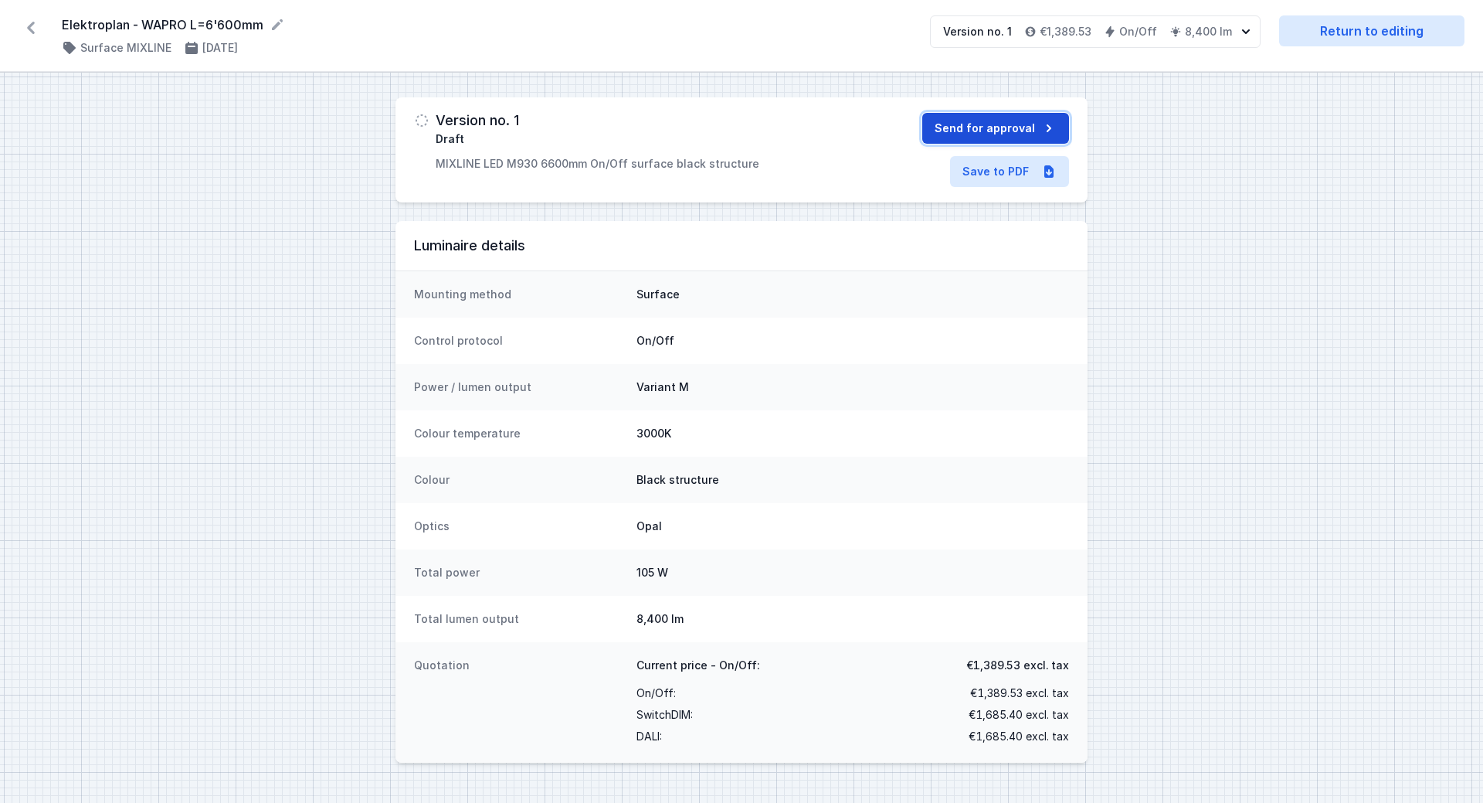
click at [994, 131] on button "Send for approval" at bounding box center [996, 128] width 147 height 31
